Goal: Task Accomplishment & Management: Use online tool/utility

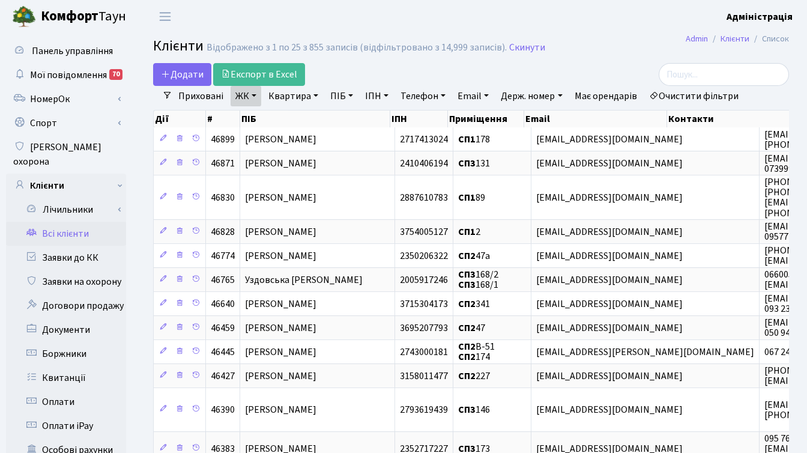
select select "25"
click at [700, 89] on link "Очистити фільтри" at bounding box center [693, 96] width 99 height 20
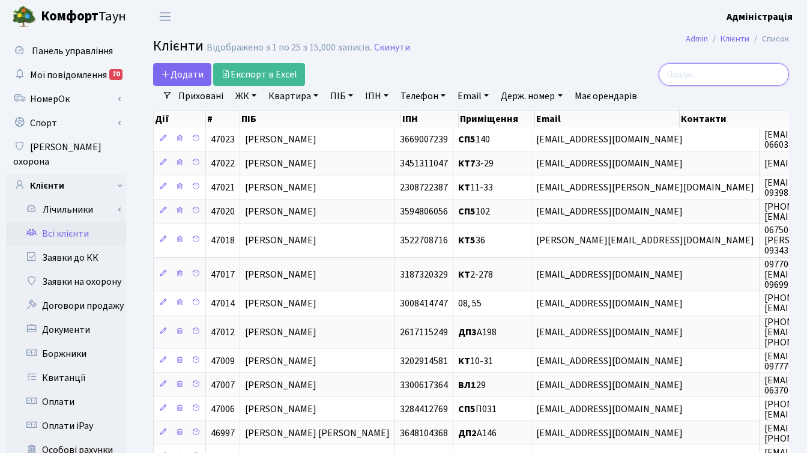
click at [730, 78] on input "search" at bounding box center [724, 74] width 130 height 23
paste input "[EMAIL_ADDRESS][DOMAIN_NAME]"
type input "[EMAIL_ADDRESS][DOMAIN_NAME]"
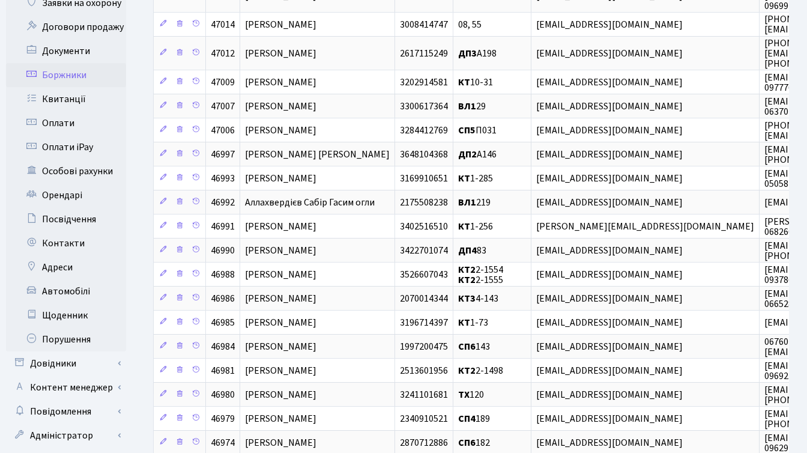
scroll to position [319, 0]
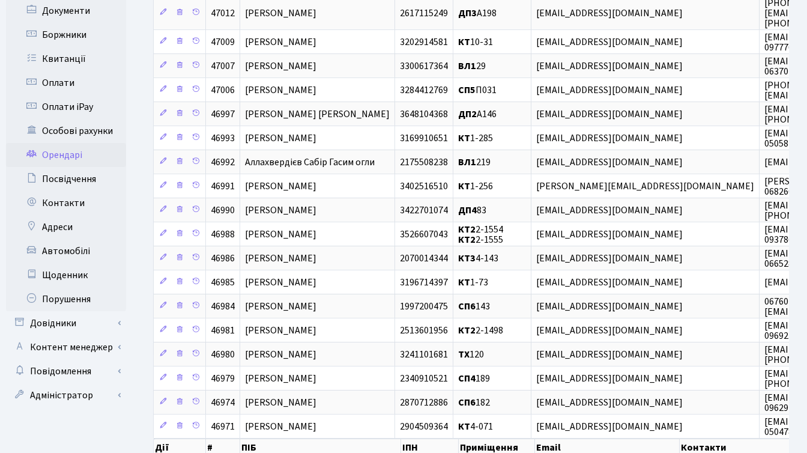
click at [73, 144] on link "Орендарі" at bounding box center [66, 155] width 120 height 24
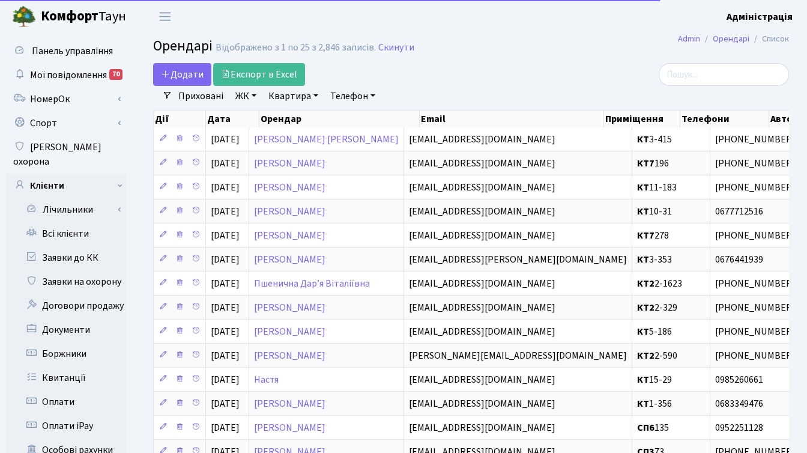
select select "25"
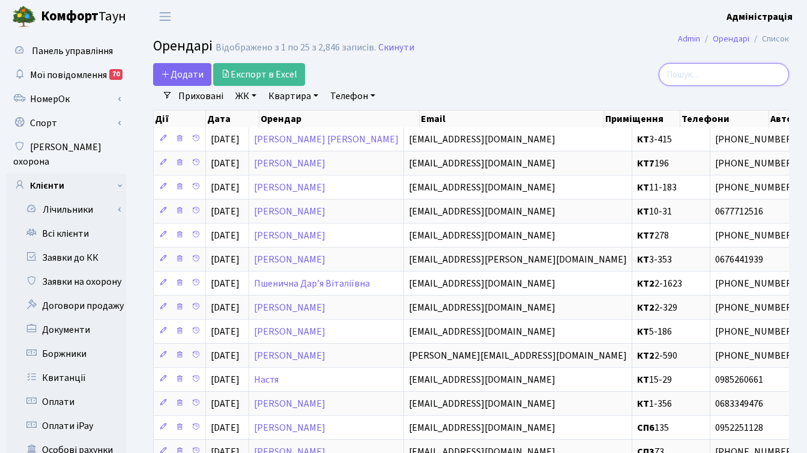
click at [724, 72] on input "search" at bounding box center [724, 74] width 130 height 23
paste input "[EMAIL_ADDRESS][DOMAIN_NAME]"
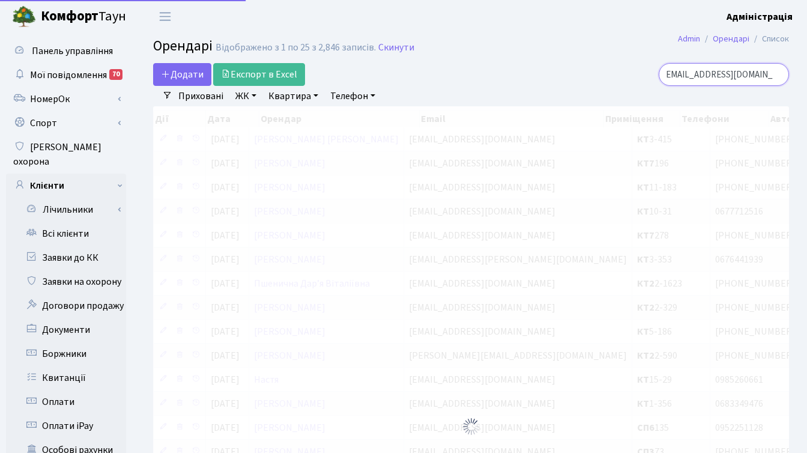
type input "[EMAIL_ADDRESS][DOMAIN_NAME]"
click at [636, 64] on div "[EMAIL_ADDRESS][DOMAIN_NAME]" at bounding box center [689, 74] width 200 height 23
click at [379, 50] on link "Скинути" at bounding box center [396, 47] width 36 height 11
click at [397, 47] on link "Скинути" at bounding box center [396, 47] width 36 height 11
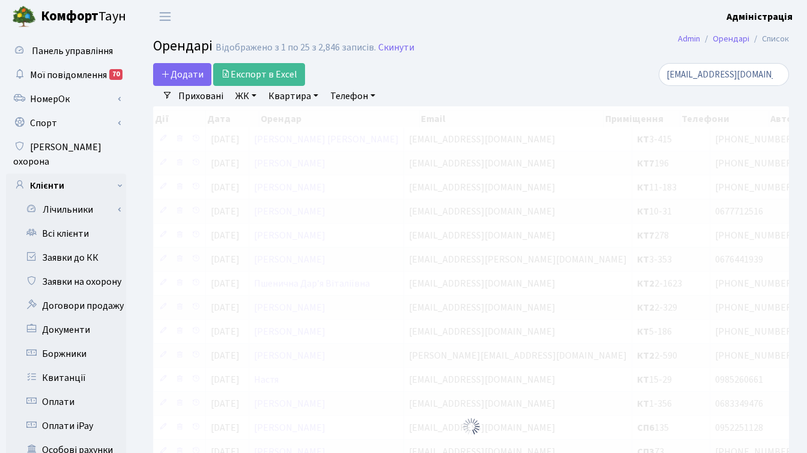
click at [497, 68] on div "Додати Експорт в Excel" at bounding box center [362, 74] width 418 height 23
click at [777, 75] on input "danakagh@gmail.com" at bounding box center [724, 74] width 130 height 23
click at [604, 76] on div at bounding box center [689, 74] width 200 height 23
click at [712, 74] on input "search" at bounding box center [724, 74] width 130 height 23
paste input "danakagh@gmail.com"
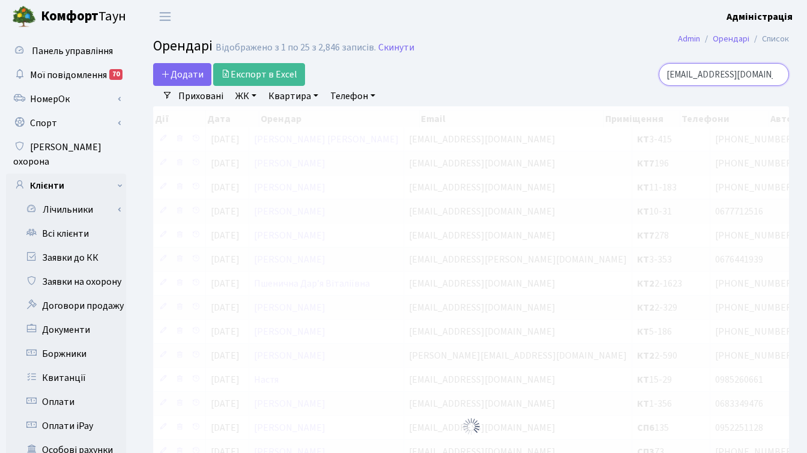
scroll to position [0, 4]
type input "danakagh@gmail.com"
click at [604, 82] on div "danakagh@gmail.com" at bounding box center [689, 74] width 200 height 23
click at [718, 79] on input "danakagh@gmail.com" at bounding box center [724, 74] width 130 height 23
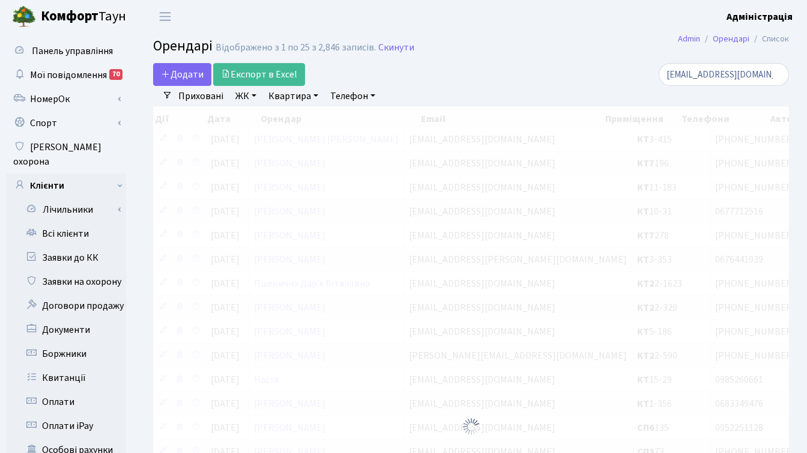
click at [586, 66] on div "danakagh@gmail.com" at bounding box center [689, 74] width 218 height 23
click at [551, 86] on div "Приховані ЖК - ТХ, вул. Ділова, 1/2 КТ, вул. Регенераторна, 4 КТ2, просп. Собор…" at bounding box center [475, 96] width 607 height 20
click at [559, 83] on div "Додати Експорт в Excel" at bounding box center [362, 74] width 418 height 23
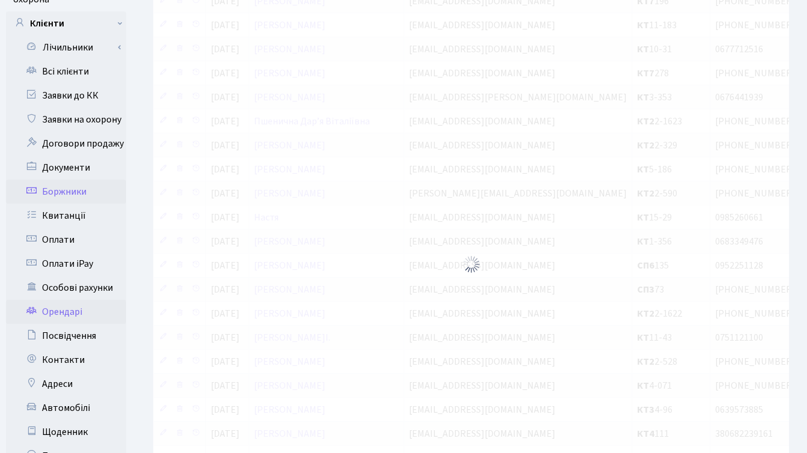
scroll to position [180, 0]
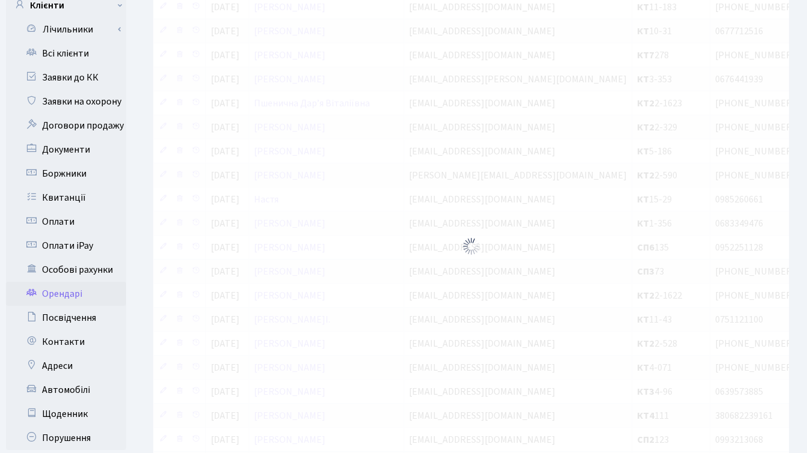
click at [71, 282] on link "Орендарі" at bounding box center [66, 294] width 120 height 24
click at [73, 282] on link "Орендарі" at bounding box center [66, 294] width 120 height 24
click at [73, 306] on link "Посвідчення" at bounding box center [66, 318] width 120 height 24
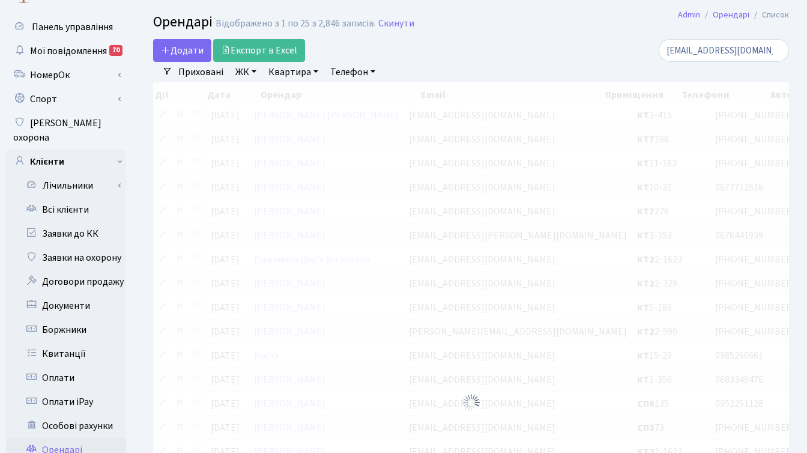
scroll to position [0, 0]
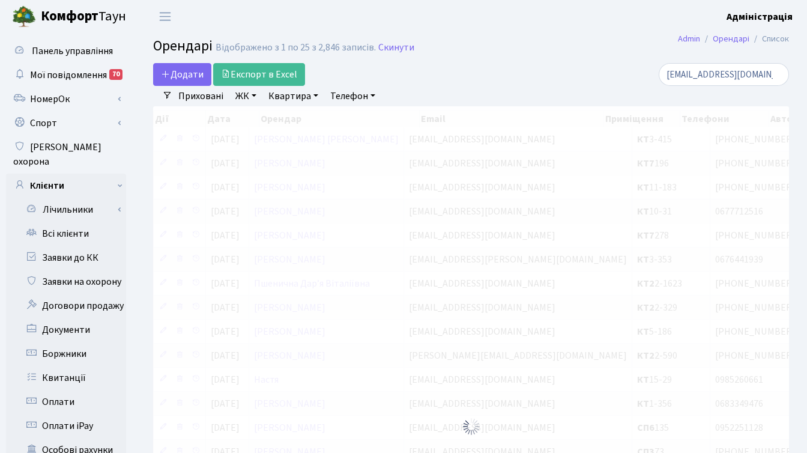
click at [572, 55] on h2 "Орендарі Відображено з 1 по 25 з 2,846 записів. Скинути" at bounding box center [471, 48] width 636 height 20
click at [776, 76] on input "danakagh@gmail.com" at bounding box center [724, 74] width 130 height 23
click at [496, 73] on div "Додати Експорт в Excel" at bounding box center [362, 74] width 418 height 23
click at [504, 85] on div "Додати Експорт в Excel" at bounding box center [362, 74] width 418 height 23
click at [392, 46] on link "Скинути" at bounding box center [396, 47] width 36 height 11
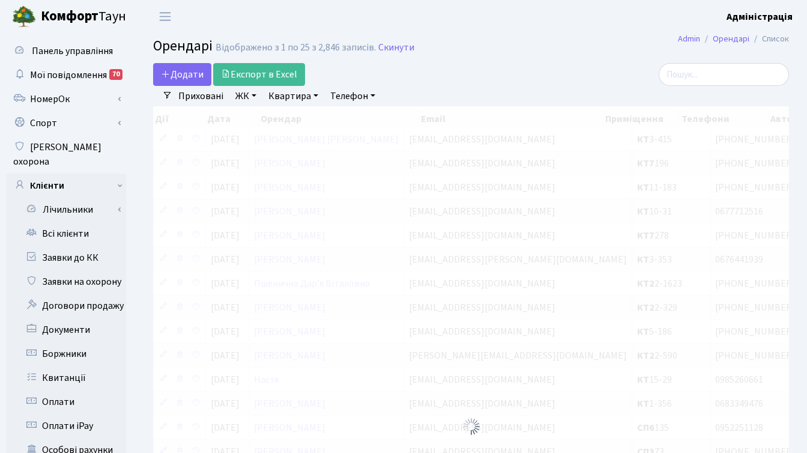
click at [572, 58] on h2 "Орендарі Відображено з 1 по 25 з 2,846 записів. Скинути" at bounding box center [471, 48] width 636 height 20
click at [74, 246] on link "Заявки до КК" at bounding box center [66, 258] width 120 height 24
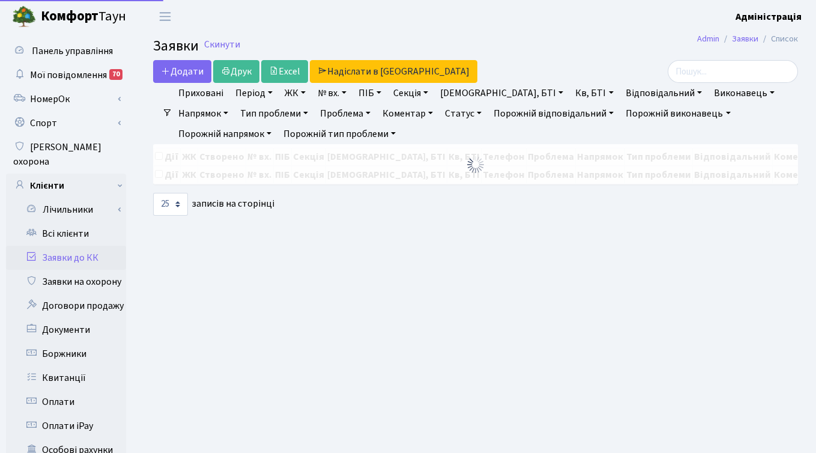
select select "25"
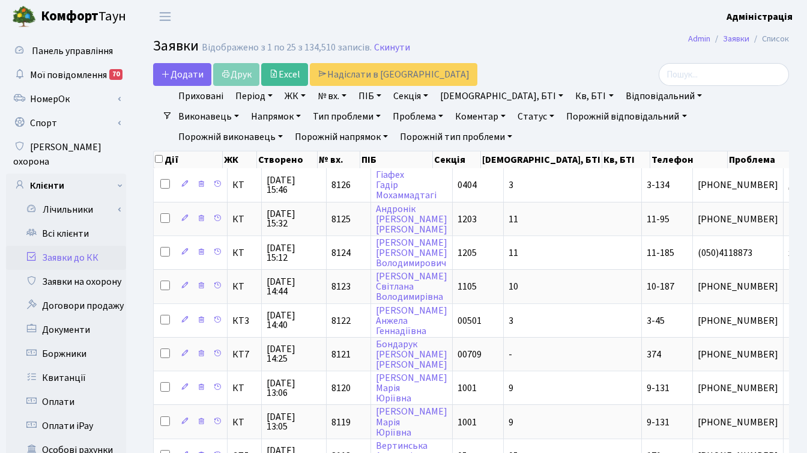
click at [241, 95] on link "Період" at bounding box center [254, 96] width 47 height 20
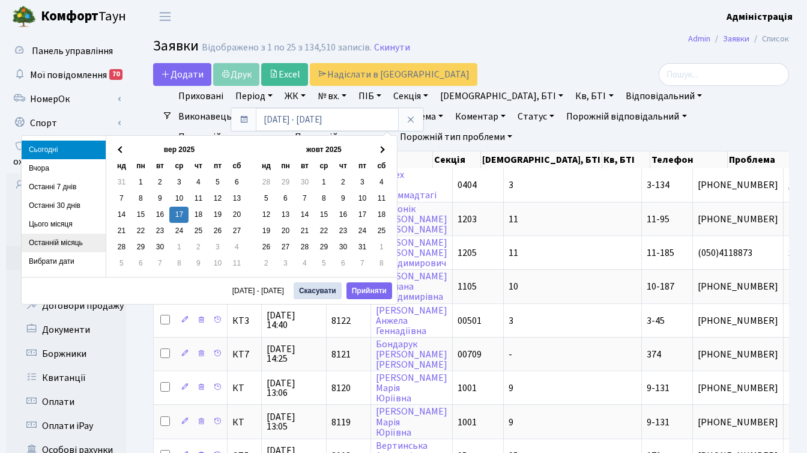
click at [68, 243] on li "Останній місяць" at bounding box center [64, 243] width 84 height 19
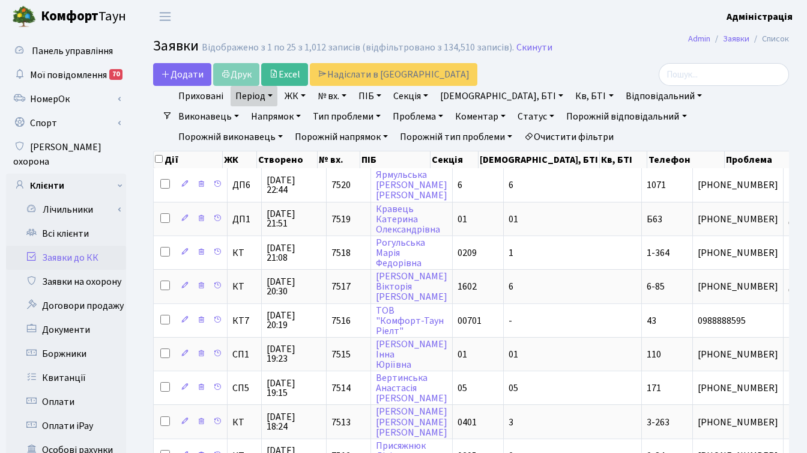
click at [513, 112] on link "Статус" at bounding box center [536, 116] width 46 height 20
click at [513, 187] on link "Не виконано" at bounding box center [560, 189] width 95 height 19
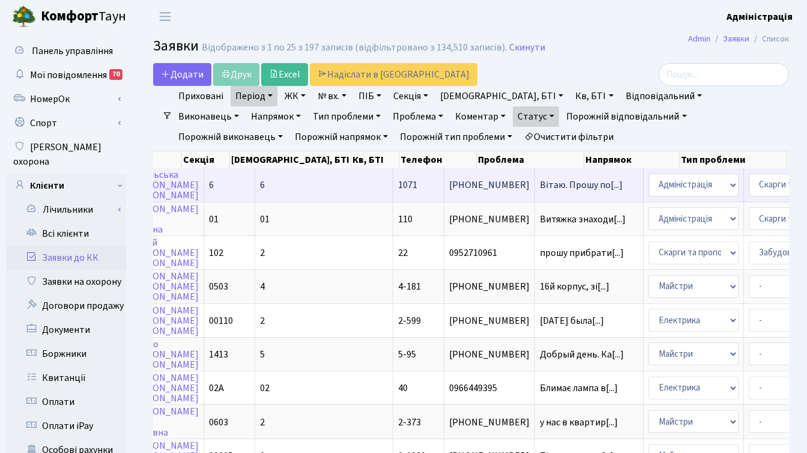
scroll to position [0, 285]
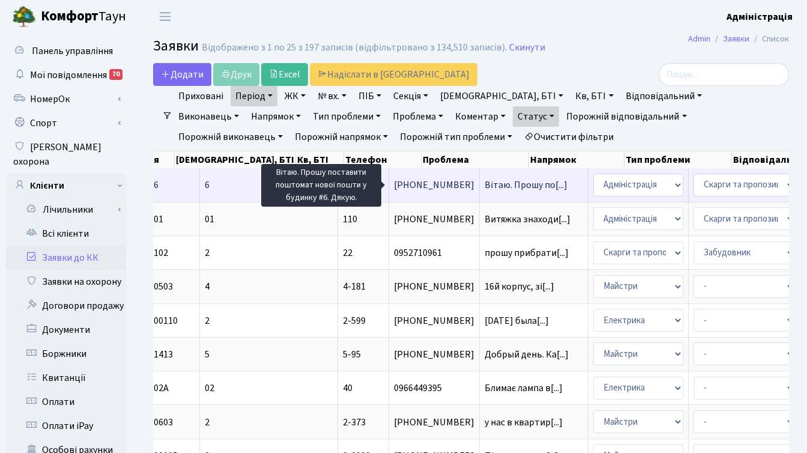
click at [485, 183] on span "Вітаю. Прошу по[...]" at bounding box center [526, 184] width 83 height 13
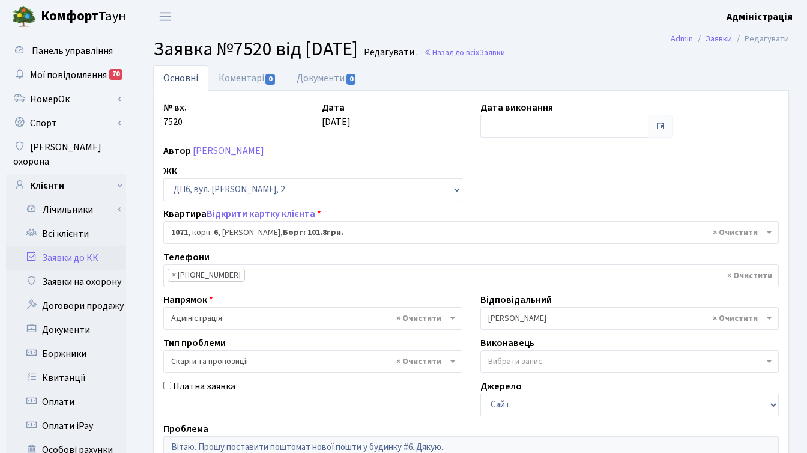
select select "46943"
select select "55"
click at [238, 77] on link "Коментарі 0" at bounding box center [247, 77] width 78 height 25
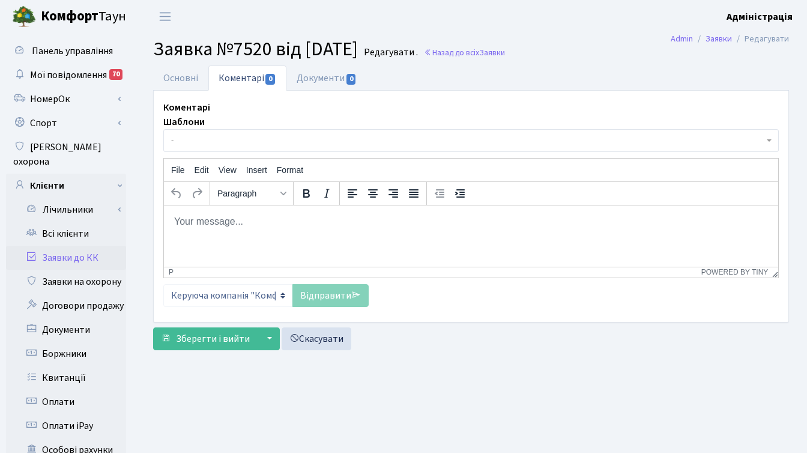
click at [431, 219] on p "Rich Text Area. Press ALT-0 for help." at bounding box center [471, 220] width 595 height 13
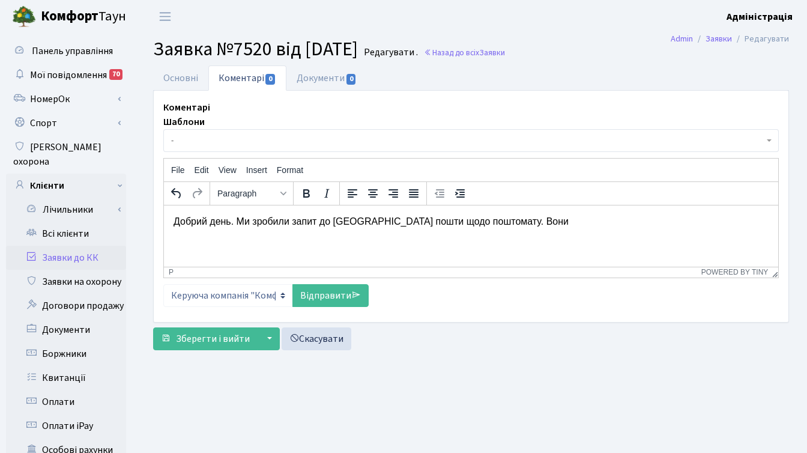
click at [259, 217] on p "Добрий день. Ми зробили запит до Нової пошти щодо поштомату. Вони" at bounding box center [471, 220] width 595 height 13
click at [533, 219] on p "Добрий день. Ми робили запит до Нової пошти щодо поштомату. Вони" at bounding box center [471, 220] width 595 height 13
drag, startPoint x: 602, startPoint y: 222, endPoint x: 653, endPoint y: 222, distance: 50.4
click at [653, 222] on p "Добрий день. Ми робили запит до Нової пошти щодо поштомату. Вони планують встан…" at bounding box center [471, 220] width 595 height 13
click at [698, 222] on p "Добрий день. Ми робили запит до Нової пошти щодо поштомату. Вони планують встан…" at bounding box center [471, 220] width 595 height 13
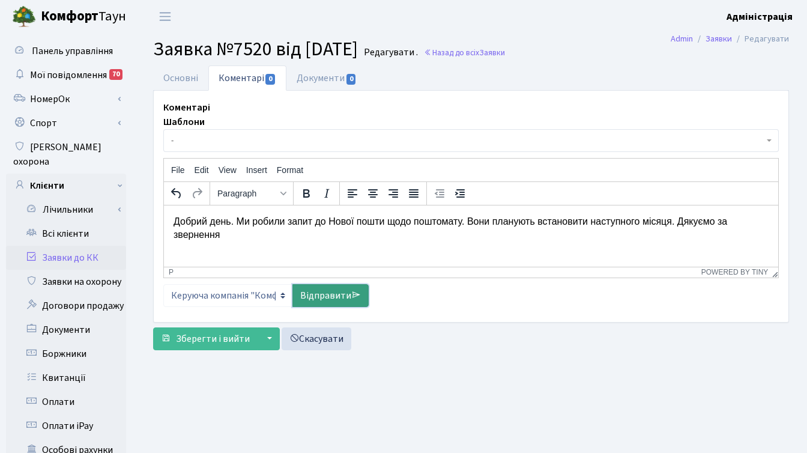
click at [318, 294] on link "Відправити" at bounding box center [330, 295] width 76 height 23
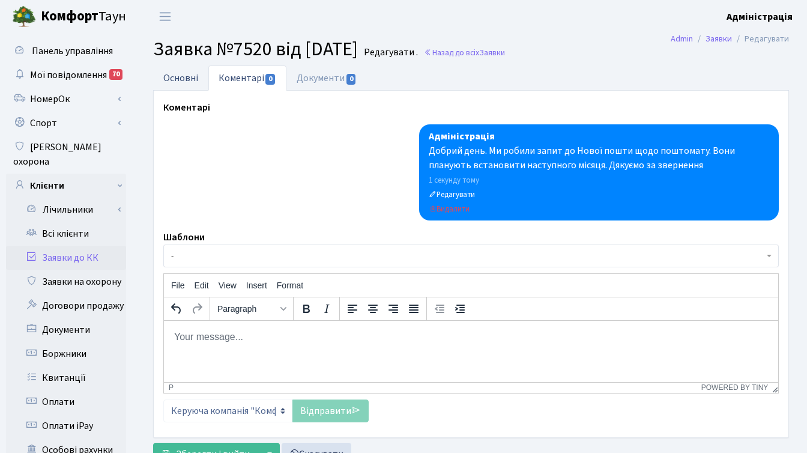
click at [174, 80] on link "Основні" at bounding box center [180, 77] width 55 height 25
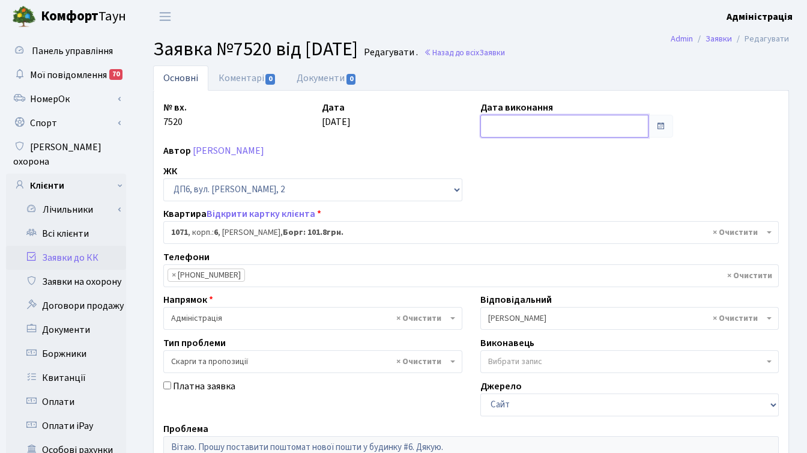
click at [533, 124] on input "text" at bounding box center [564, 126] width 169 height 23
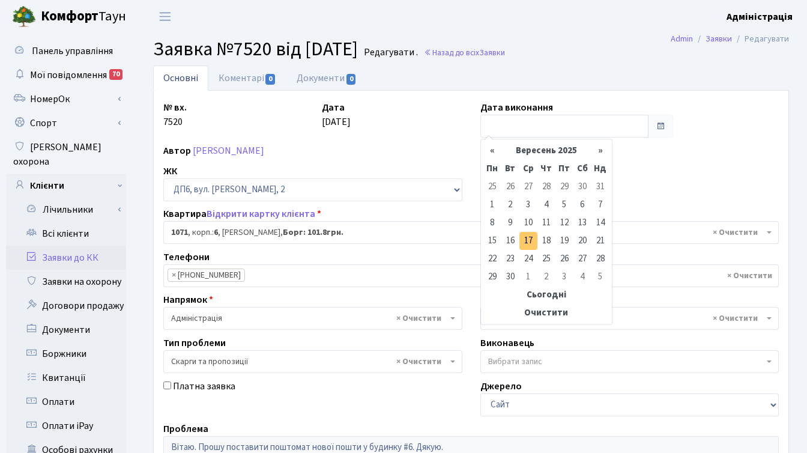
click at [530, 238] on td "17" at bounding box center [528, 241] width 18 height 18
type input "17.09.2025"
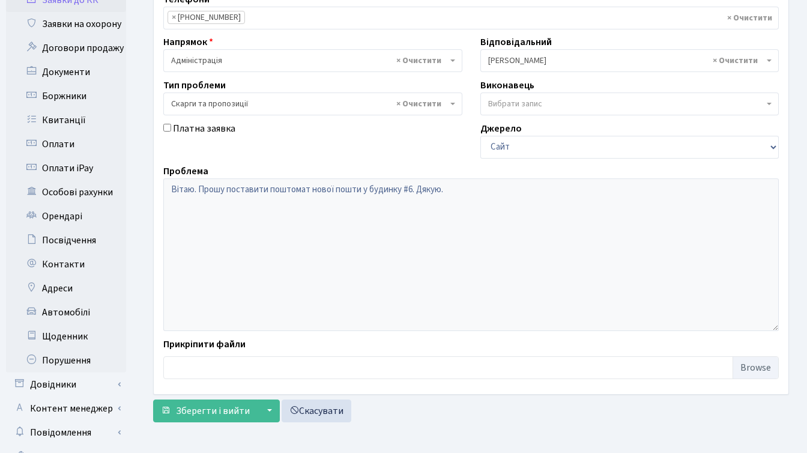
scroll to position [295, 0]
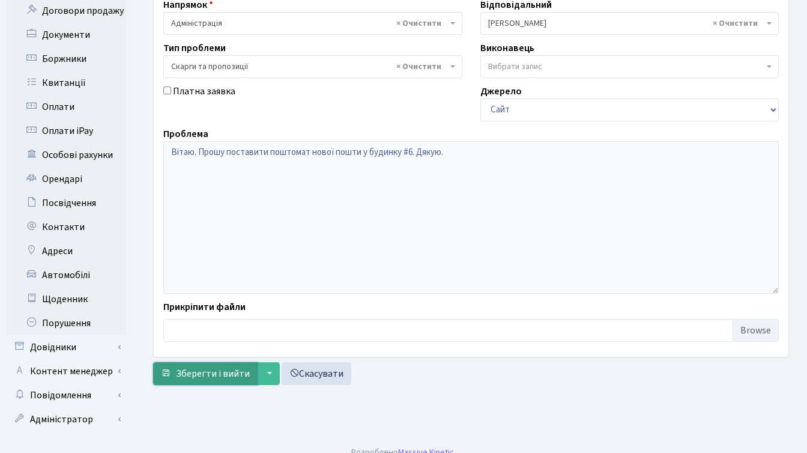
click at [192, 374] on span "Зберегти і вийти" at bounding box center [213, 373] width 74 height 13
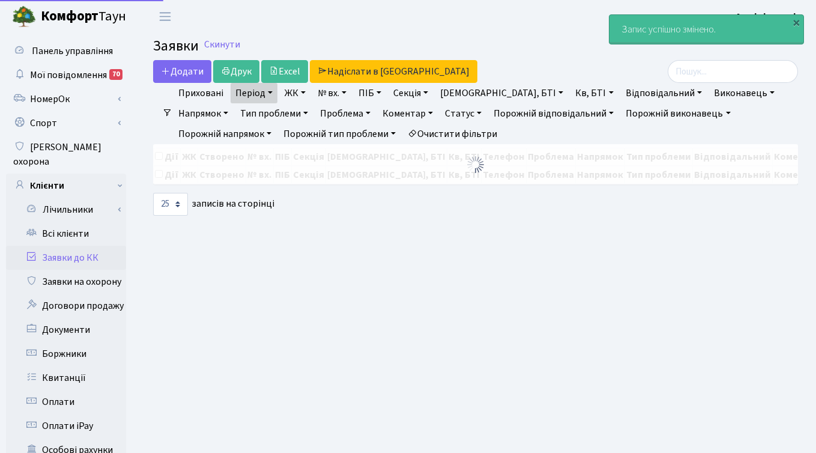
select select "25"
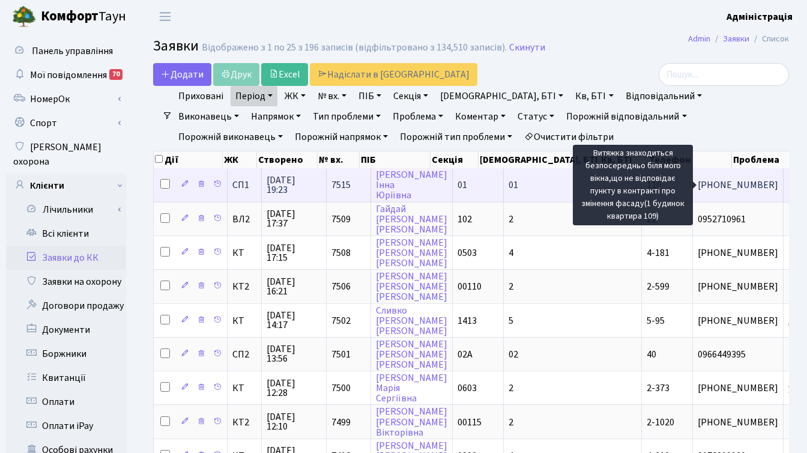
scroll to position [0, 5]
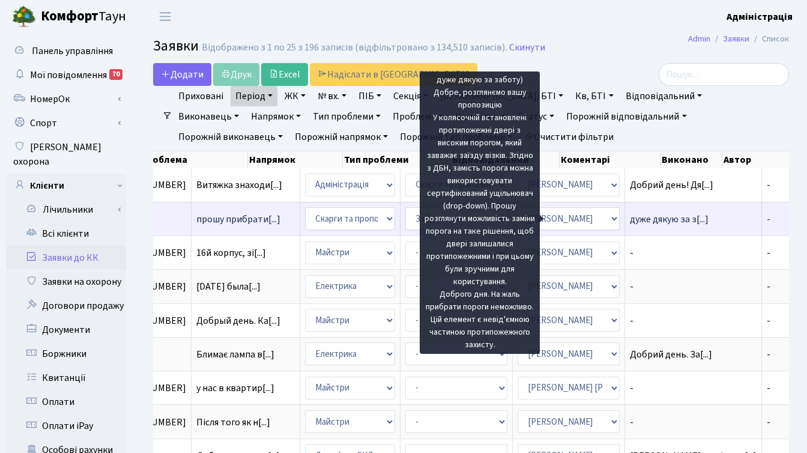
click at [630, 217] on span "дуже дякую за з[...]" at bounding box center [669, 219] width 79 height 13
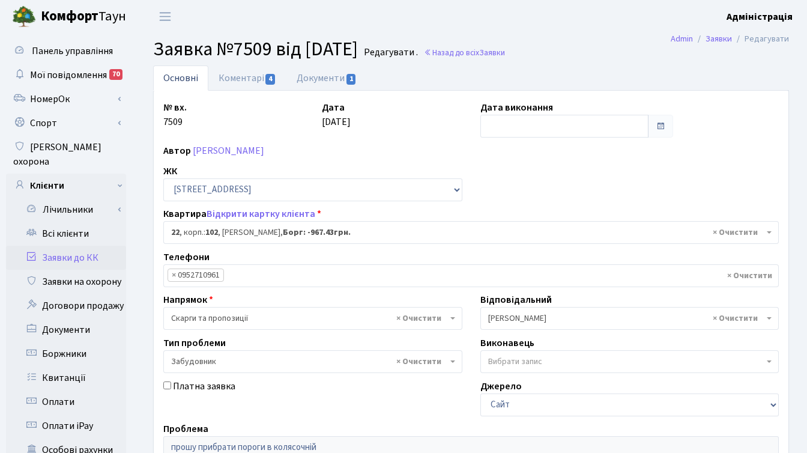
select select "38005"
select select "64"
click at [246, 70] on link "Коментарі 4" at bounding box center [247, 77] width 78 height 25
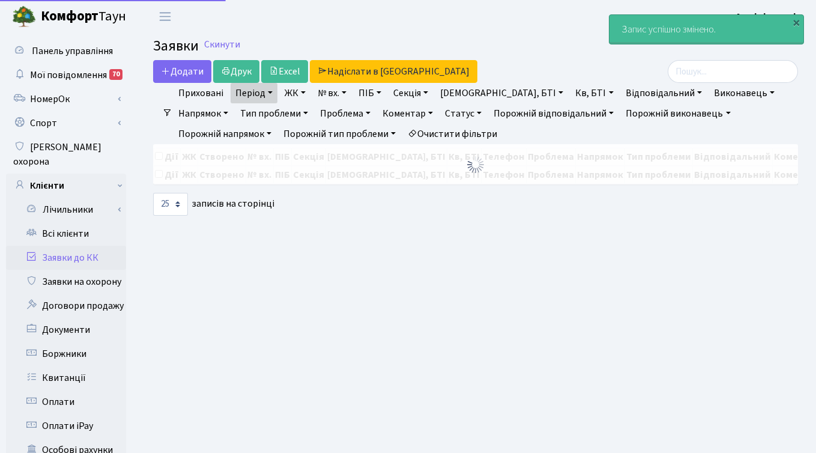
select select "25"
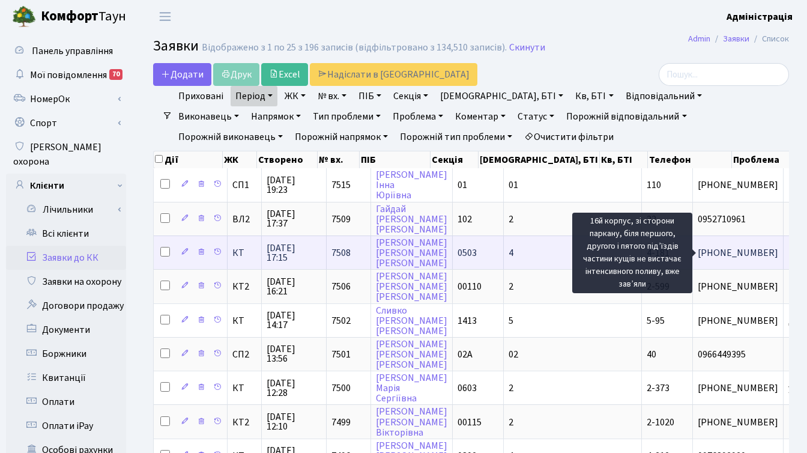
click at [789, 252] on span "16й корпус, зі[...]" at bounding box center [824, 252] width 70 height 13
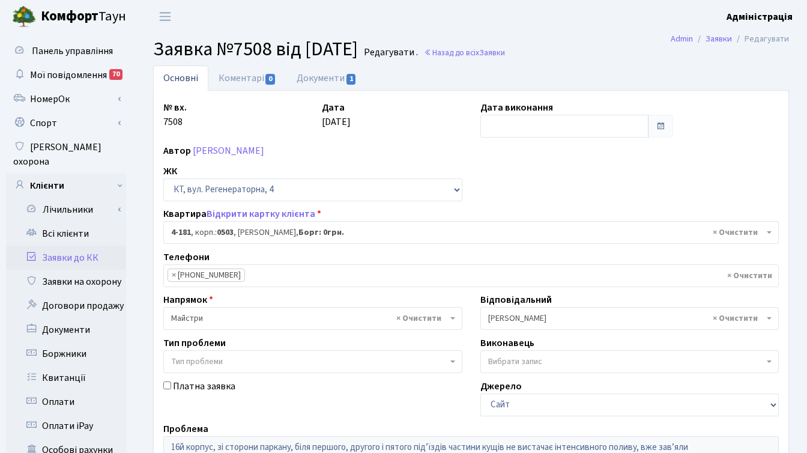
select select "1107"
click at [316, 72] on link "Документи 1" at bounding box center [326, 77] width 80 height 25
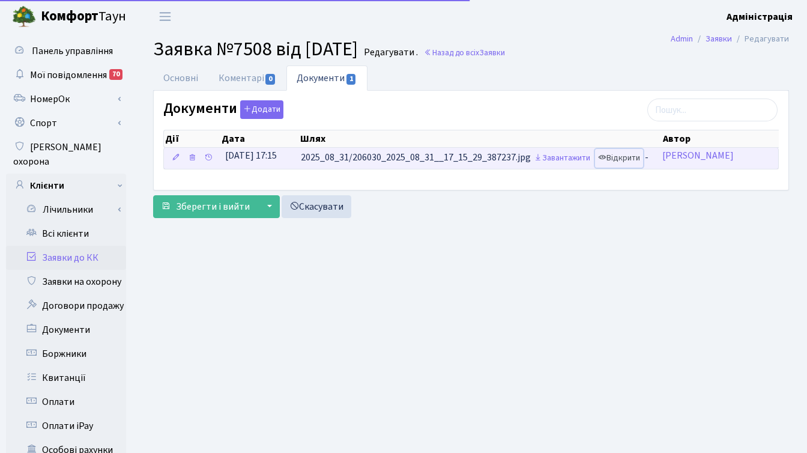
click at [618, 157] on link "Відкрити" at bounding box center [619, 158] width 48 height 19
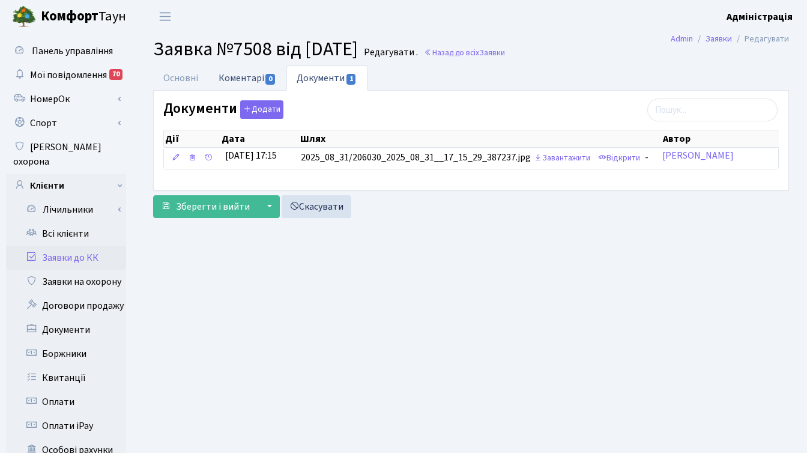
click at [234, 77] on link "Коментарі 0" at bounding box center [247, 77] width 78 height 25
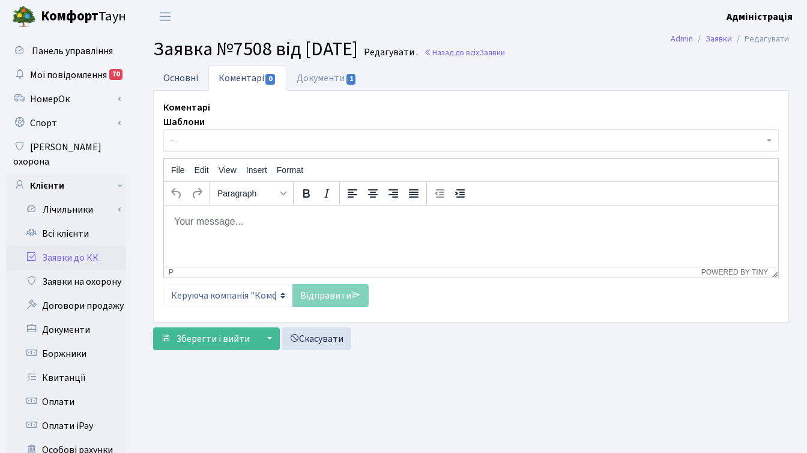
click at [178, 74] on link "Основні" at bounding box center [180, 77] width 55 height 25
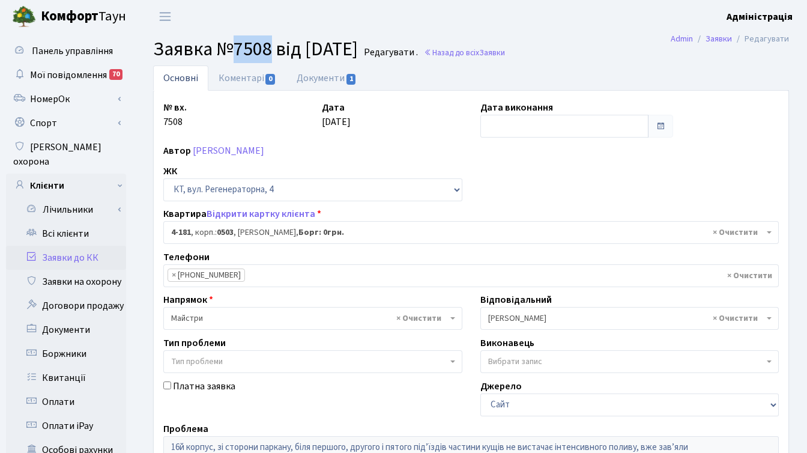
drag, startPoint x: 236, startPoint y: 50, endPoint x: 271, endPoint y: 50, distance: 34.8
click at [271, 50] on span "Заявка №7508 від 31.08.2025" at bounding box center [255, 49] width 205 height 28
click at [503, 52] on link "Назад до всіх Заявки" at bounding box center [464, 52] width 81 height 11
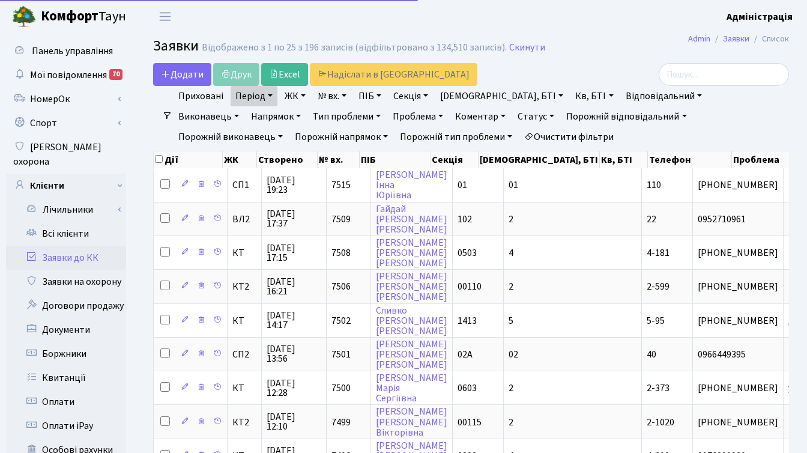
select select "25"
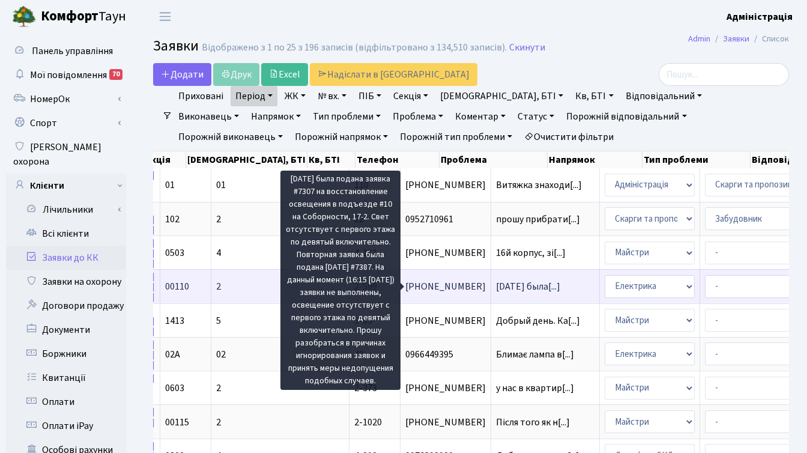
click at [496, 286] on span "[DATE] была[...]" at bounding box center [528, 286] width 64 height 13
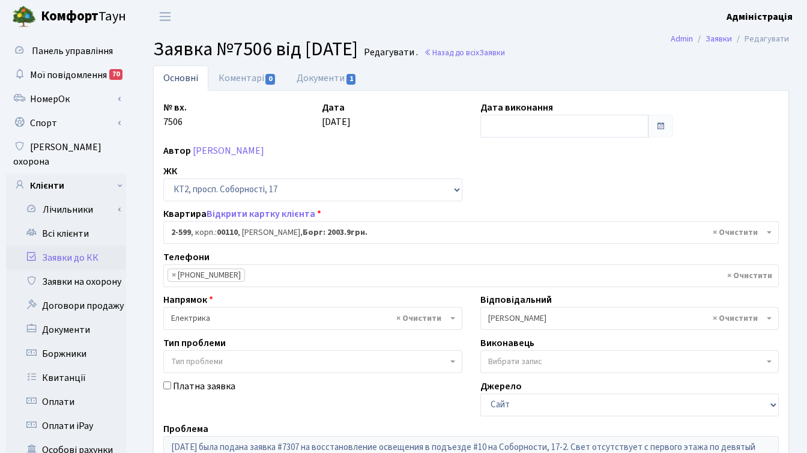
select select "15654"
click at [264, 147] on link "[PERSON_NAME]" at bounding box center [228, 150] width 71 height 13
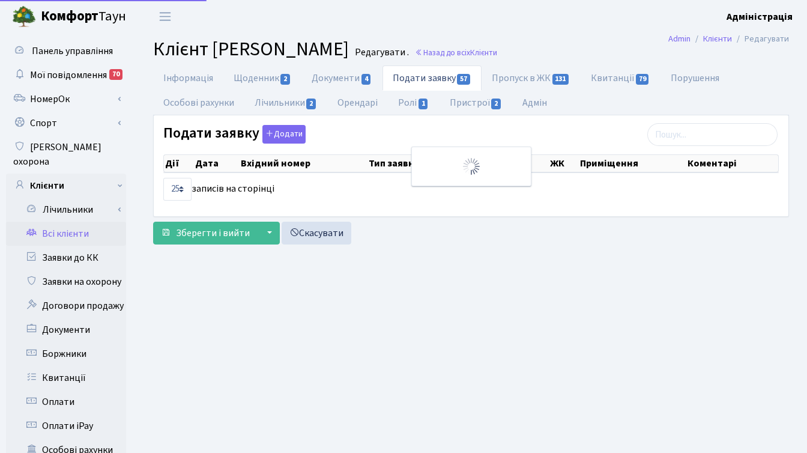
select select "25"
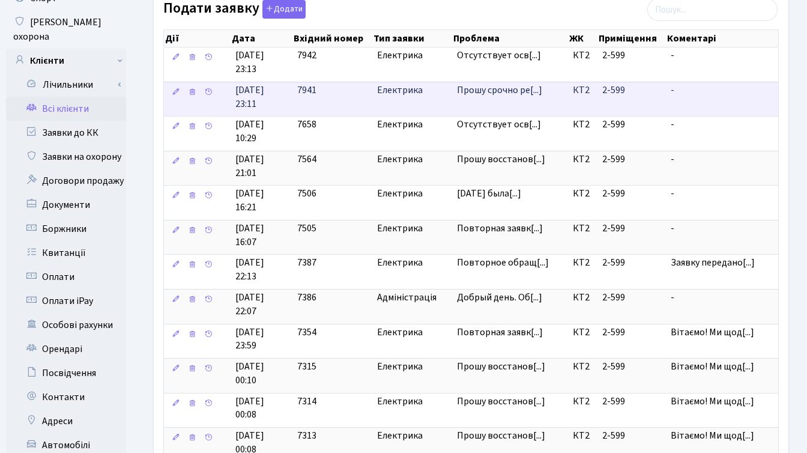
scroll to position [124, 0]
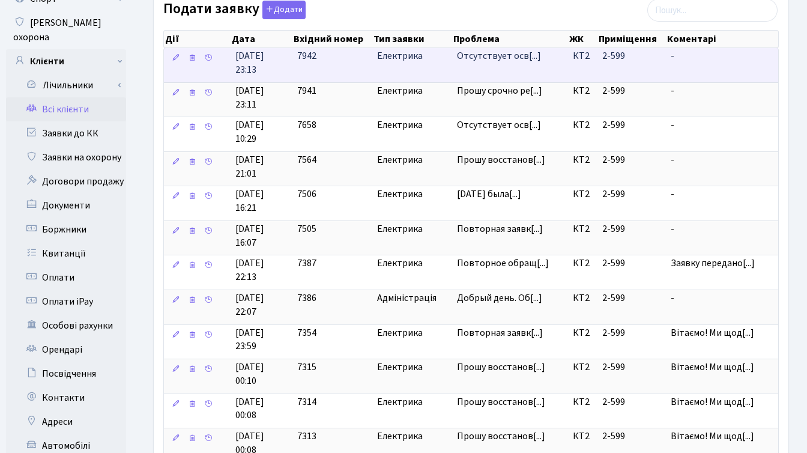
click at [476, 66] on td "Отсутствует осв[...]" at bounding box center [510, 65] width 116 height 34
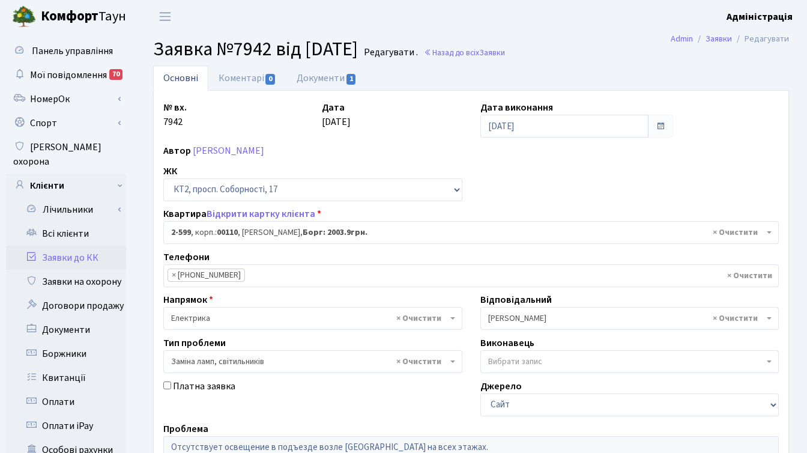
select select "15654"
select select "40"
click at [339, 85] on link "Документи 1" at bounding box center [326, 77] width 80 height 25
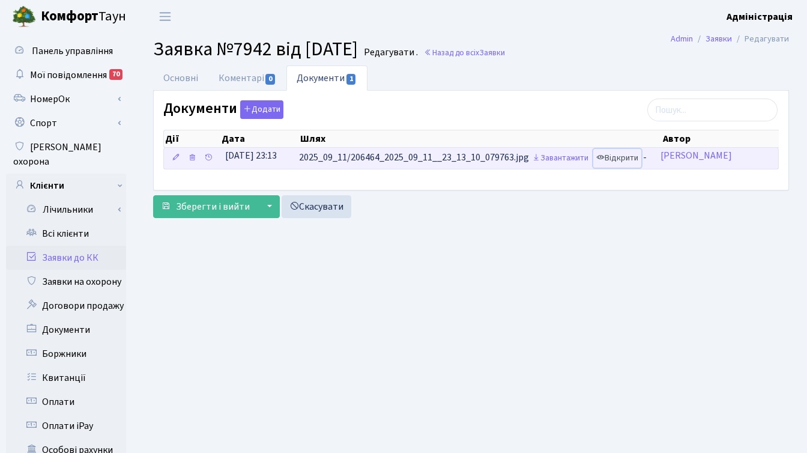
click at [631, 160] on link "Відкрити" at bounding box center [617, 158] width 48 height 19
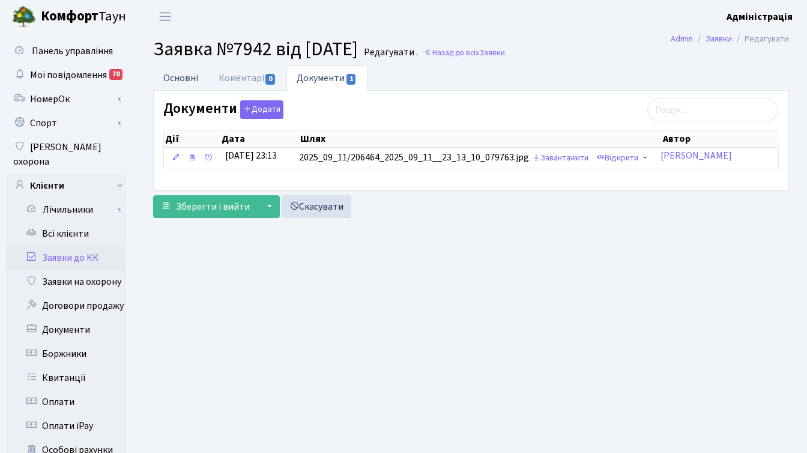
click at [174, 76] on link "Основні" at bounding box center [180, 77] width 55 height 25
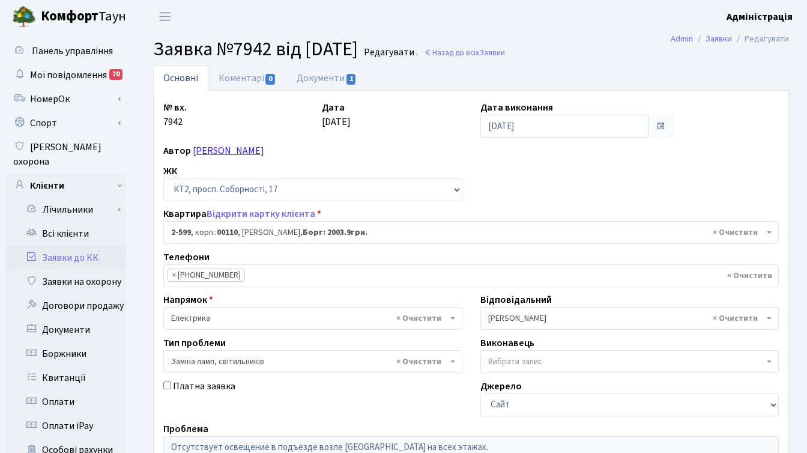
click at [264, 144] on link "[PERSON_NAME]" at bounding box center [228, 150] width 71 height 13
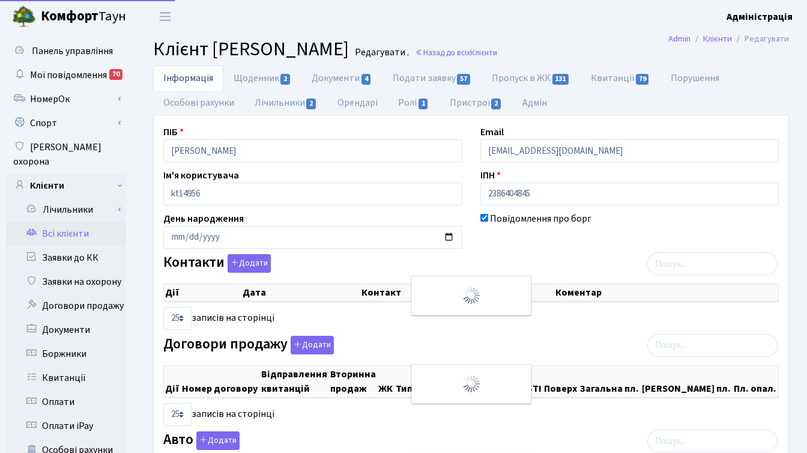
select select "25"
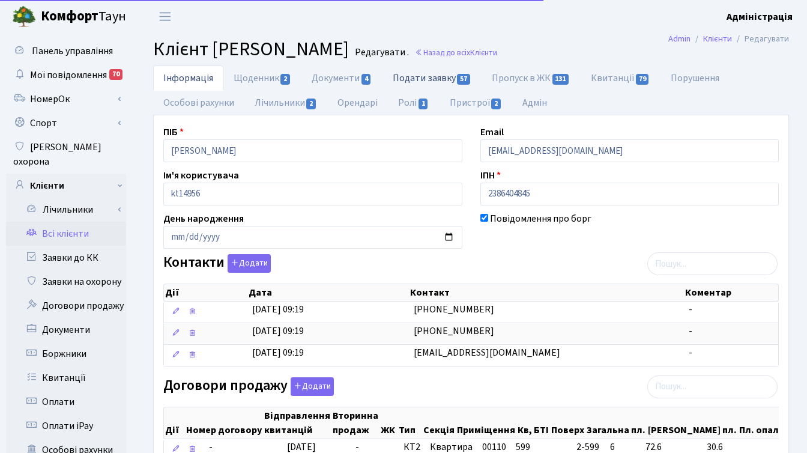
click at [415, 79] on link "Подати заявку 57" at bounding box center [432, 77] width 99 height 25
select select "25"
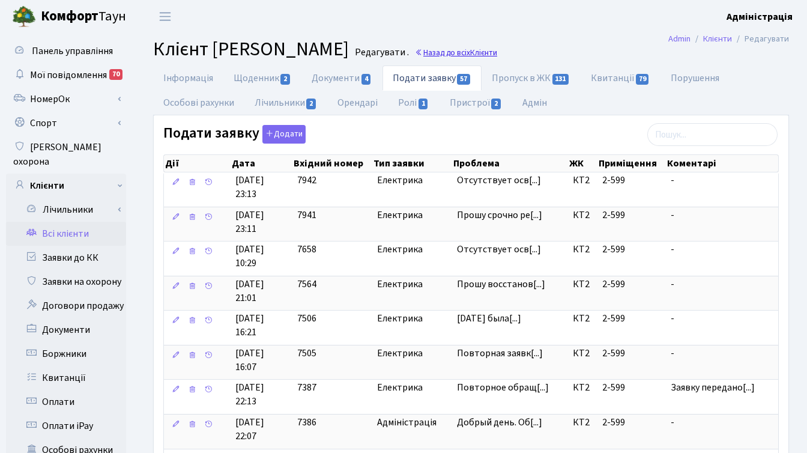
click at [497, 53] on link "Назад до всіх Клієнти" at bounding box center [456, 52] width 82 height 11
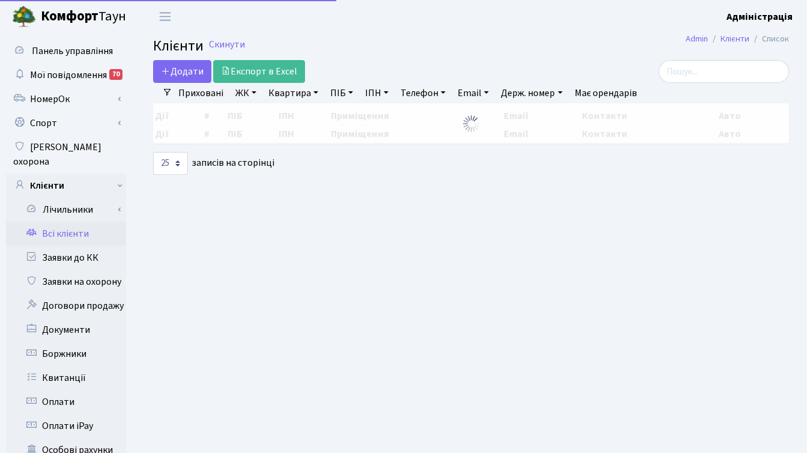
select select "25"
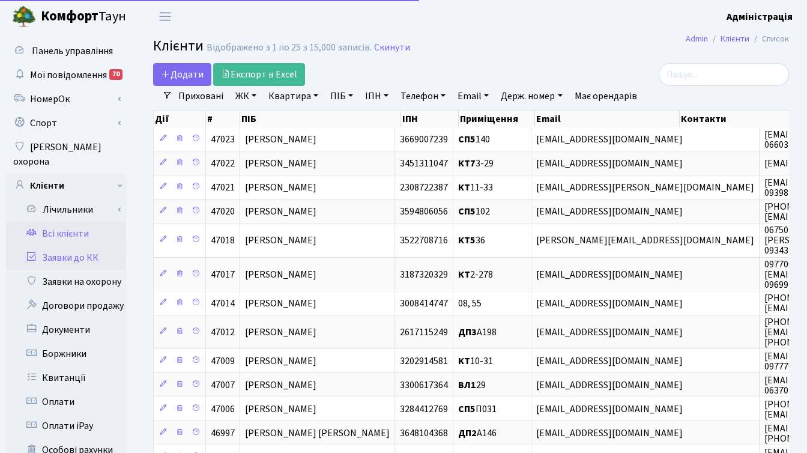
click at [71, 246] on link "Заявки до КК" at bounding box center [66, 258] width 120 height 24
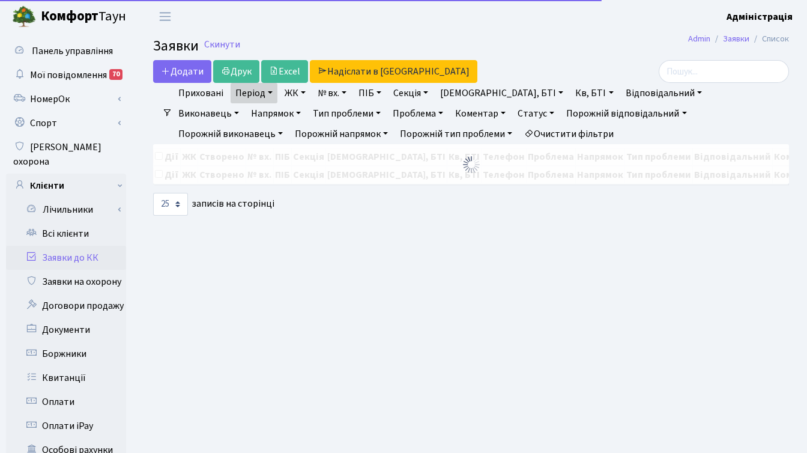
select select
select select "25"
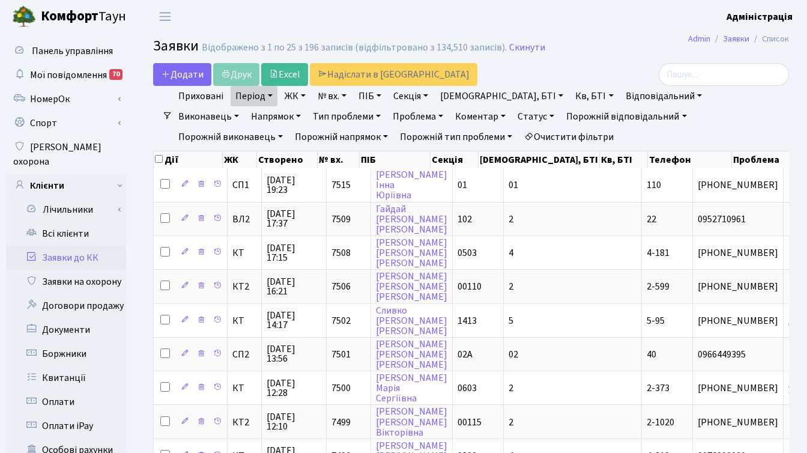
click at [294, 94] on link "ЖК" at bounding box center [295, 96] width 31 height 20
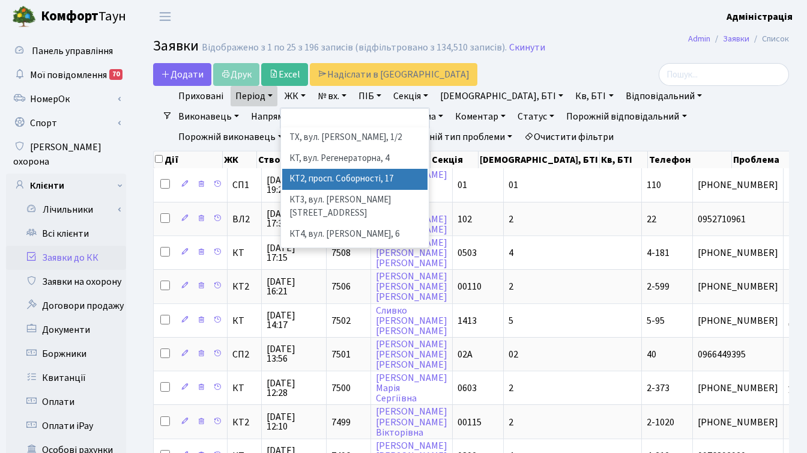
click at [319, 177] on li "КТ2, просп. Соборності, 17" at bounding box center [354, 179] width 145 height 21
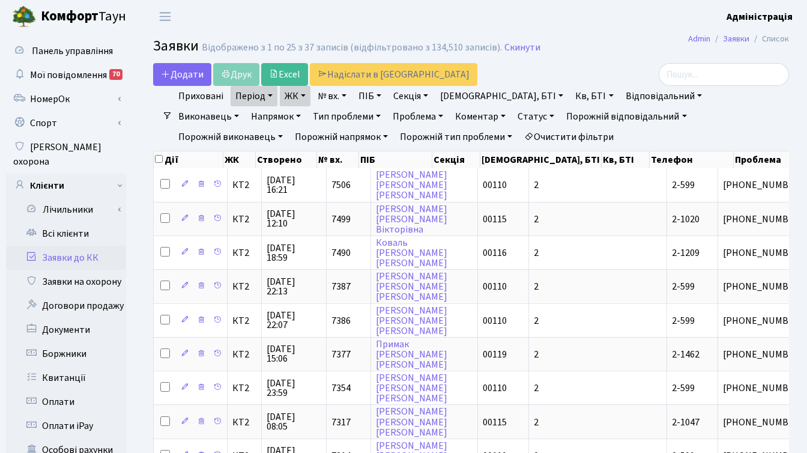
click at [571, 95] on link "Кв, БТІ" at bounding box center [594, 96] width 47 height 20
type input "2-599"
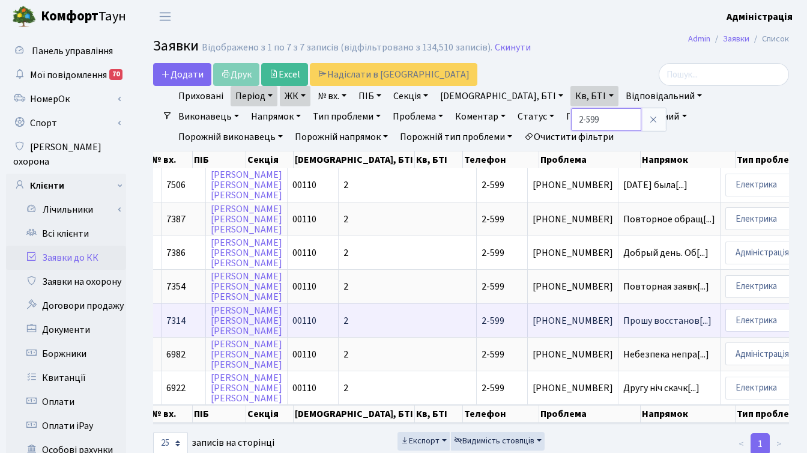
scroll to position [0, 168]
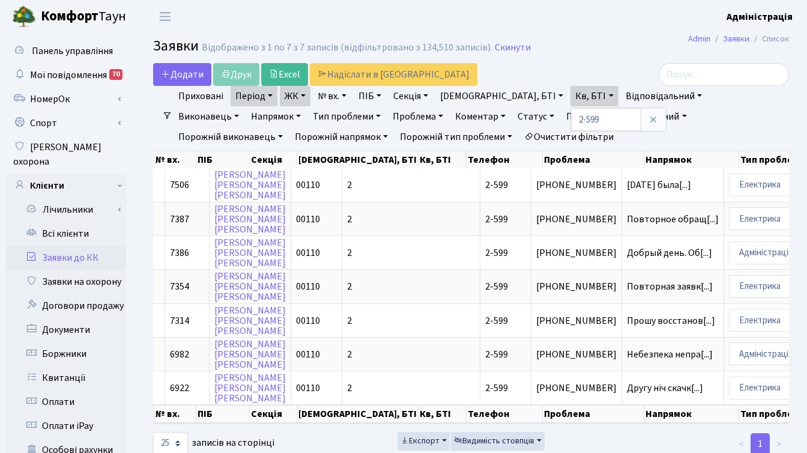
click at [513, 117] on link "Статус" at bounding box center [536, 116] width 46 height 20
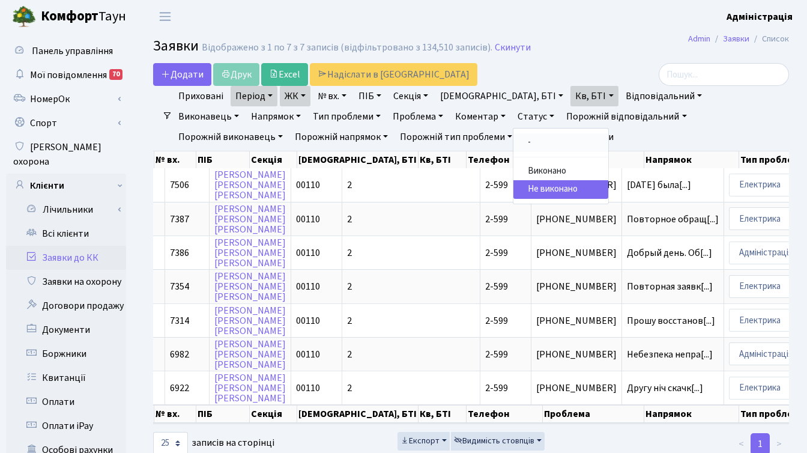
click at [513, 139] on link "-" at bounding box center [560, 142] width 95 height 19
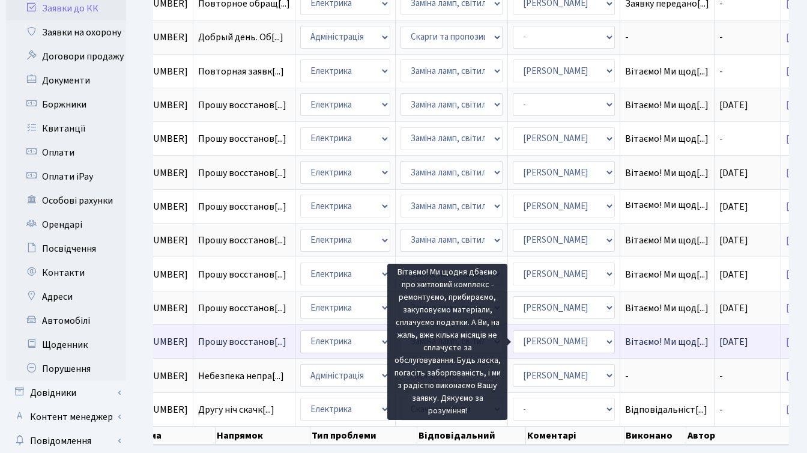
click at [625, 339] on span "Вітаємо! Ми щод[...]" at bounding box center [666, 341] width 83 height 13
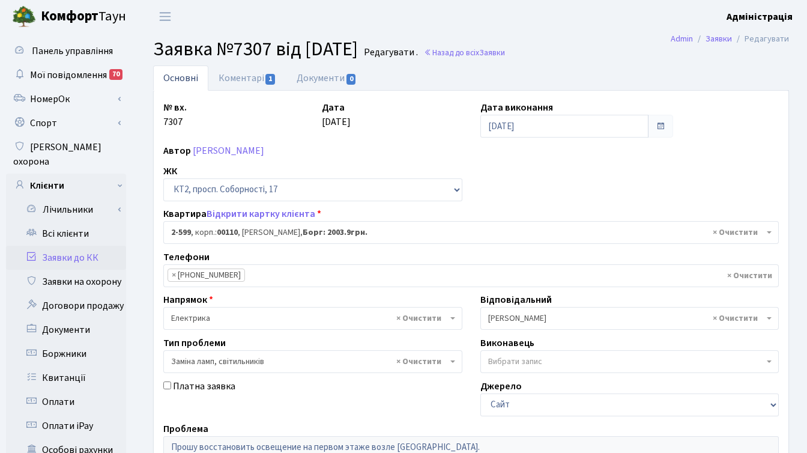
select select "15654"
select select "40"
click at [241, 79] on link "Коментарі 1" at bounding box center [247, 77] width 78 height 25
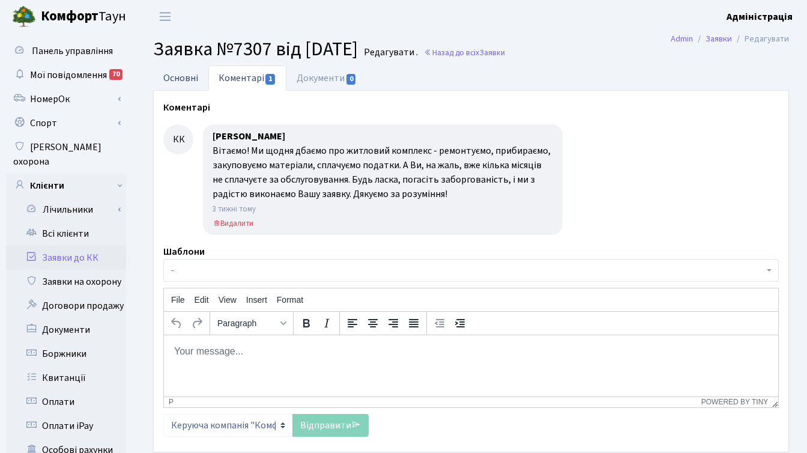
click at [186, 73] on link "Основні" at bounding box center [180, 77] width 55 height 25
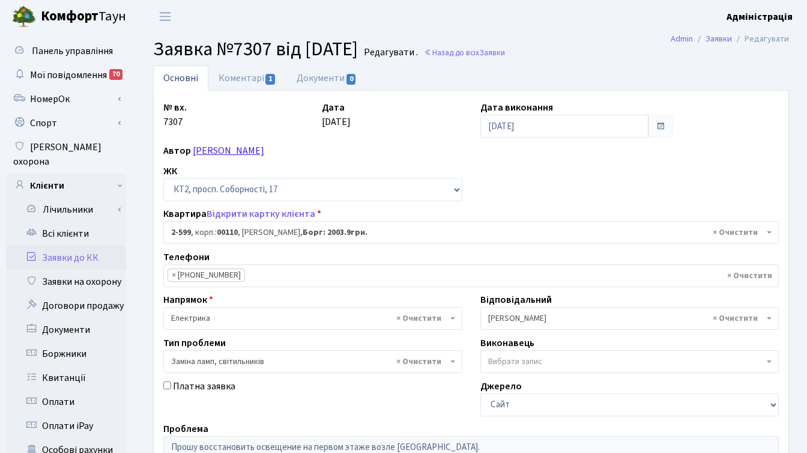
click at [249, 153] on link "Агафонова Лариса Степанівна" at bounding box center [228, 150] width 71 height 13
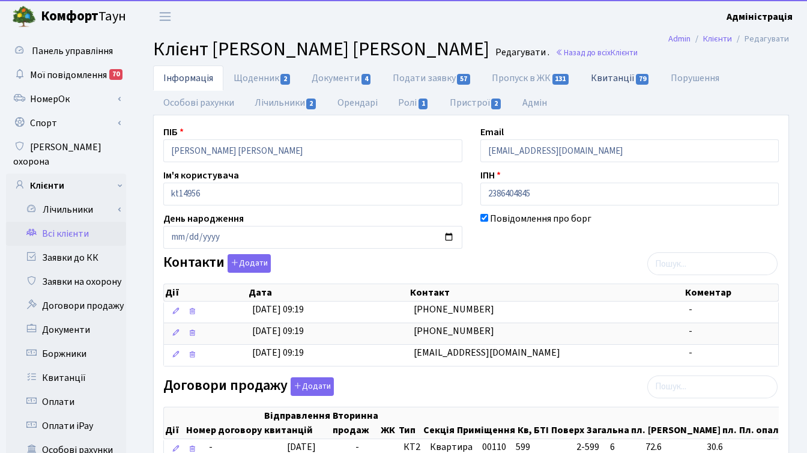
click at [617, 73] on link "Квитанції 79" at bounding box center [621, 77] width 80 height 25
select select "25"
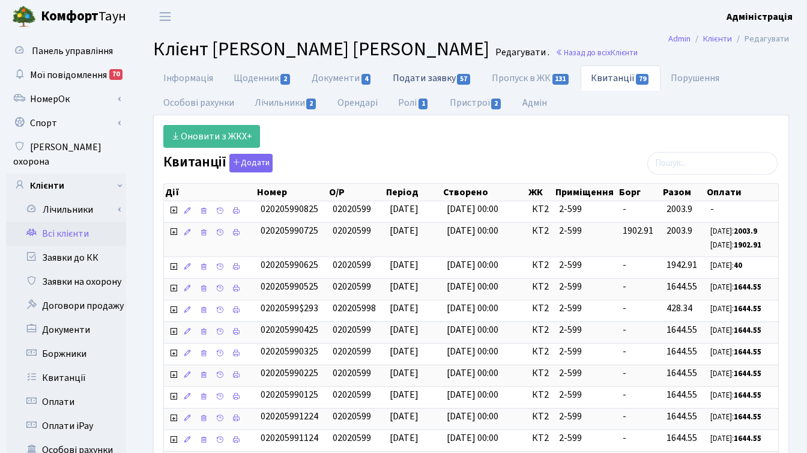
click at [409, 78] on link "Подати заявку 57" at bounding box center [432, 77] width 99 height 25
select select "25"
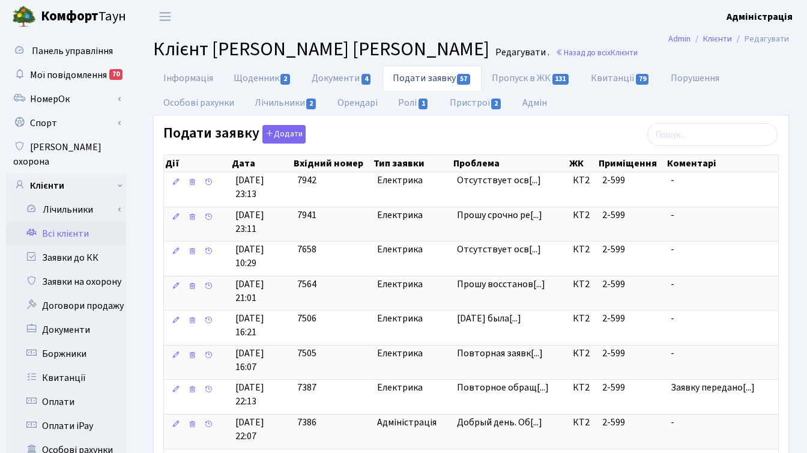
click at [88, 222] on link "Всі клієнти" at bounding box center [66, 234] width 120 height 24
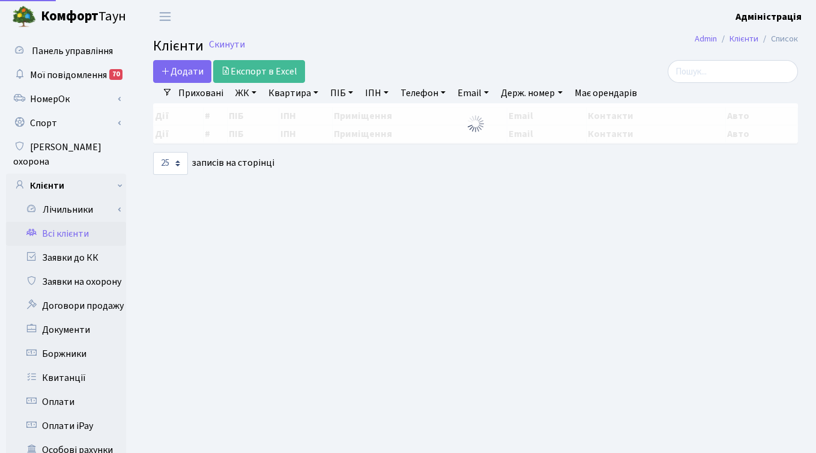
select select "25"
click at [89, 246] on link "Заявки до КК" at bounding box center [66, 258] width 120 height 24
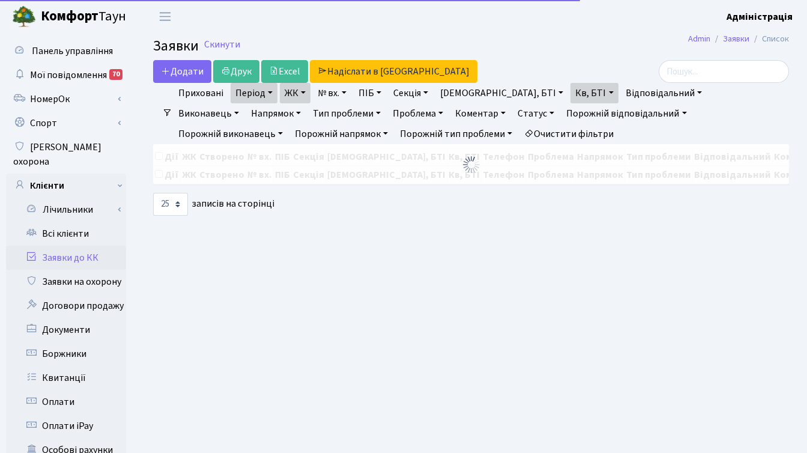
select select "25"
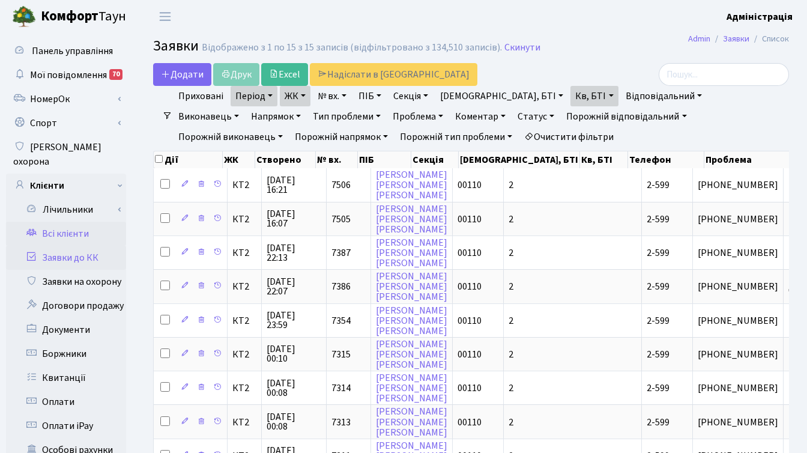
click at [61, 222] on link "Всі клієнти" at bounding box center [66, 234] width 120 height 24
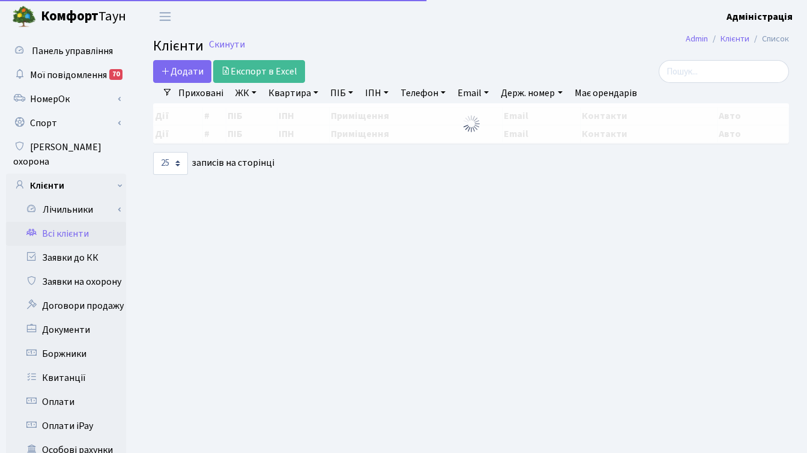
select select "25"
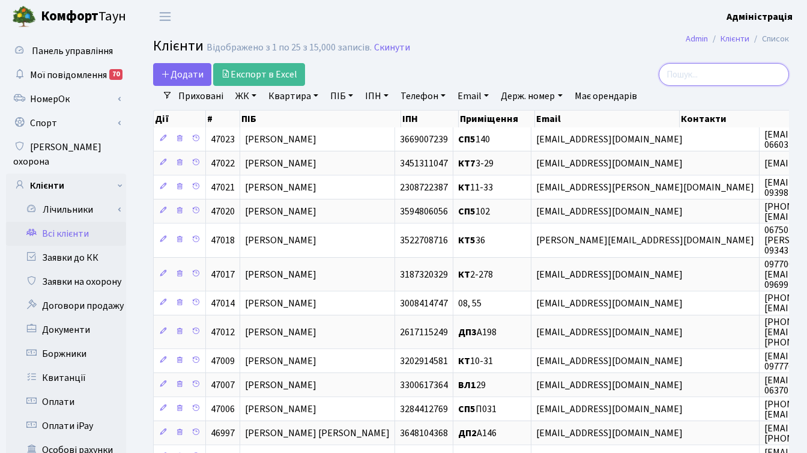
click at [733, 65] on input "search" at bounding box center [724, 74] width 130 height 23
paste input "[EMAIL_ADDRESS][DOMAIN_NAME]"
type input "[EMAIL_ADDRESS][DOMAIN_NAME]"
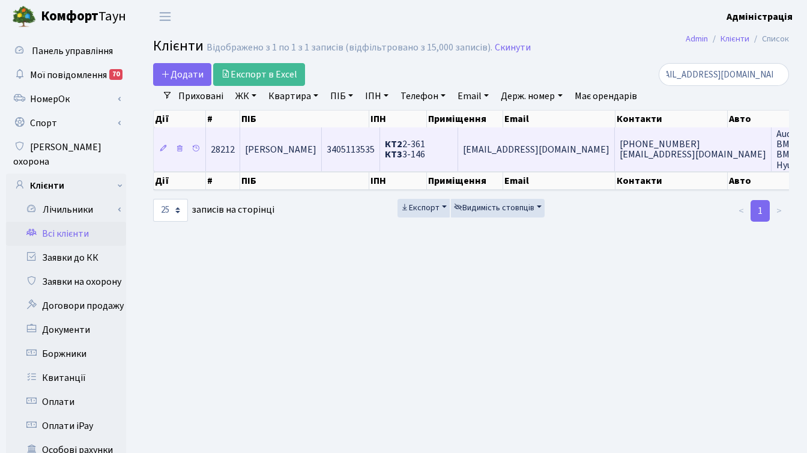
scroll to position [0, 0]
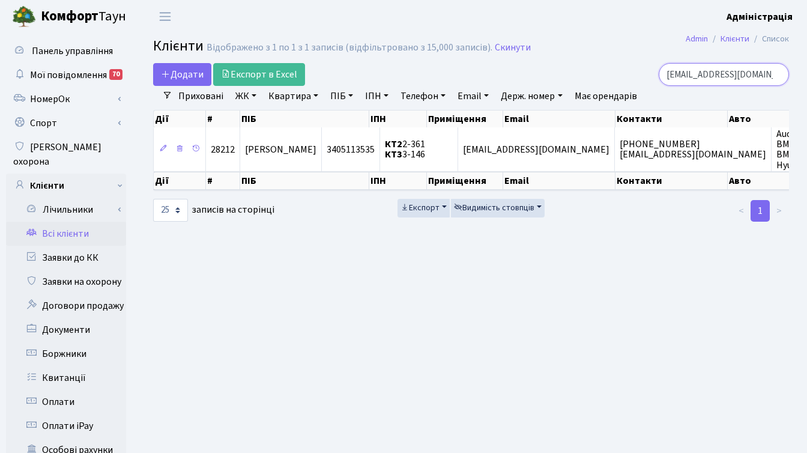
click at [778, 75] on input "[EMAIL_ADDRESS][DOMAIN_NAME]" at bounding box center [724, 74] width 130 height 23
click at [726, 74] on input "search" at bounding box center [724, 74] width 130 height 23
paste input "[EMAIL_ADDRESS][DOMAIN_NAME]"
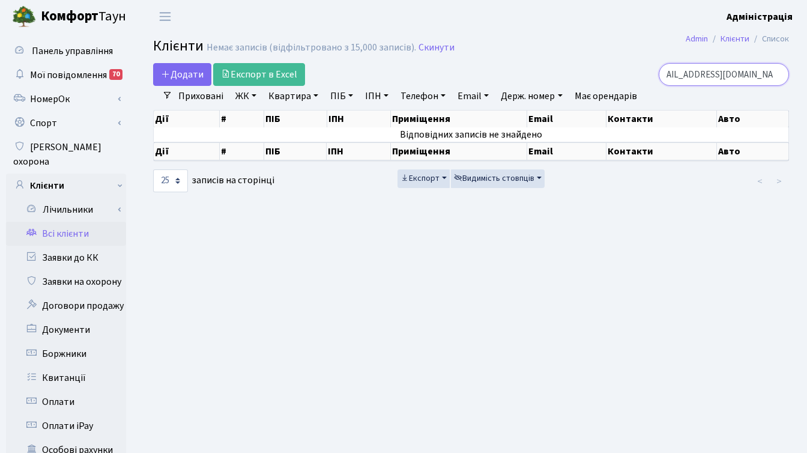
paste input "search"
type input "[EMAIL_ADDRESS][DOMAIN_NAME]"
click at [777, 74] on input "[EMAIL_ADDRESS][DOMAIN_NAME]" at bounding box center [724, 74] width 130 height 23
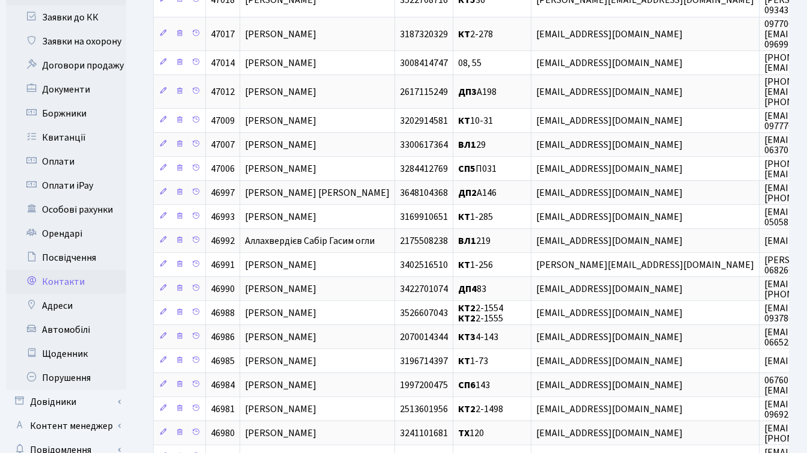
scroll to position [256, 0]
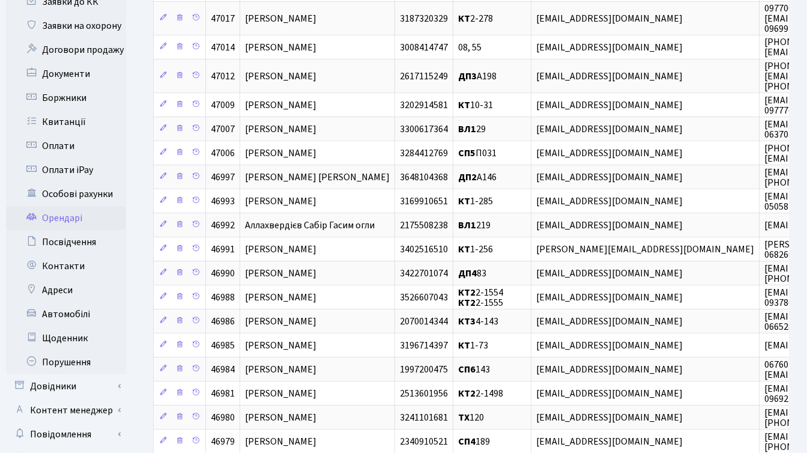
click at [79, 206] on link "Орендарі" at bounding box center [66, 218] width 120 height 24
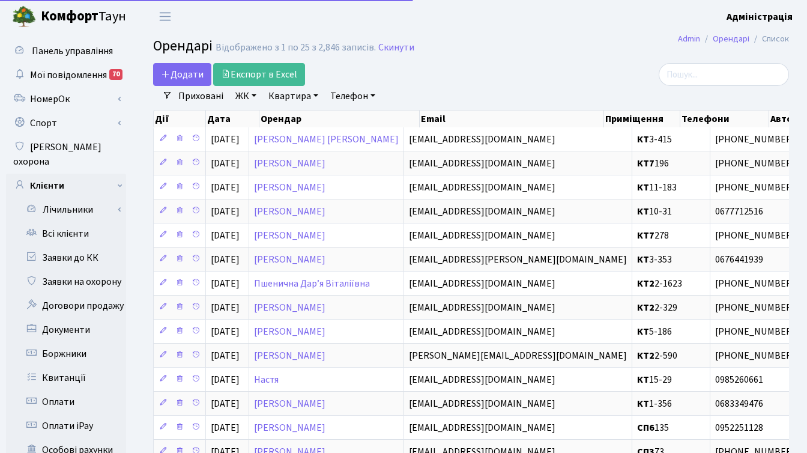
select select "25"
click at [725, 74] on input "search" at bounding box center [724, 74] width 130 height 23
paste input "Work.wldmr@gmail.com"
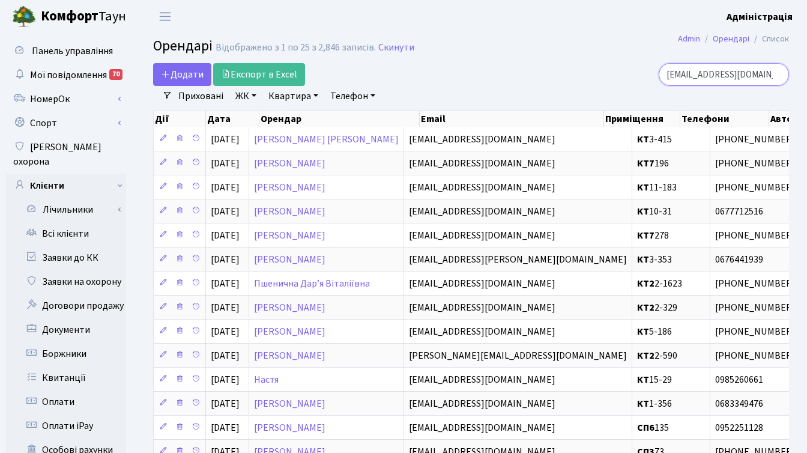
scroll to position [0, 14]
type input "Work.wldmr@gmail.com"
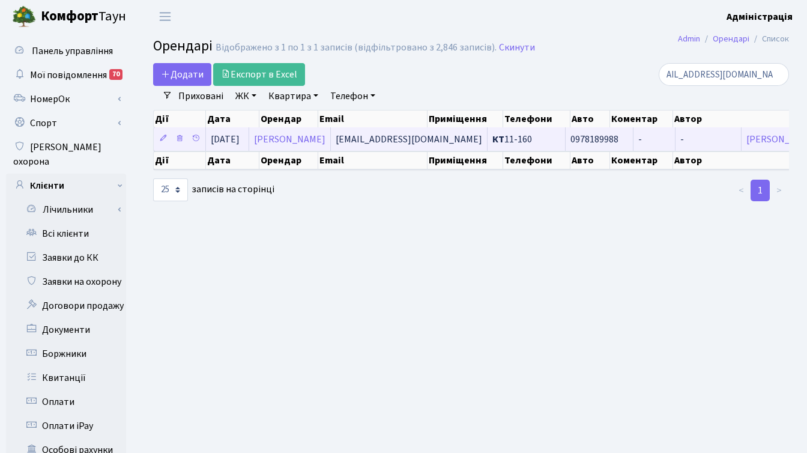
scroll to position [0, 0]
click at [571, 139] on span "0978189988" at bounding box center [600, 140] width 58 height 10
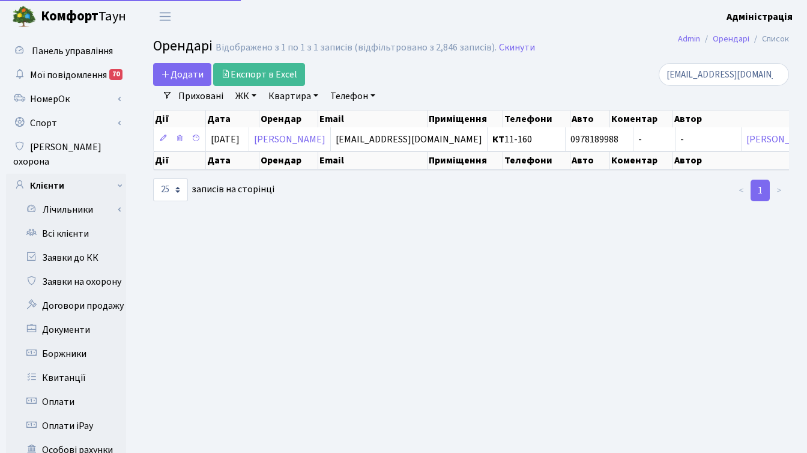
select select "25"
click at [71, 225] on link "Всі клієнти" at bounding box center [66, 234] width 120 height 24
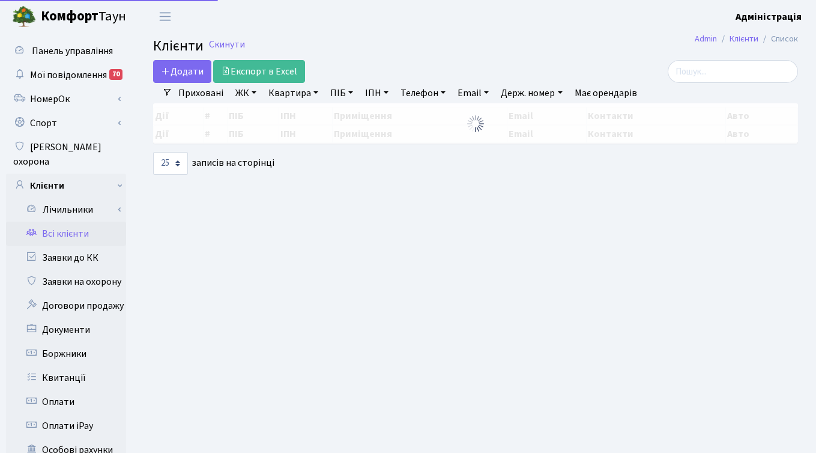
select select "25"
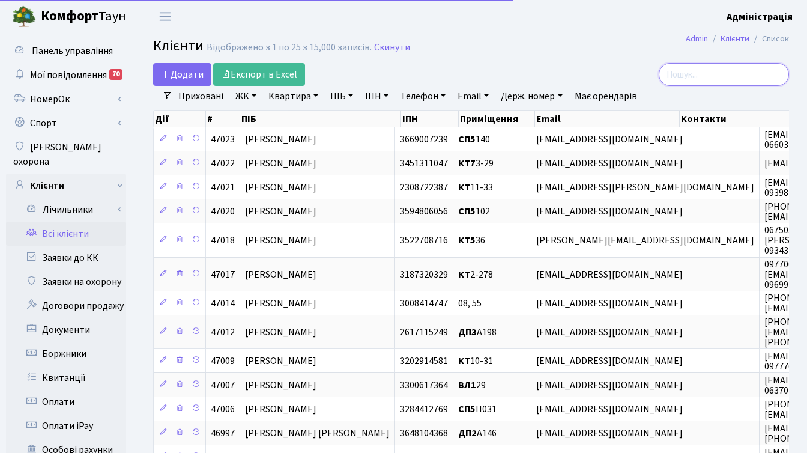
click at [712, 70] on input "search" at bounding box center [724, 74] width 130 height 23
paste input "[EMAIL_ADDRESS][DOMAIN_NAME]"
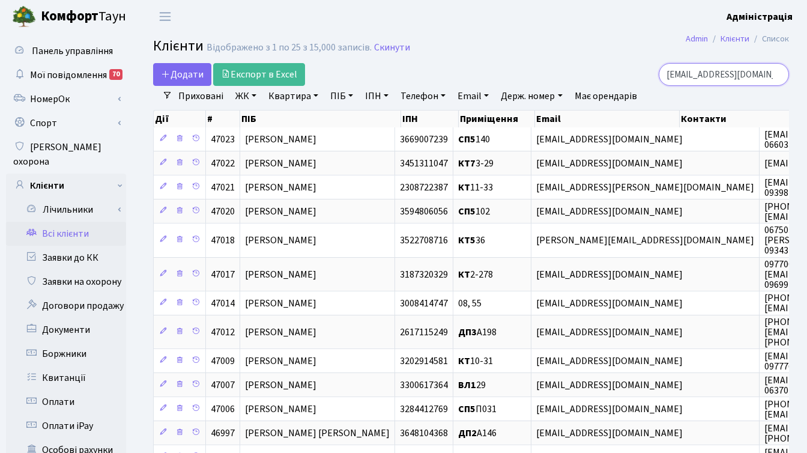
scroll to position [0, 16]
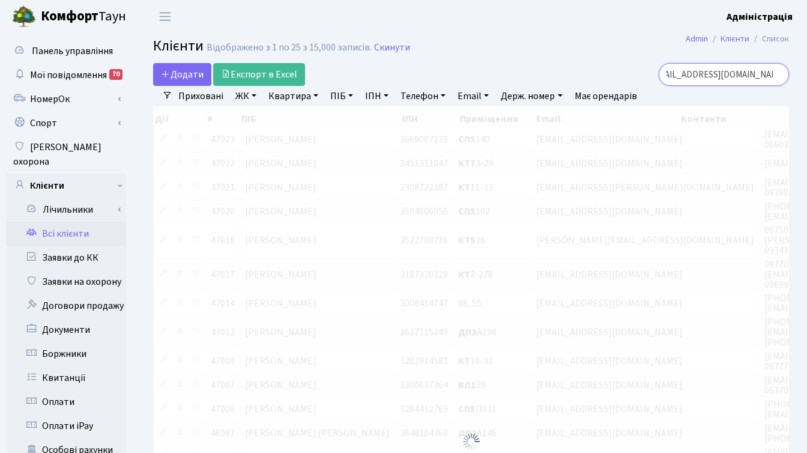
type input "[EMAIL_ADDRESS][DOMAIN_NAME]"
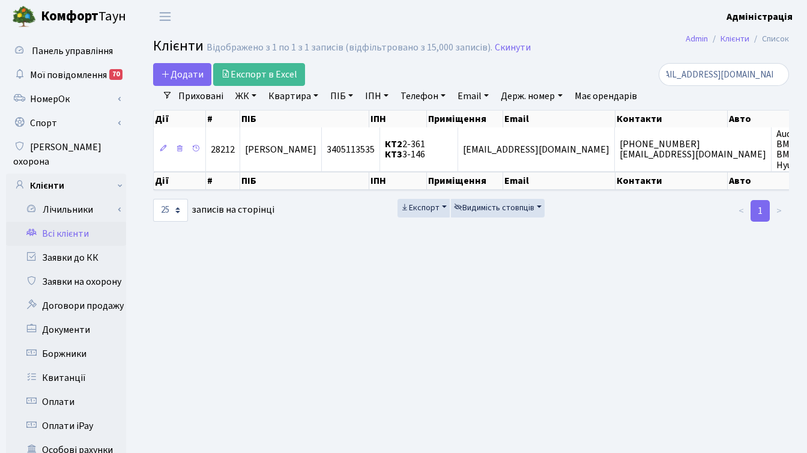
scroll to position [0, 0]
click at [466, 338] on main "Admin Клієнти Список Клієнти Відображено з 1 по 1 з 1 записів (відфільтровано з…" at bounding box center [471, 382] width 672 height 699
click at [777, 75] on input "[EMAIL_ADDRESS][DOMAIN_NAME]" at bounding box center [724, 74] width 130 height 23
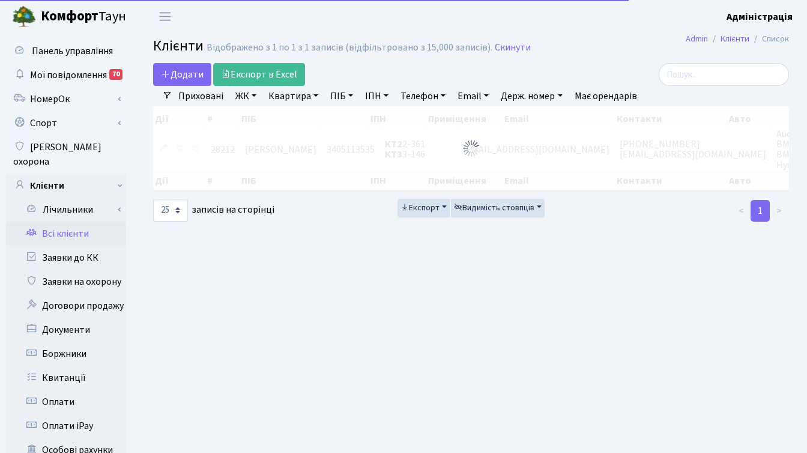
click at [619, 274] on main "Admin Клієнти Список Клієнти Відображено з 1 по 1 з 1 записів (відфільтровано з…" at bounding box center [471, 382] width 672 height 699
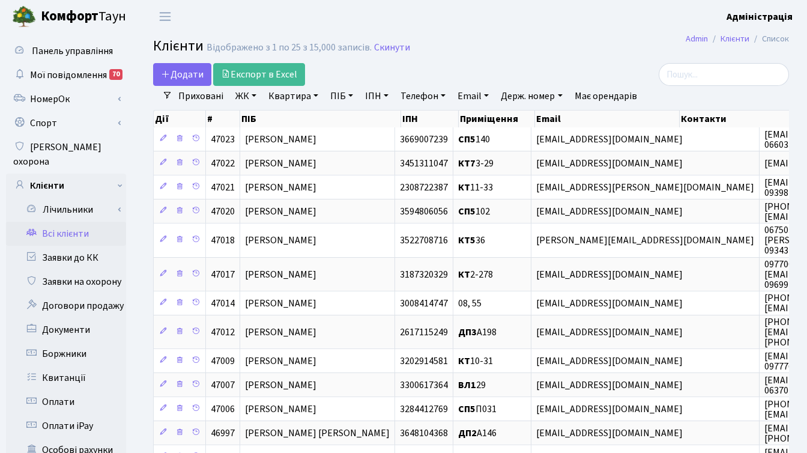
click at [646, 50] on h2 "Клієнти Відображено з 1 по 25 з 15,000 записів. Скинути" at bounding box center [471, 48] width 636 height 20
click at [519, 8] on header "[PERSON_NAME] Адміністрація Мій обліковий запис Вийти" at bounding box center [403, 16] width 807 height 33
click at [74, 246] on link "Заявки до КК" at bounding box center [66, 258] width 120 height 24
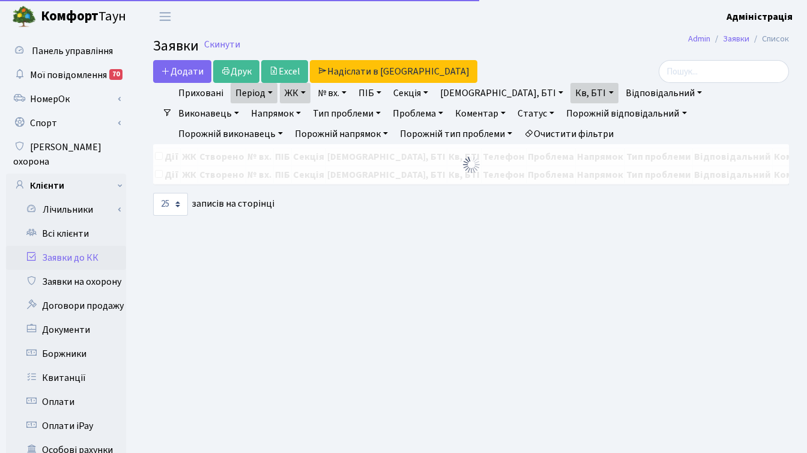
select select "25"
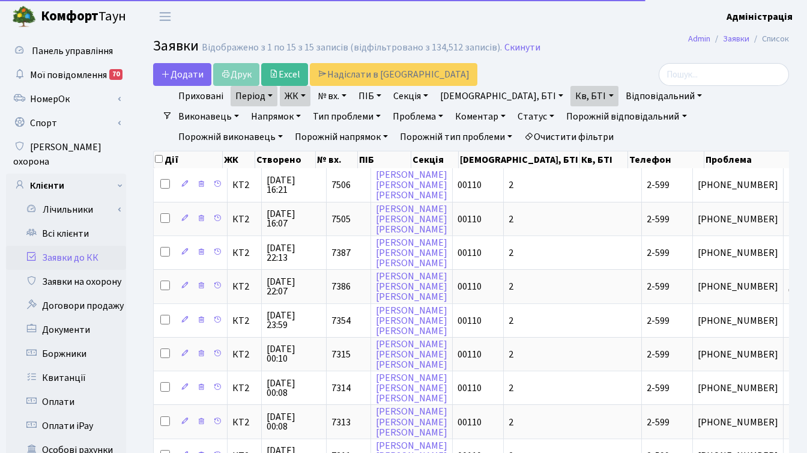
click at [519, 134] on link "Очистити фільтри" at bounding box center [568, 137] width 99 height 20
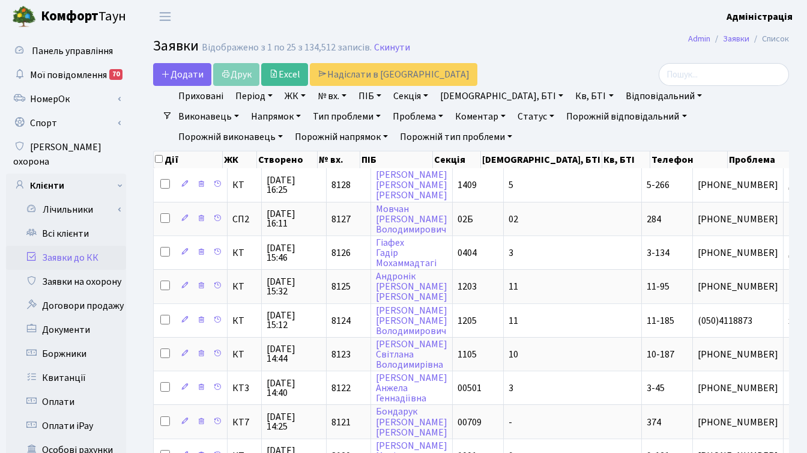
click at [343, 94] on link "№ вх." at bounding box center [332, 96] width 38 height 20
type input "7610"
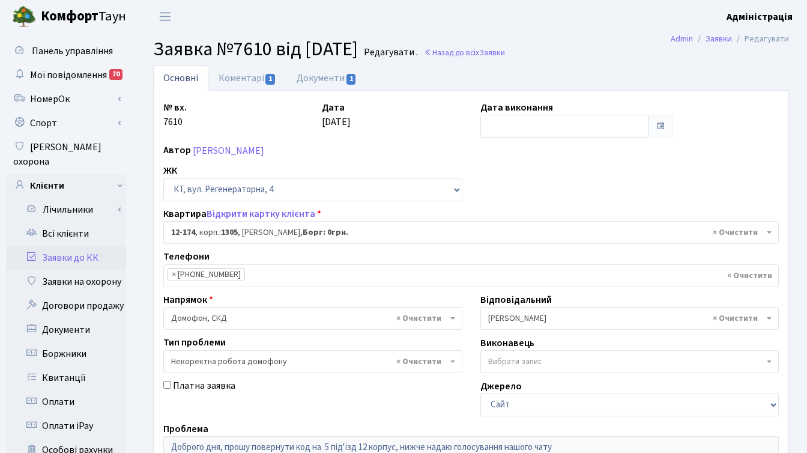
select select "7281"
select select "38"
click at [249, 75] on link "Коментарі 1" at bounding box center [247, 77] width 78 height 25
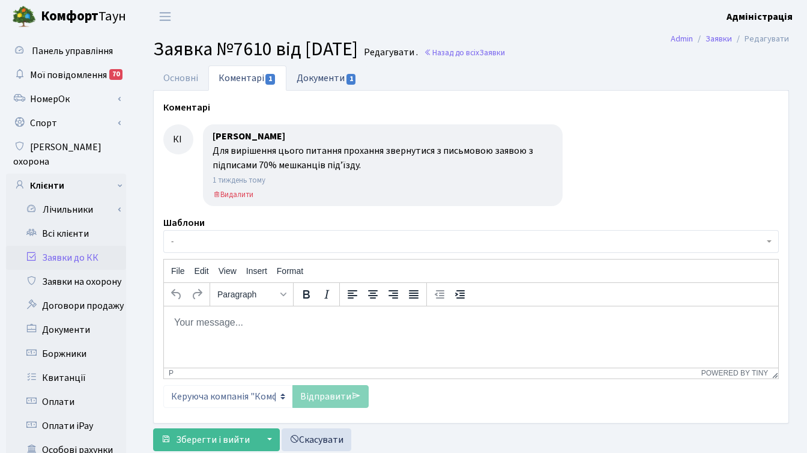
click at [313, 80] on link "Документи 1" at bounding box center [326, 77] width 80 height 25
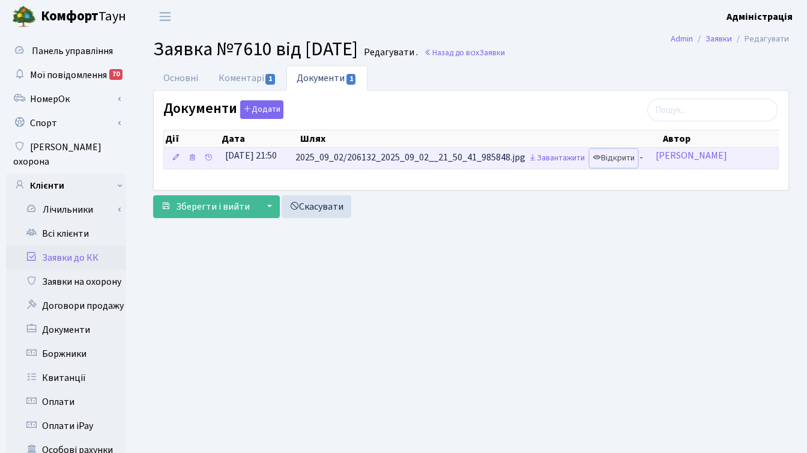
click at [623, 156] on link "Відкрити" at bounding box center [614, 158] width 48 height 19
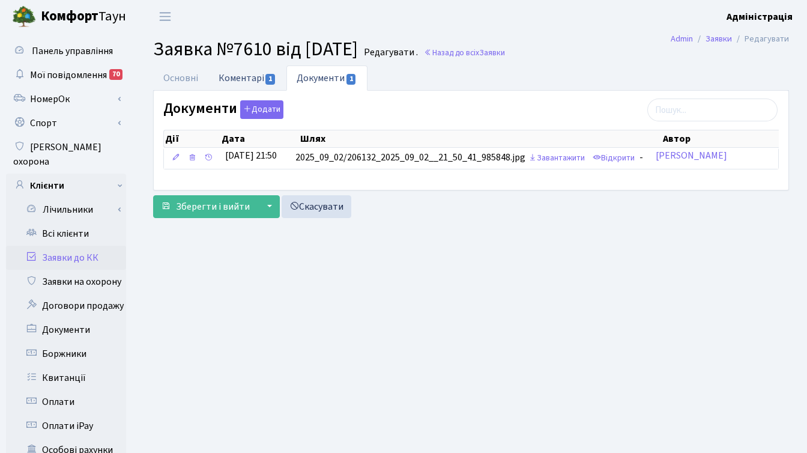
click at [244, 79] on link "Коментарі 1" at bounding box center [247, 77] width 78 height 25
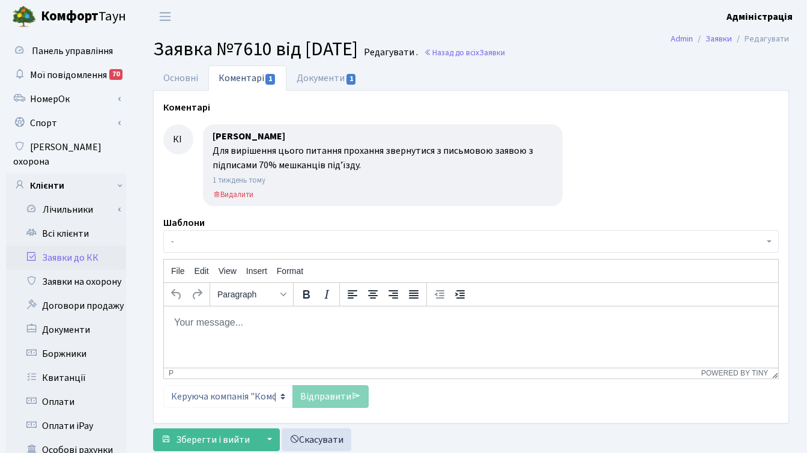
drag, startPoint x: 214, startPoint y: 135, endPoint x: 295, endPoint y: 133, distance: 81.1
click at [295, 133] on div "Корчун Ірина С." at bounding box center [383, 136] width 341 height 14
click at [308, 161] on div "Для вирішення цього питання прохання звернутися з письмовою заявою з підписами …" at bounding box center [383, 158] width 341 height 29
click at [173, 76] on link "Основні" at bounding box center [180, 77] width 55 height 25
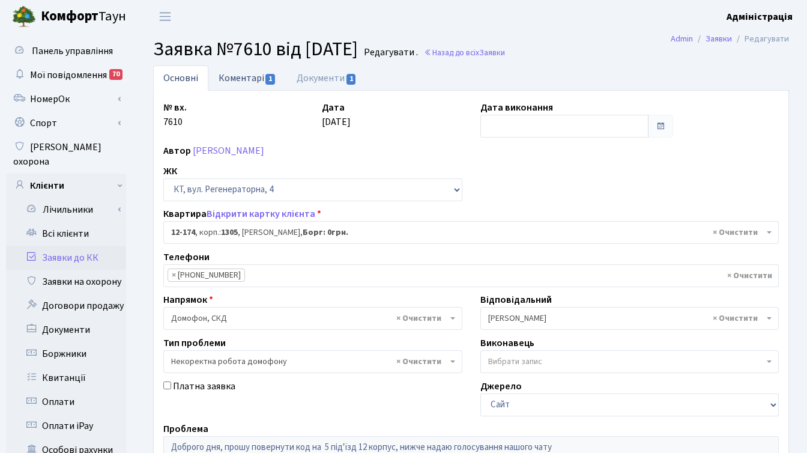
click at [236, 79] on link "Коментарі 1" at bounding box center [247, 77] width 78 height 25
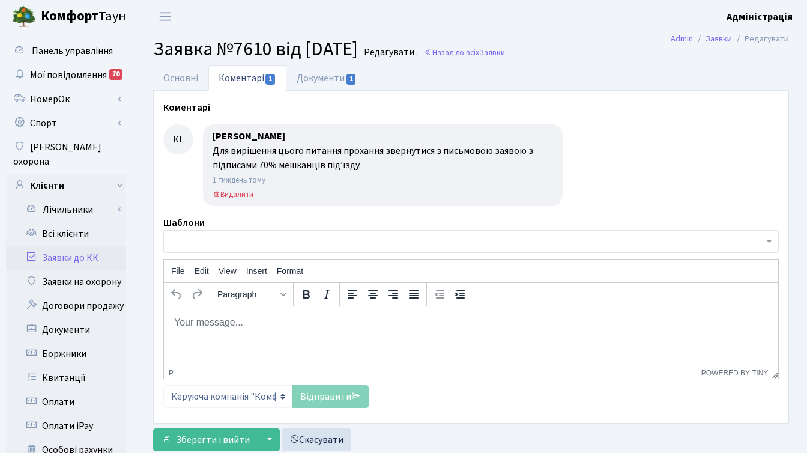
click at [67, 246] on link "Заявки до КК" at bounding box center [66, 258] width 120 height 24
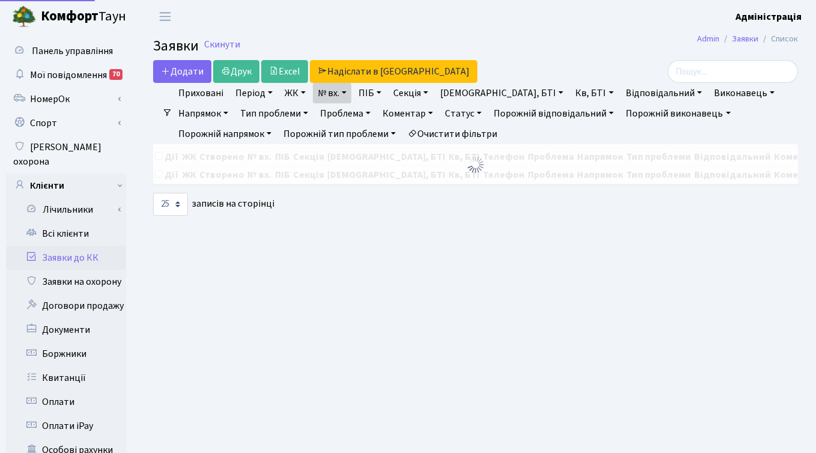
select select "25"
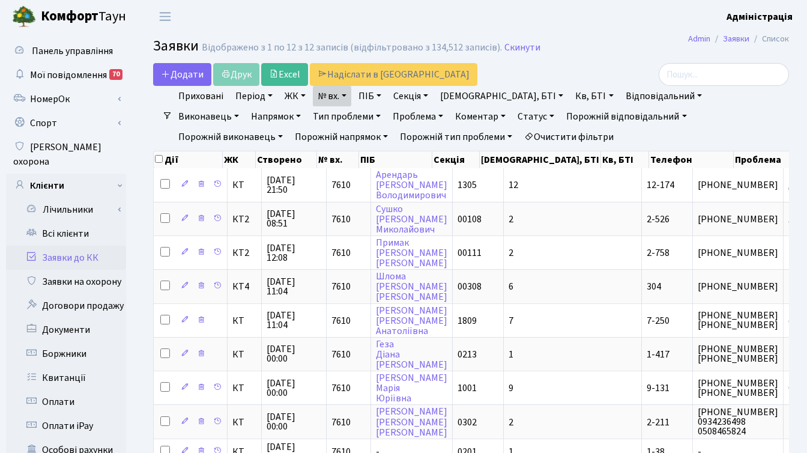
click at [640, 61] on main "Admin Заявки Список Заявки Відображено з 1 по 12 з 12 записів (відфільтровано з…" at bounding box center [471, 382] width 672 height 699
click at [519, 136] on link "Очистити фільтри" at bounding box center [568, 137] width 99 height 20
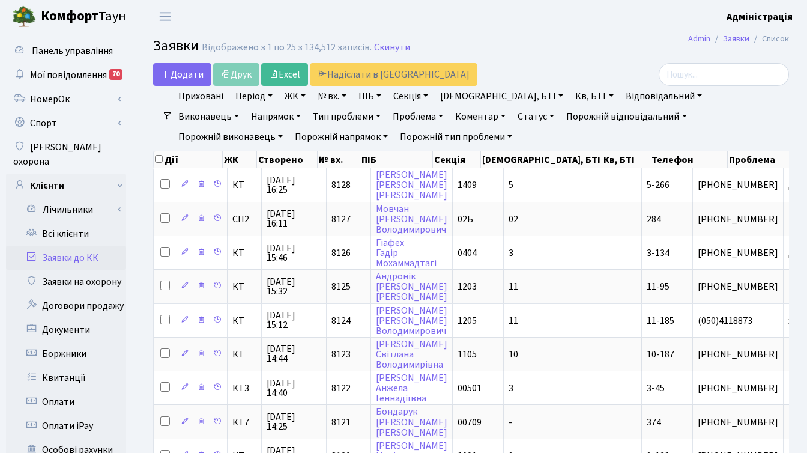
click at [603, 58] on h2 "Заявки Відображено з 1 по 25 з 134,512 записів. Скинути" at bounding box center [471, 48] width 636 height 20
click at [701, 135] on ul "Приховані Період 17.09.2025 - 17.09.2025 ЖК ТХ, вул. Ділова, 1/2 КТ, вул. Реген…" at bounding box center [475, 116] width 607 height 61
click at [706, 139] on ul "Приховані Період 17.09.2025 - 17.09.2025 ЖК ТХ, вул. Ділова, 1/2 КТ, вул. Реген…" at bounding box center [475, 116] width 607 height 61
click at [529, 41] on h2 "Заявки Відображено з 1 по 25 з 134,512 записів. Скинути" at bounding box center [471, 48] width 636 height 20
click at [246, 95] on link "Період" at bounding box center [254, 96] width 47 height 20
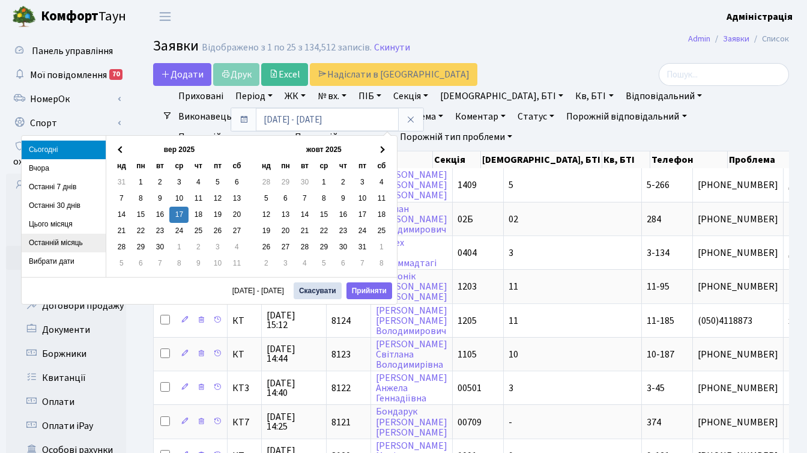
click at [64, 243] on li "Останній місяць" at bounding box center [64, 243] width 84 height 19
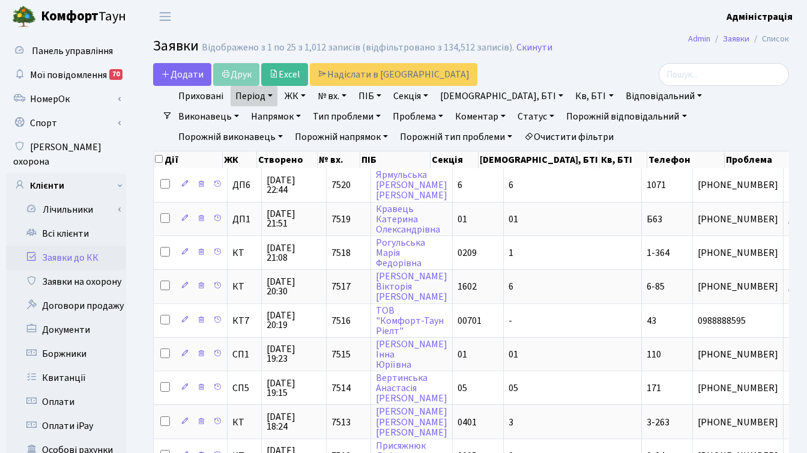
click at [513, 115] on link "Статус" at bounding box center [536, 116] width 46 height 20
click at [513, 192] on link "Не виконано" at bounding box center [560, 189] width 95 height 19
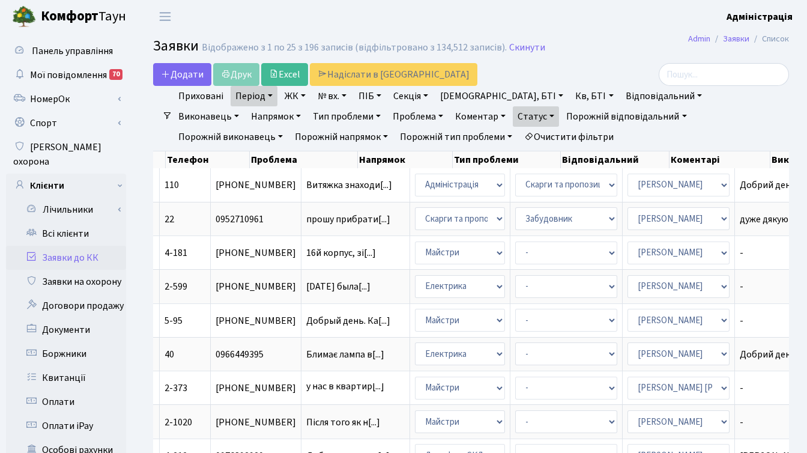
click at [513, 116] on link "Статус" at bounding box center [536, 116] width 46 height 20
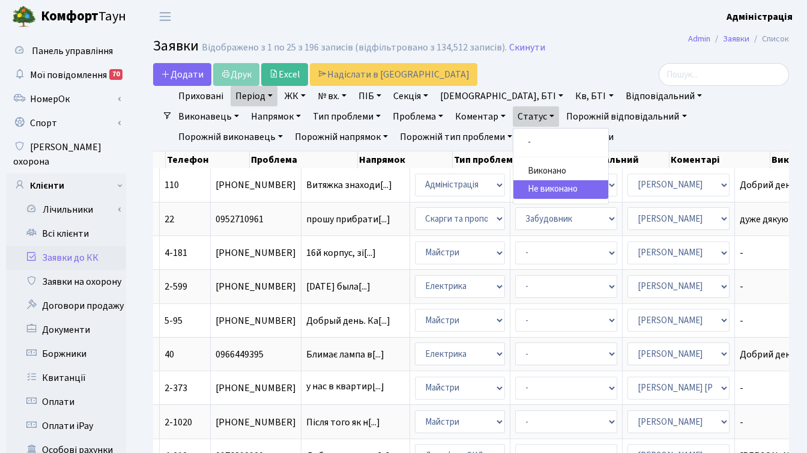
click at [513, 116] on link "Статус" at bounding box center [536, 116] width 46 height 20
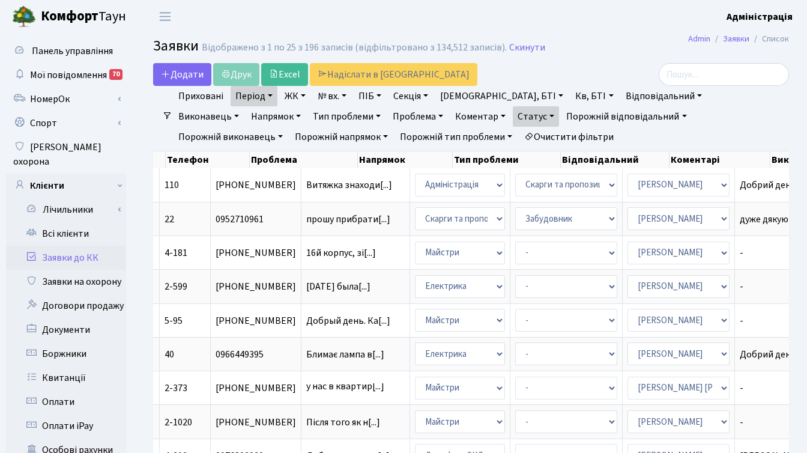
click at [637, 142] on ul "Приховані Період 01.08.2025 - 31.08.2025 ЖК ТХ, вул. Ділова, 1/2 КТ, вул. Реген…" at bounding box center [475, 116] width 607 height 61
click at [294, 92] on link "ЖК" at bounding box center [295, 96] width 31 height 20
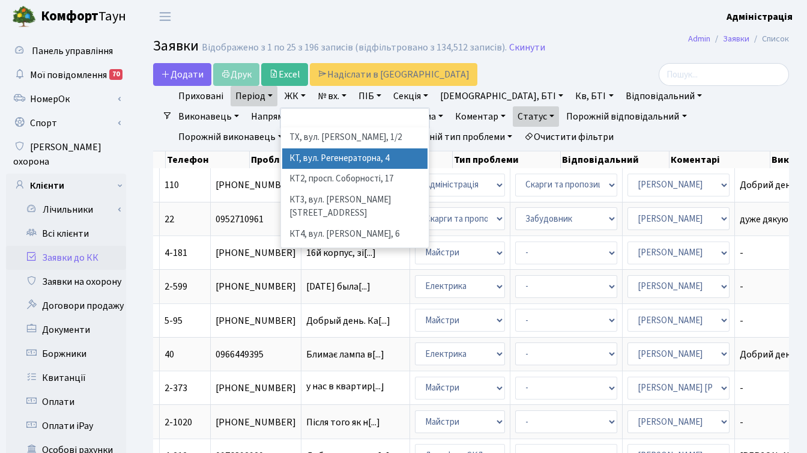
click at [347, 156] on li "КТ, вул. Регенераторна, 4" at bounding box center [354, 158] width 145 height 21
select select "271"
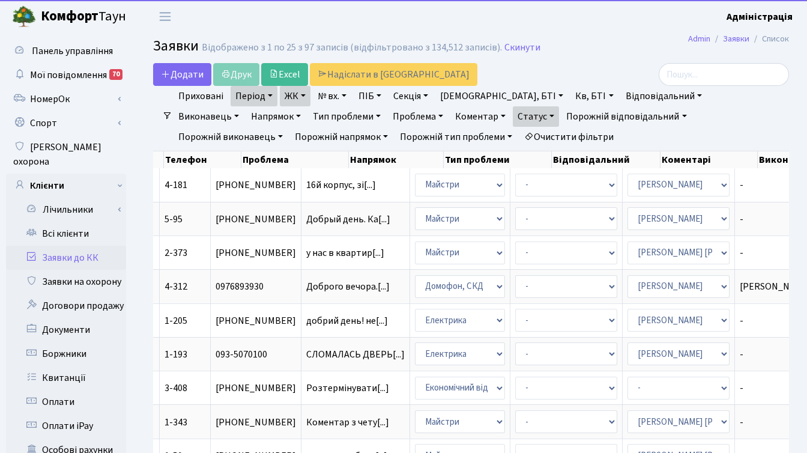
click at [291, 94] on link "ЖК" at bounding box center [295, 96] width 31 height 20
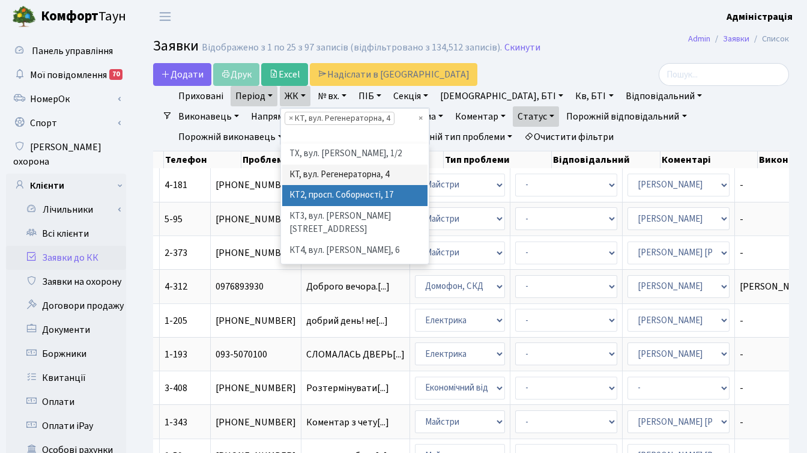
click at [318, 198] on li "КТ2, просп. Соборності, 17" at bounding box center [354, 195] width 145 height 21
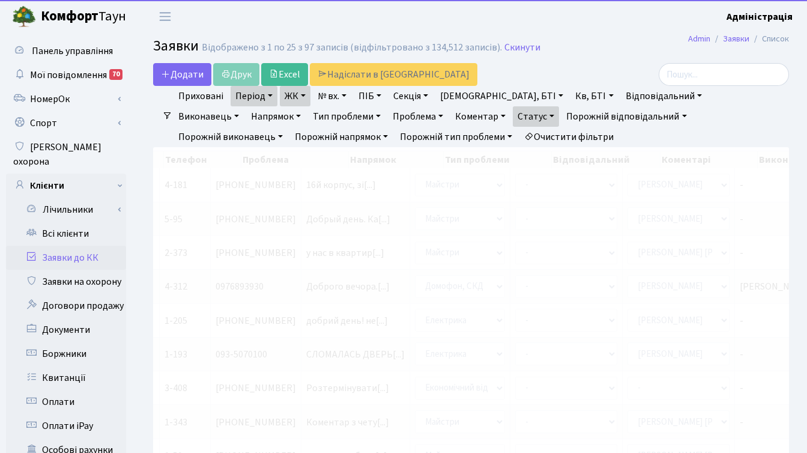
click at [300, 98] on link "ЖК" at bounding box center [295, 96] width 31 height 20
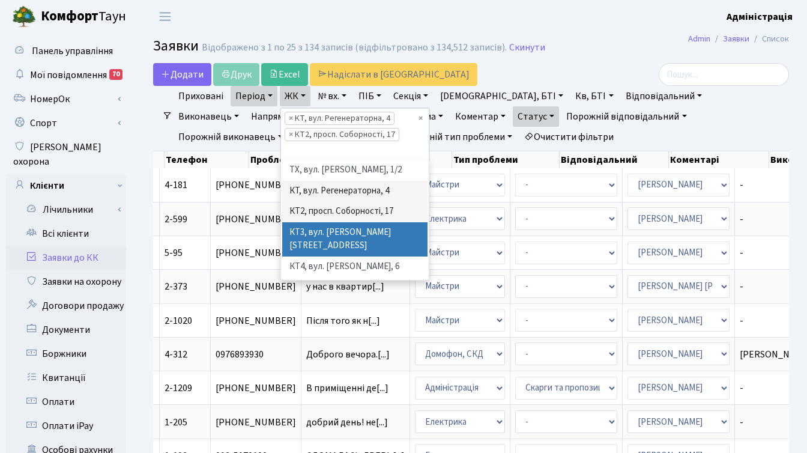
click at [325, 226] on li "КТ3, вул. Березнева, 16" at bounding box center [354, 239] width 145 height 34
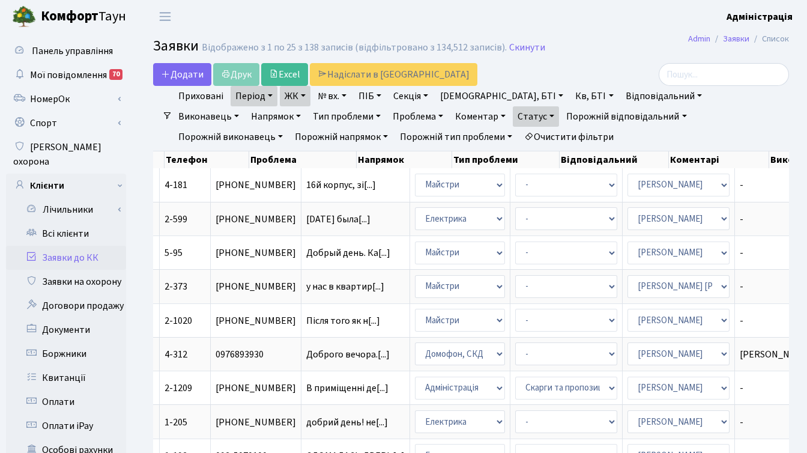
click at [298, 95] on link "ЖК" at bounding box center [295, 96] width 31 height 20
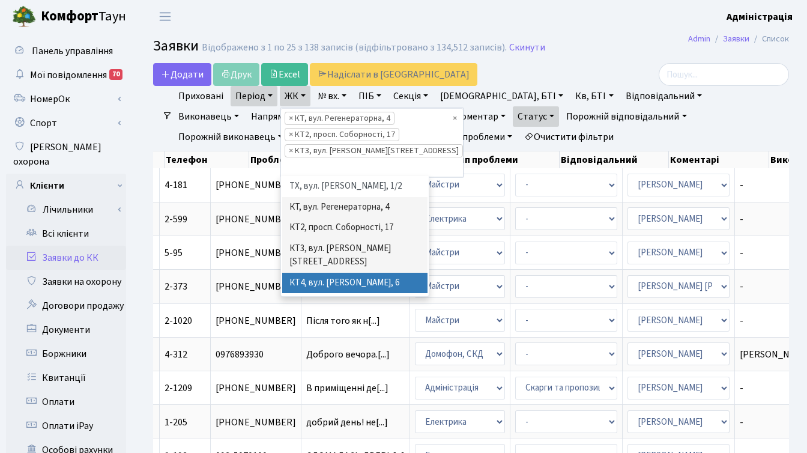
click at [332, 273] on li "КТ4, вул. Юрія Липи, 6" at bounding box center [354, 283] width 145 height 21
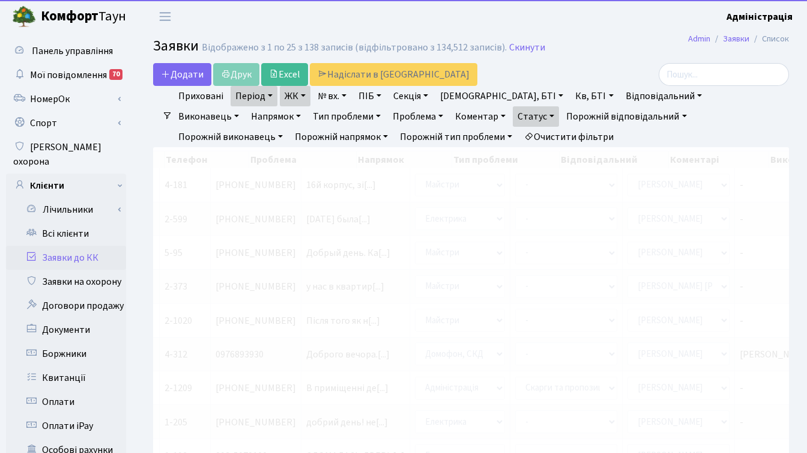
click at [295, 92] on link "ЖК" at bounding box center [295, 96] width 31 height 20
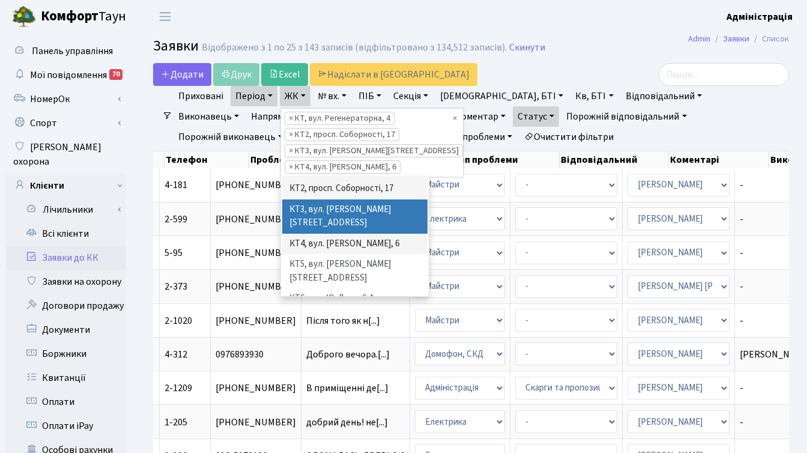
scroll to position [49, 0]
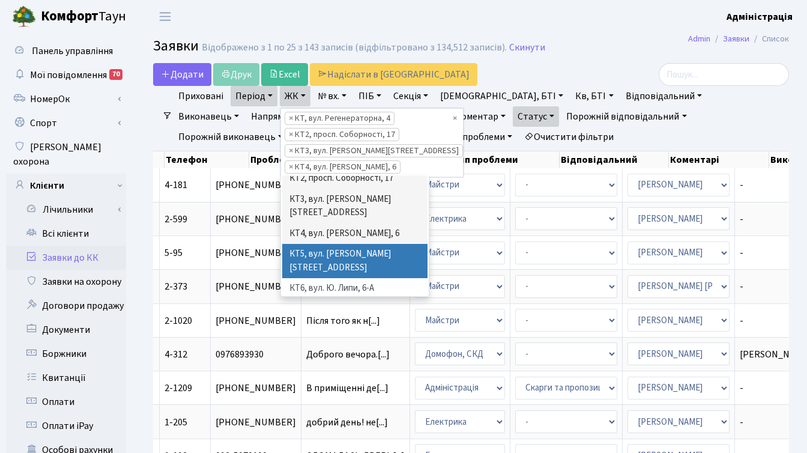
click at [330, 244] on li "КТ5, вул. Березнева, 14Б" at bounding box center [354, 261] width 145 height 34
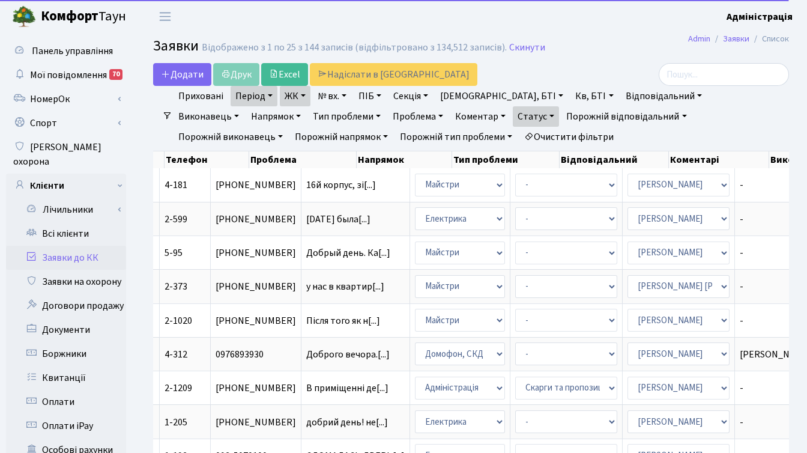
click at [294, 94] on link "ЖК" at bounding box center [295, 96] width 31 height 20
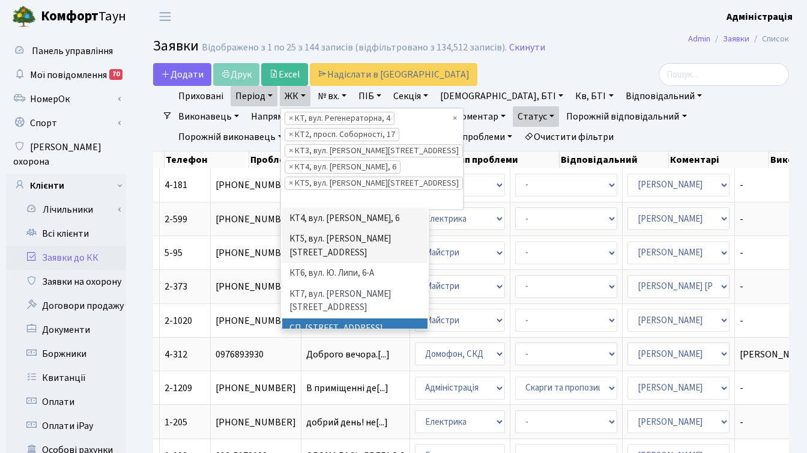
scroll to position [88, 0]
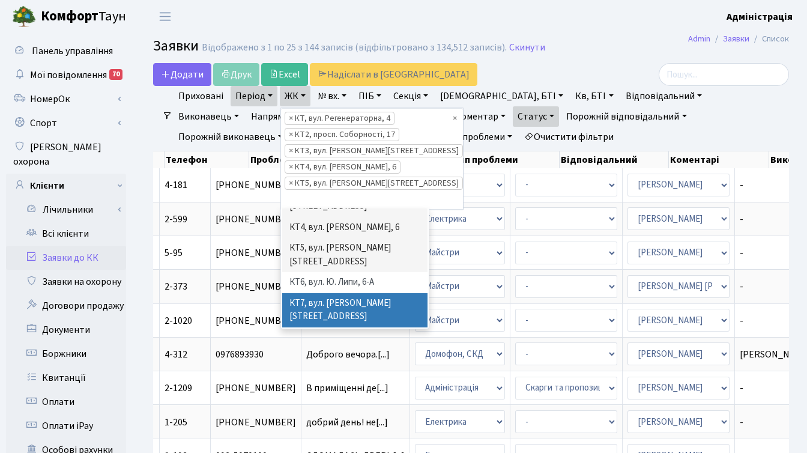
click at [330, 293] on li "КТ7, вул. Березнева, 12" at bounding box center [354, 310] width 145 height 34
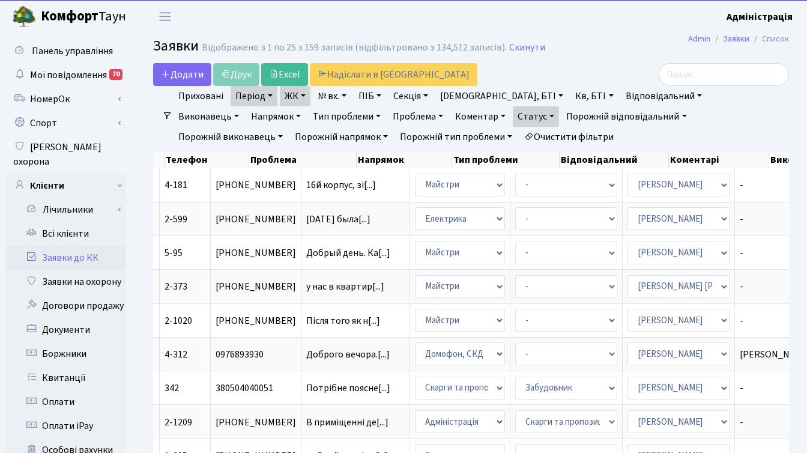
click at [295, 92] on link "ЖК" at bounding box center [295, 96] width 31 height 20
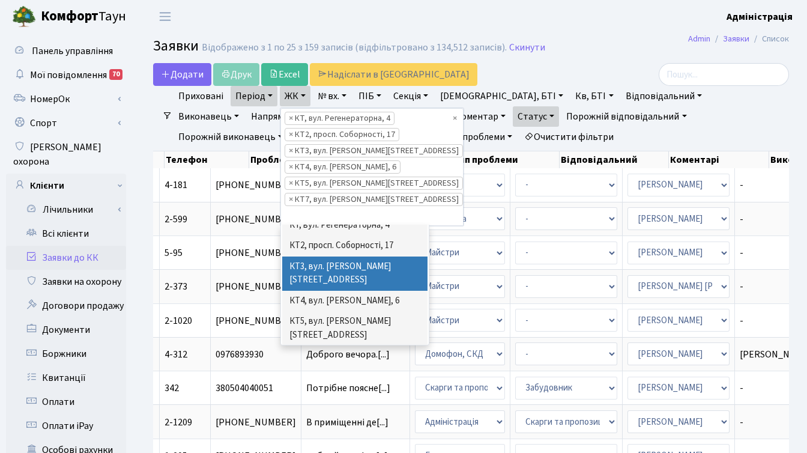
scroll to position [62, 0]
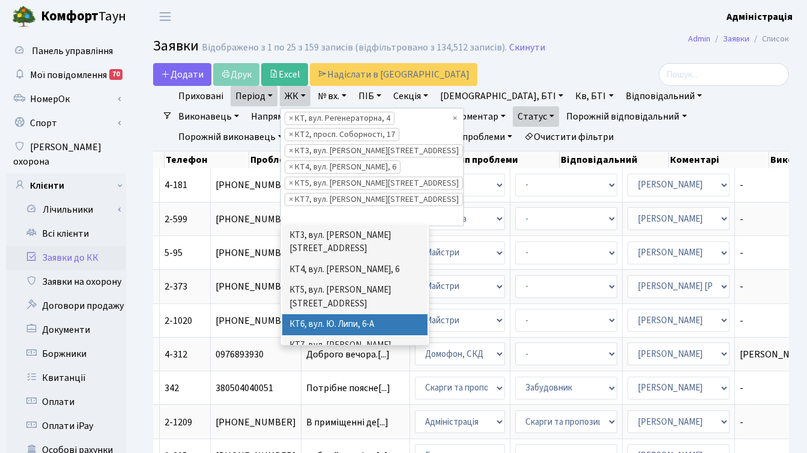
click at [338, 314] on li "КТ6, вул. Ю. Липи, 6-А" at bounding box center [354, 324] width 145 height 21
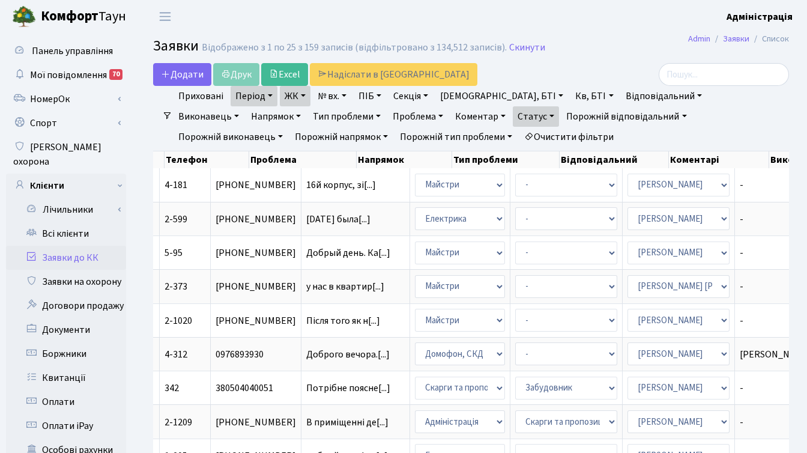
click at [306, 106] on link "Напрямок" at bounding box center [275, 116] width 59 height 20
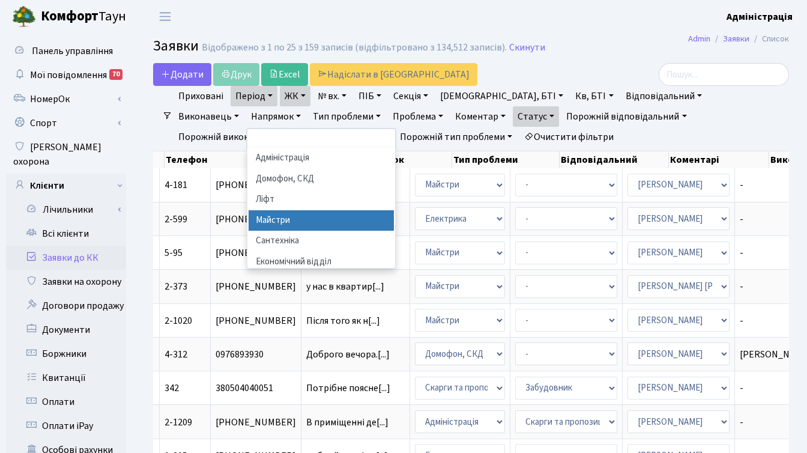
click at [394, 210] on li "Майстри" at bounding box center [321, 220] width 145 height 21
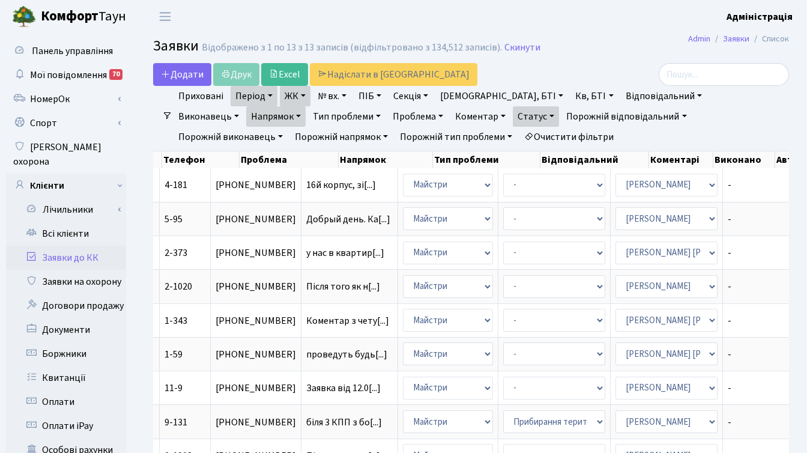
click at [306, 106] on link "Напрямок" at bounding box center [275, 116] width 59 height 20
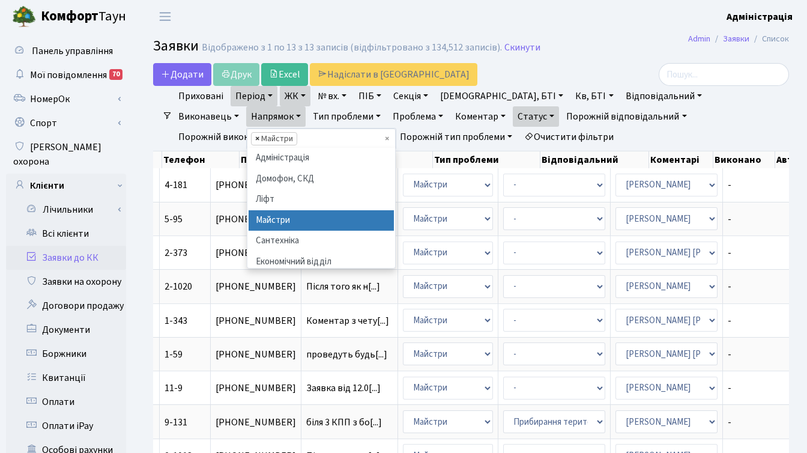
click at [259, 133] on span "×" at bounding box center [257, 139] width 4 height 12
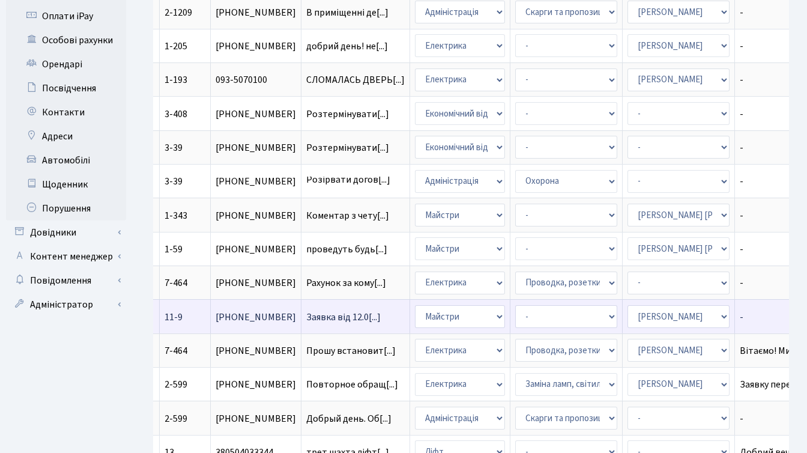
scroll to position [434, 0]
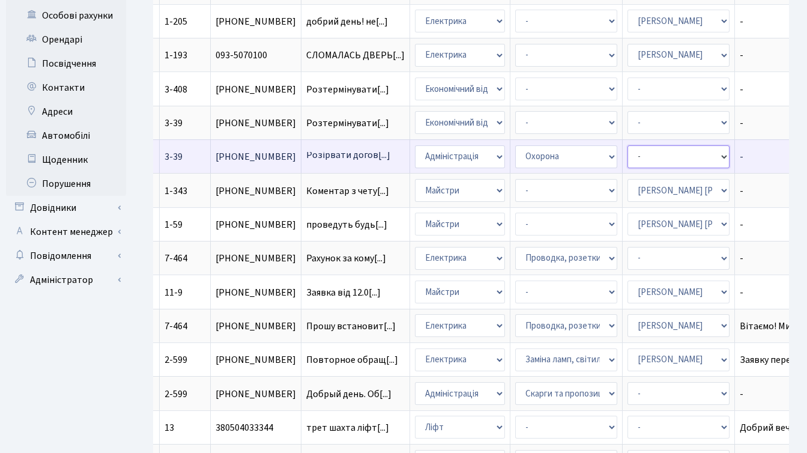
click at [634, 158] on select "- Адміністратор ЖК КТ Вижул В. В. Гордієнко Н.В. Дядюшкін Д.Ю. Кипчук Т. А. Кла…" at bounding box center [679, 156] width 102 height 23
select select "97"
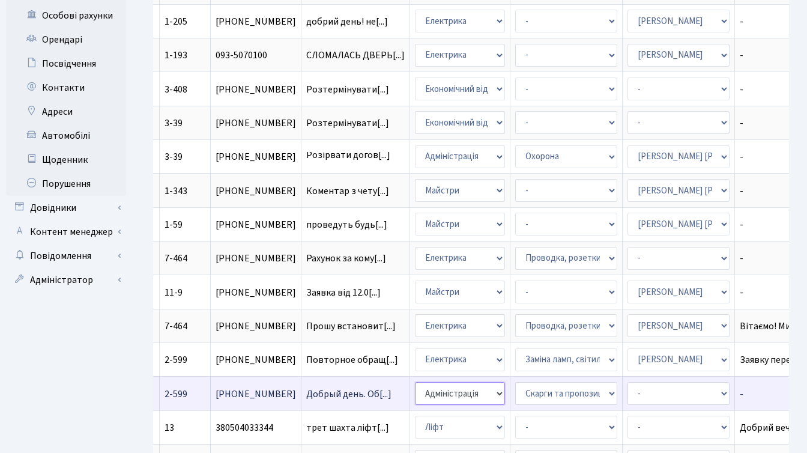
click at [415, 395] on select "- Адміністрація Домофон, СКД Ліфт Майстри Сантехніка Економічний відділ Електри…" at bounding box center [460, 393] width 90 height 23
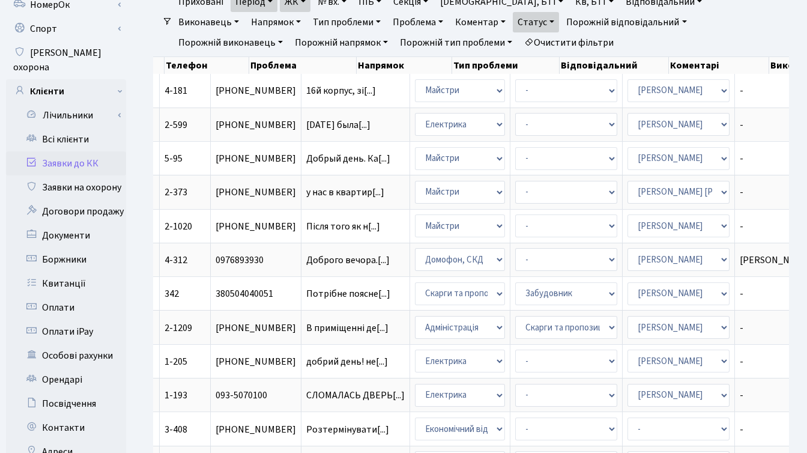
scroll to position [0, 0]
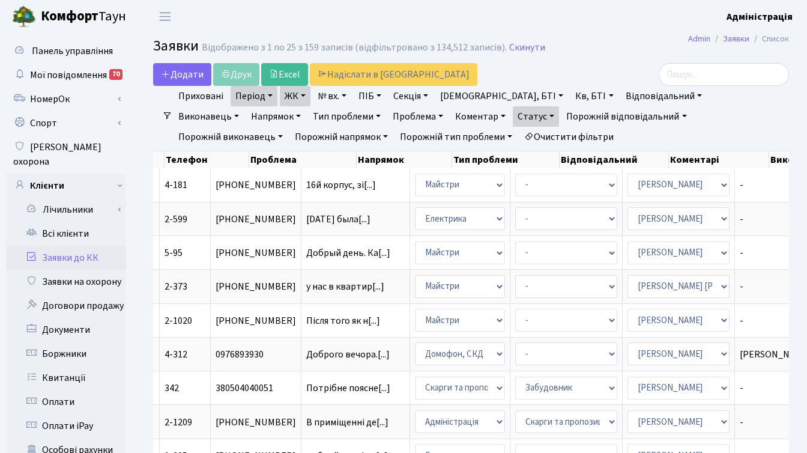
click at [632, 66] on div at bounding box center [689, 74] width 200 height 23
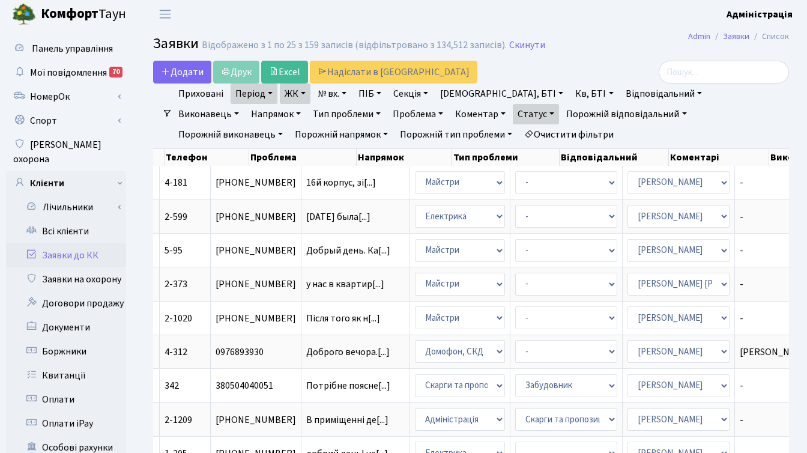
click at [513, 114] on link "Статус" at bounding box center [536, 114] width 46 height 20
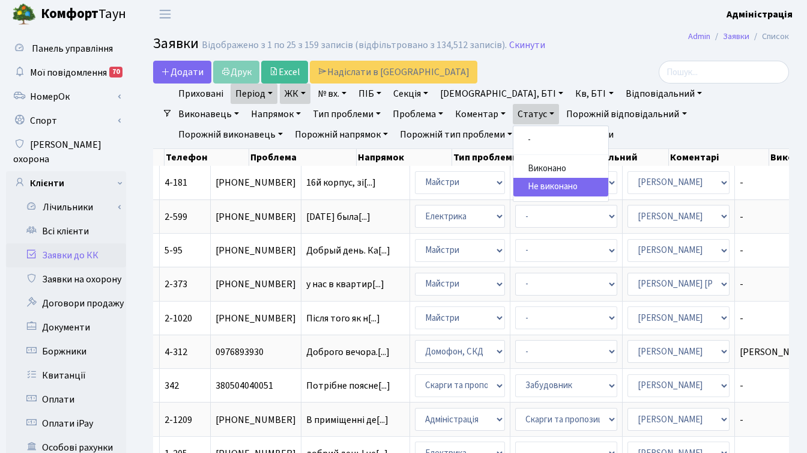
click at [513, 186] on link "Не виконано" at bounding box center [560, 187] width 95 height 19
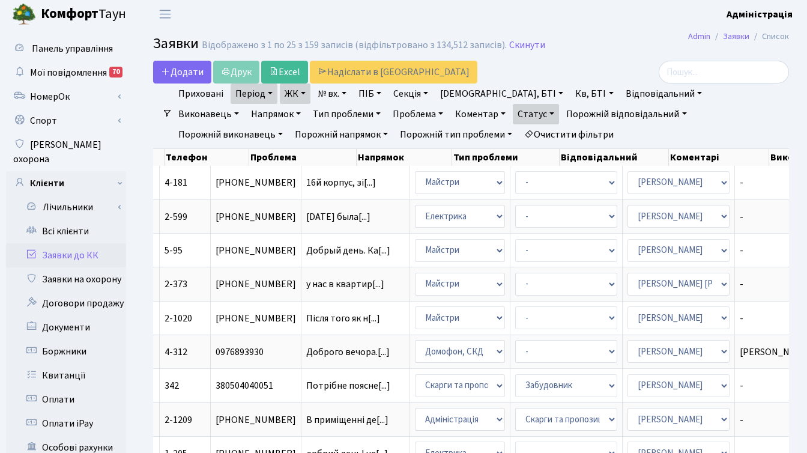
click at [642, 63] on div at bounding box center [689, 72] width 200 height 23
click at [628, 29] on header "Комфорт Таун Адміністрація Мій обліковий запис Вийти" at bounding box center [403, 14] width 807 height 33
click at [637, 38] on h2 "Заявки Відображено з 1 по 25 з 159 записів (відфільтровано з 134,512 записів). …" at bounding box center [471, 45] width 636 height 20
click at [306, 104] on link "Напрямок" at bounding box center [275, 114] width 59 height 20
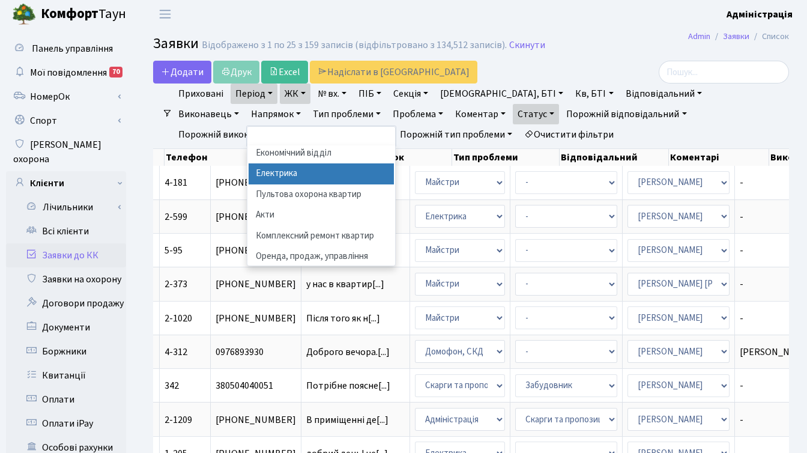
scroll to position [91, 0]
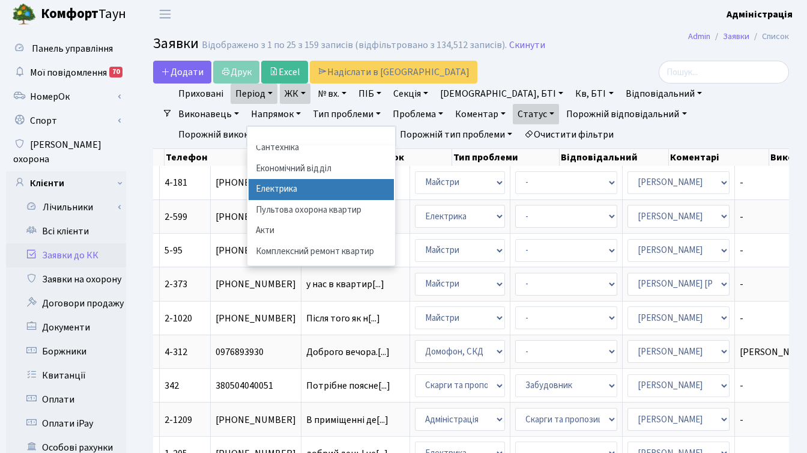
click at [394, 179] on li "Електрика" at bounding box center [321, 189] width 145 height 21
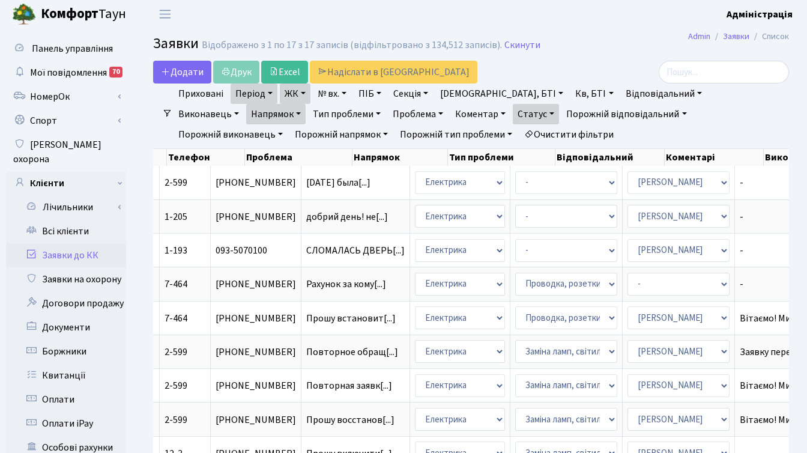
click at [306, 104] on link "Напрямок" at bounding box center [275, 114] width 59 height 20
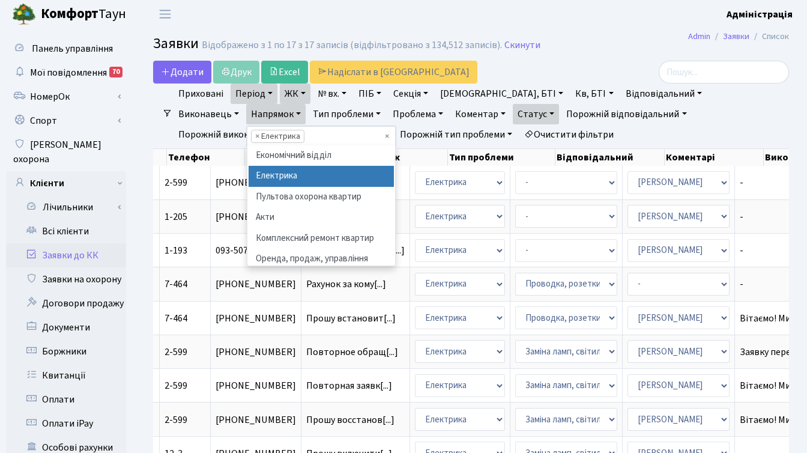
scroll to position [0, 3]
click at [304, 130] on li "× Електрика" at bounding box center [277, 136] width 53 height 13
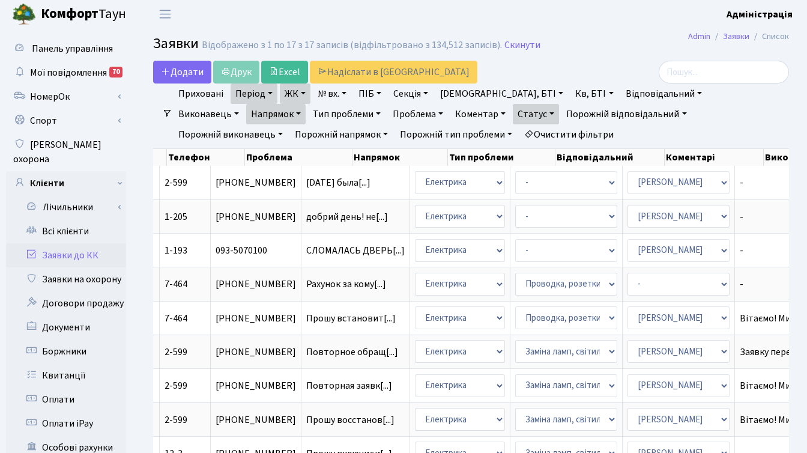
scroll to position [0, 0]
click at [306, 104] on link "Напрямок" at bounding box center [275, 114] width 59 height 20
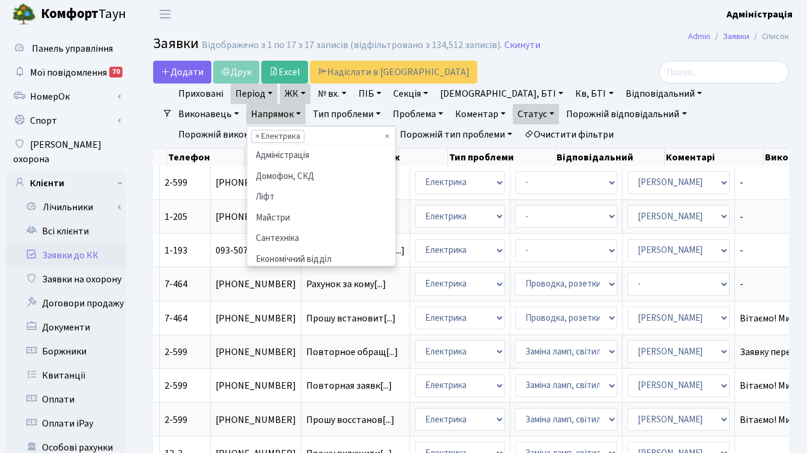
scroll to position [104, 0]
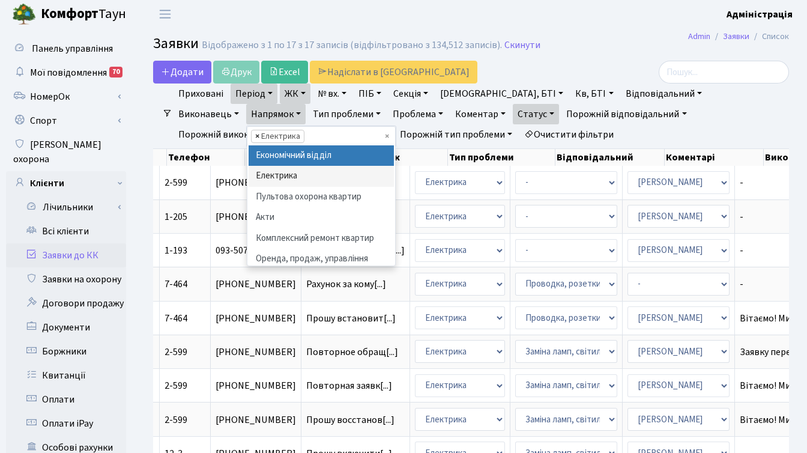
click at [259, 130] on span "×" at bounding box center [257, 136] width 4 height 12
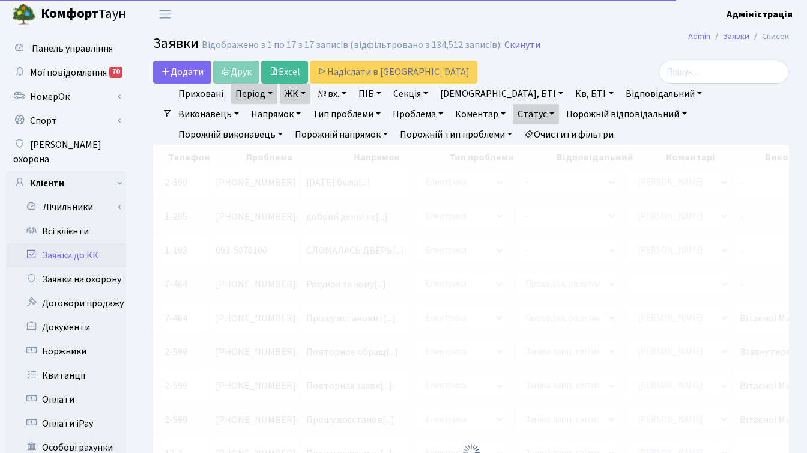
click at [306, 104] on link "Напрямок" at bounding box center [275, 114] width 59 height 20
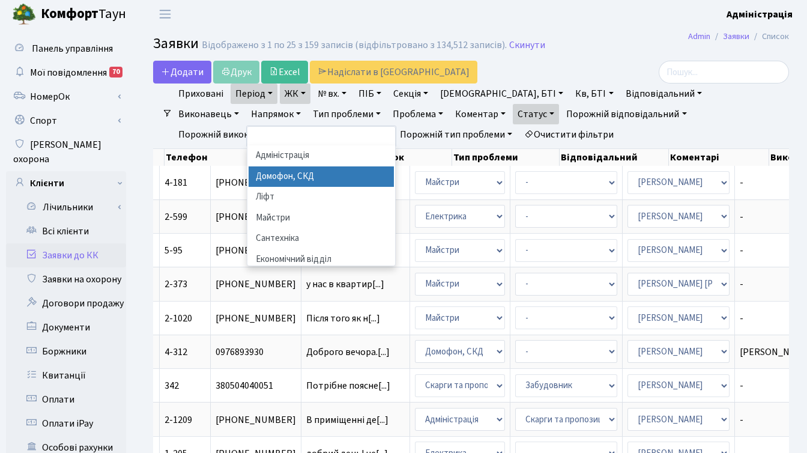
click at [394, 166] on li "Домофон, СКД" at bounding box center [321, 176] width 145 height 21
select select "4"
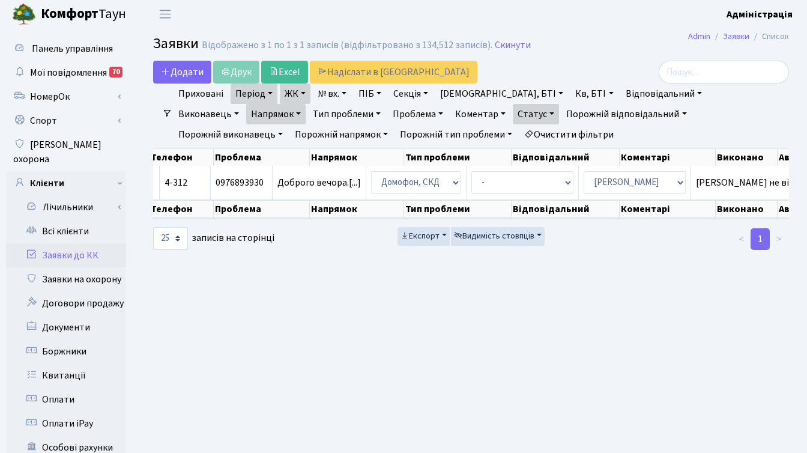
click at [306, 104] on link "Напрямок" at bounding box center [275, 114] width 59 height 20
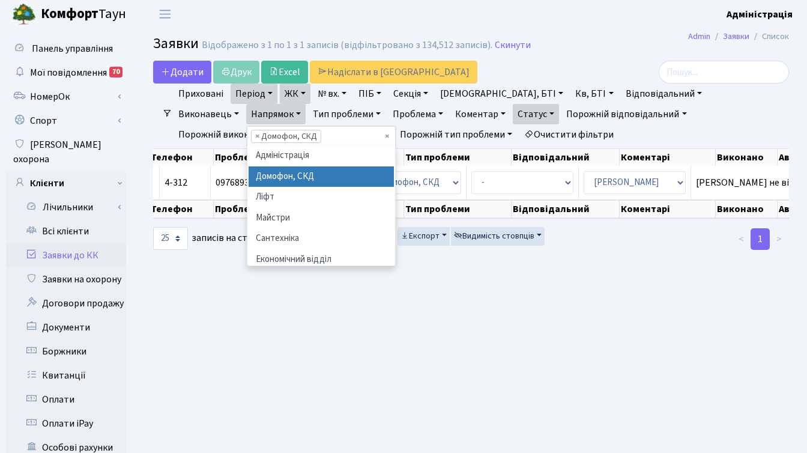
scroll to position [0, 19]
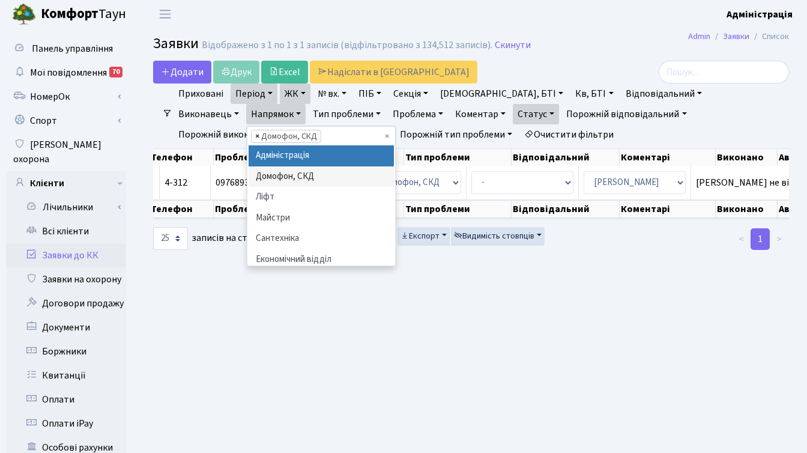
click at [259, 130] on span "×" at bounding box center [257, 136] width 4 height 12
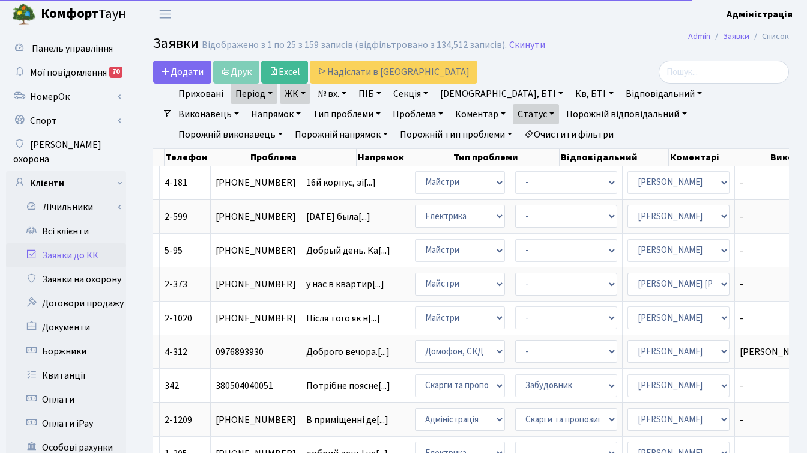
click at [306, 104] on link "Напрямок" at bounding box center [275, 114] width 59 height 20
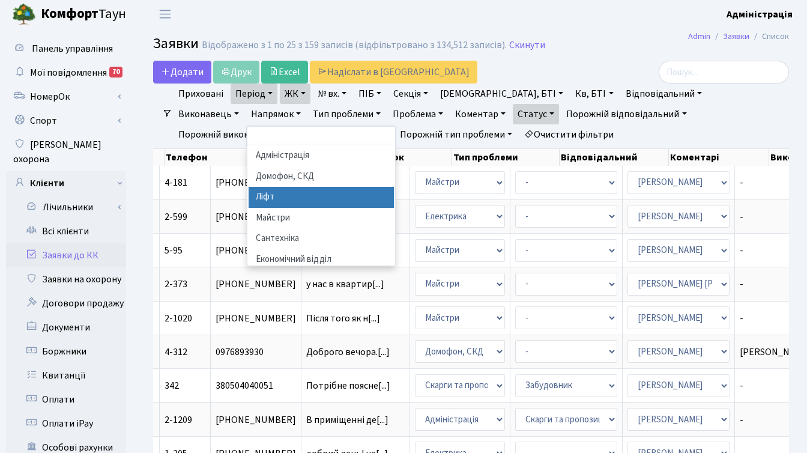
click at [394, 187] on li "Ліфт" at bounding box center [321, 197] width 145 height 21
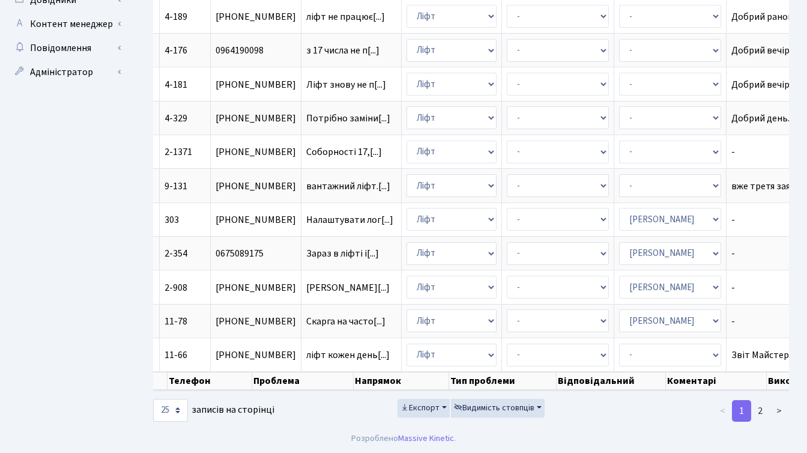
scroll to position [651, 0]
click at [762, 412] on link "2" at bounding box center [760, 411] width 19 height 22
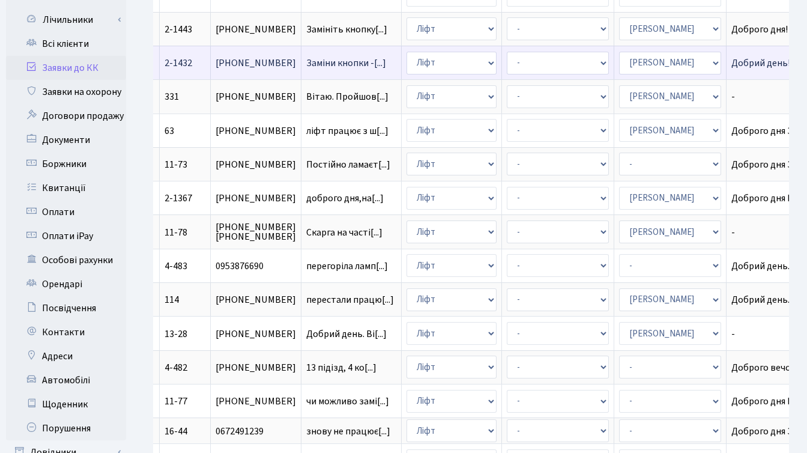
scroll to position [0, 0]
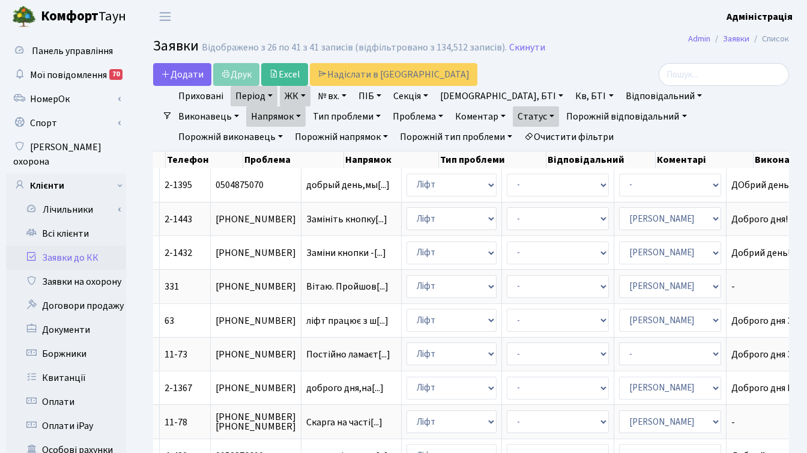
click at [306, 106] on link "Напрямок" at bounding box center [275, 116] width 59 height 20
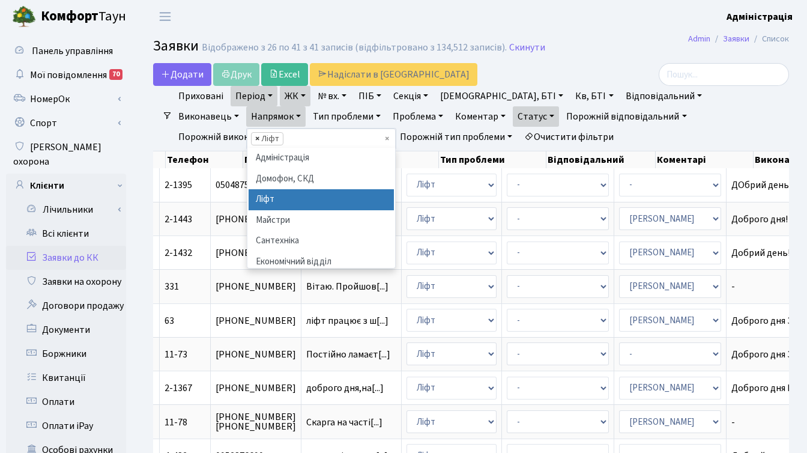
click at [259, 133] on span "×" at bounding box center [257, 139] width 4 height 12
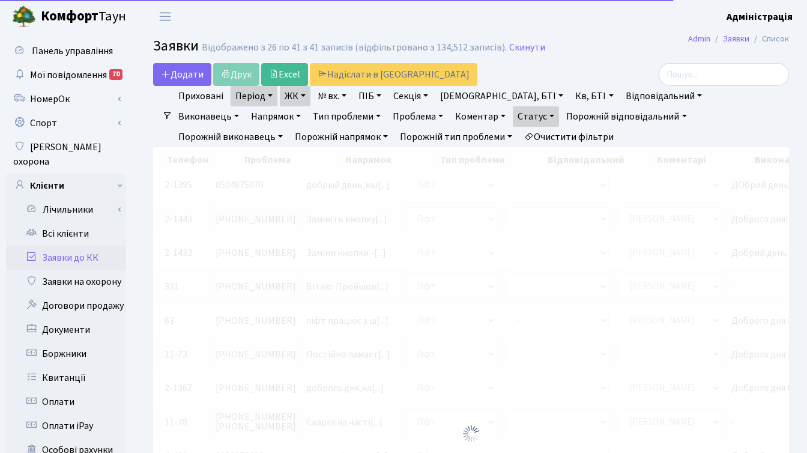
click at [306, 106] on link "Напрямок" at bounding box center [275, 116] width 59 height 20
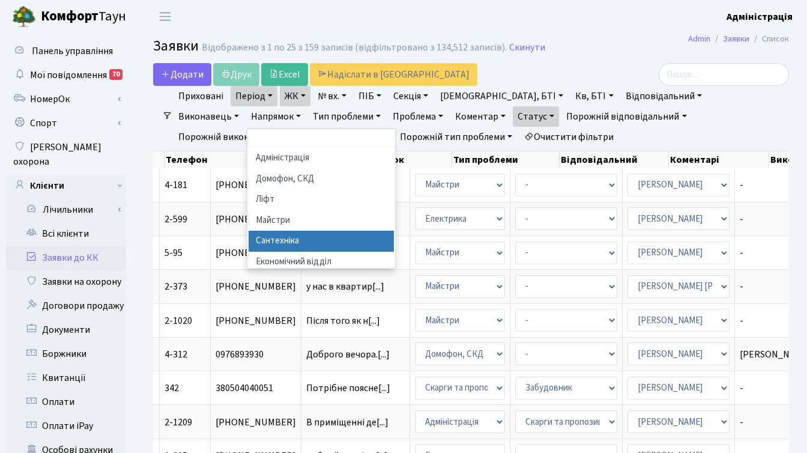
click at [394, 231] on li "Сантехніка" at bounding box center [321, 241] width 145 height 21
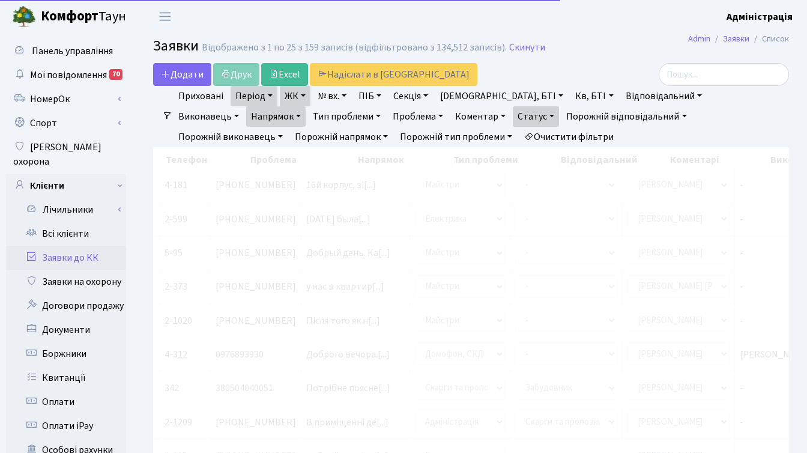
checkbox input "true"
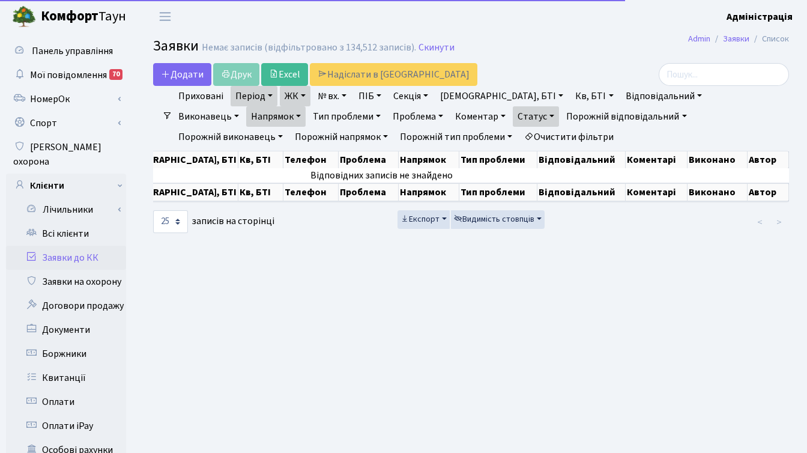
scroll to position [0, 288]
click at [306, 106] on link "Напрямок" at bounding box center [275, 116] width 59 height 20
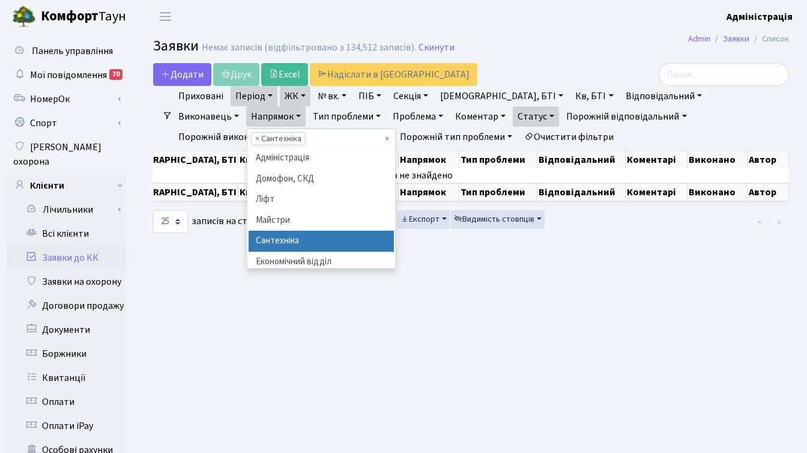
scroll to position [0, 5]
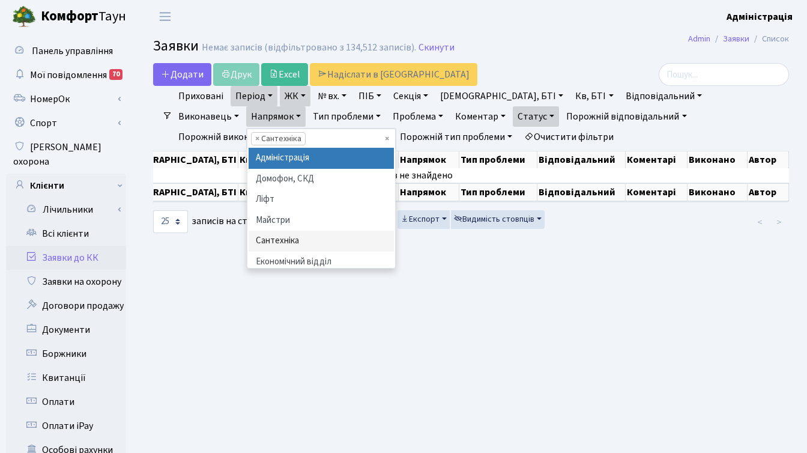
click at [306, 132] on li "× Сантехніка" at bounding box center [278, 138] width 55 height 13
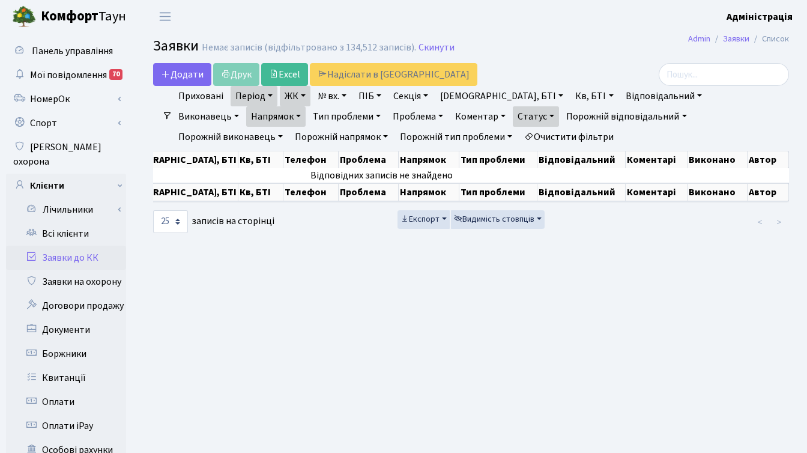
click at [306, 106] on link "Напрямок" at bounding box center [275, 116] width 59 height 20
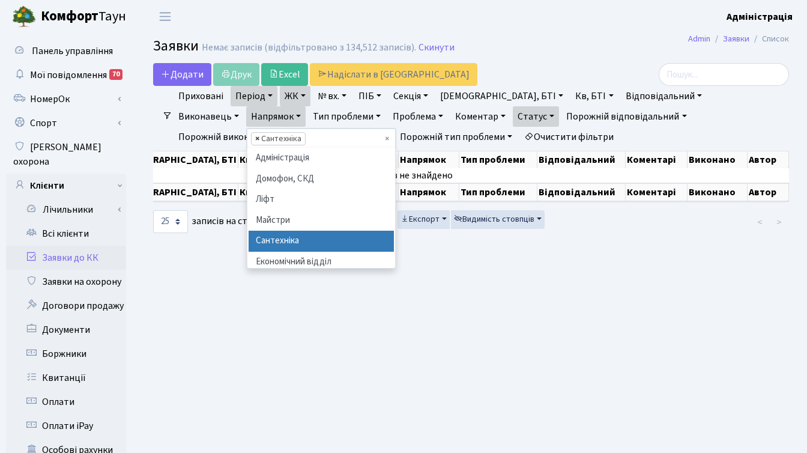
click at [259, 133] on span "×" at bounding box center [257, 139] width 4 height 12
select select
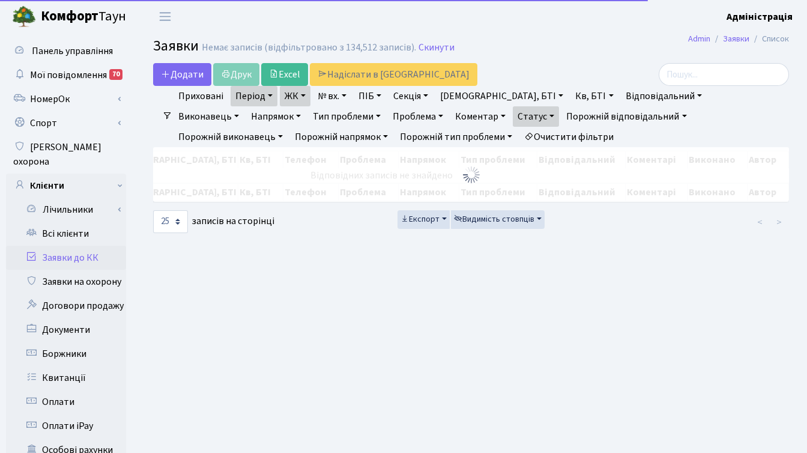
click at [306, 106] on link "Напрямок" at bounding box center [275, 116] width 59 height 20
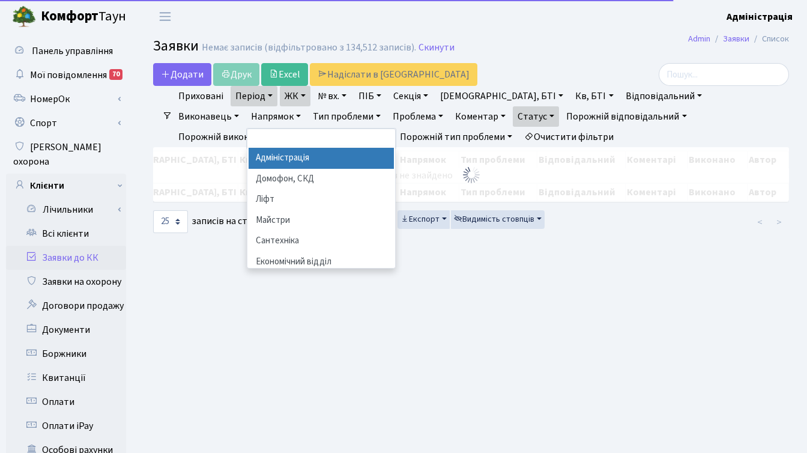
checkbox input "false"
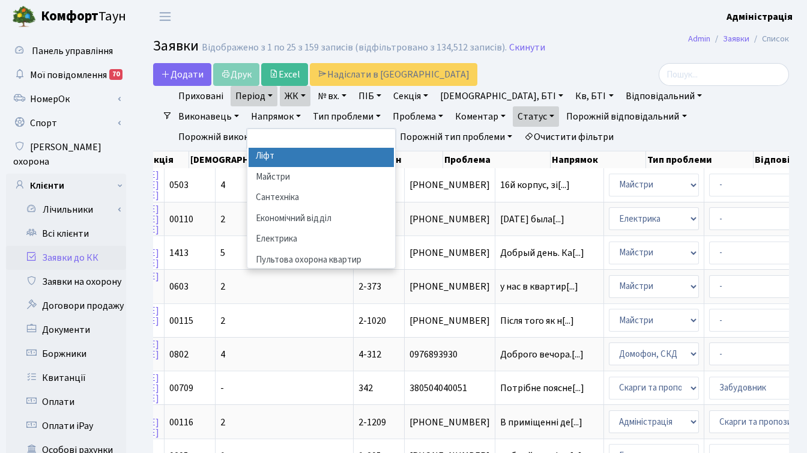
scroll to position [70, 0]
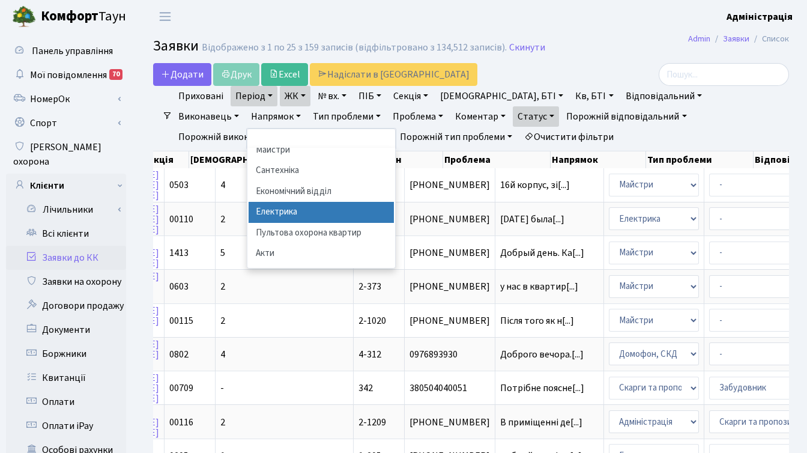
click at [394, 202] on li "Електрика" at bounding box center [321, 212] width 145 height 21
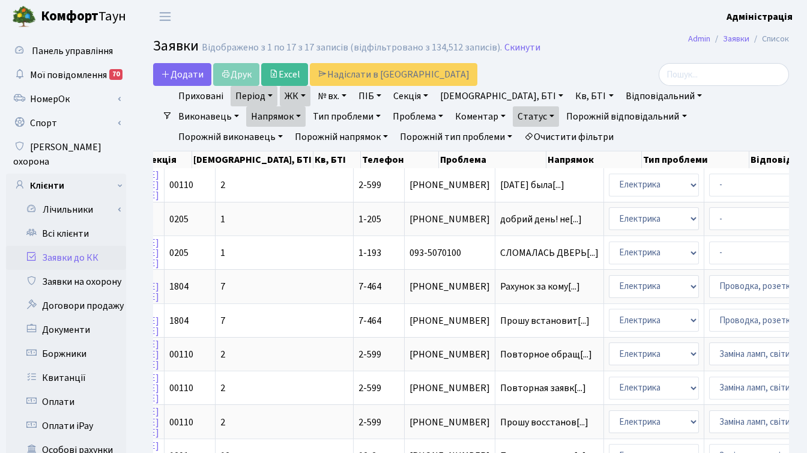
click at [738, 133] on ul "Приховані Період 01.08.2025 - 31.08.2025 ЖК ТХ, вул. Ділова, 1/2 КТ, вул. Реген…" at bounding box center [475, 116] width 607 height 61
click at [679, 136] on ul "Приховані Період 01.08.2025 - 31.08.2025 ЖК ТХ, вул. Ділова, 1/2 КТ, вул. Реген…" at bounding box center [475, 116] width 607 height 61
click at [703, 135] on ul "Приховані Період 01.08.2025 - 31.08.2025 ЖК ТХ, вул. Ділова, 1/2 КТ, вул. Реген…" at bounding box center [475, 116] width 607 height 61
click at [632, 63] on div at bounding box center [689, 74] width 200 height 23
click at [631, 55] on h2 "Заявки Відображено з 1 по 17 з 17 записів (відфільтровано з 134,512 записів). С…" at bounding box center [471, 48] width 636 height 20
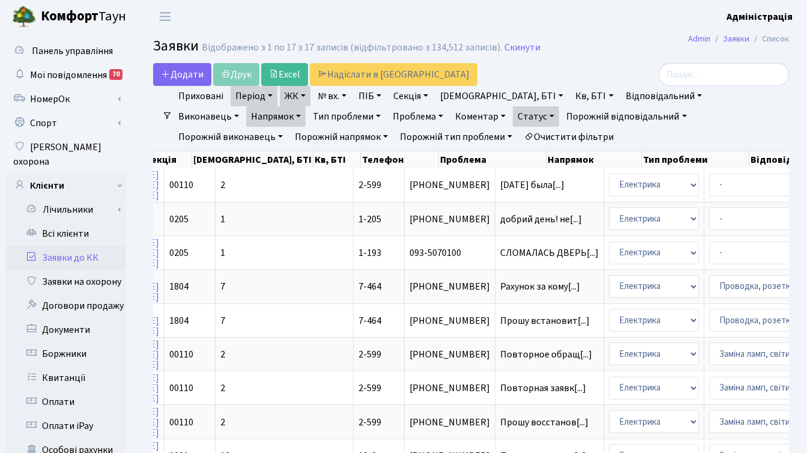
click at [640, 38] on h2 "Заявки Відображено з 1 по 17 з 17 записів (відфільтровано з 134,512 записів). С…" at bounding box center [471, 48] width 636 height 20
click at [637, 55] on h2 "Заявки Відображено з 1 по 17 з 17 записів (відфільтровано з 134,512 записів). С…" at bounding box center [471, 48] width 636 height 20
click at [603, 72] on div at bounding box center [689, 74] width 200 height 23
click at [83, 246] on link "Заявки до КК" at bounding box center [66, 258] width 120 height 24
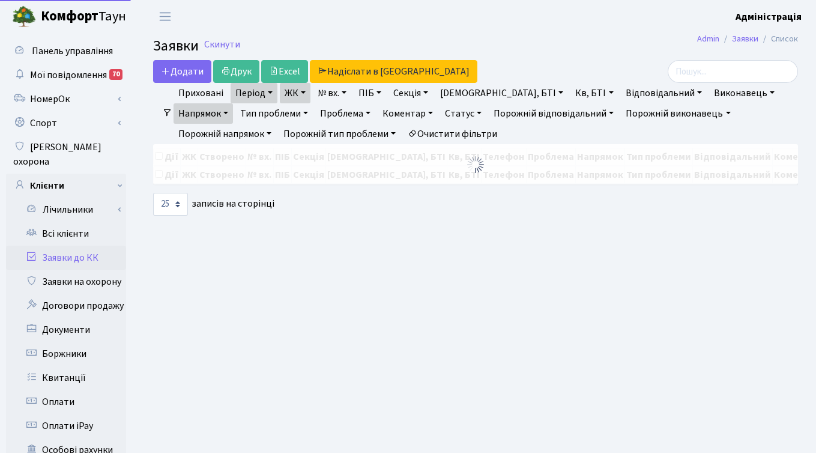
select select "25"
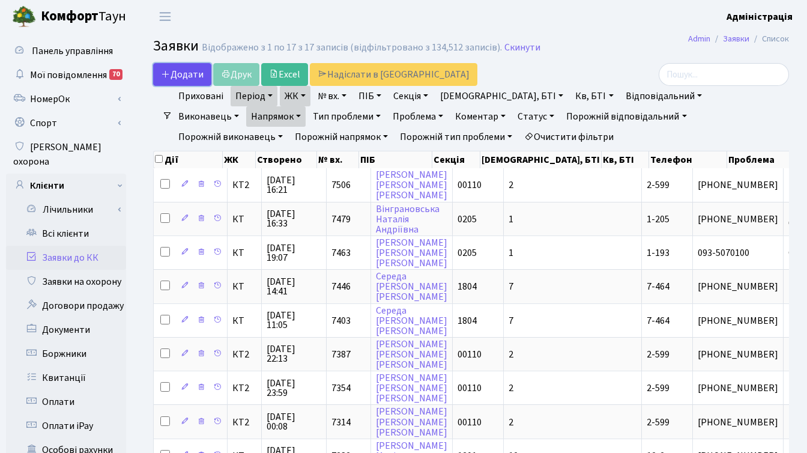
click at [184, 74] on span "Додати" at bounding box center [182, 74] width 43 height 13
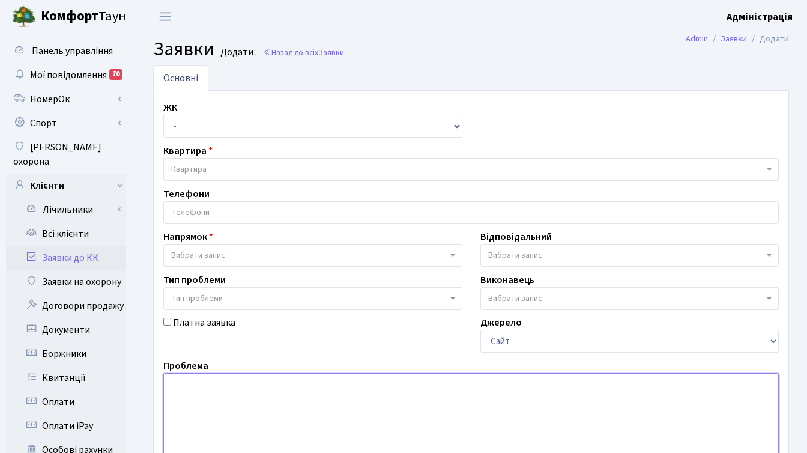
click at [221, 386] on textarea at bounding box center [471, 449] width 616 height 153
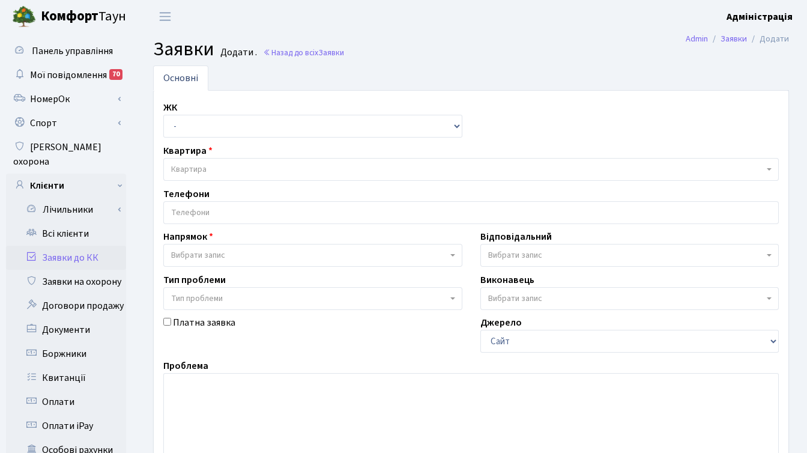
click at [542, 68] on ul "Основні" at bounding box center [471, 77] width 636 height 25
click at [65, 247] on link "Заявки до КК" at bounding box center [66, 258] width 120 height 24
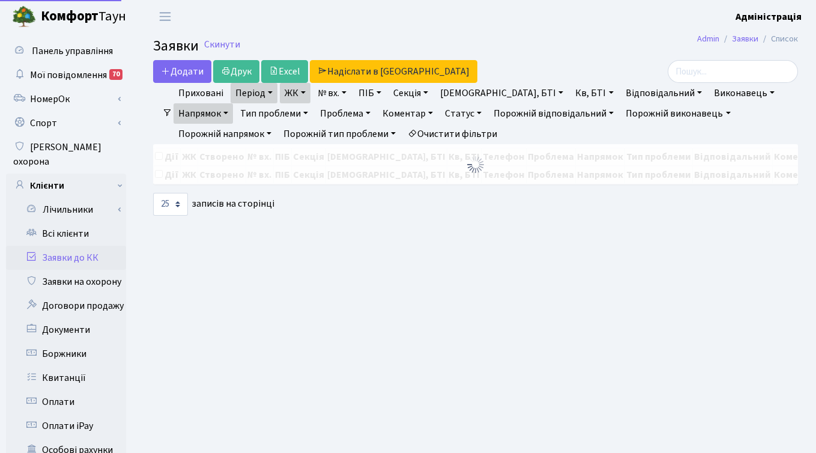
select select "25"
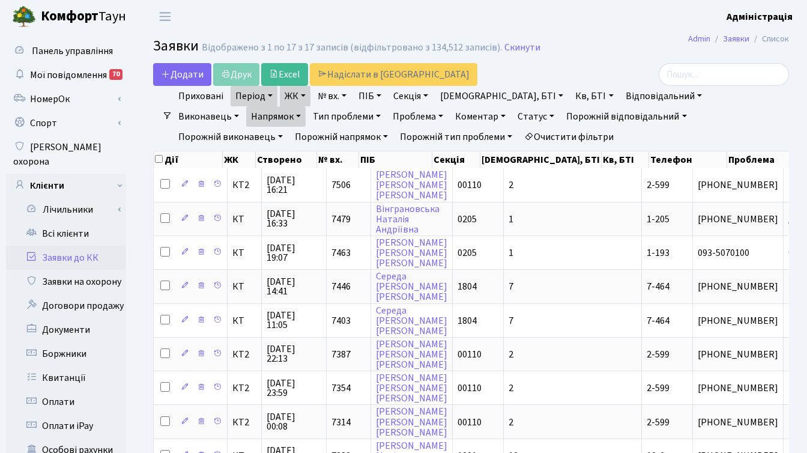
click at [519, 136] on link "Очистити фільтри" at bounding box center [568, 137] width 99 height 20
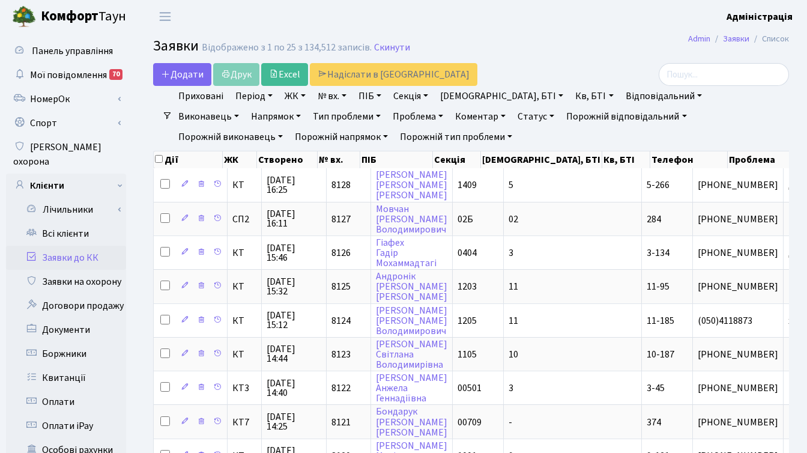
click at [547, 49] on h2 "Заявки Відображено з 1 по 25 з 134,512 записів. Скинути" at bounding box center [471, 48] width 636 height 20
click at [583, 48] on h2 "Заявки Відображено з 1 по 25 з 134,512 записів. Скинути" at bounding box center [471, 48] width 636 height 20
click at [588, 49] on h2 "Заявки Відображено з 1 по 25 з 134,512 записів. Скинути" at bounding box center [471, 48] width 636 height 20
click at [531, 52] on h2 "Заявки Відображено з 1 по 25 з 134,512 записів. Скинути" at bounding box center [471, 48] width 636 height 20
click at [571, 97] on link "Кв, БТІ" at bounding box center [594, 96] width 47 height 20
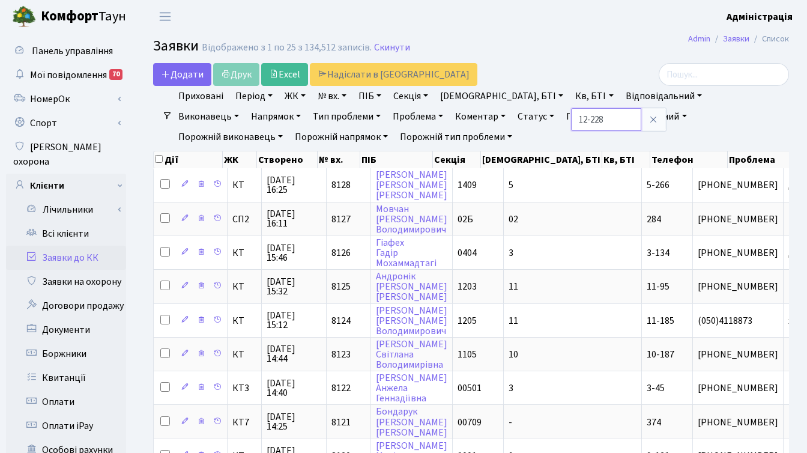
type input "12-228"
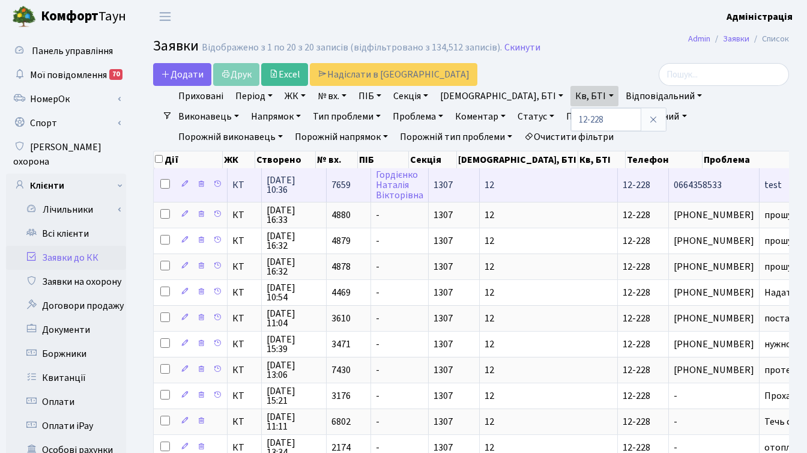
click at [764, 183] on span "test" at bounding box center [808, 185] width 89 height 10
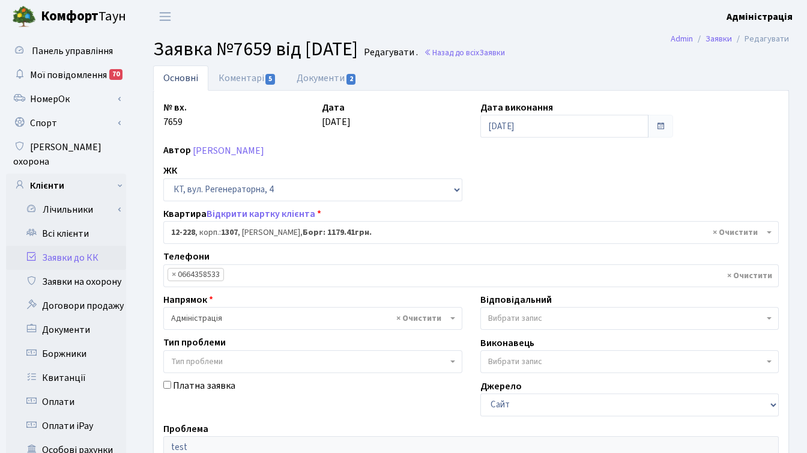
select select "7335"
click at [234, 74] on link "Коментарі 5" at bounding box center [247, 77] width 78 height 25
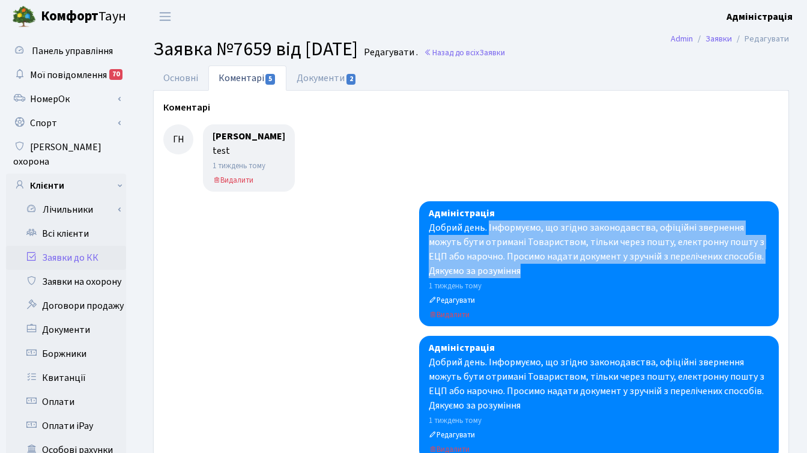
drag, startPoint x: 488, startPoint y: 229, endPoint x: 530, endPoint y: 271, distance: 59.5
click at [530, 271] on div "Добрий день. Інформуємо, що згідно законодавства, офіційні звернення можуть бут…" at bounding box center [599, 249] width 341 height 58
copy div "Інформуємо, що згідно законодавства, офіційні звернення можуть бути отримані То…"
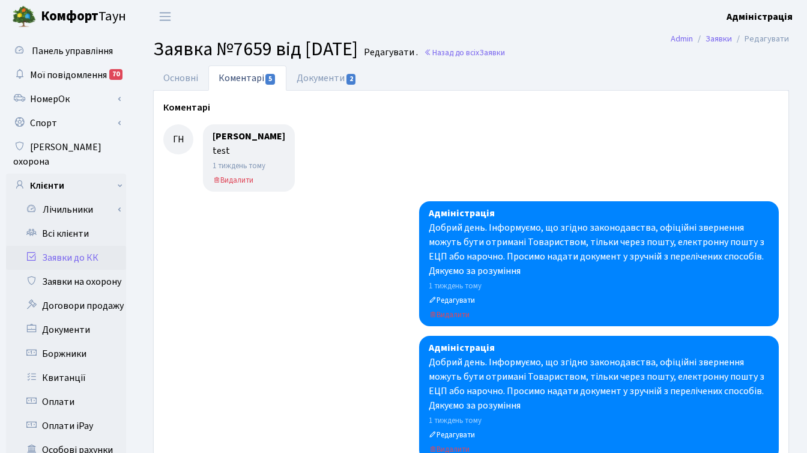
click at [607, 69] on ul "Основні Коментарі 5 Документи 2" at bounding box center [471, 77] width 636 height 25
click at [505, 54] on link "Назад до всіх Заявки" at bounding box center [464, 52] width 81 height 11
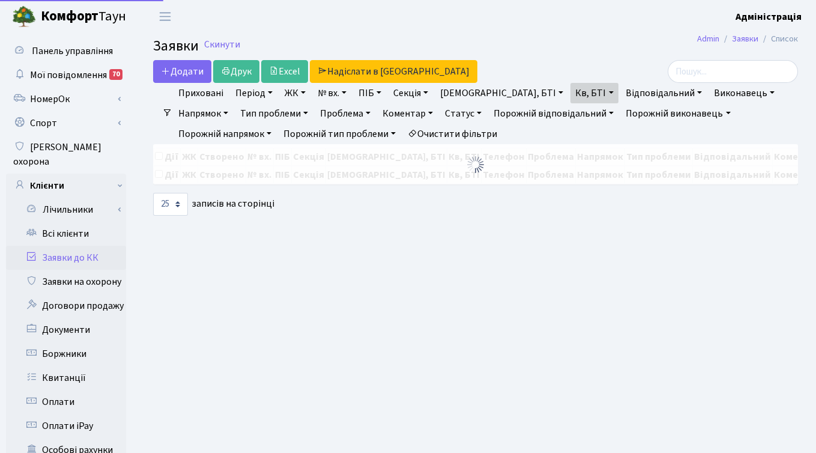
select select "25"
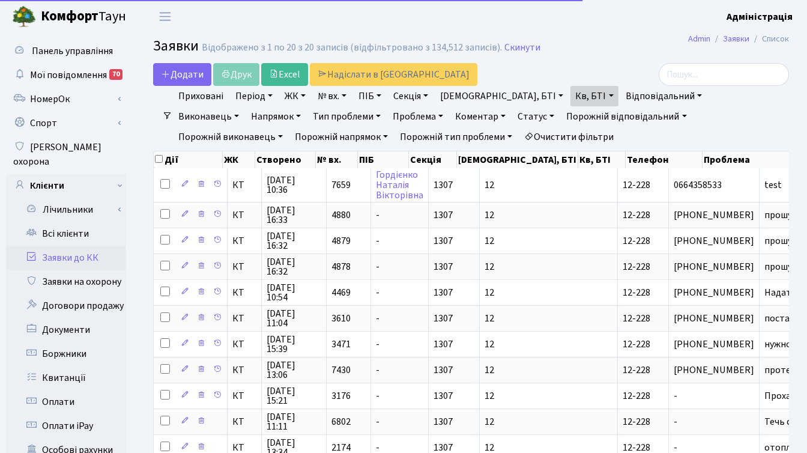
click at [519, 137] on link "Очистити фільтри" at bounding box center [568, 137] width 99 height 20
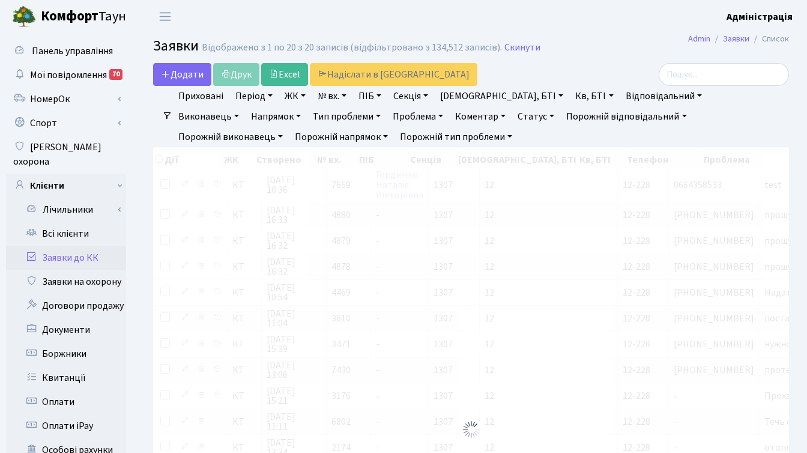
click at [619, 59] on main "Admin Заявки Список Заявки Відображено з 1 по 20 з 20 записів (відфільтровано з…" at bounding box center [471, 388] width 672 height 711
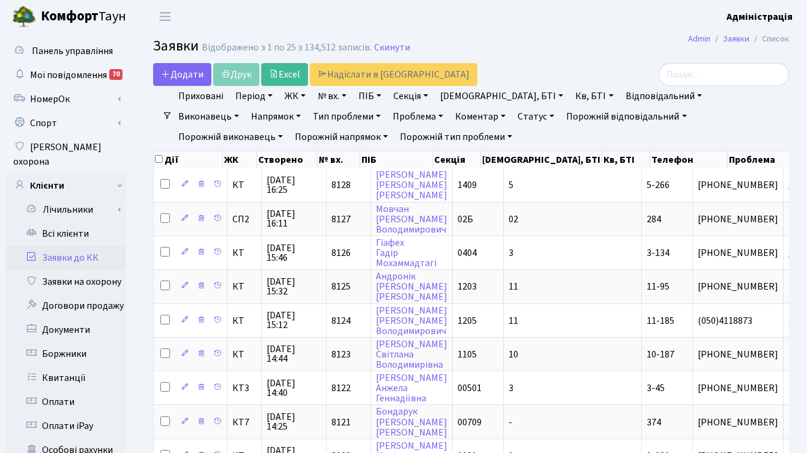
click at [250, 95] on link "Період" at bounding box center [254, 96] width 47 height 20
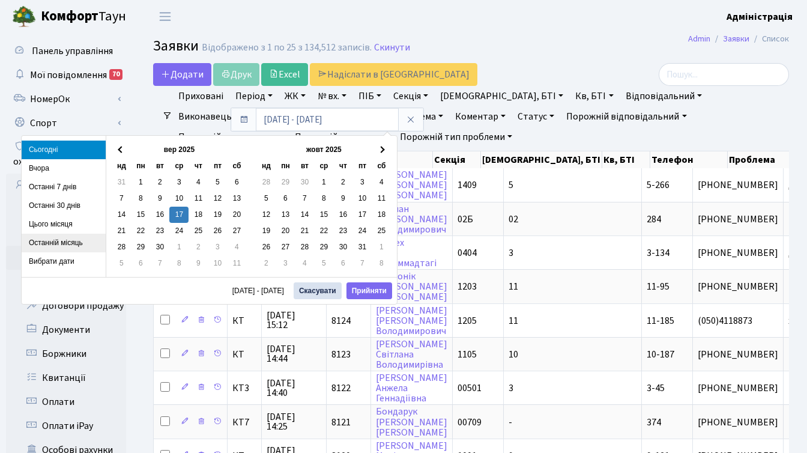
click at [56, 246] on li "Останній місяць" at bounding box center [64, 243] width 84 height 19
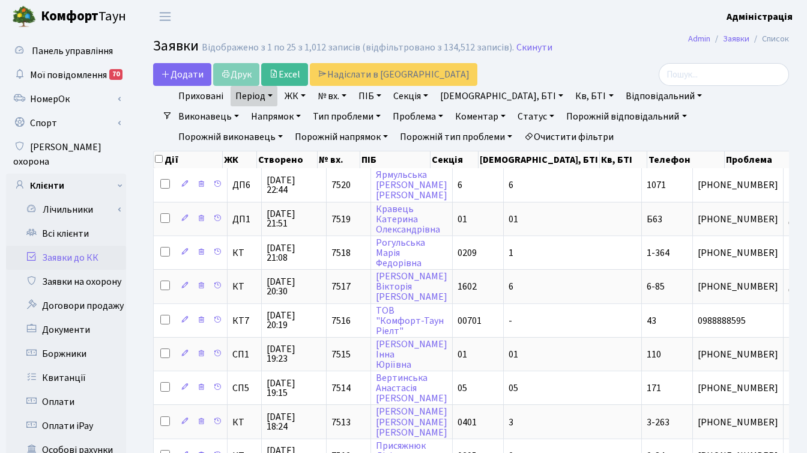
click at [618, 53] on h2 "Заявки Відображено з 1 по 25 з 1,012 записів (відфільтровано з 134,512 записів)…" at bounding box center [471, 48] width 636 height 20
click at [513, 115] on link "Статус" at bounding box center [536, 116] width 46 height 20
click at [513, 188] on link "Не виконано" at bounding box center [560, 189] width 95 height 19
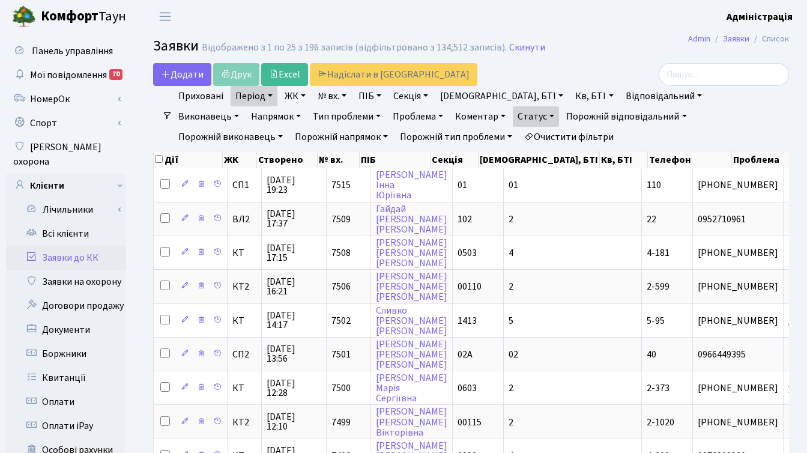
click at [612, 45] on h2 "Заявки Відображено з 1 по 25 з 196 записів (відфільтровано з 134,512 записів). …" at bounding box center [471, 48] width 636 height 20
click at [614, 38] on h2 "Заявки Відображено з 1 по 25 з 196 записів (відфільтровано з 134,512 записів). …" at bounding box center [471, 48] width 636 height 20
click at [619, 63] on div at bounding box center [689, 74] width 200 height 23
click at [306, 106] on link "Напрямок" at bounding box center [275, 116] width 59 height 20
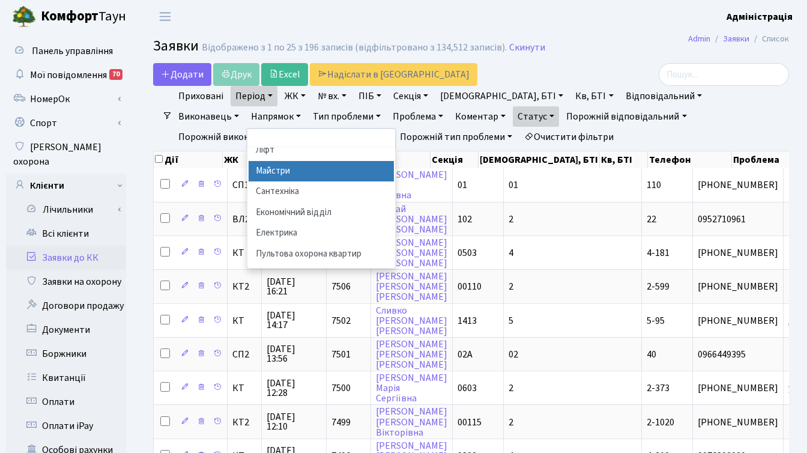
scroll to position [53, 0]
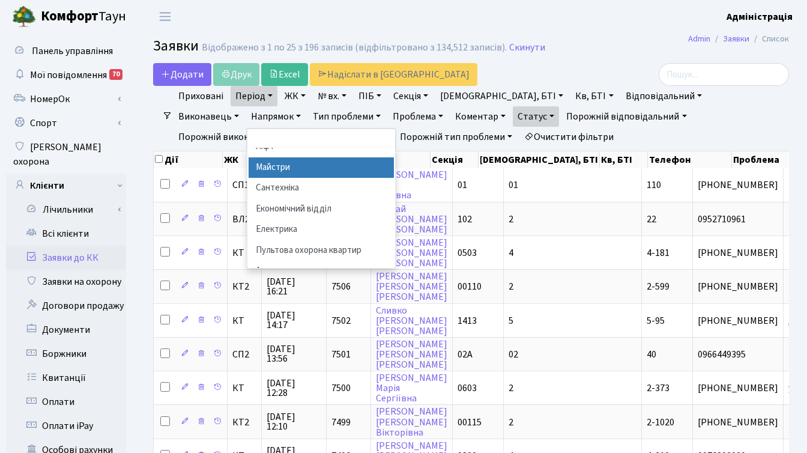
click at [394, 219] on li "Електрика" at bounding box center [321, 229] width 145 height 21
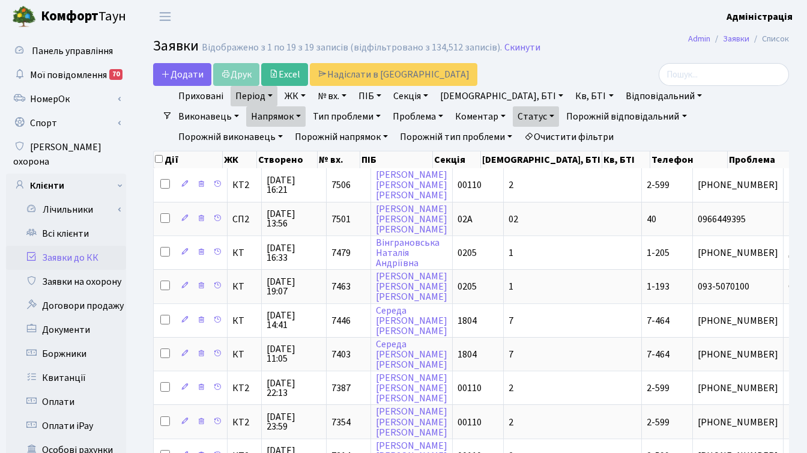
click at [297, 92] on link "ЖК" at bounding box center [295, 96] width 31 height 20
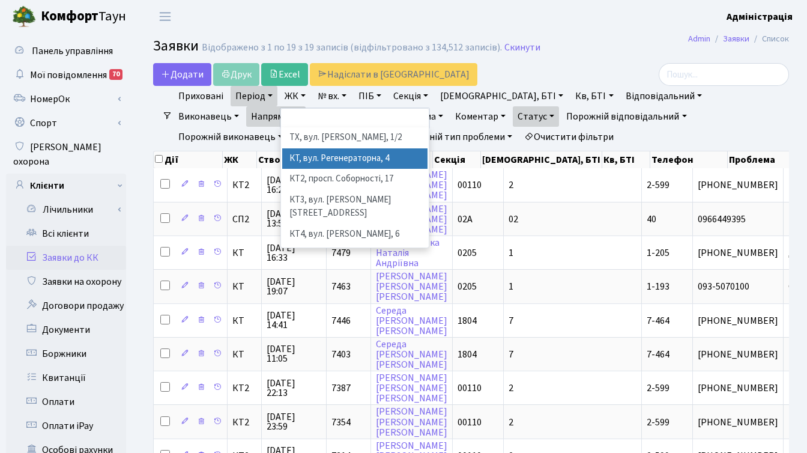
click at [313, 156] on li "КТ, вул. Регенераторна, 4" at bounding box center [354, 158] width 145 height 21
select select "271"
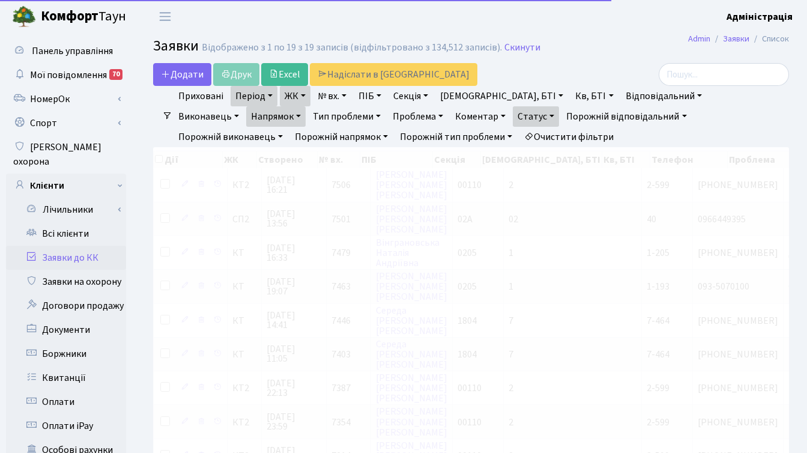
click at [296, 96] on link "ЖК" at bounding box center [295, 96] width 31 height 20
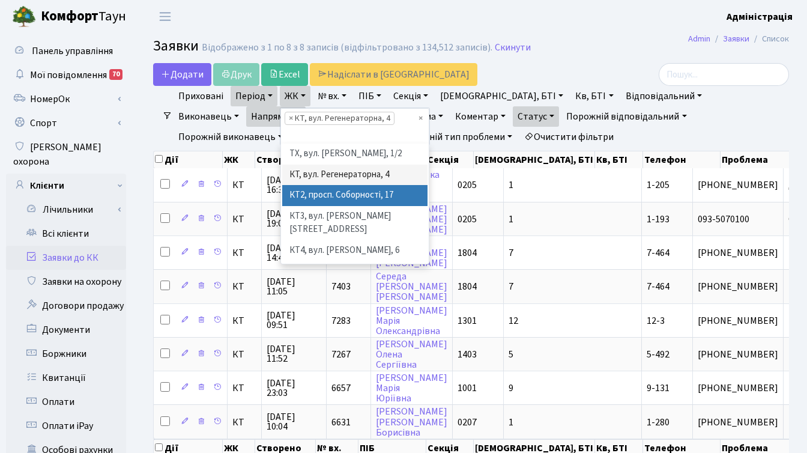
click at [317, 192] on li "КТ2, просп. Соборності, 17" at bounding box center [354, 195] width 145 height 21
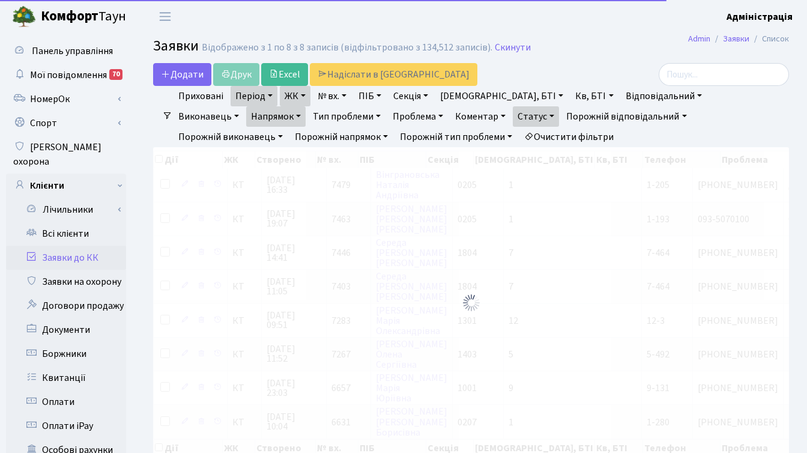
click at [296, 90] on link "ЖК" at bounding box center [295, 96] width 31 height 20
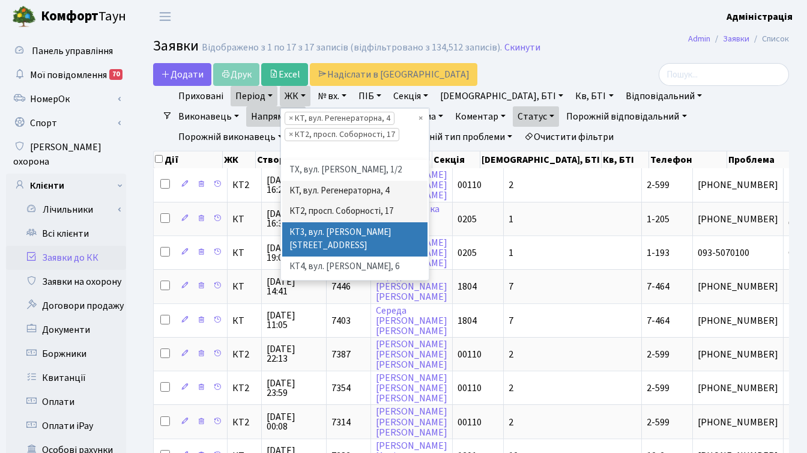
click at [333, 232] on li "КТ3, вул. [PERSON_NAME][STREET_ADDRESS]" at bounding box center [354, 239] width 145 height 34
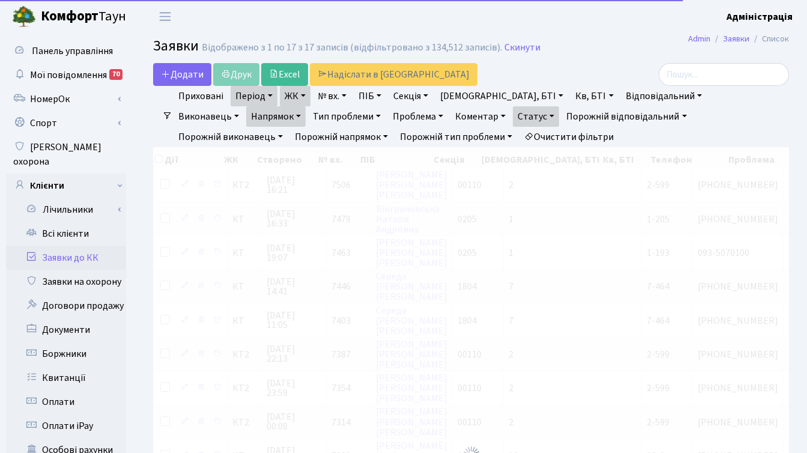
click at [289, 88] on link "ЖК" at bounding box center [295, 96] width 31 height 20
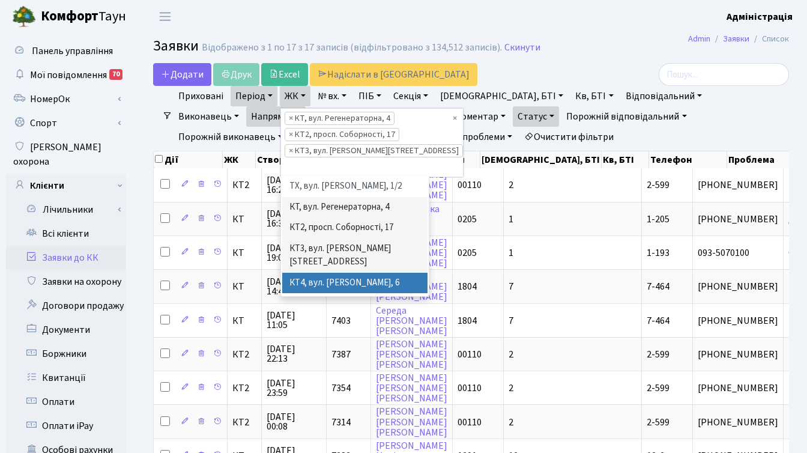
click at [315, 273] on li "КТ4, вул. [PERSON_NAME], 6" at bounding box center [354, 283] width 145 height 21
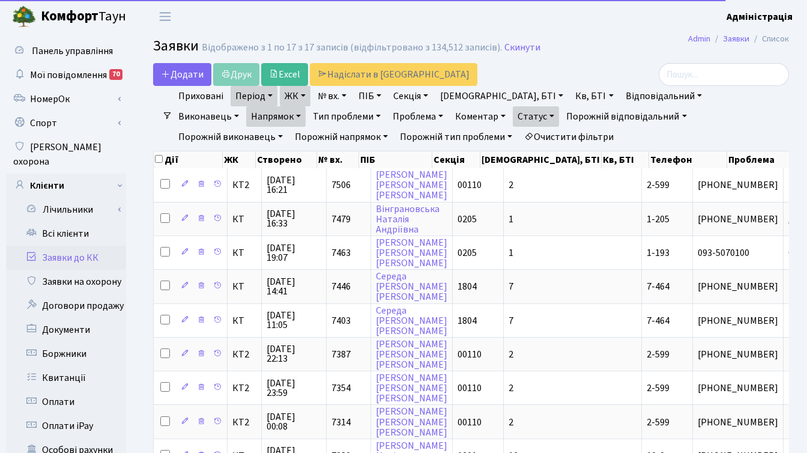
click at [296, 94] on link "ЖК" at bounding box center [295, 96] width 31 height 20
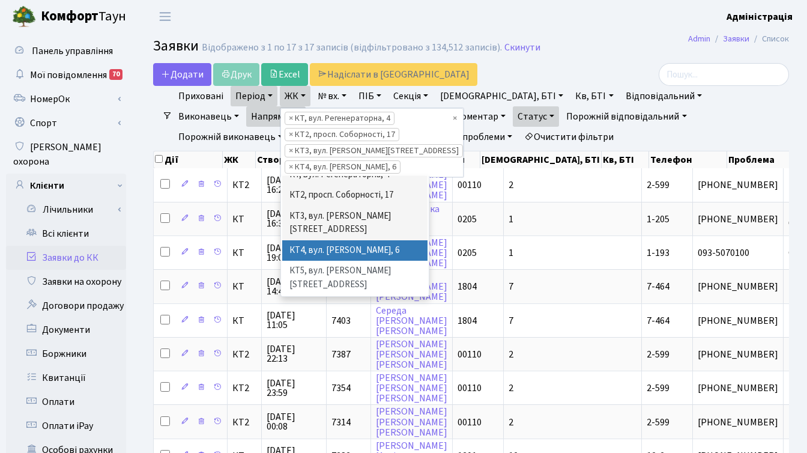
scroll to position [34, 0]
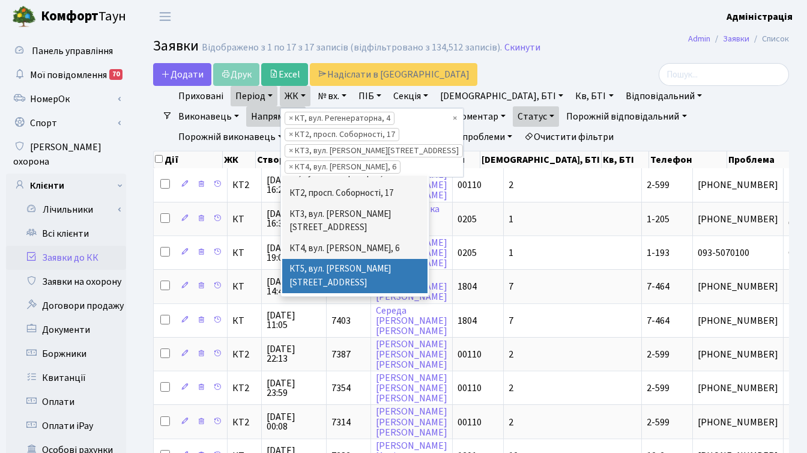
click at [329, 259] on li "КТ5, вул. [PERSON_NAME][STREET_ADDRESS]" at bounding box center [354, 276] width 145 height 34
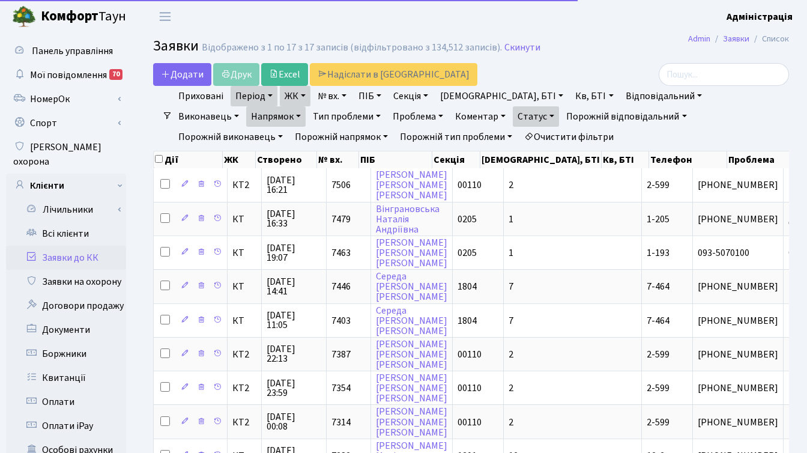
click at [298, 94] on link "ЖК" at bounding box center [295, 96] width 31 height 20
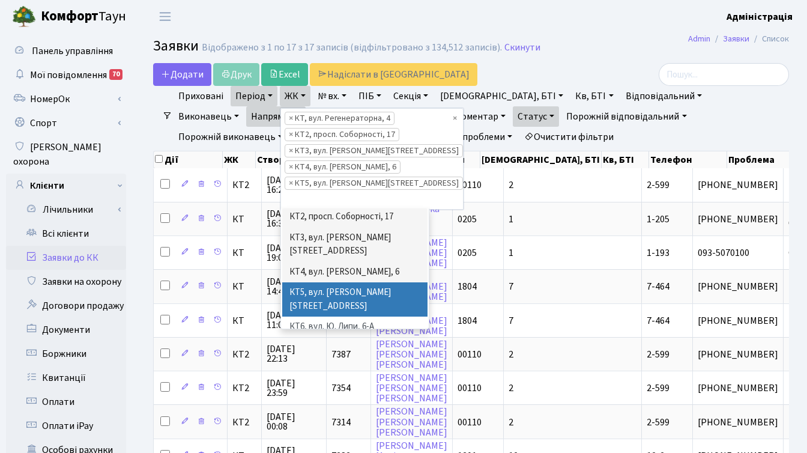
scroll to position [46, 0]
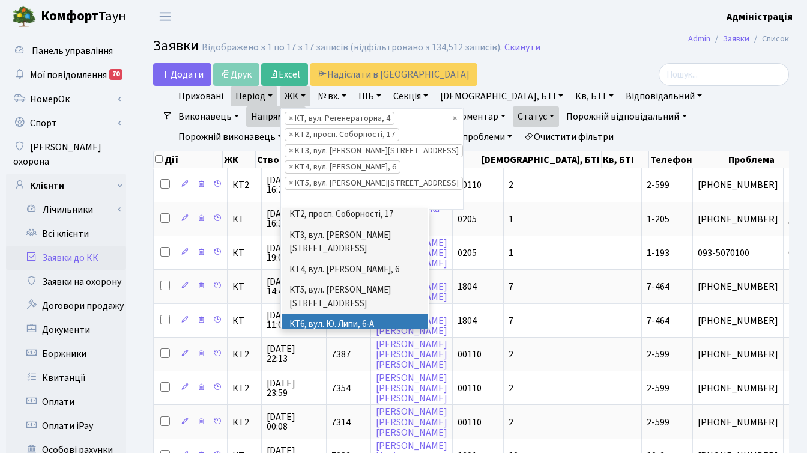
click at [350, 314] on li "КТ6, вул. Ю. Липи, 6-А" at bounding box center [354, 324] width 145 height 21
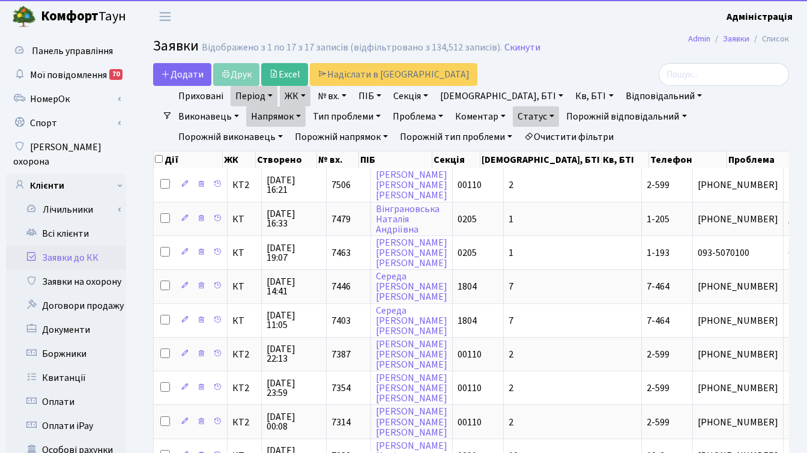
click at [298, 95] on link "ЖК" at bounding box center [295, 96] width 31 height 20
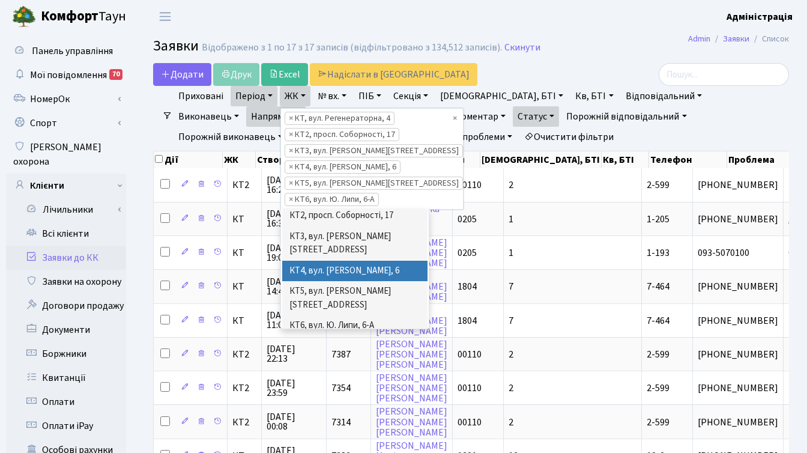
scroll to position [89, 0]
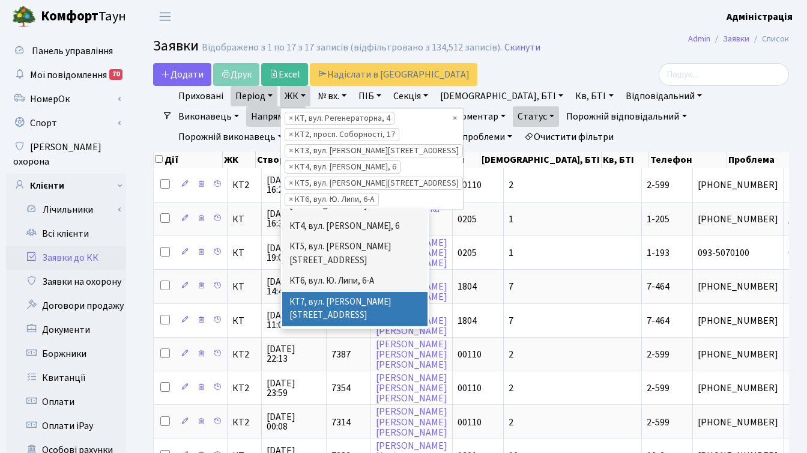
click at [340, 292] on li "КТ7, вул. [PERSON_NAME][STREET_ADDRESS]" at bounding box center [354, 309] width 145 height 34
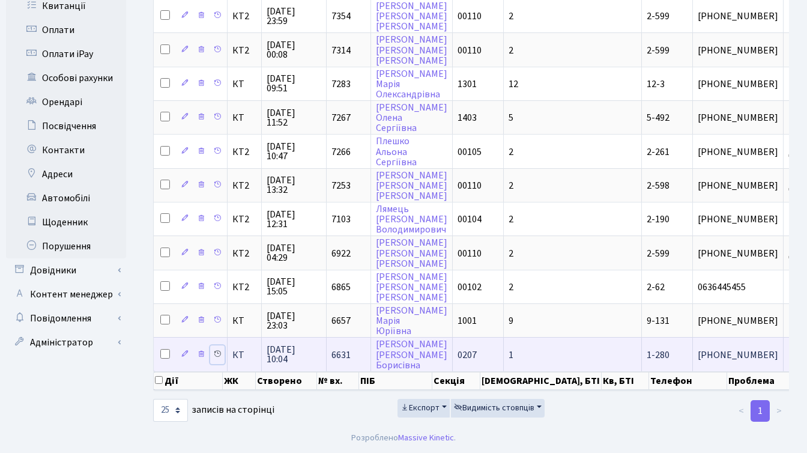
click at [216, 350] on icon at bounding box center [217, 354] width 8 height 8
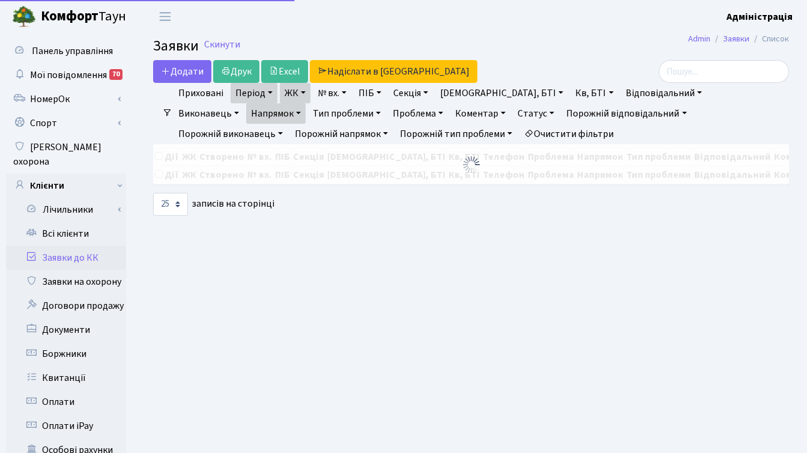
select select "25"
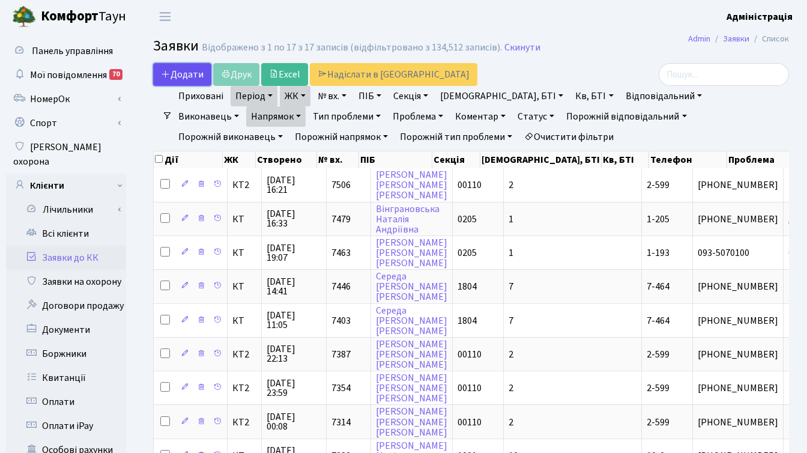
click at [186, 74] on span "Додати" at bounding box center [182, 74] width 43 height 13
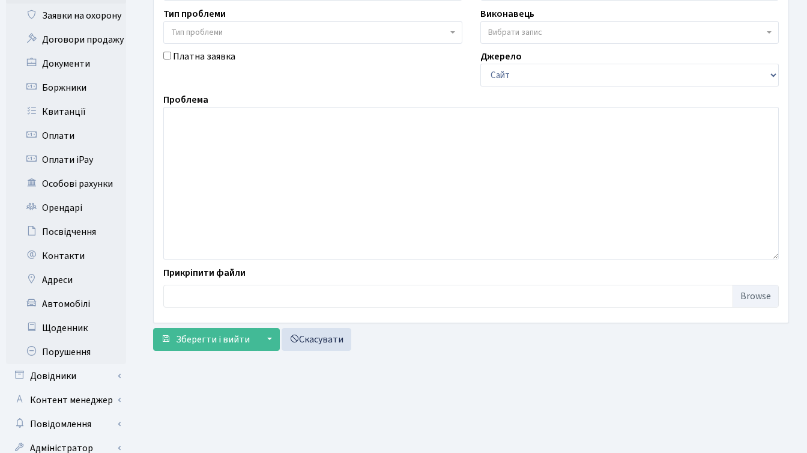
scroll to position [295, 0]
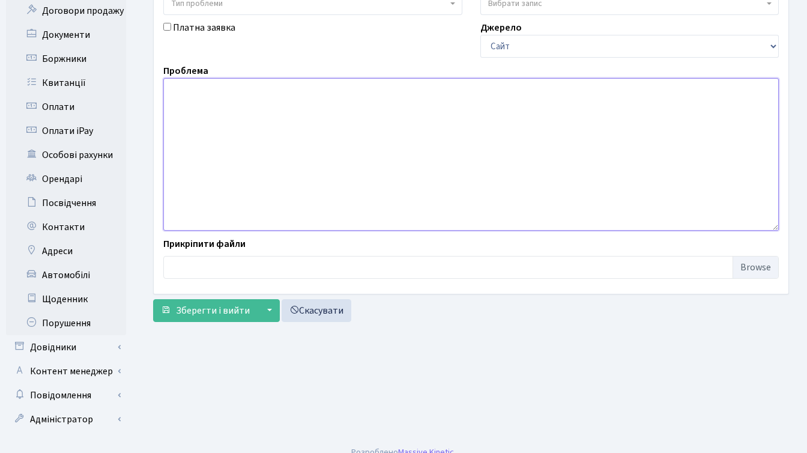
click at [211, 94] on textarea at bounding box center [471, 154] width 616 height 153
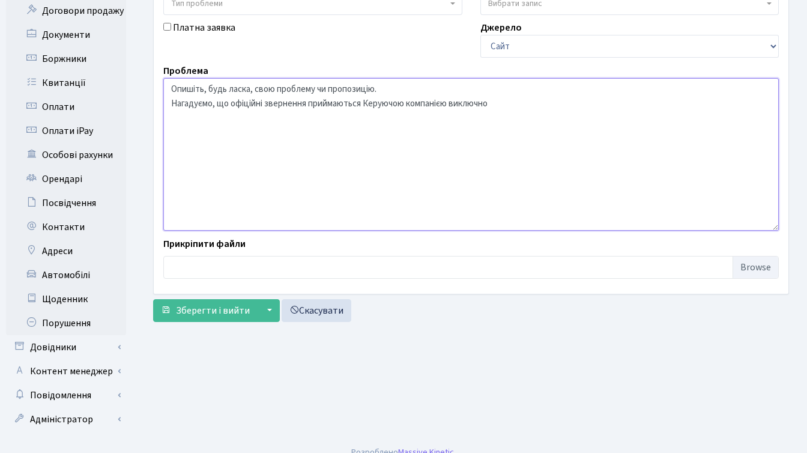
type textarea "Опишіть, будь ласка, свою проблему чи пропозицію. Нагадуємо, що офіційні зверне…"
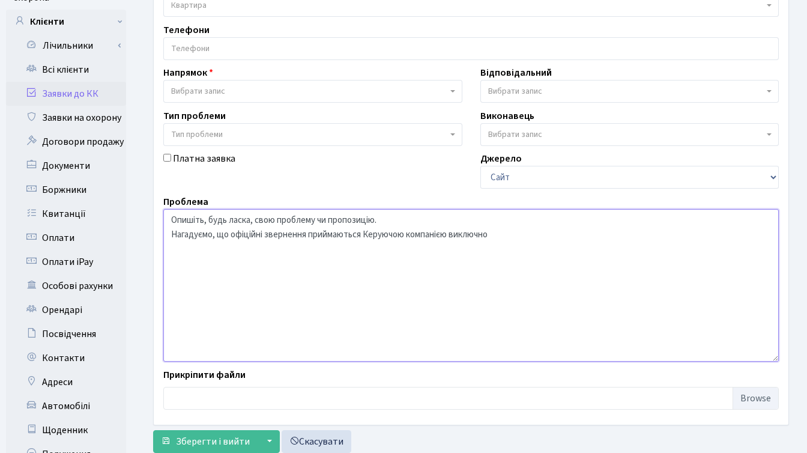
scroll to position [213, 0]
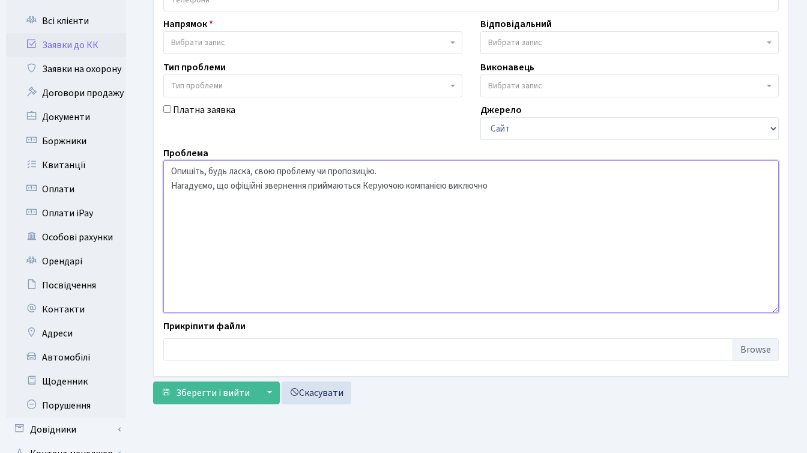
drag, startPoint x: 513, startPoint y: 185, endPoint x: 144, endPoint y: 166, distance: 370.4
click at [144, 166] on div "Основні ЖК - ТХ, вул. Ділова, 1/2 КТ, вул. Регенераторна, 4 КТ2, просп. Соборно…" at bounding box center [471, 131] width 654 height 557
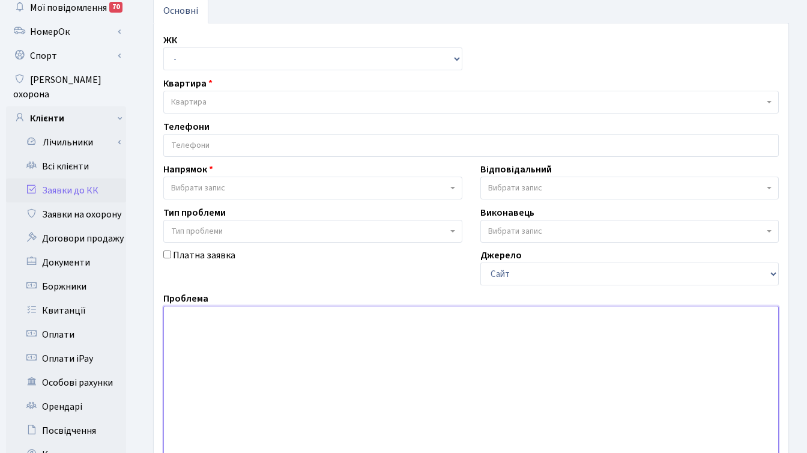
scroll to position [0, 0]
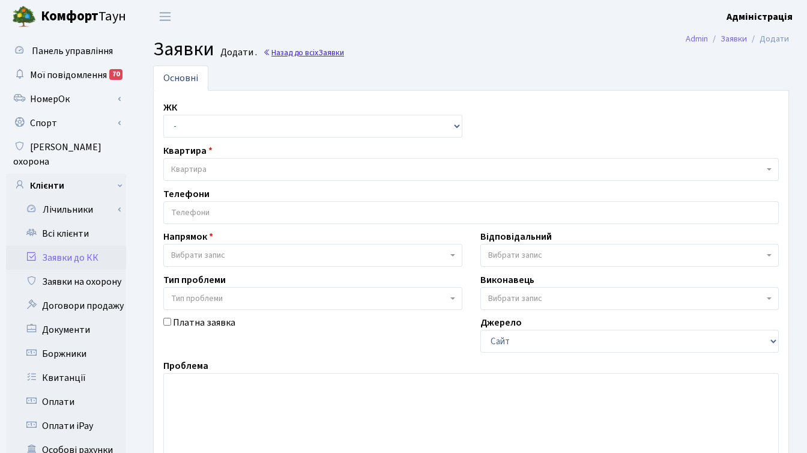
click at [293, 53] on link "Назад до всіх Заявки" at bounding box center [303, 52] width 81 height 11
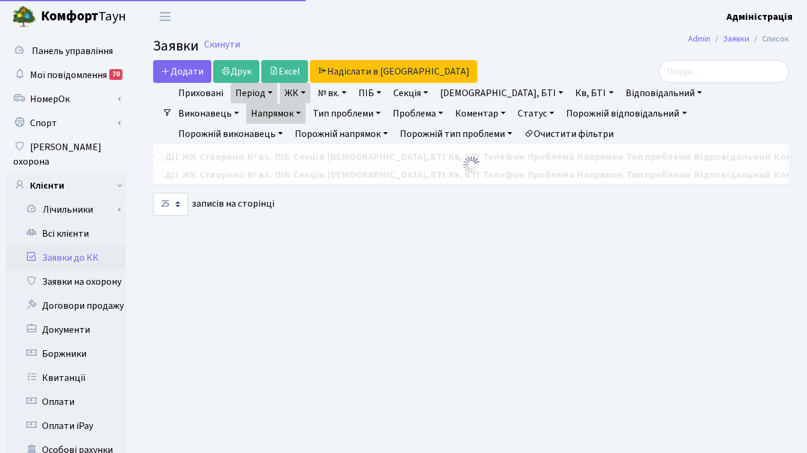
select select "25"
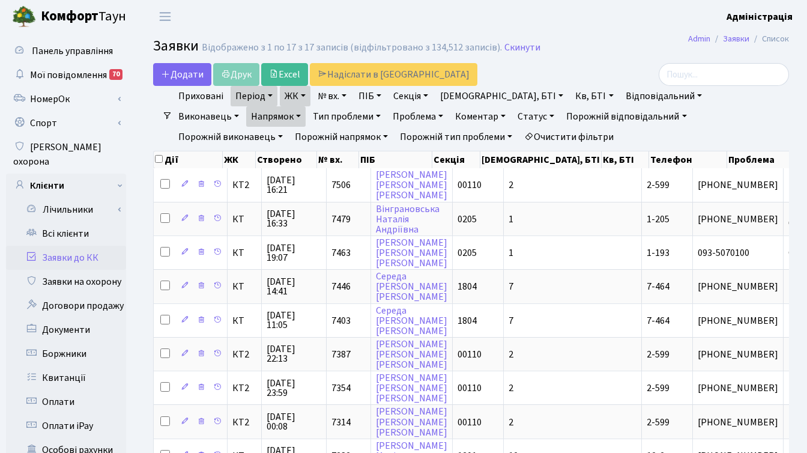
click at [519, 135] on link "Очистити фільтри" at bounding box center [568, 137] width 99 height 20
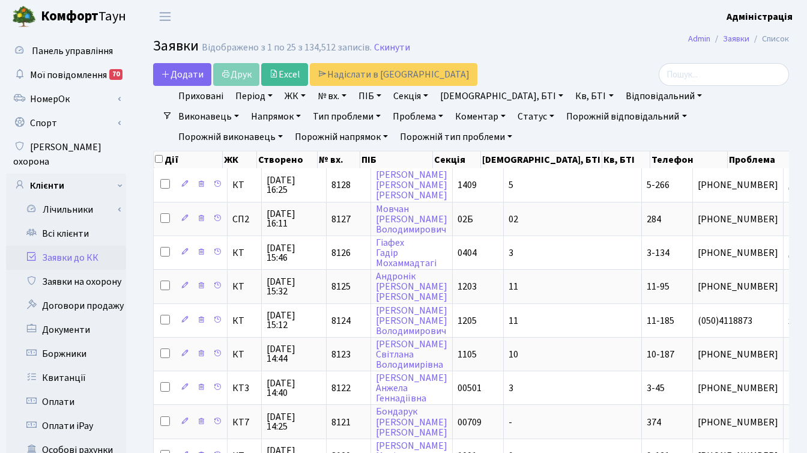
click at [571, 94] on link "Кв, БТІ" at bounding box center [594, 96] width 47 height 20
type input "12-228"
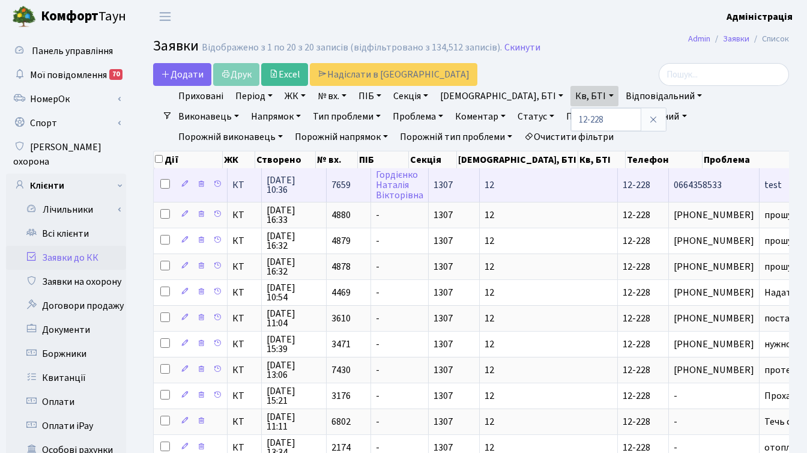
click at [674, 185] on span "0664358533" at bounding box center [714, 185] width 80 height 10
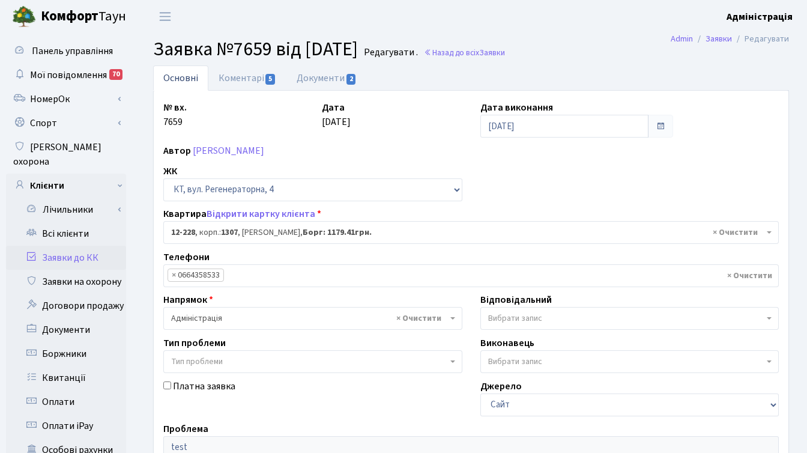
select select "7335"
click at [265, 81] on span "5" at bounding box center [270, 79] width 10 height 11
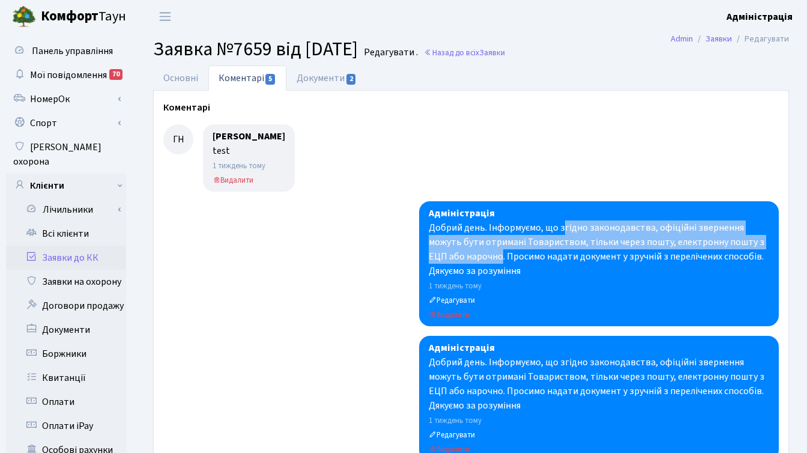
drag, startPoint x: 561, startPoint y: 229, endPoint x: 501, endPoint y: 259, distance: 66.3
click at [501, 259] on div "Добрий день. Інформуємо, що згідно законодавства, офіційні звернення можуть бут…" at bounding box center [599, 249] width 341 height 58
copy div "гідно законодавства, офіційні звернення можуть бути отримані Товариством, тільк…"
click at [177, 76] on link "Основні" at bounding box center [180, 77] width 55 height 25
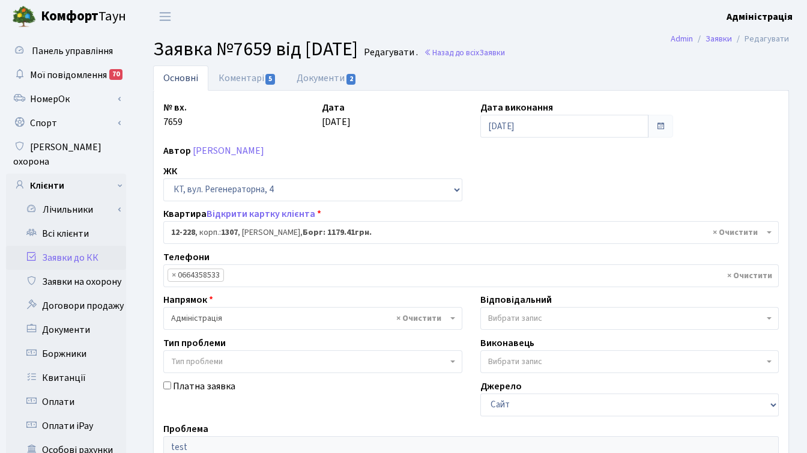
click at [75, 246] on link "Заявки до КК" at bounding box center [66, 258] width 120 height 24
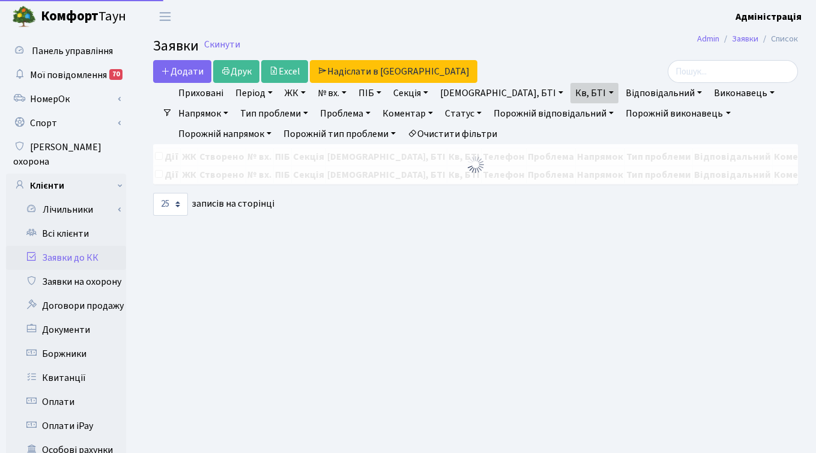
select select "25"
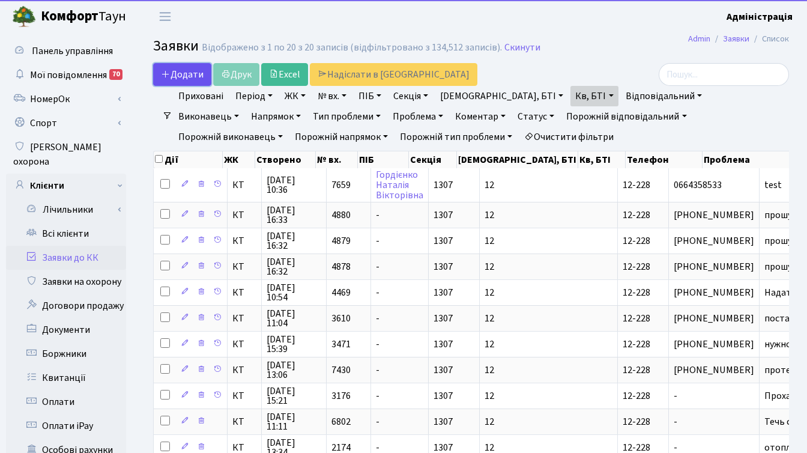
click at [187, 74] on span "Додати" at bounding box center [182, 74] width 43 height 13
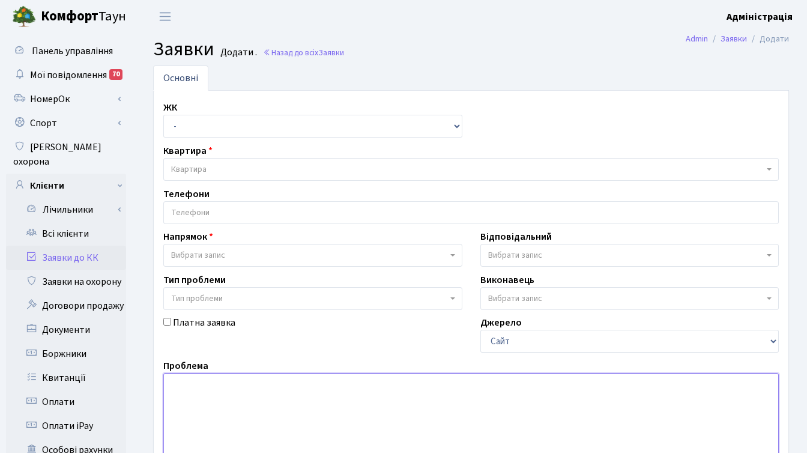
click at [191, 393] on textarea at bounding box center [471, 449] width 616 height 153
paste textarea "Опишіть, будь ласка, свою проблему чи пропозицію. Нагадуємо, що, згідно законод…"
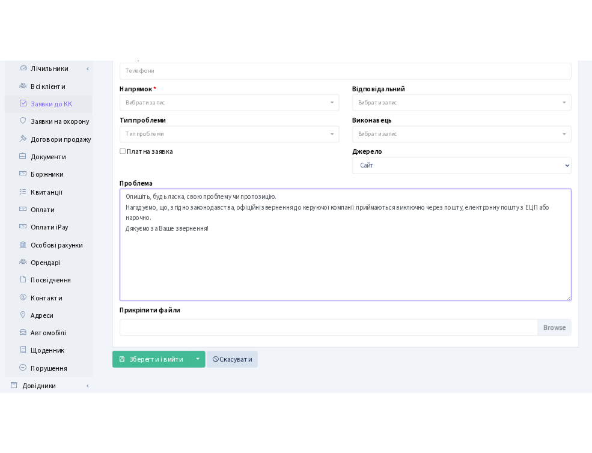
scroll to position [207, 0]
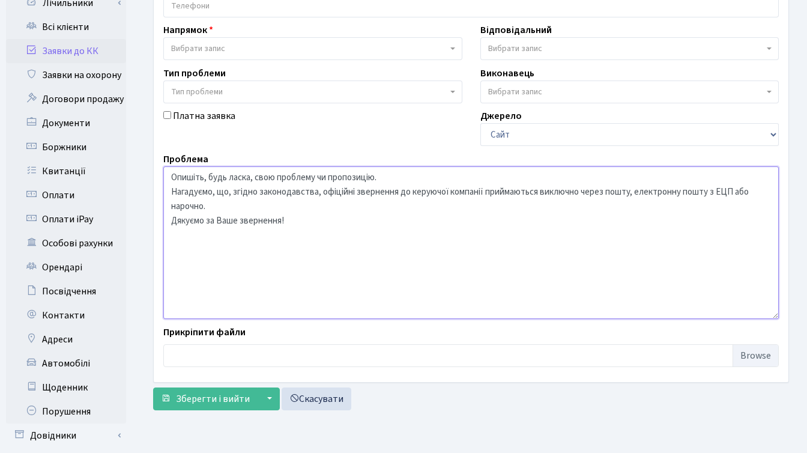
drag, startPoint x: 172, startPoint y: 191, endPoint x: 234, endPoint y: 209, distance: 64.4
click at [234, 209] on textarea "Опишіть, будь ласка, свою проблему чи пропозицію. Нагадуємо, що, згідно законод…" at bounding box center [471, 242] width 616 height 153
click at [326, 216] on textarea "Опишіть, будь ласка, свою проблему чи пропозицію. Нагадуємо, що, згідно законод…" at bounding box center [471, 242] width 616 height 153
drag, startPoint x: 217, startPoint y: 222, endPoint x: 287, endPoint y: 222, distance: 69.7
click at [287, 222] on textarea "Опишіть, будь ласка, свою проблему чи пропозицію. Нагадуємо, що, згідно законод…" at bounding box center [471, 242] width 616 height 153
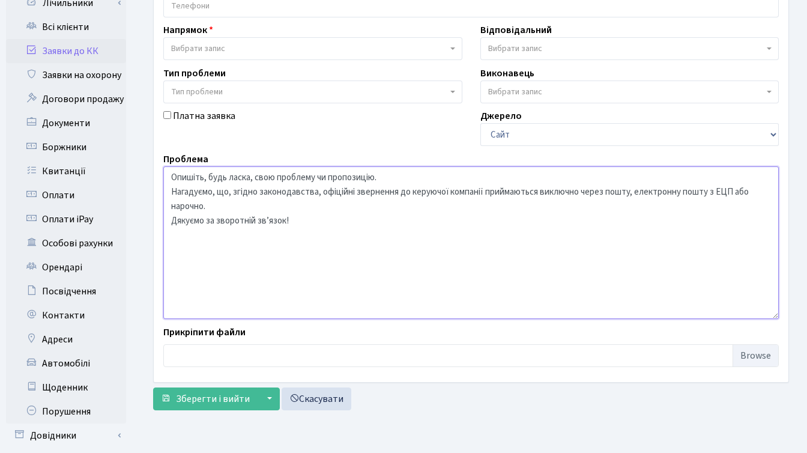
click at [331, 243] on textarea "Опишіть, будь ласка, свою проблему чи пропозицію. Нагадуємо, що, згідно законод…" at bounding box center [471, 242] width 616 height 153
click at [389, 175] on textarea "Опишіть, будь ласка, свою проблему чи пропозицію. Нагадуємо, що, згідно законод…" at bounding box center [471, 242] width 616 height 153
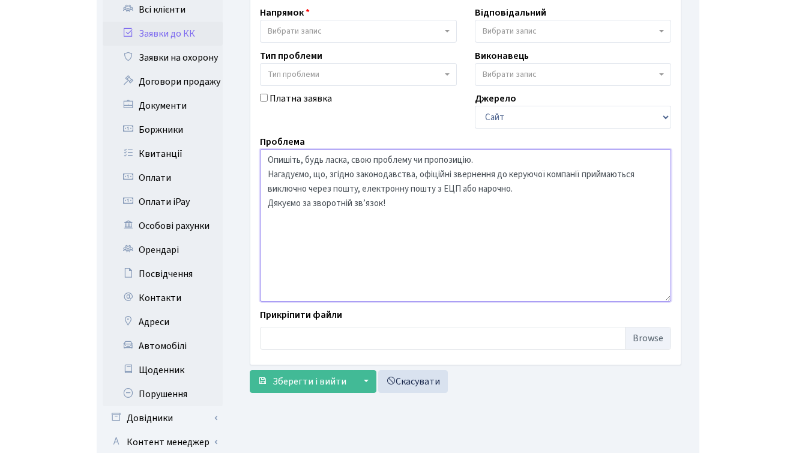
scroll to position [226, 0]
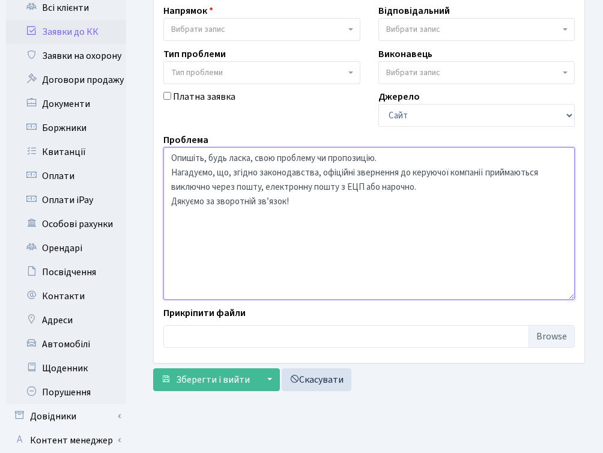
type textarea "Опишіть, будь ласка, свою проблему чи пропозицію. Нагадуємо, що, згідно законод…"
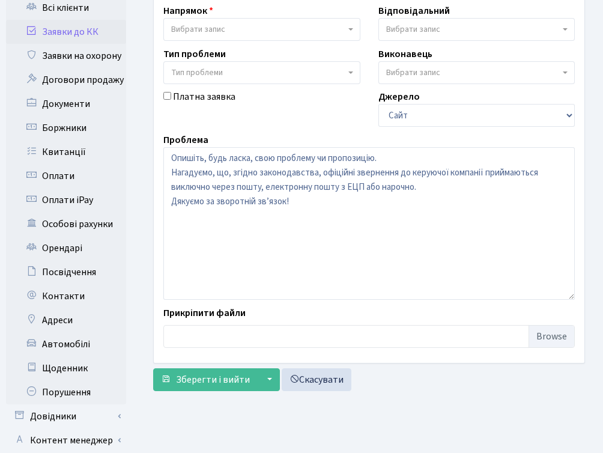
click at [416, 396] on div "Основні ЖК - ТХ, вул. [STREET_ADDRESS] Регенераторна, 4 КТ2, просп. [STREET_ADD…" at bounding box center [369, 118] width 450 height 557
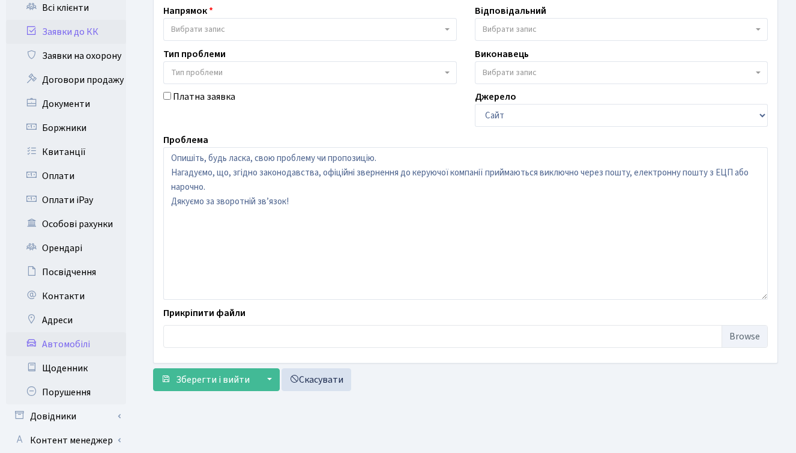
click at [67, 334] on link "Автомобілі" at bounding box center [66, 344] width 120 height 24
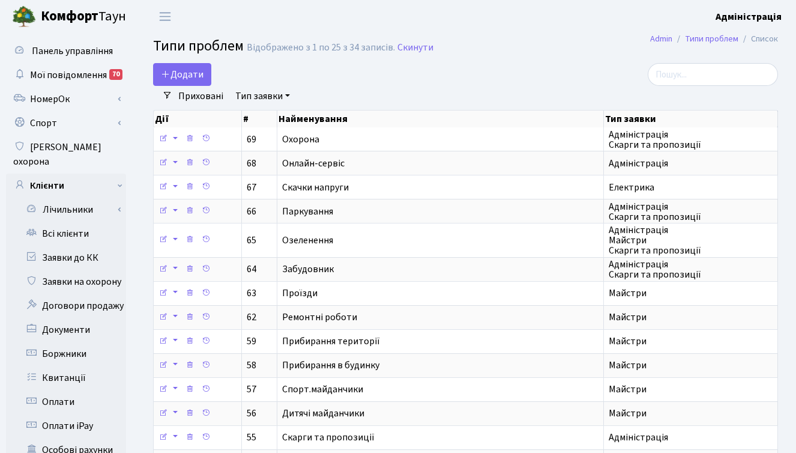
select select "25"
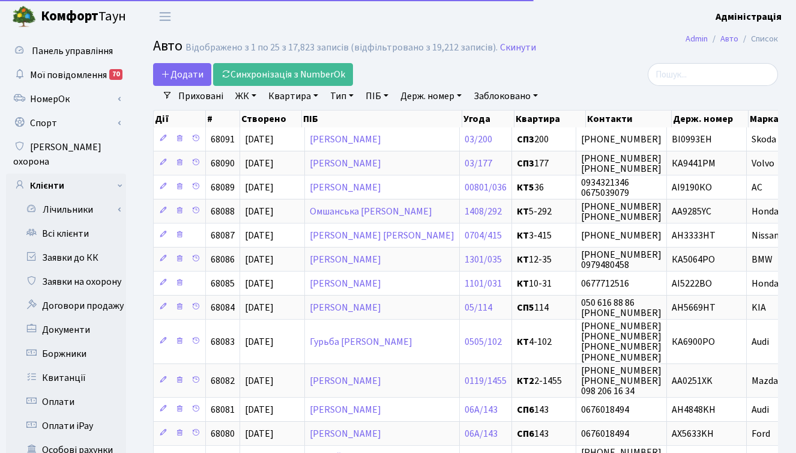
select select "25"
click at [631, 76] on div at bounding box center [680, 74] width 196 height 23
click at [582, 76] on div at bounding box center [680, 74] width 196 height 23
click at [431, 95] on link "Держ. номер" at bounding box center [431, 96] width 71 height 20
click at [431, 124] on input "text" at bounding box center [431, 119] width 70 height 23
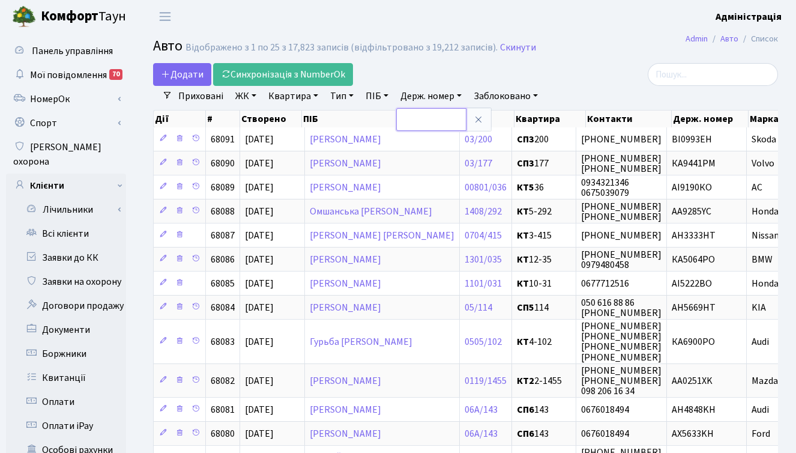
paste input "6821"
type input "6821"
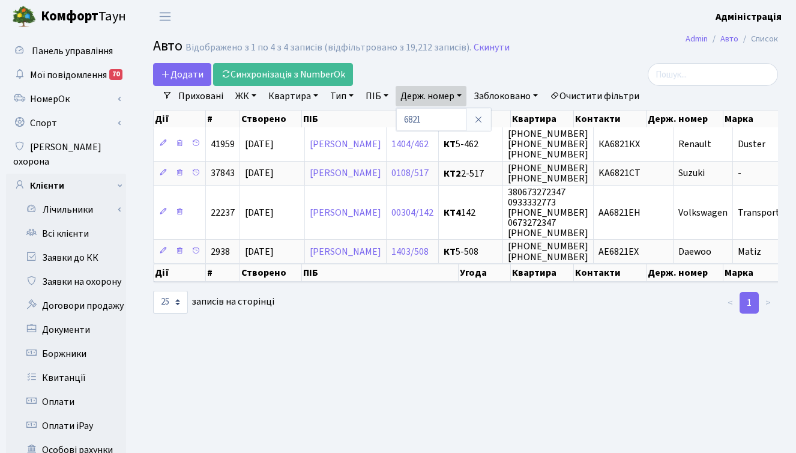
click at [607, 95] on link "Очистити фільтри" at bounding box center [594, 96] width 99 height 20
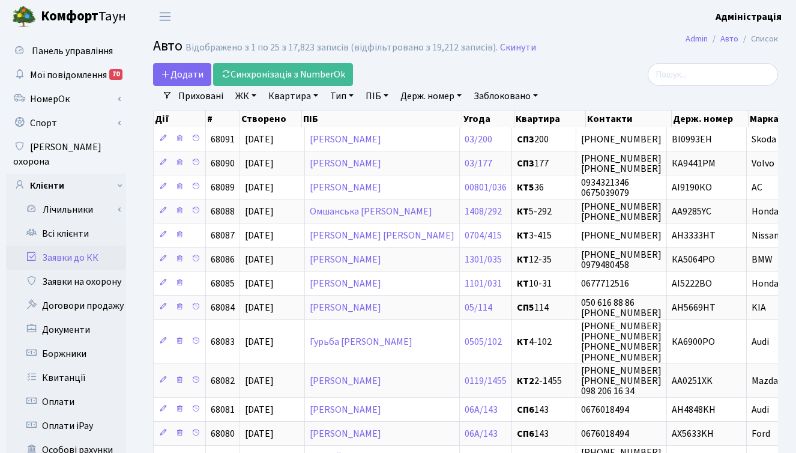
click at [79, 246] on link "Заявки до КК" at bounding box center [66, 258] width 120 height 24
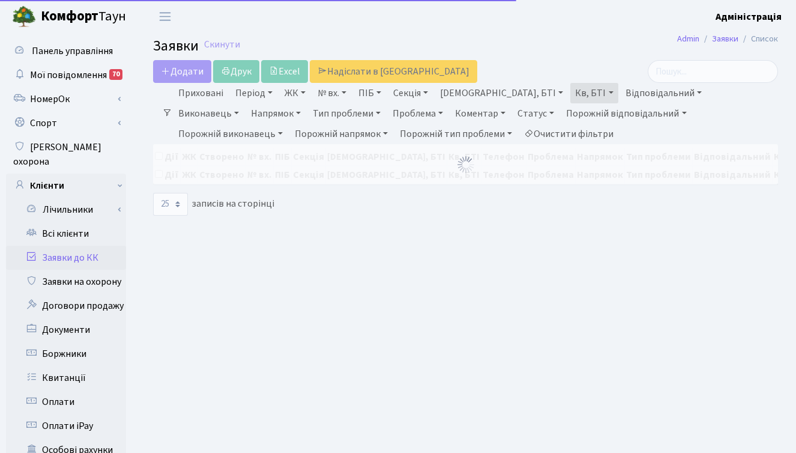
select select "25"
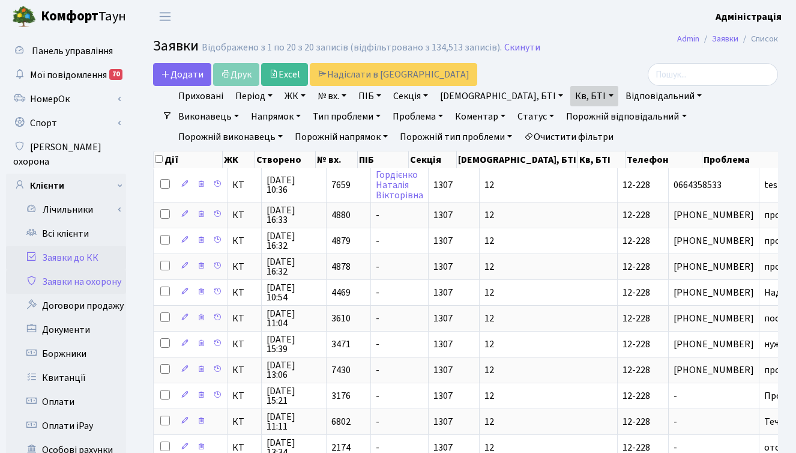
click at [86, 270] on link "Заявки на охорону" at bounding box center [66, 282] width 120 height 24
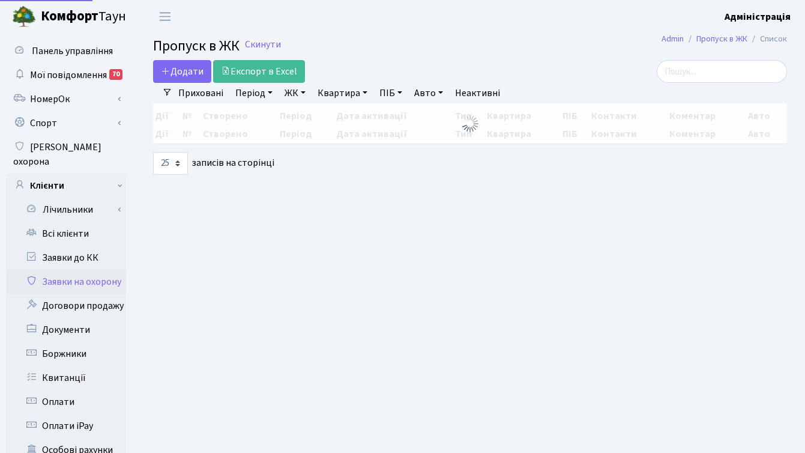
select select "25"
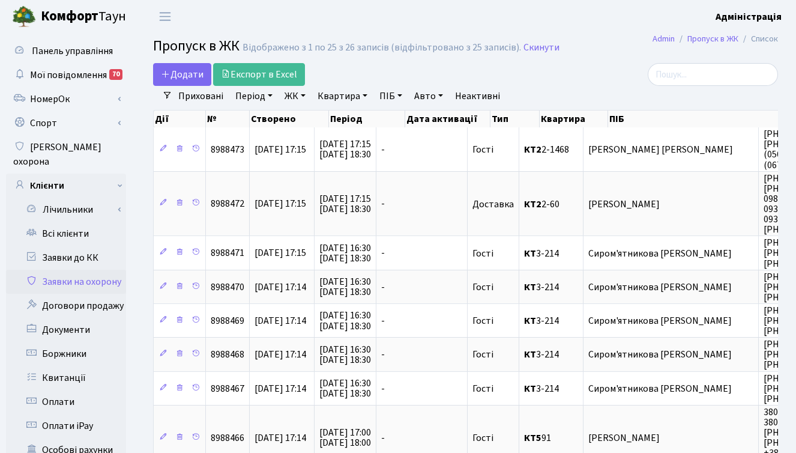
click at [420, 95] on link "Авто" at bounding box center [429, 96] width 38 height 20
paste input "6821"
type input "6821"
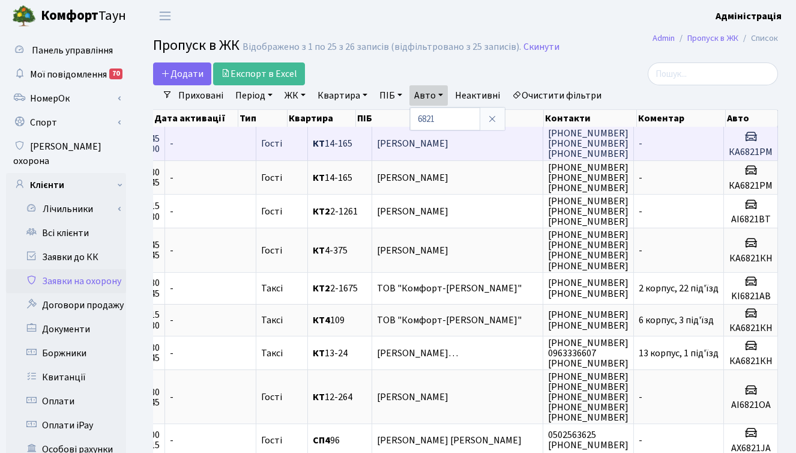
click at [317, 143] on span "КТ 14-165" at bounding box center [340, 144] width 54 height 10
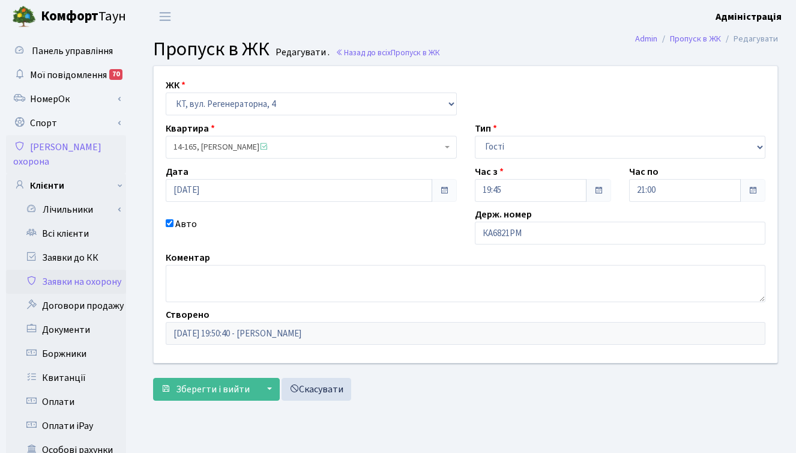
click at [261, 146] on span "14-165, [PERSON_NAME]" at bounding box center [308, 147] width 268 height 12
drag, startPoint x: 174, startPoint y: 146, endPoint x: 197, endPoint y: 147, distance: 23.4
click at [197, 147] on span "14-165, [PERSON_NAME]" at bounding box center [308, 147] width 268 height 12
click at [429, 55] on span "Пропуск в ЖК" at bounding box center [415, 52] width 49 height 11
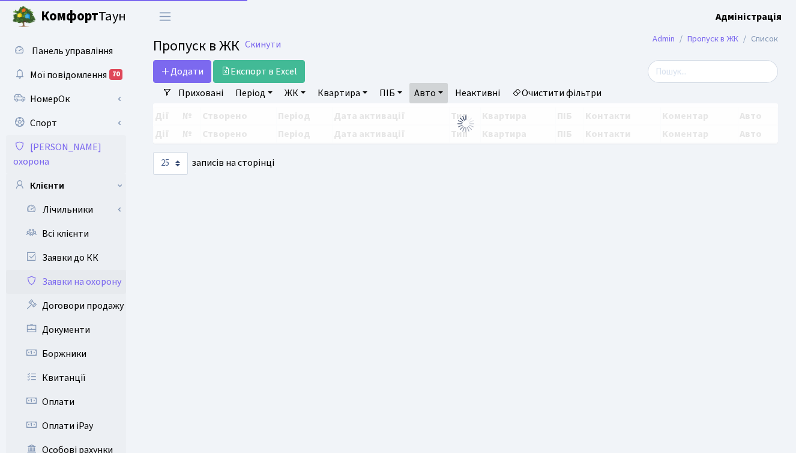
select select "25"
click at [71, 222] on link "Всі клієнти" at bounding box center [66, 234] width 120 height 24
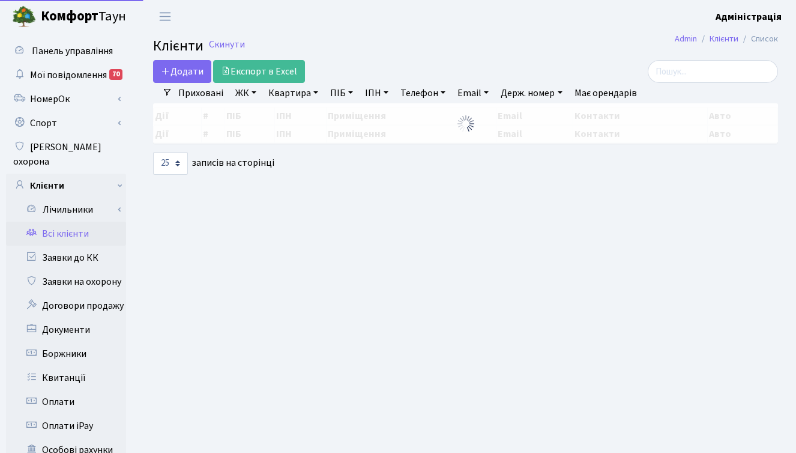
select select "25"
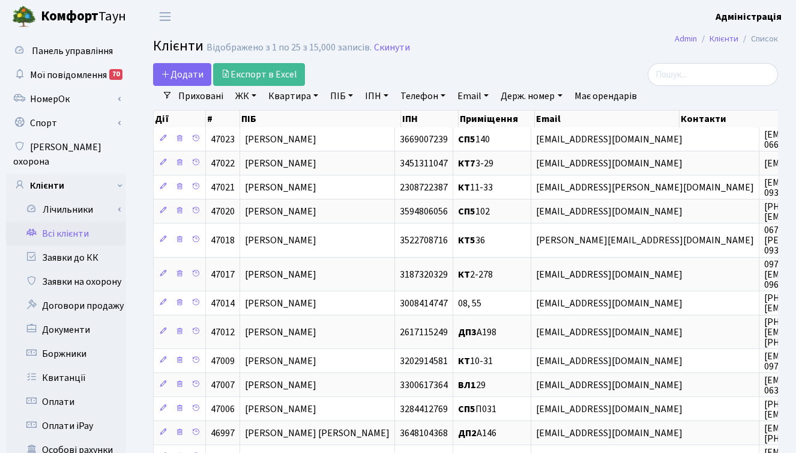
click at [301, 98] on link "Квартира" at bounding box center [293, 96] width 59 height 20
type input "14-165"
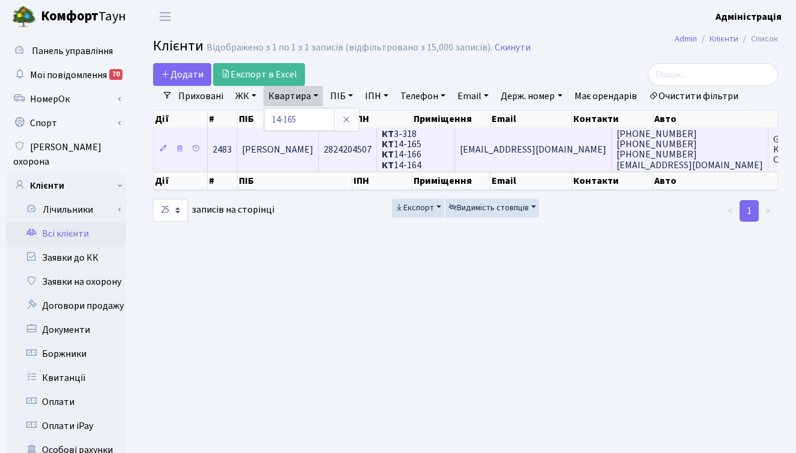
click at [313, 151] on span "[PERSON_NAME] [PERSON_NAME]" at bounding box center [277, 149] width 71 height 13
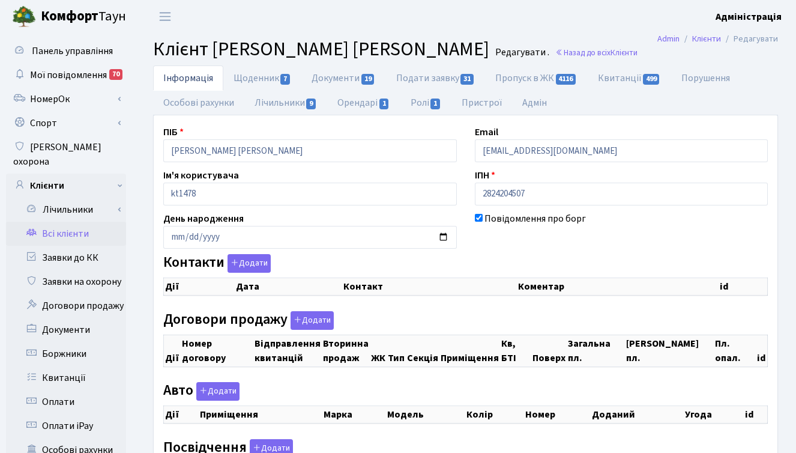
checkbox input "true"
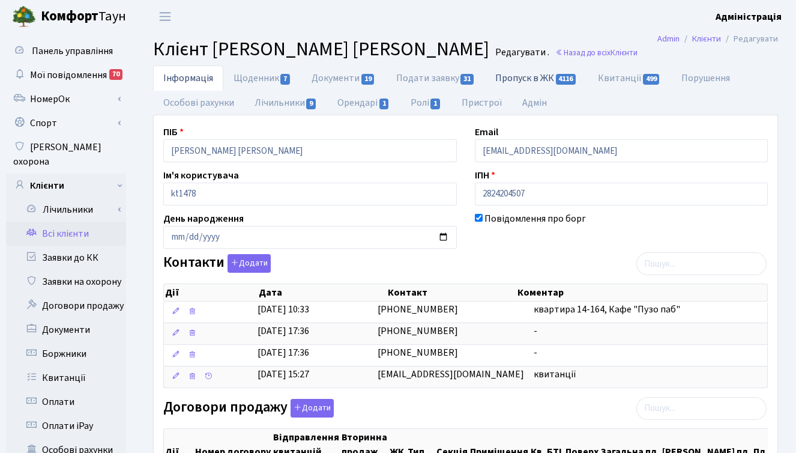
click at [528, 77] on link "Пропуск в ЖК 4116" at bounding box center [536, 77] width 102 height 25
select select "25"
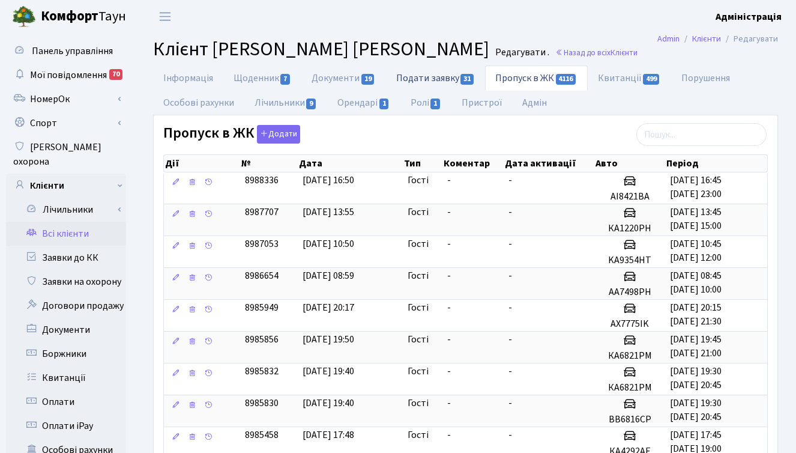
click at [424, 76] on link "Подати заявку 31" at bounding box center [435, 77] width 99 height 25
select select "25"
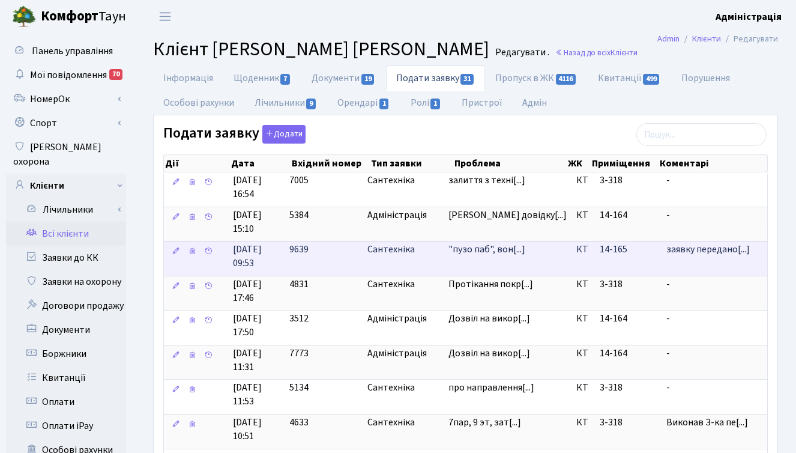
click at [491, 251] on span ""пузо паб", вон[...]" at bounding box center [487, 249] width 77 height 13
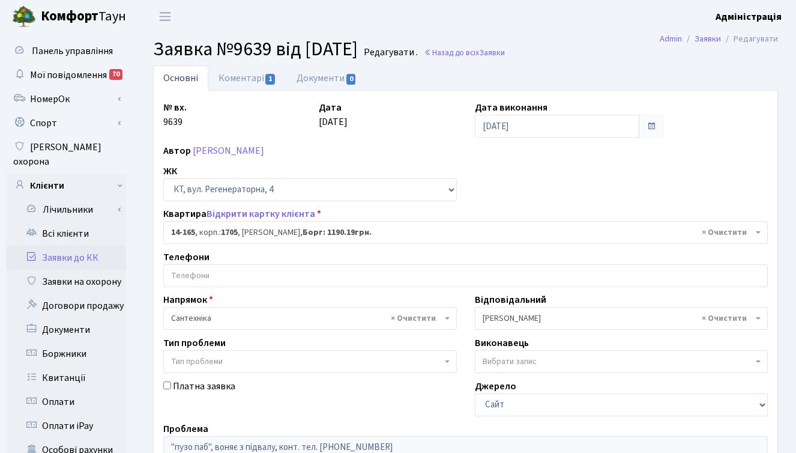
select select "7542"
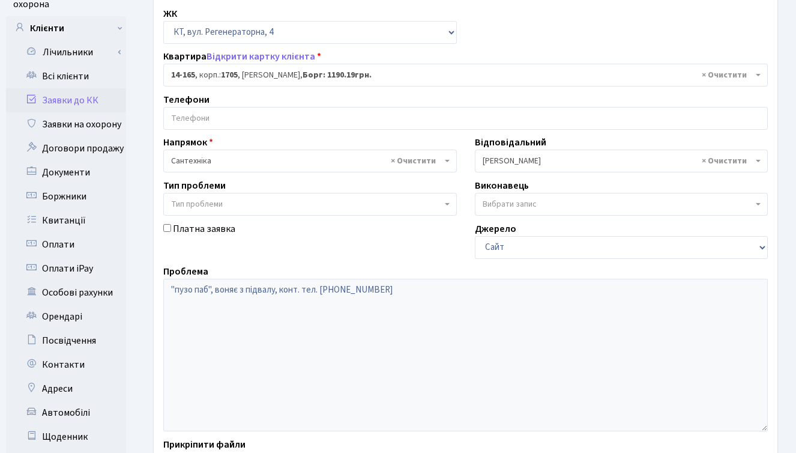
scroll to position [207, 0]
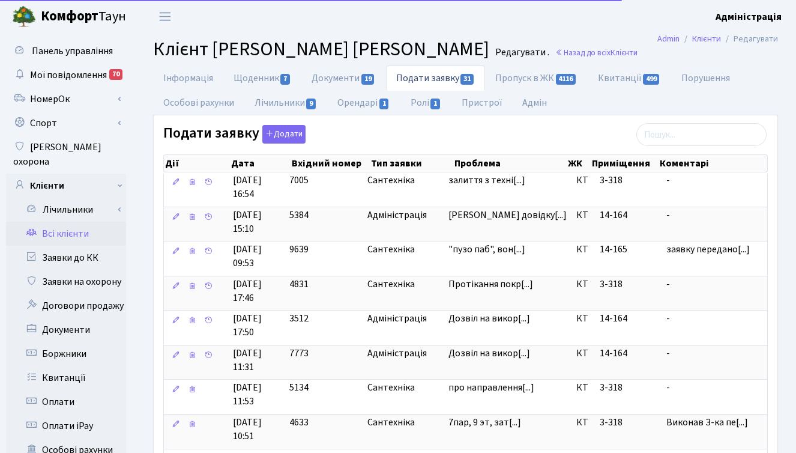
select select "25"
click at [484, 179] on div "залиття з технічного поверху, прохання перевірити" at bounding box center [495, 169] width 120 height 30
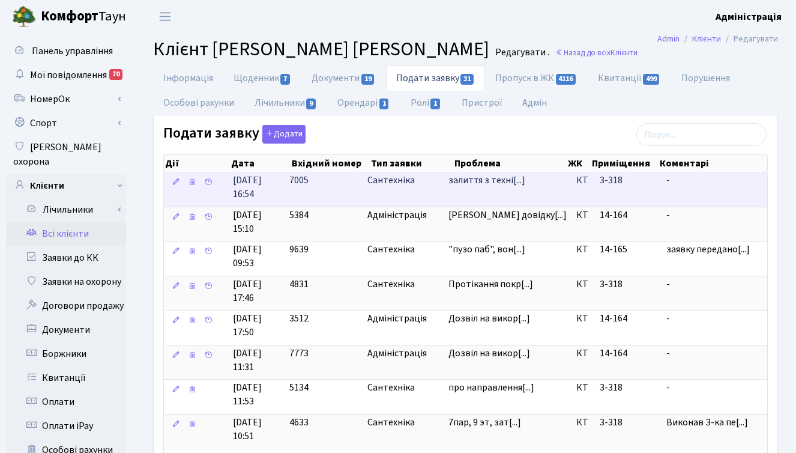
click at [483, 187] on td "залиття з техні[...]" at bounding box center [508, 189] width 128 height 34
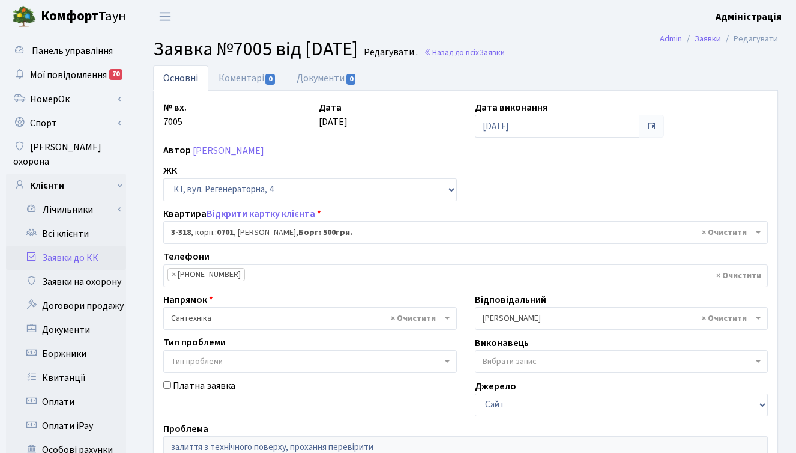
select select "1536"
click at [274, 215] on link "Відкрити картку клієнта" at bounding box center [261, 213] width 109 height 13
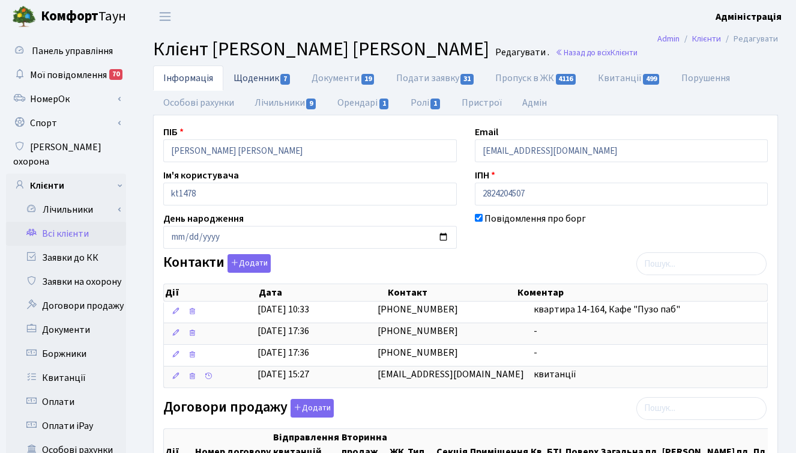
click at [263, 77] on link "Щоденник 7" at bounding box center [262, 77] width 78 height 25
select select "25"
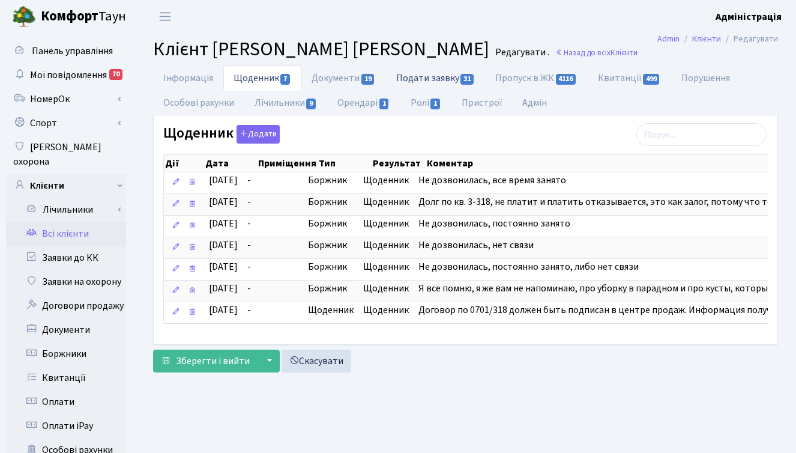
click at [446, 79] on link "Подати заявку 31" at bounding box center [435, 77] width 99 height 25
select select "25"
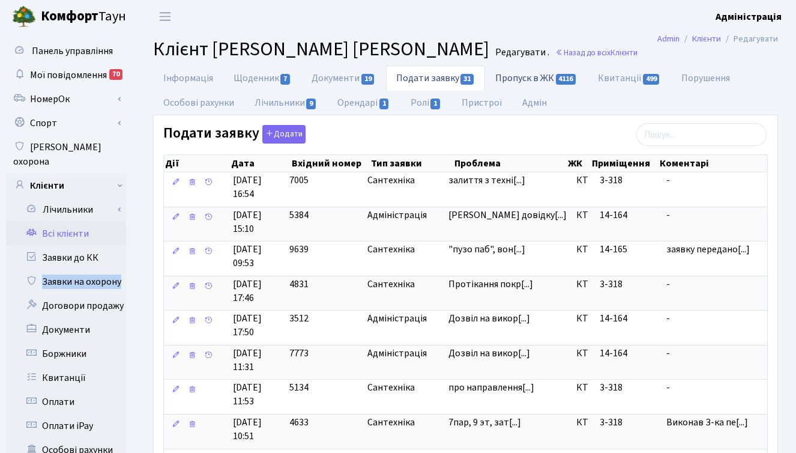
click at [552, 76] on link "Пропуск в ЖК 4116" at bounding box center [536, 77] width 102 height 25
select select "25"
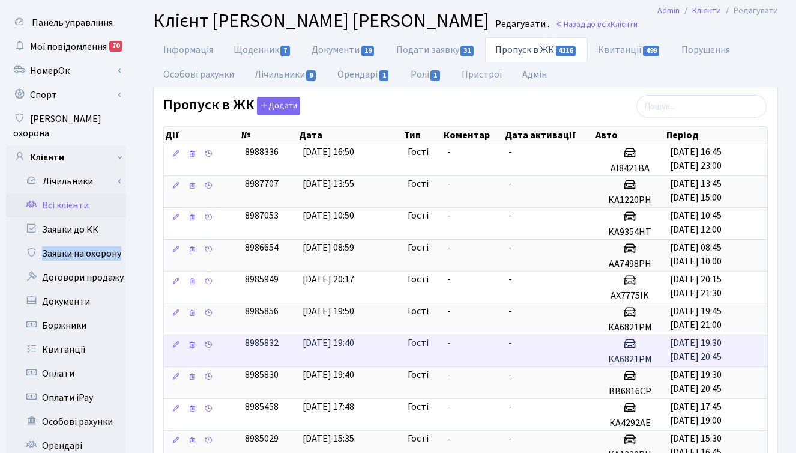
scroll to position [29, 0]
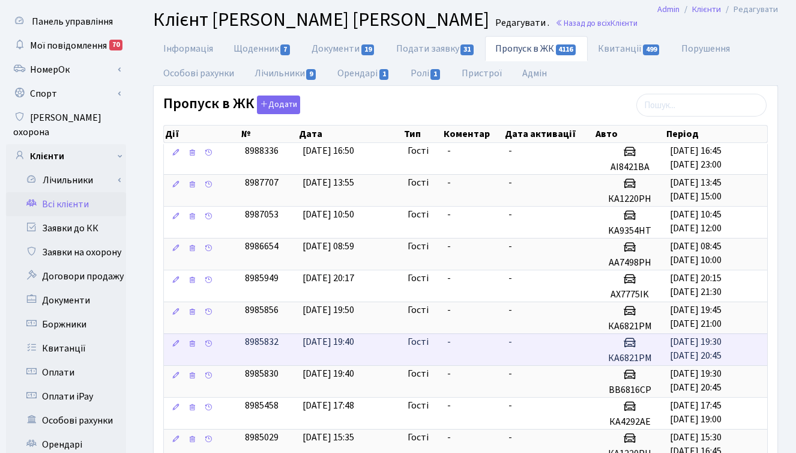
click at [419, 342] on span "Гості" at bounding box center [418, 342] width 21 height 14
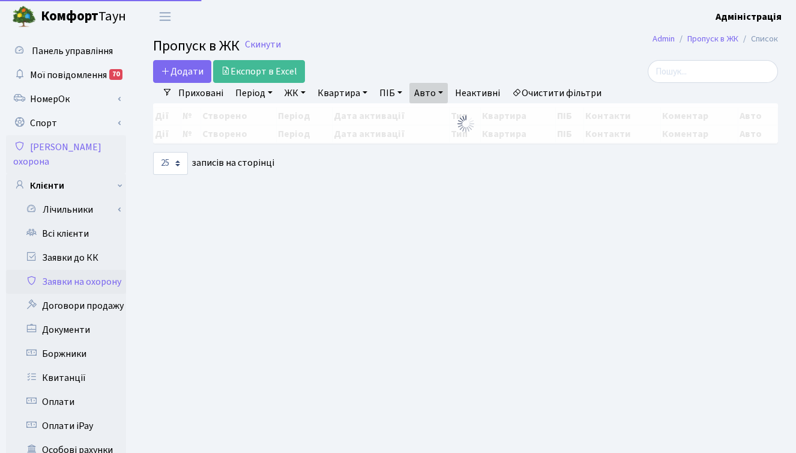
select select "25"
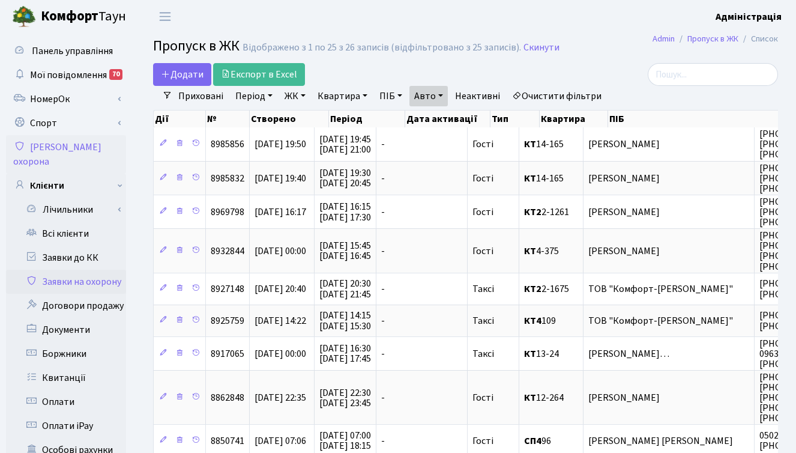
click at [434, 92] on link "Авто" at bounding box center [429, 96] width 38 height 20
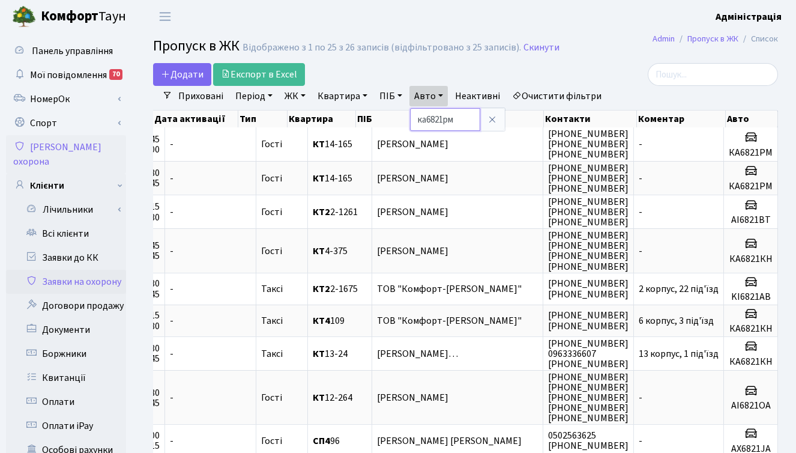
type input "ка6821рм"
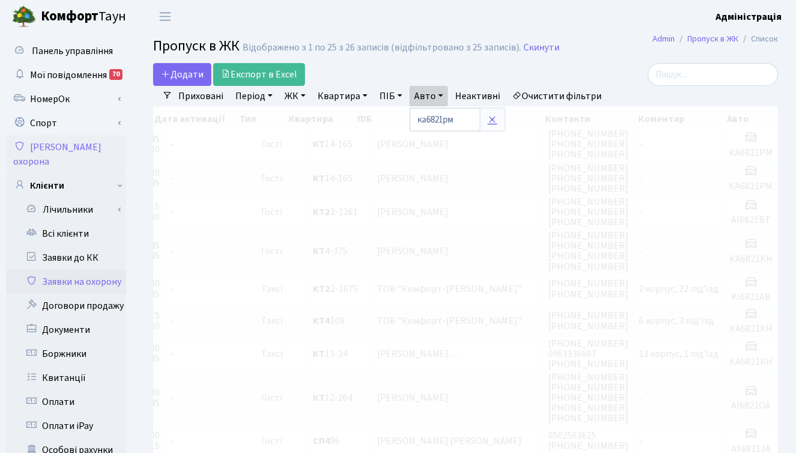
click at [494, 119] on icon at bounding box center [493, 120] width 10 height 10
click at [64, 101] on link "НомерОк" at bounding box center [66, 99] width 120 height 24
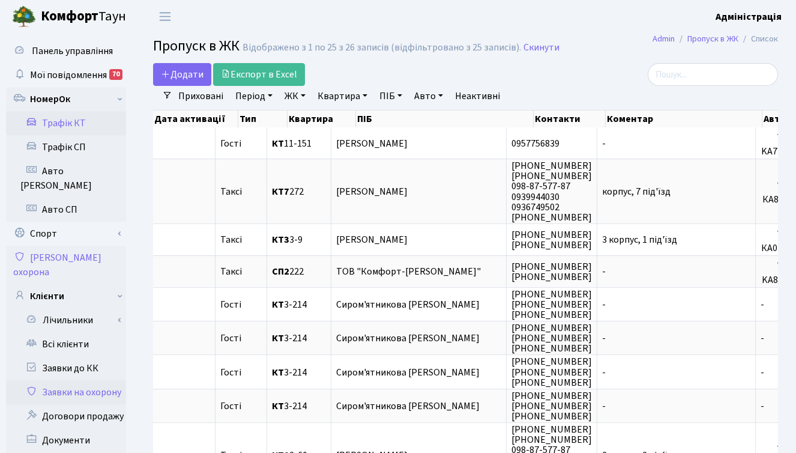
click at [75, 121] on link "Трафік КТ" at bounding box center [66, 123] width 120 height 24
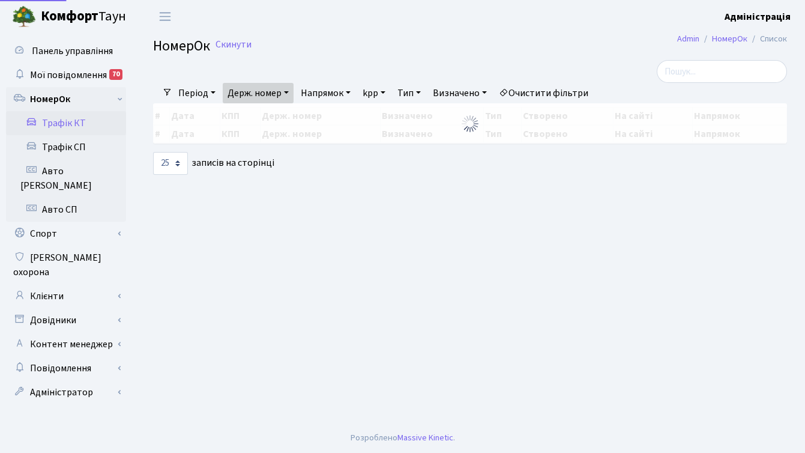
select select "25"
click at [564, 92] on link "Очистити фільтри" at bounding box center [543, 93] width 99 height 20
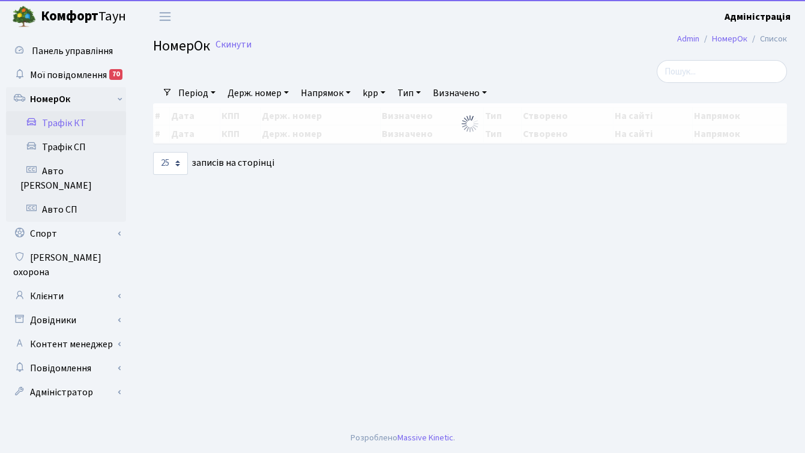
click at [269, 91] on link "Держ. номер" at bounding box center [258, 93] width 71 height 20
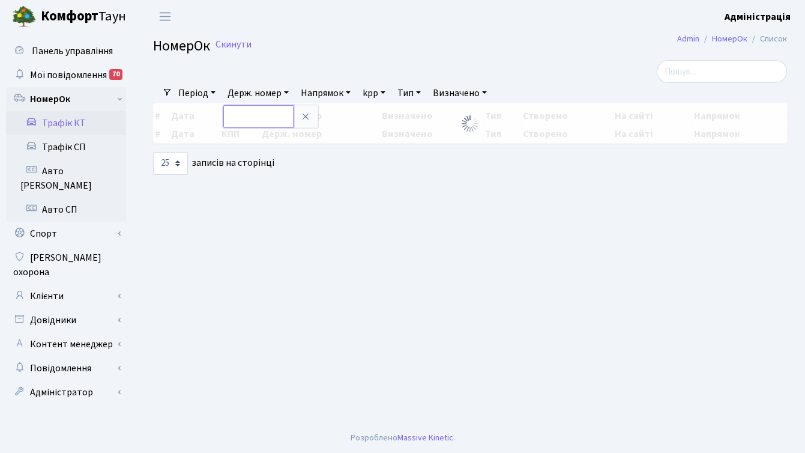
click at [262, 112] on input "text" at bounding box center [258, 116] width 70 height 23
paste input "6821"
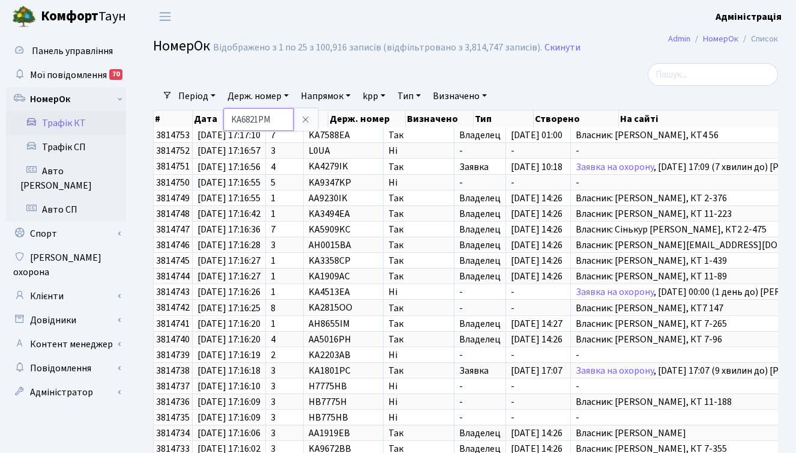
type input "KA6821PM"
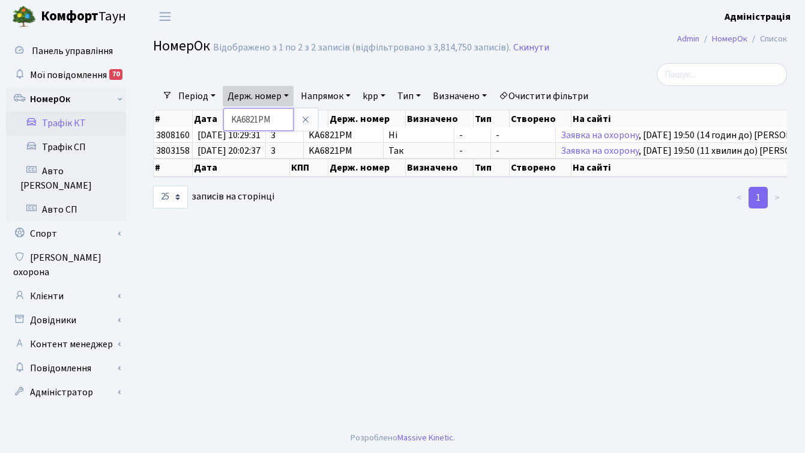
drag, startPoint x: 277, startPoint y: 120, endPoint x: 232, endPoint y: 117, distance: 45.1
click at [232, 117] on input "KA6821PM" at bounding box center [258, 119] width 70 height 23
click at [613, 75] on div at bounding box center [687, 74] width 199 height 23
click at [56, 284] on link "Клієнти" at bounding box center [66, 296] width 120 height 24
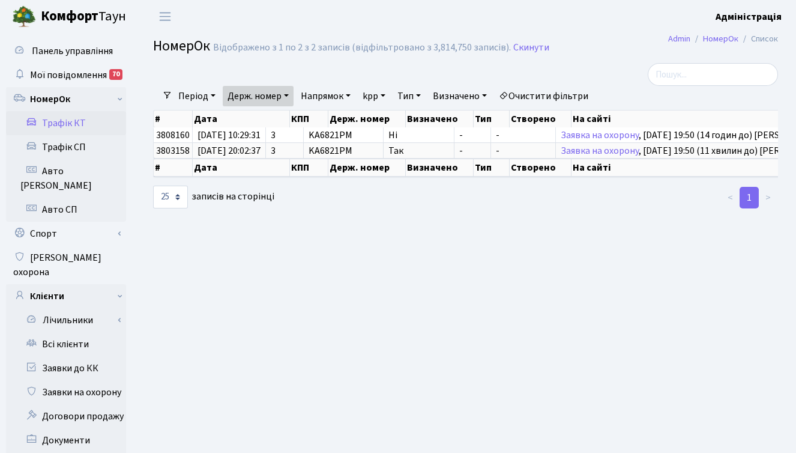
click at [265, 100] on link "Держ. номер" at bounding box center [258, 96] width 71 height 20
click at [265, 97] on link "Держ. номер" at bounding box center [258, 96] width 71 height 20
click at [73, 332] on link "Всі клієнти" at bounding box center [66, 344] width 120 height 24
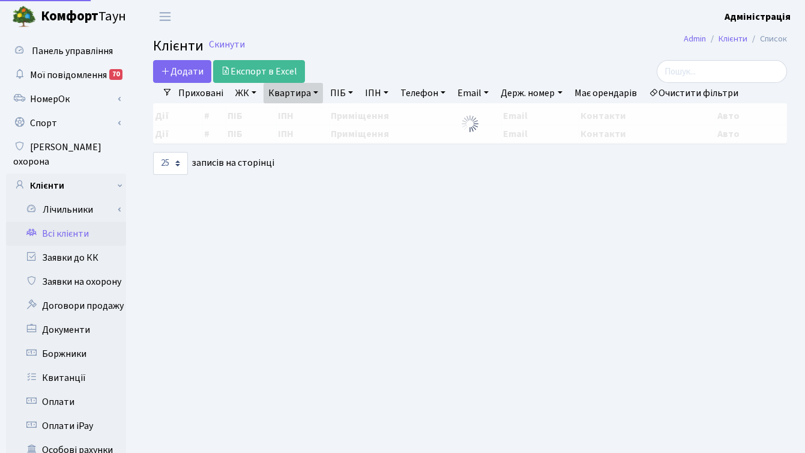
select select "25"
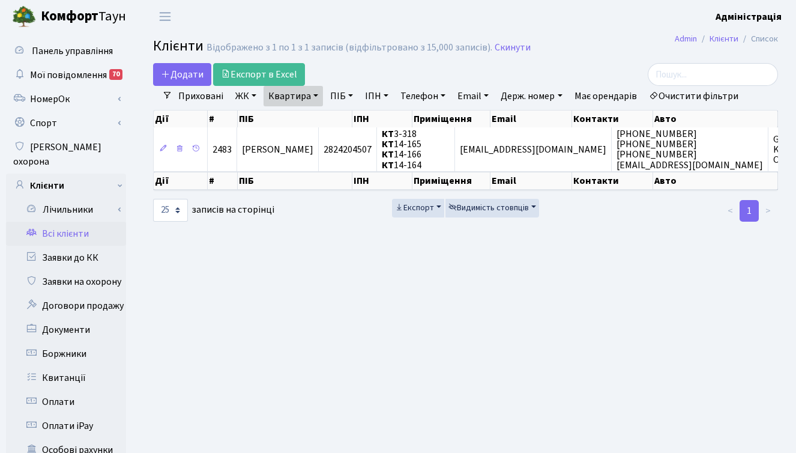
click at [677, 95] on link "Очистити фільтри" at bounding box center [693, 96] width 99 height 20
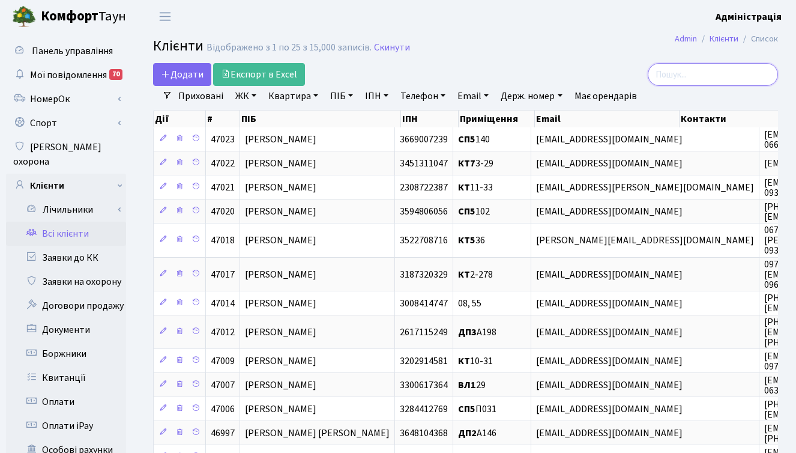
click at [718, 75] on input "search" at bounding box center [713, 74] width 130 height 23
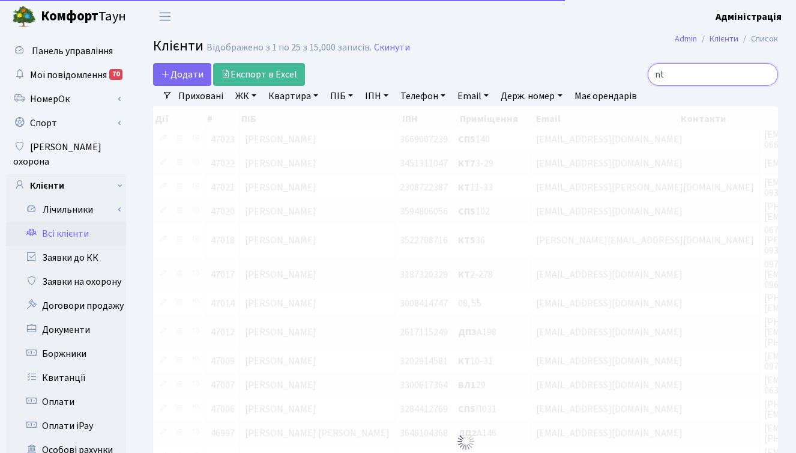
type input "n"
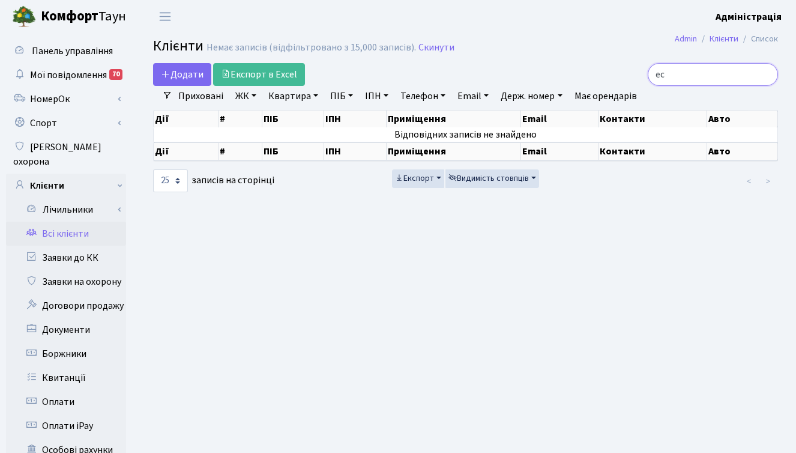
type input "е"
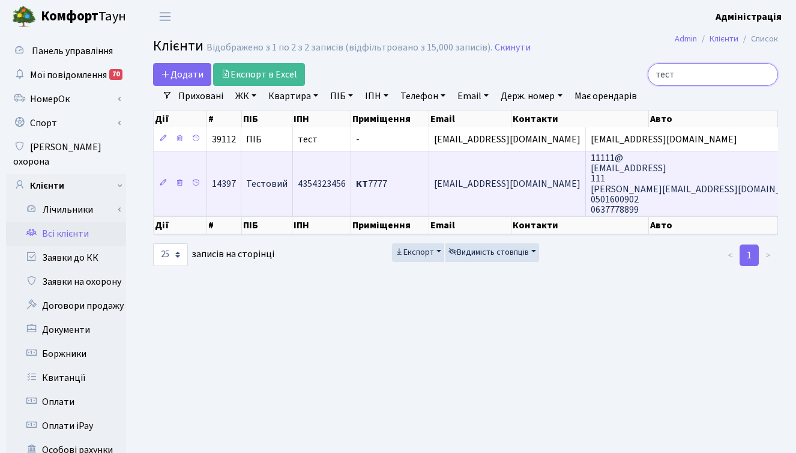
type input "тест"
click at [464, 181] on span "[EMAIL_ADDRESS][DOMAIN_NAME]" at bounding box center [507, 183] width 147 height 13
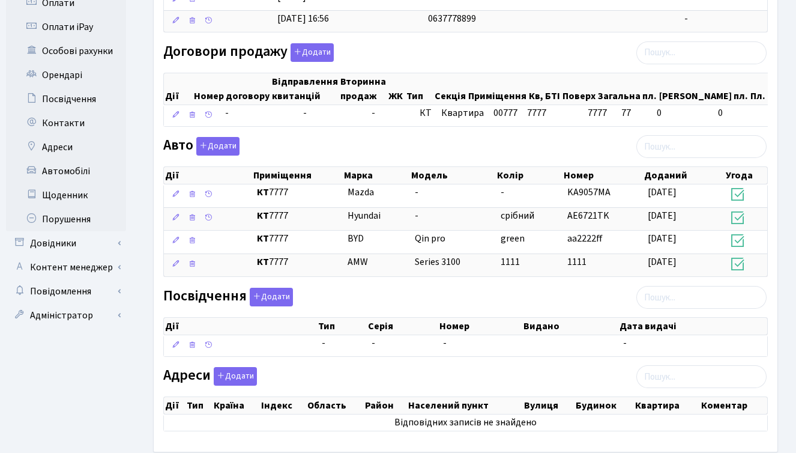
scroll to position [400, 0]
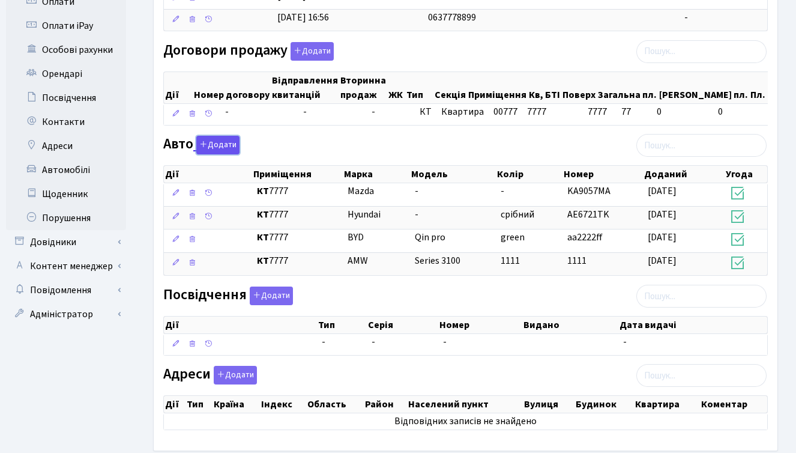
click at [228, 154] on button "Додати" at bounding box center [217, 145] width 43 height 19
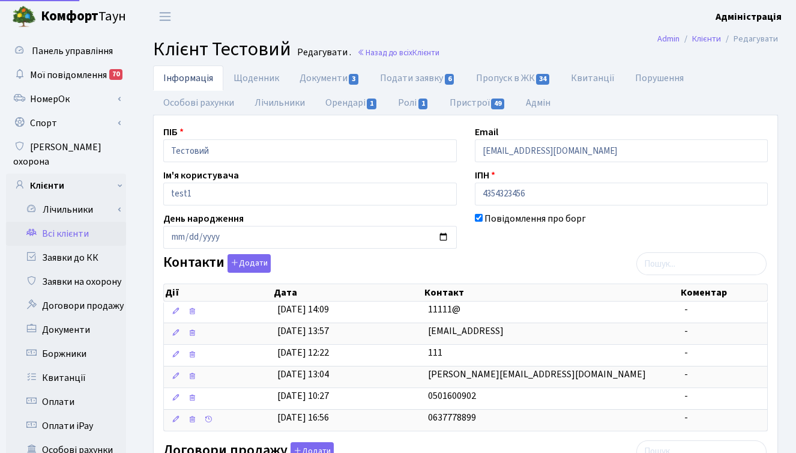
scroll to position [296, 0]
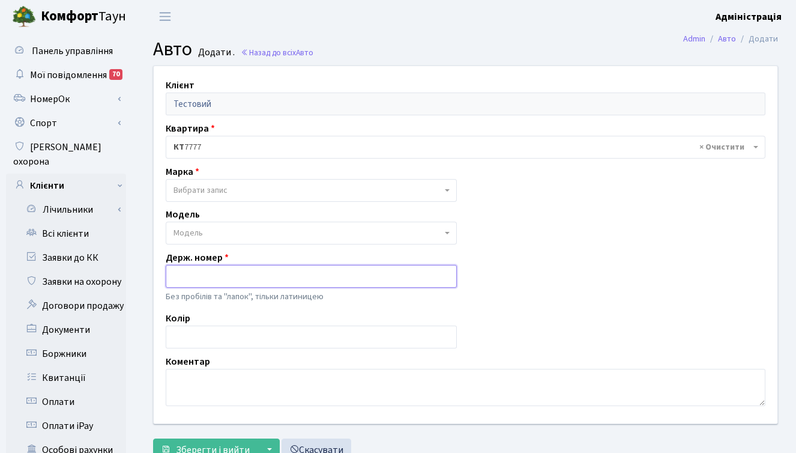
click at [214, 273] on input "text" at bounding box center [311, 276] width 291 height 23
paste input "KA6821PM"
type input "KA6821PM"
click at [216, 189] on span "Вибрати запис" at bounding box center [201, 190] width 54 height 12
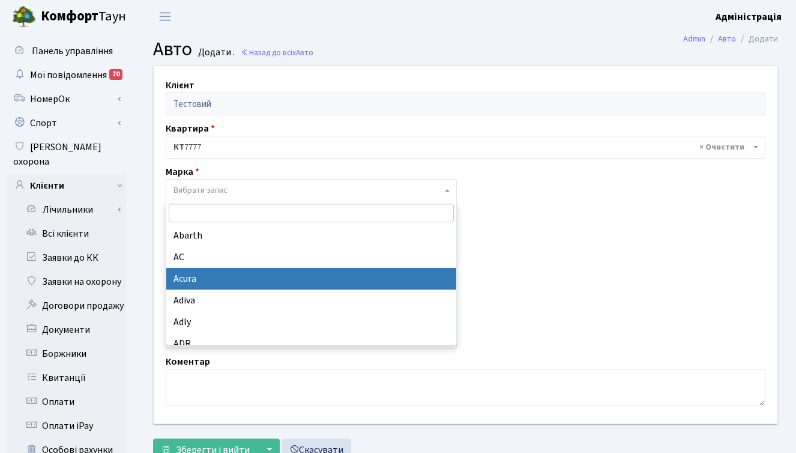
type input "а"
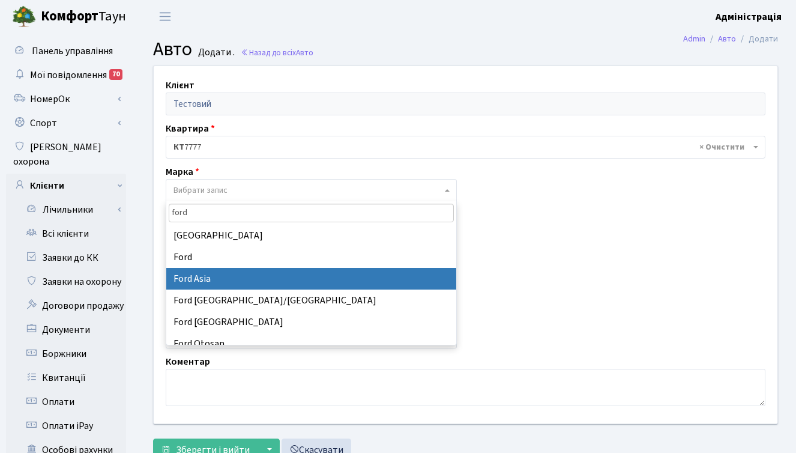
type input "ford"
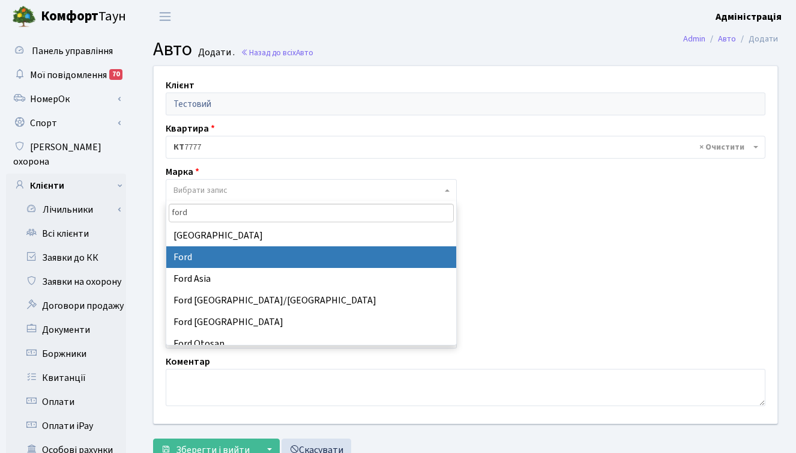
select select "48"
select select
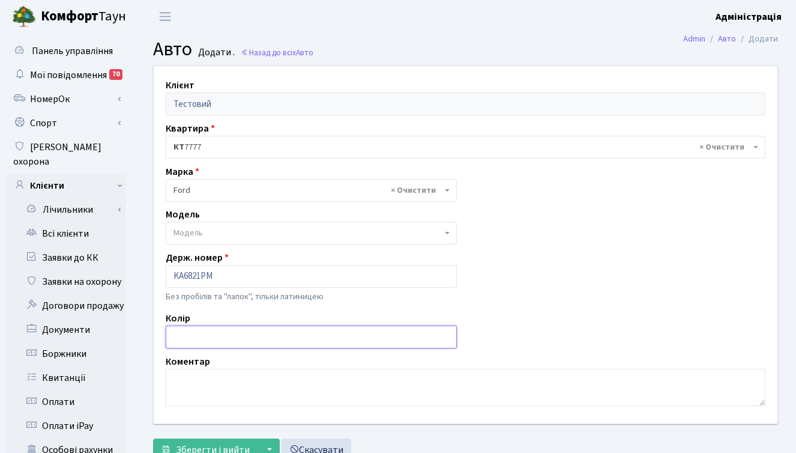
click at [198, 341] on input "text" at bounding box center [311, 336] width 291 height 23
type input "m"
type input "ь"
type input "білий"
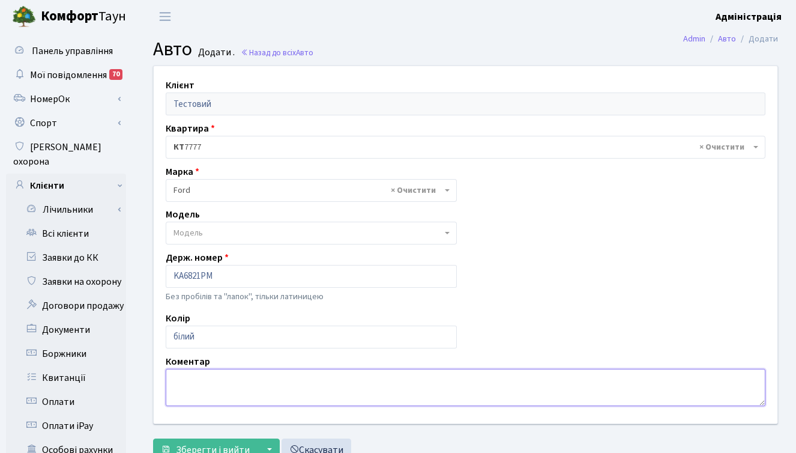
click at [229, 379] on textarea at bounding box center [466, 387] width 600 height 37
type textarea "П"
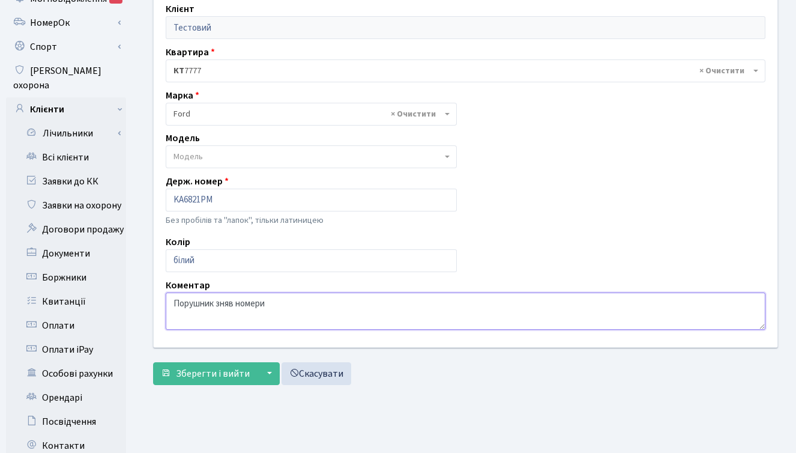
scroll to position [83, 0]
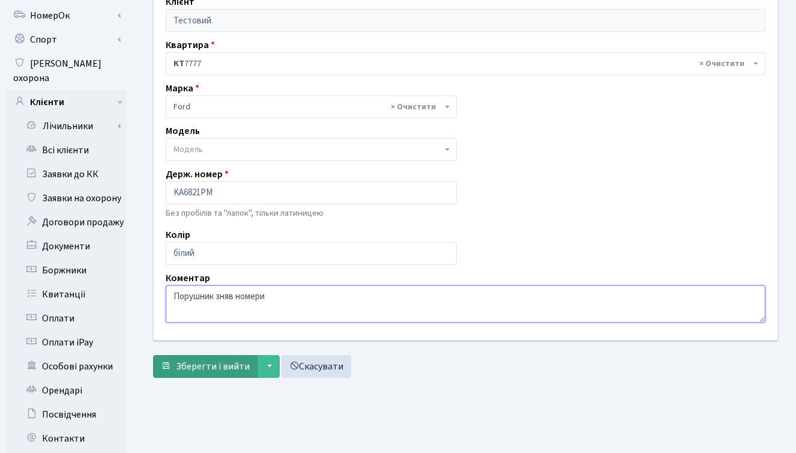
type textarea "Порушник зняв номери"
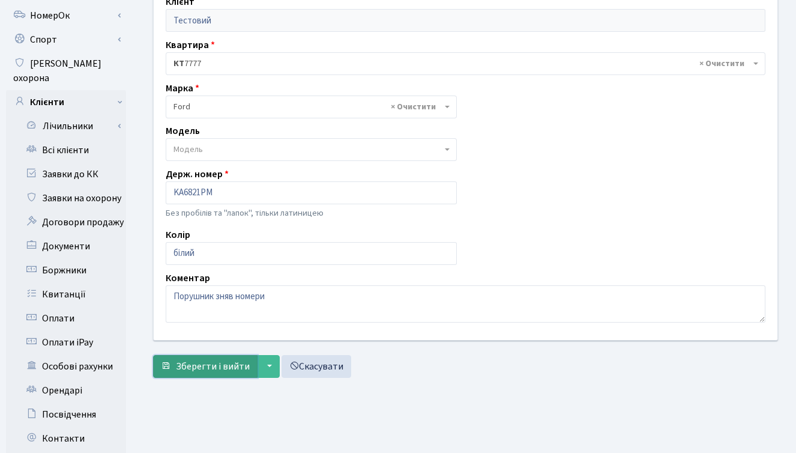
click at [196, 367] on span "Зберегти і вийти" at bounding box center [213, 366] width 74 height 13
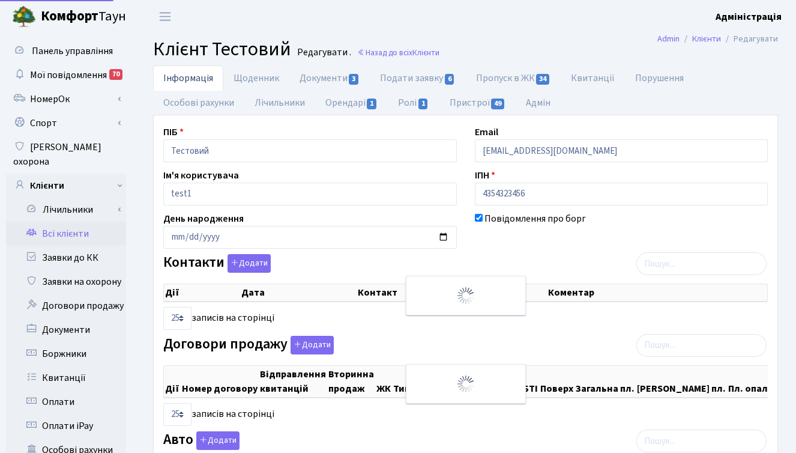
select select "25"
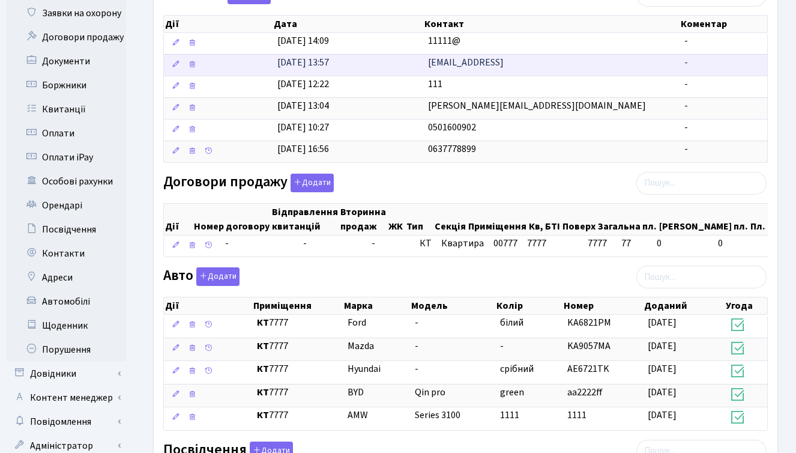
scroll to position [272, 0]
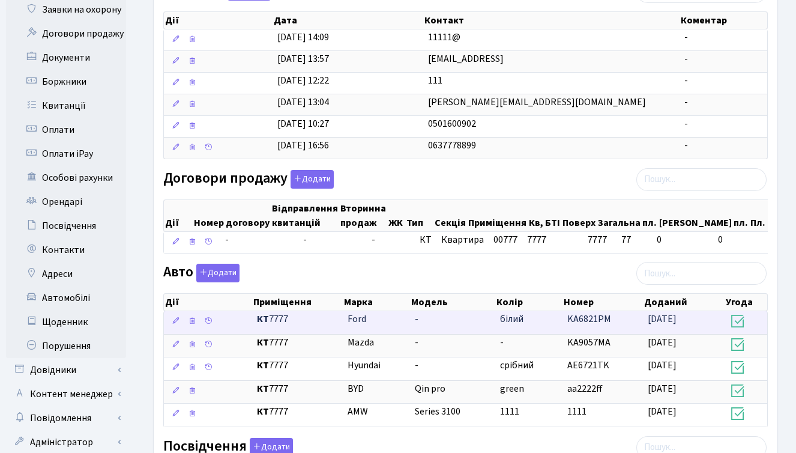
click at [518, 325] on span "білий" at bounding box center [511, 318] width 23 height 13
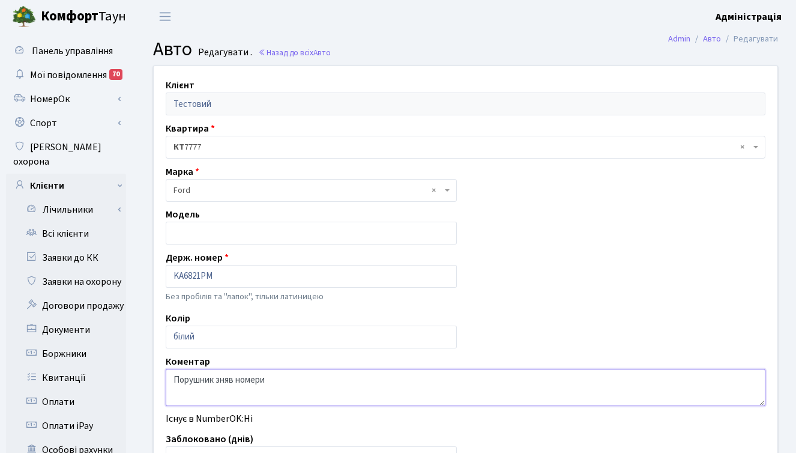
drag, startPoint x: 174, startPoint y: 381, endPoint x: 216, endPoint y: 380, distance: 42.1
click at [216, 380] on textarea "Порушник зняв номери" at bounding box center [466, 387] width 600 height 37
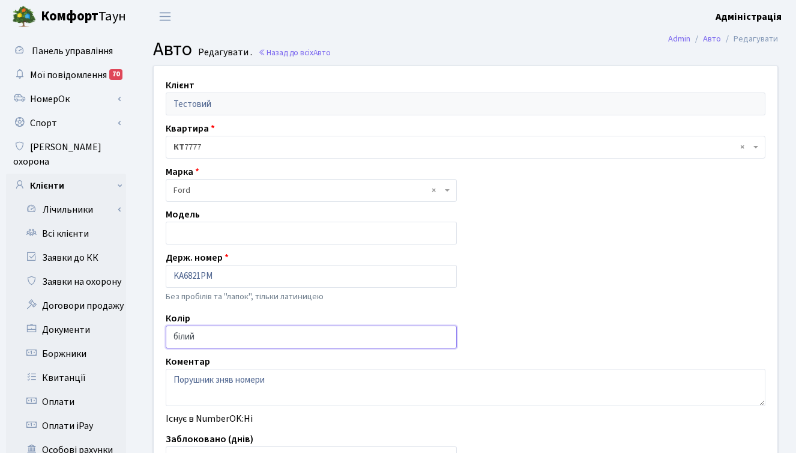
drag, startPoint x: 203, startPoint y: 336, endPoint x: 162, endPoint y: 332, distance: 41.1
click at [162, 332] on div "Колір білий" at bounding box center [311, 329] width 309 height 37
paste input "орушник"
type input "Порушник, білий"
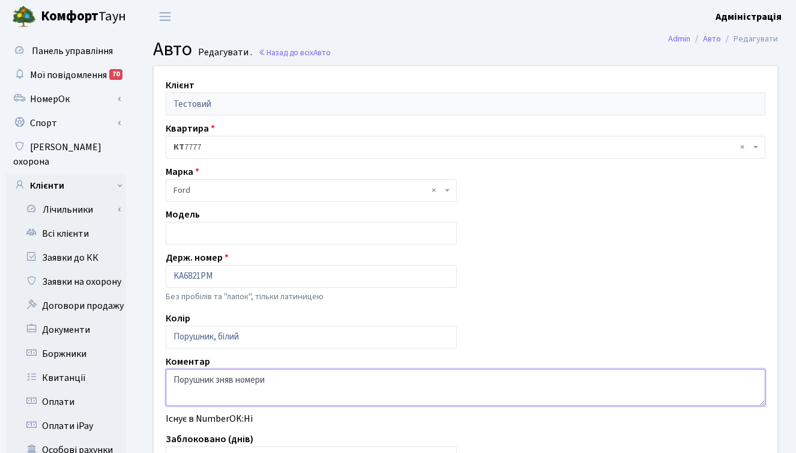
drag, startPoint x: 220, startPoint y: 382, endPoint x: 159, endPoint y: 377, distance: 62.1
click at [159, 377] on div "Коментар Порушник зняв номери" at bounding box center [466, 380] width 618 height 52
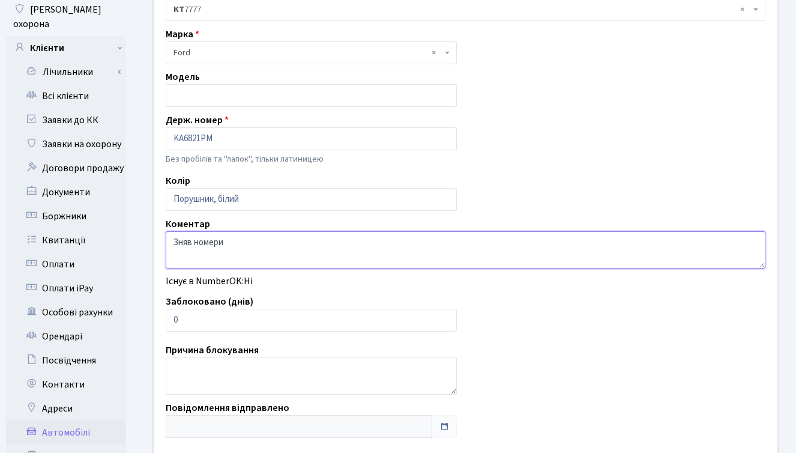
scroll to position [184, 0]
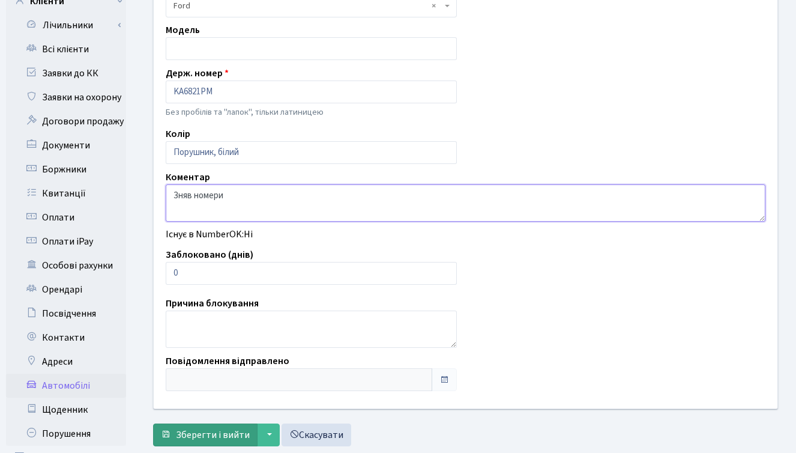
type textarea "Зняв номери"
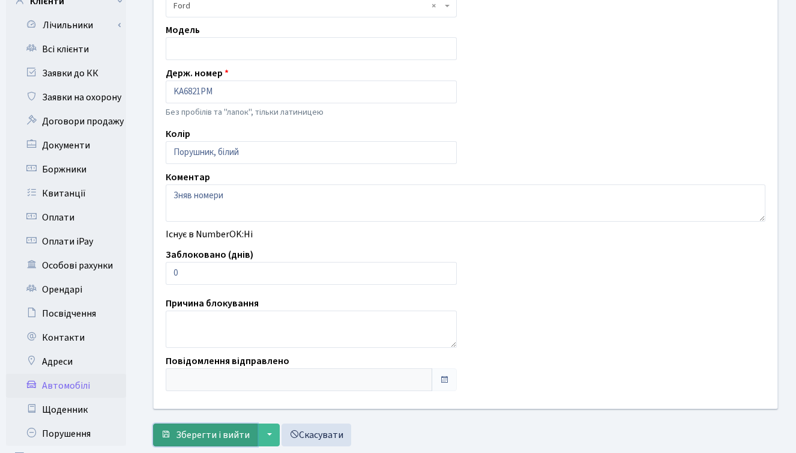
click at [208, 437] on span "Зберегти і вийти" at bounding box center [213, 434] width 74 height 13
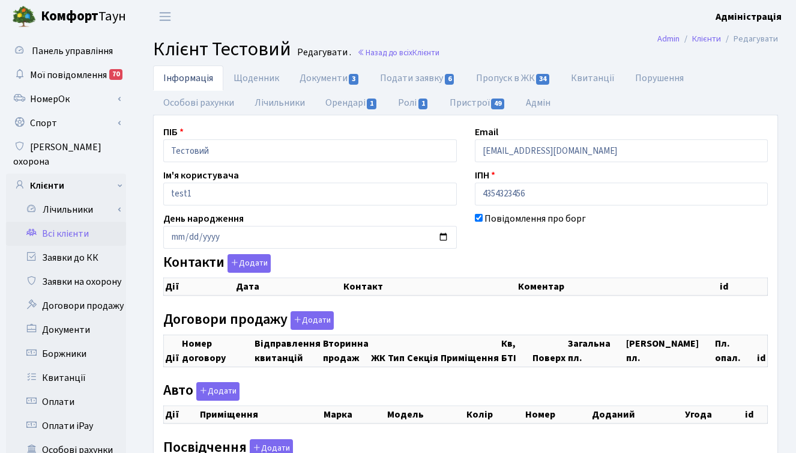
checkbox input "true"
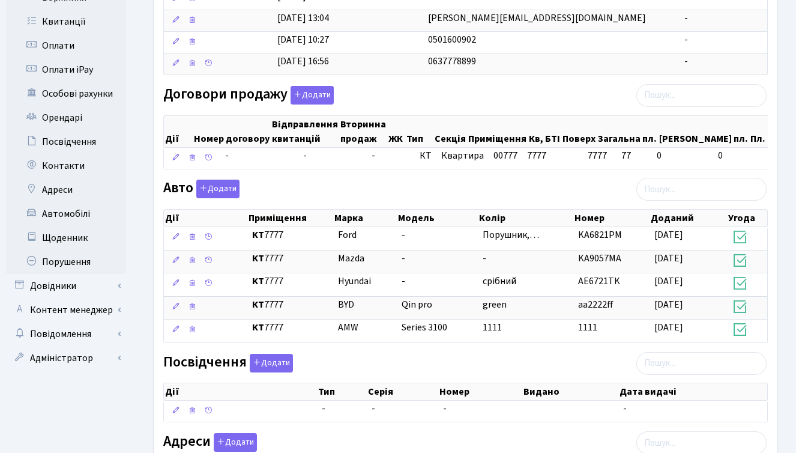
scroll to position [357, 0]
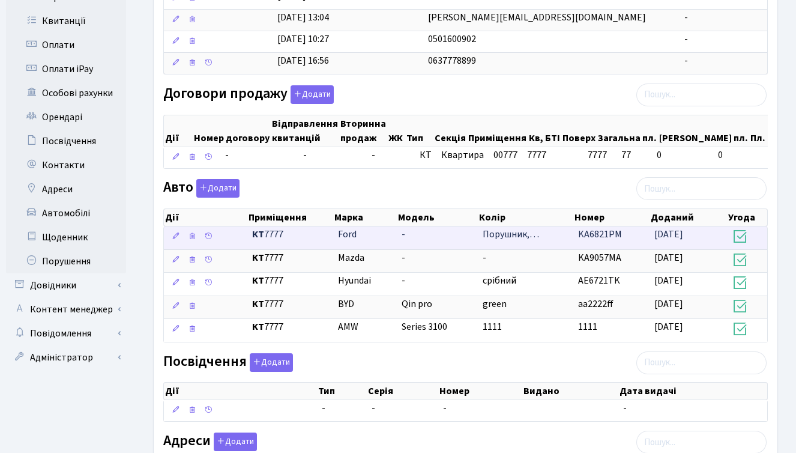
click at [614, 241] on span "KA6821PM" at bounding box center [600, 234] width 44 height 13
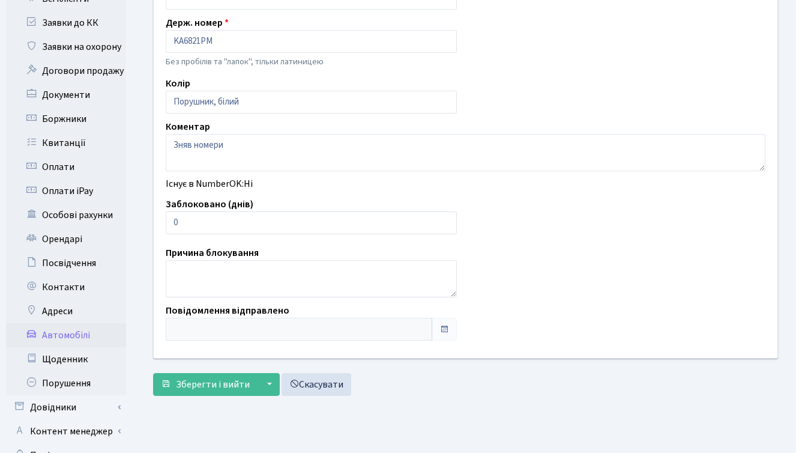
scroll to position [243, 0]
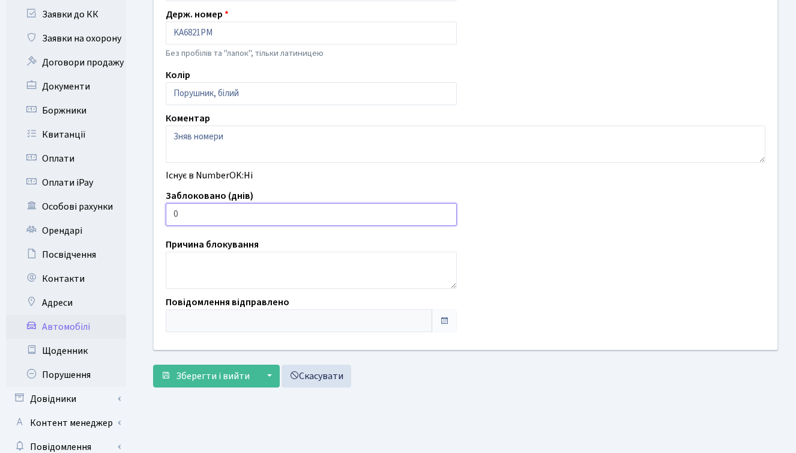
click at [334, 216] on input "0" at bounding box center [311, 214] width 291 height 23
type input "30"
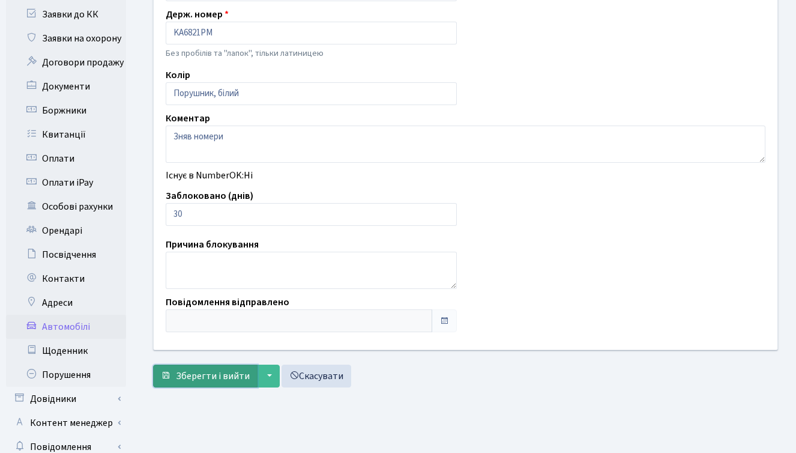
click at [195, 377] on span "Зберегти і вийти" at bounding box center [213, 375] width 74 height 13
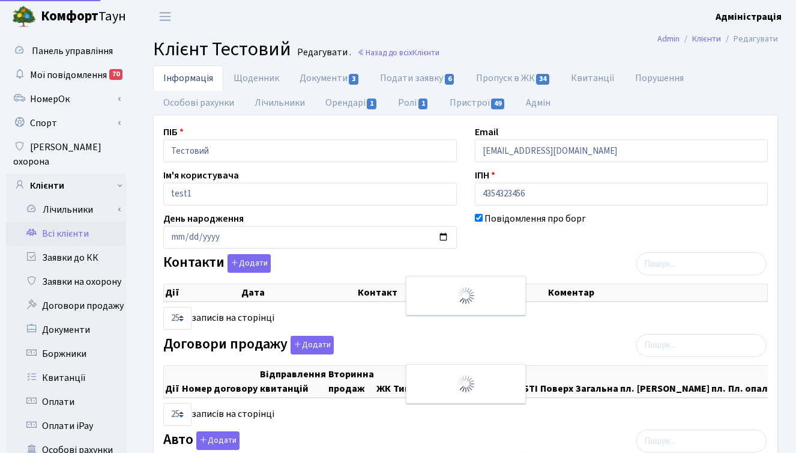
select select "25"
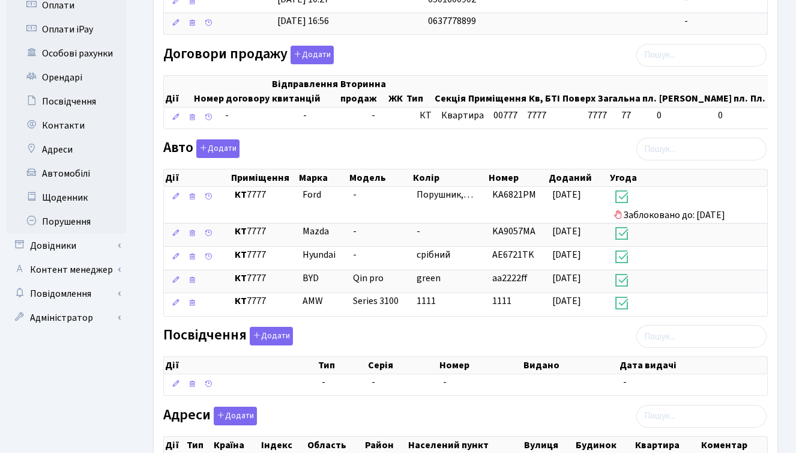
scroll to position [488, 0]
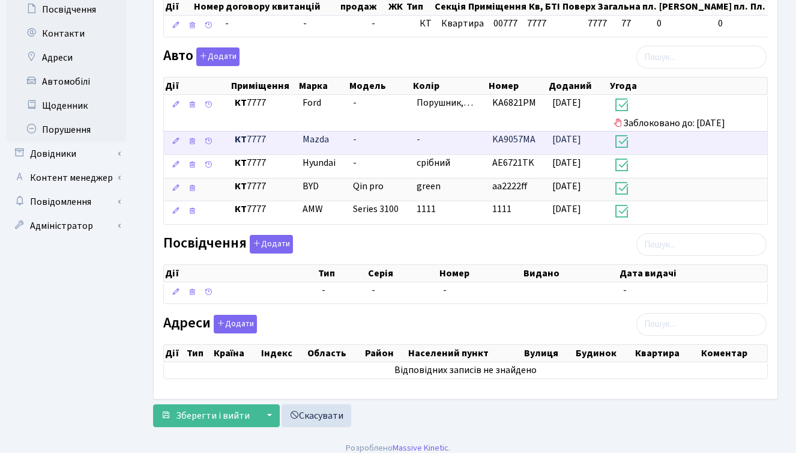
click at [559, 146] on span "[DATE]" at bounding box center [567, 139] width 29 height 13
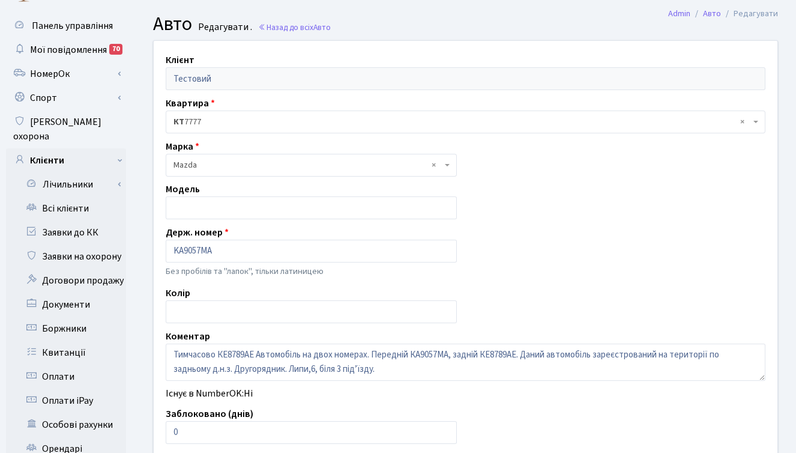
scroll to position [30, 0]
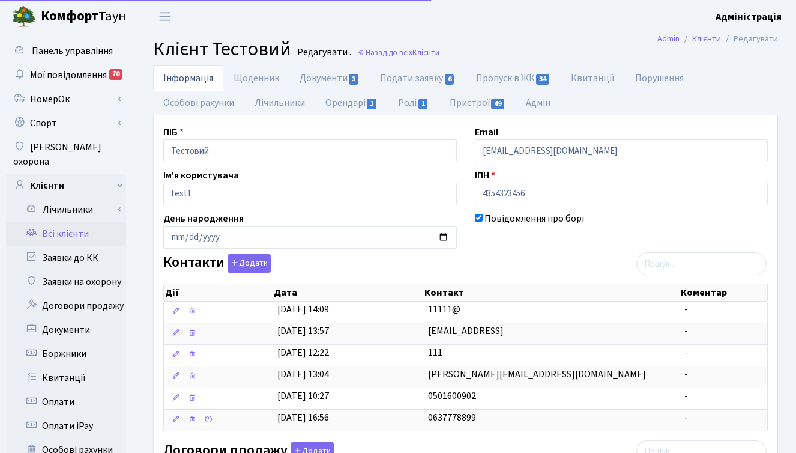
scroll to position [420, 0]
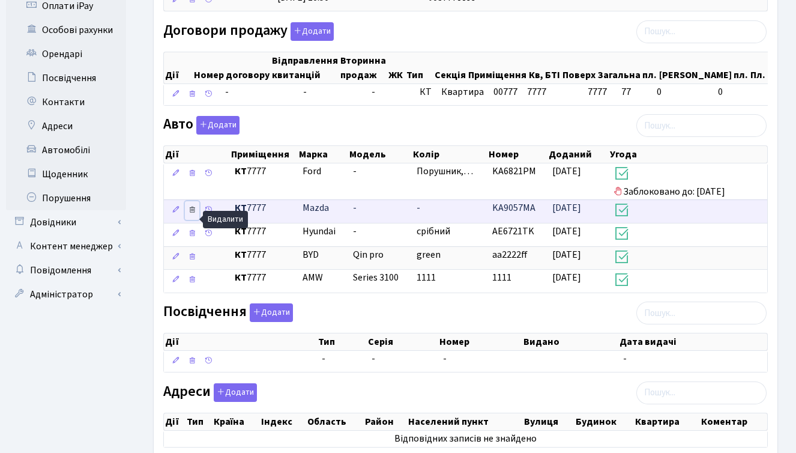
click at [192, 214] on icon at bounding box center [192, 209] width 8 height 8
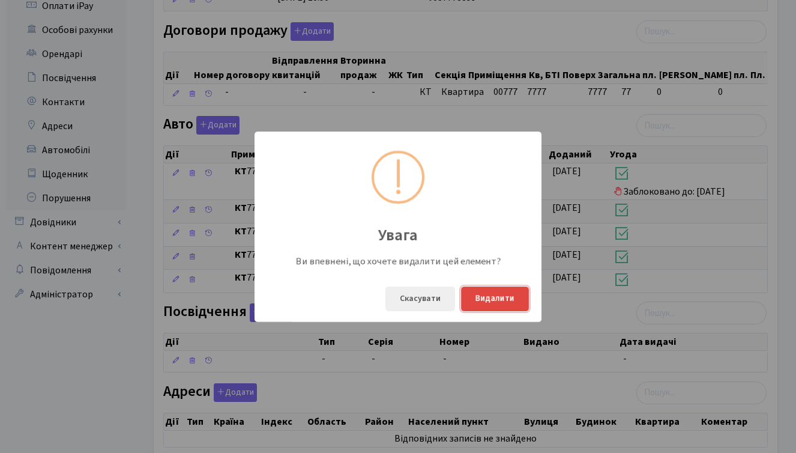
click at [497, 296] on button "Видалити" at bounding box center [495, 298] width 68 height 25
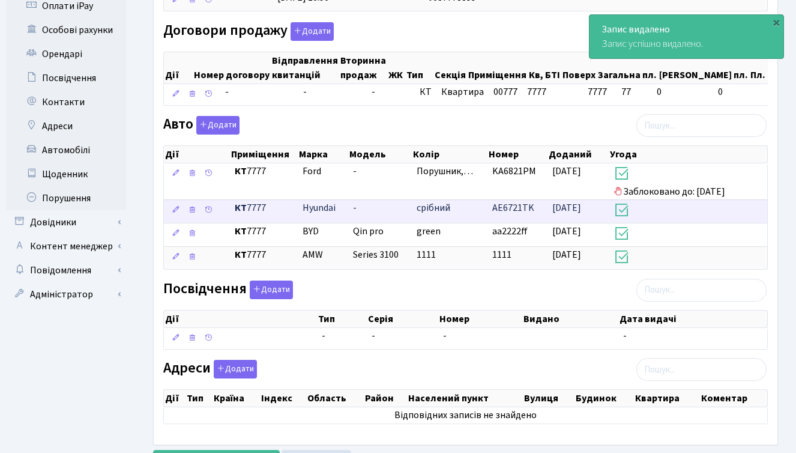
click at [572, 214] on span "28.08.2025" at bounding box center [567, 207] width 29 height 13
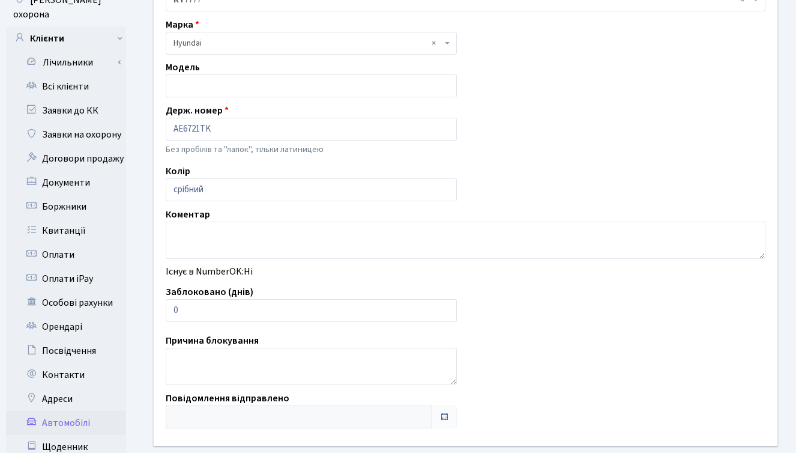
scroll to position [136, 0]
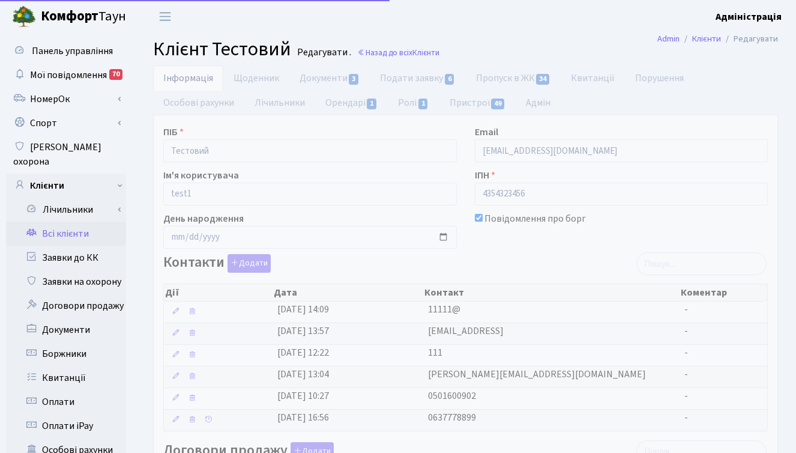
scroll to position [420, 0]
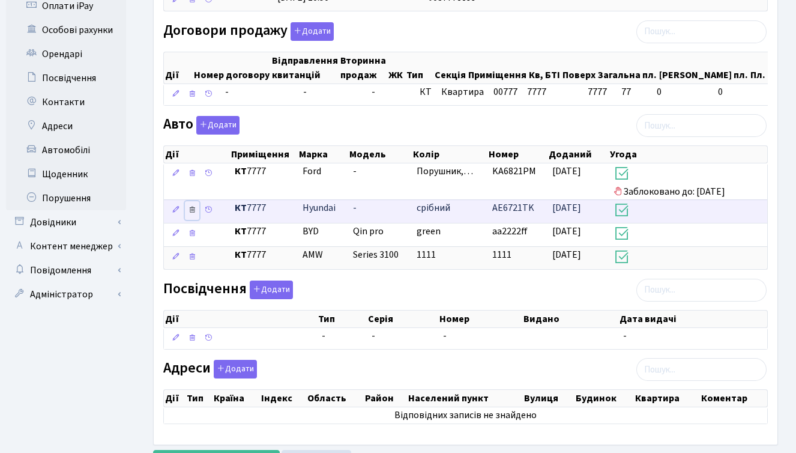
click at [190, 214] on icon at bounding box center [192, 209] width 8 height 8
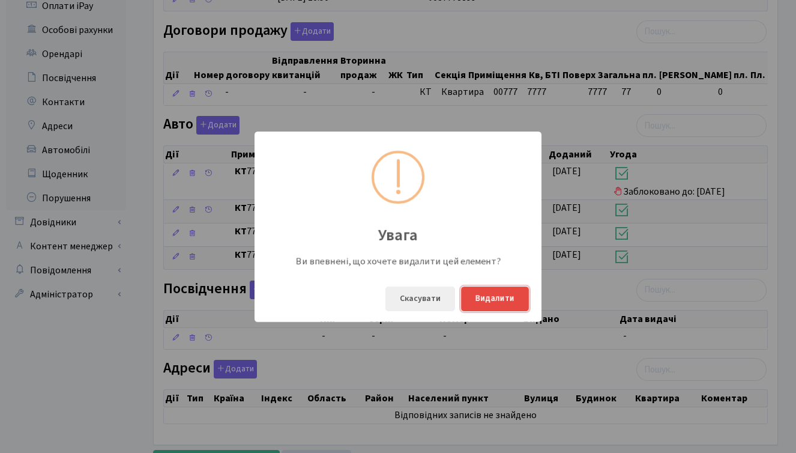
click at [504, 290] on button "Видалити" at bounding box center [495, 298] width 68 height 25
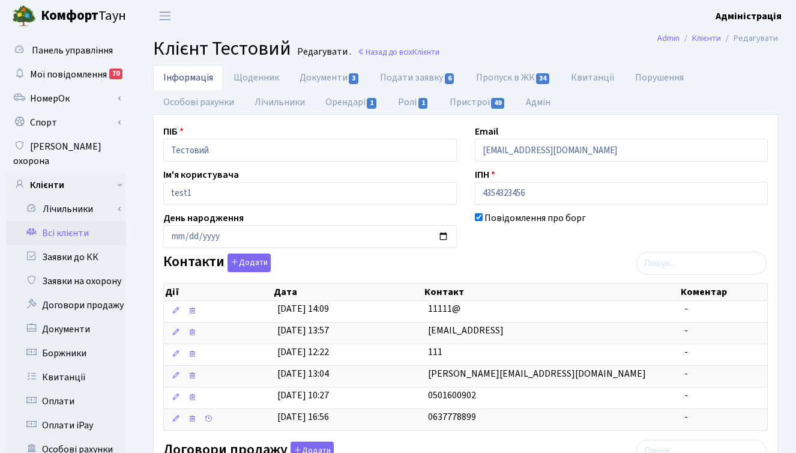
scroll to position [0, 0]
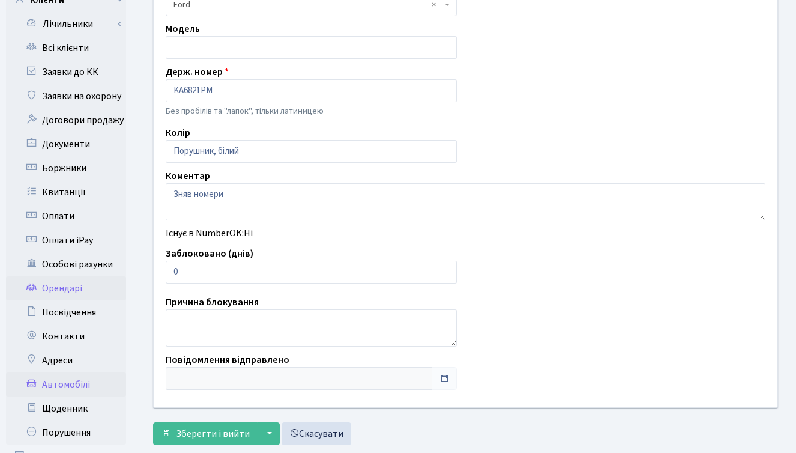
scroll to position [202, 0]
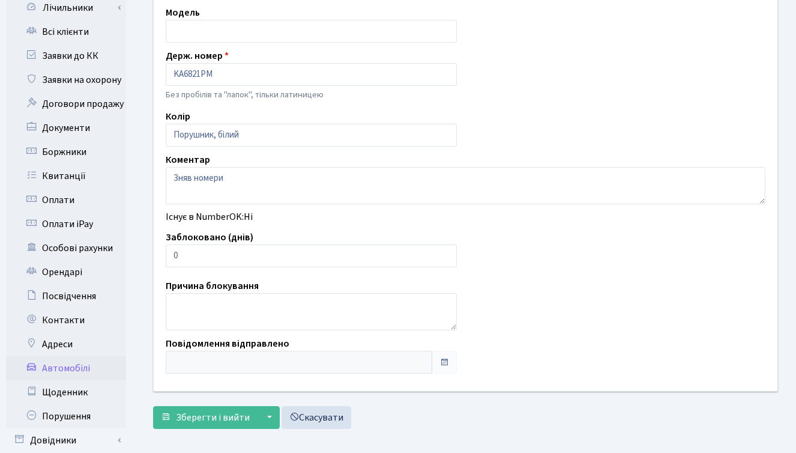
click at [75, 356] on link "Автомобілі" at bounding box center [66, 368] width 120 height 24
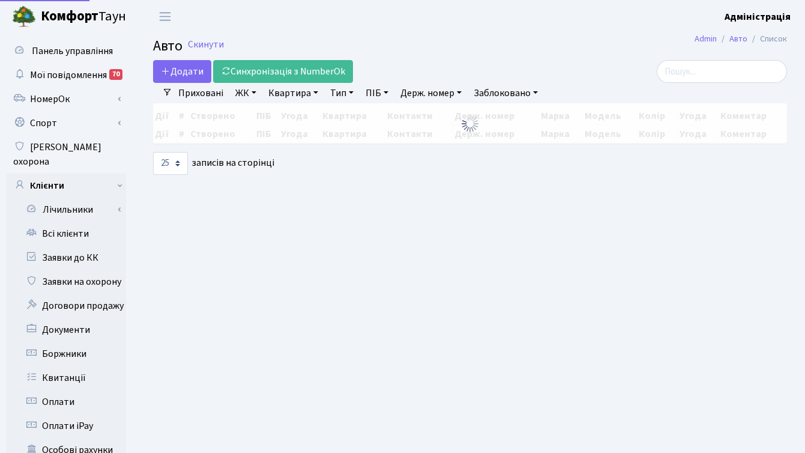
select select "25"
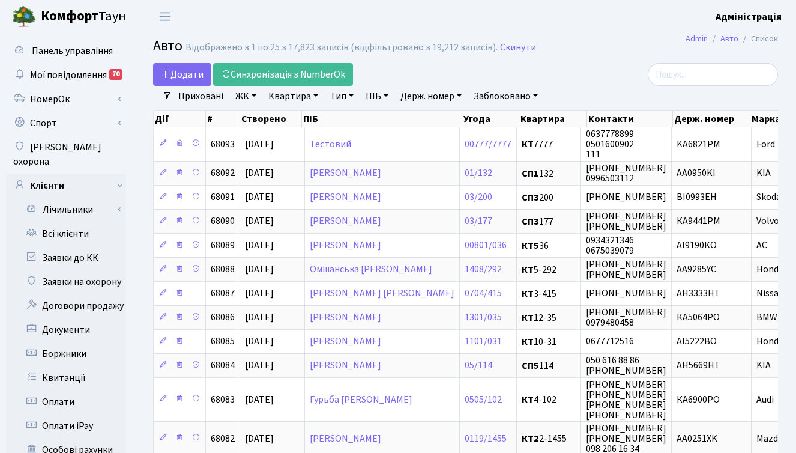
click at [442, 95] on link "Держ. номер" at bounding box center [431, 96] width 71 height 20
paste input "1432"
type input "1432"
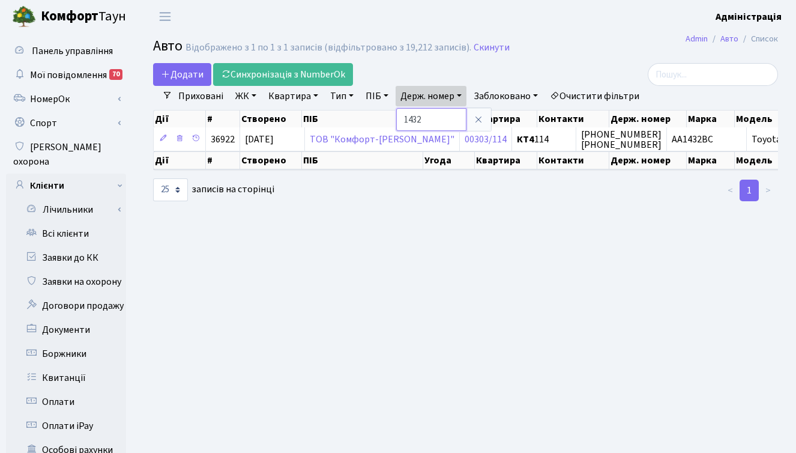
drag, startPoint x: 429, startPoint y: 117, endPoint x: 399, endPoint y: 117, distance: 30.0
click at [399, 117] on input "1432" at bounding box center [431, 119] width 70 height 23
click at [73, 272] on link "Заявки на охорону" at bounding box center [66, 282] width 120 height 24
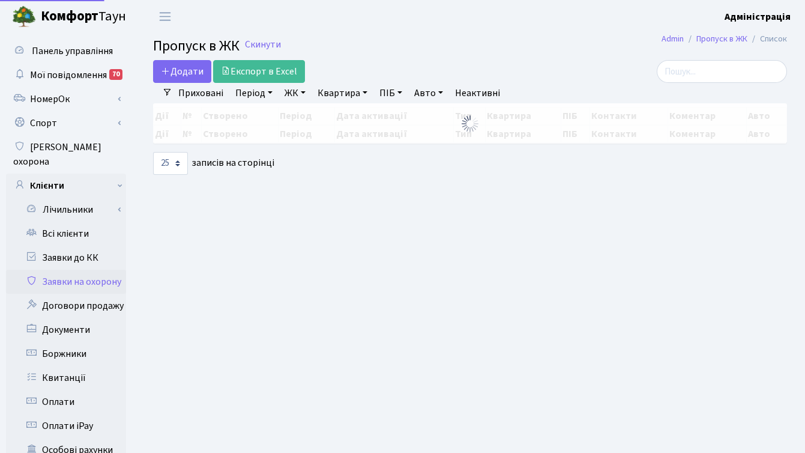
select select "25"
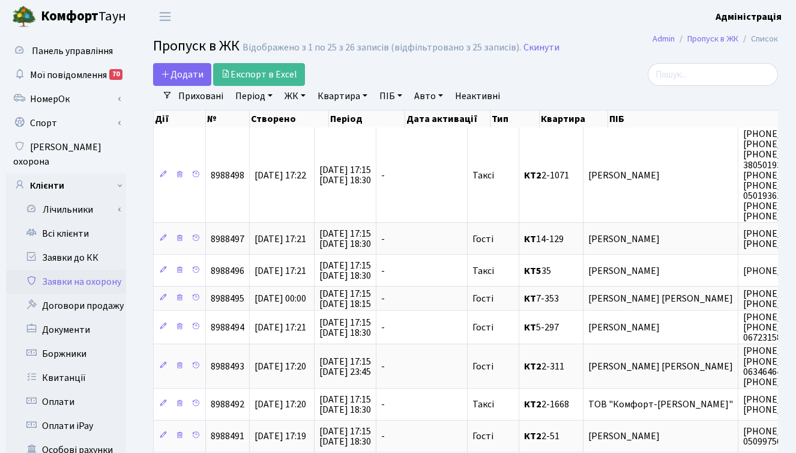
click at [425, 91] on link "Авто" at bounding box center [429, 96] width 38 height 20
paste input "1432"
type input "1432"
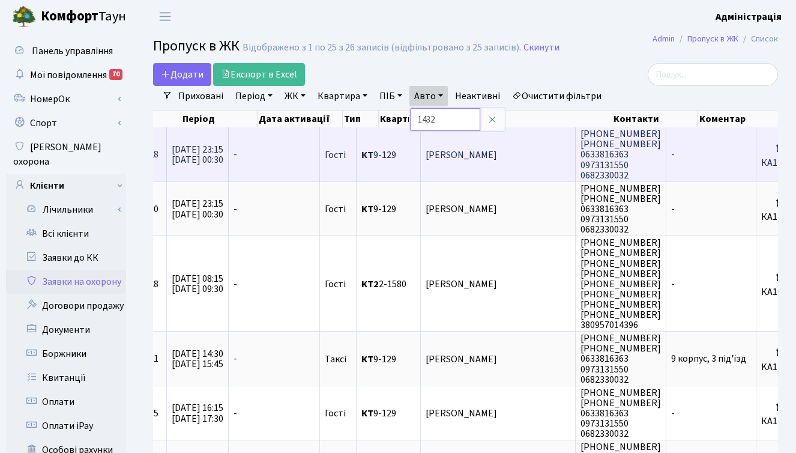
scroll to position [0, 208]
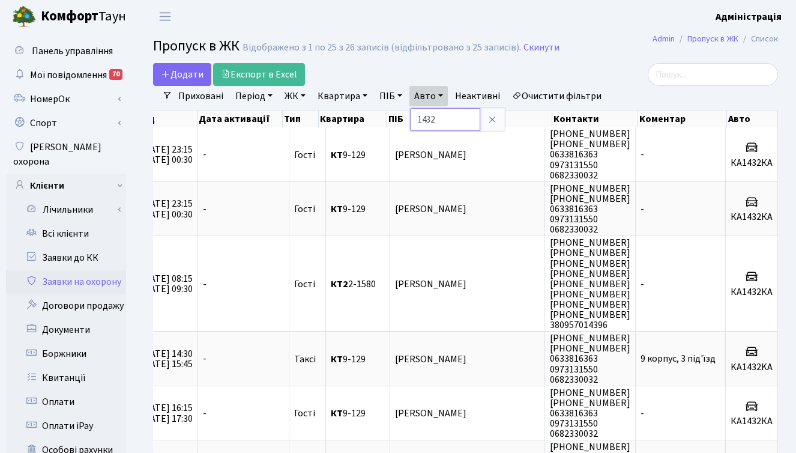
click at [420, 117] on input "1432" at bounding box center [445, 119] width 70 height 23
drag, startPoint x: 442, startPoint y: 119, endPoint x: 399, endPoint y: 119, distance: 43.2
click at [67, 99] on link "НомерОк" at bounding box center [66, 99] width 120 height 24
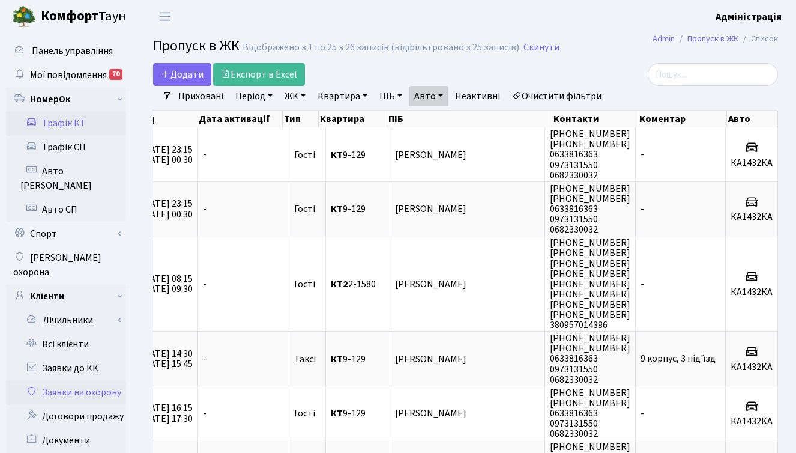
click at [74, 123] on link "Трафік КТ" at bounding box center [66, 123] width 120 height 24
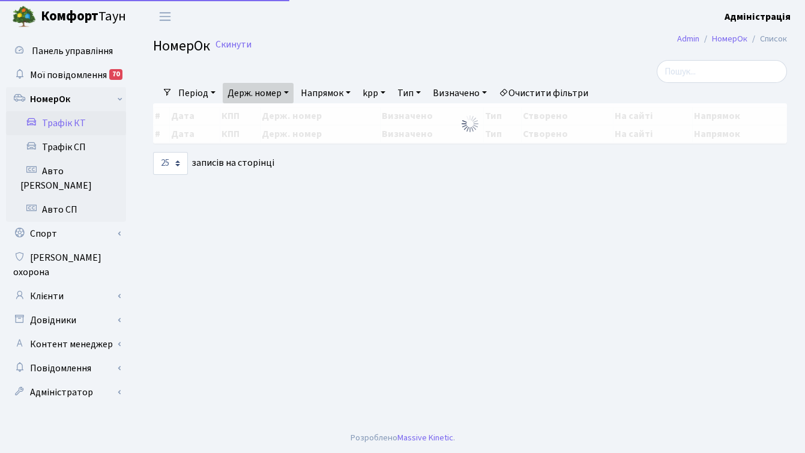
select select "25"
click at [283, 94] on link "Держ. номер" at bounding box center [258, 93] width 71 height 20
drag, startPoint x: 276, startPoint y: 117, endPoint x: 243, endPoint y: 117, distance: 32.4
click at [241, 117] on input "KA6821PM" at bounding box center [258, 116] width 70 height 23
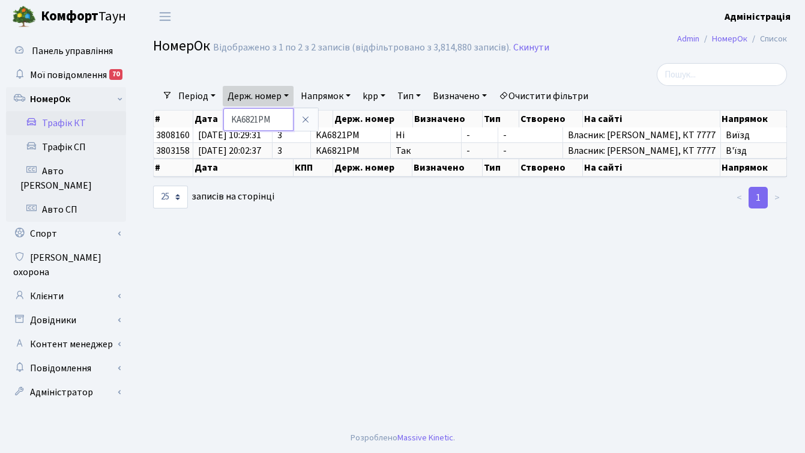
paste input "1432"
type input "KA1432KA"
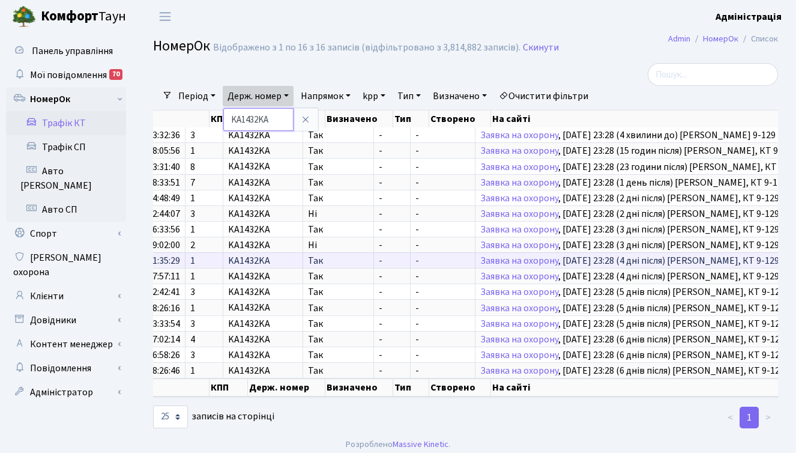
scroll to position [0, 233]
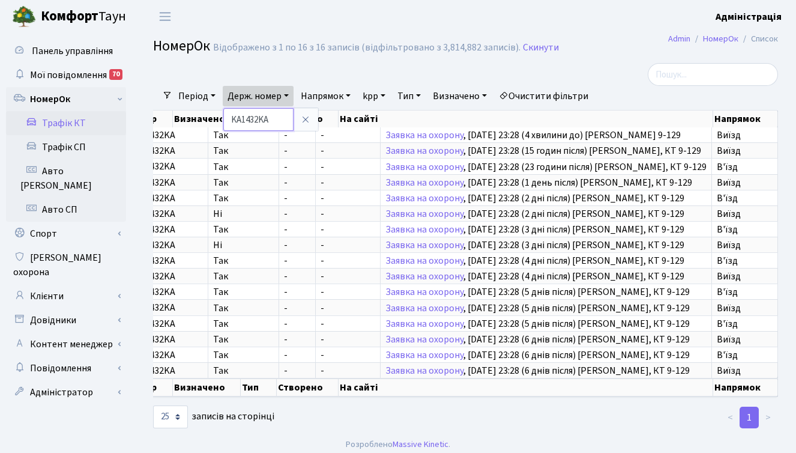
drag, startPoint x: 276, startPoint y: 118, endPoint x: 229, endPoint y: 117, distance: 46.9
click at [229, 117] on input "KA1432KA" at bounding box center [258, 119] width 70 height 23
click at [71, 284] on link "Клієнти" at bounding box center [66, 296] width 120 height 24
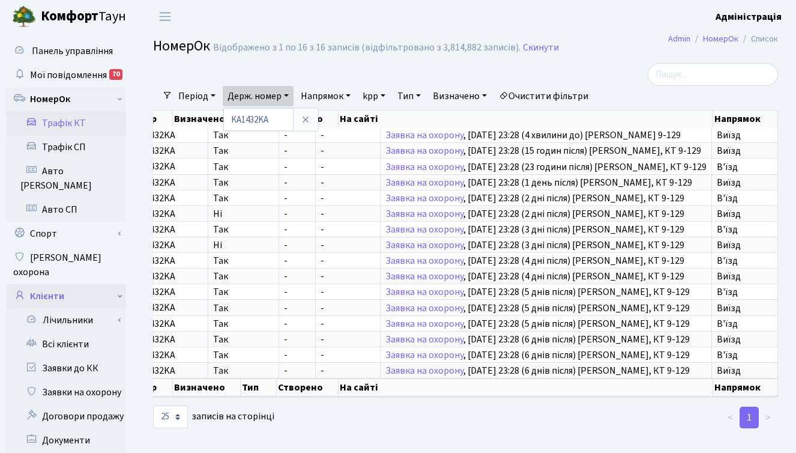
click at [53, 284] on link "Клієнти" at bounding box center [66, 296] width 120 height 24
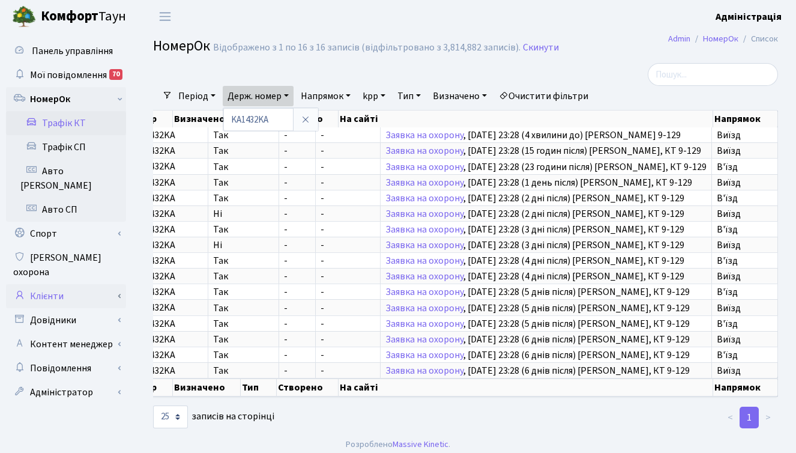
click at [77, 284] on link "Клієнти" at bounding box center [66, 296] width 120 height 24
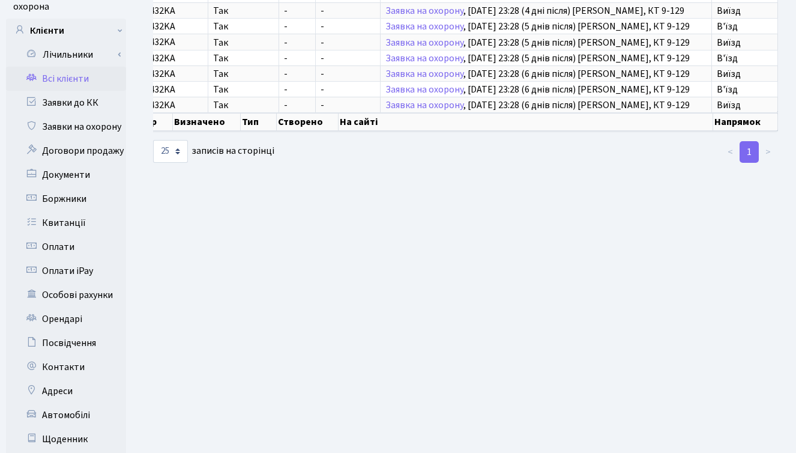
scroll to position [360, 0]
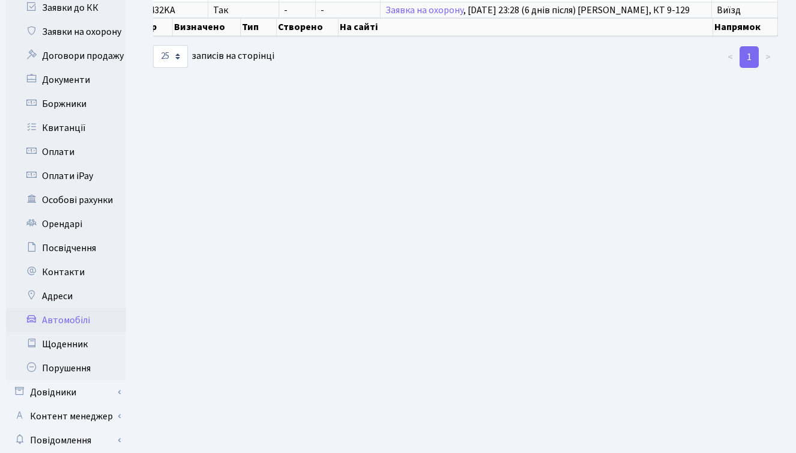
click at [67, 308] on link "Автомобілі" at bounding box center [66, 320] width 120 height 24
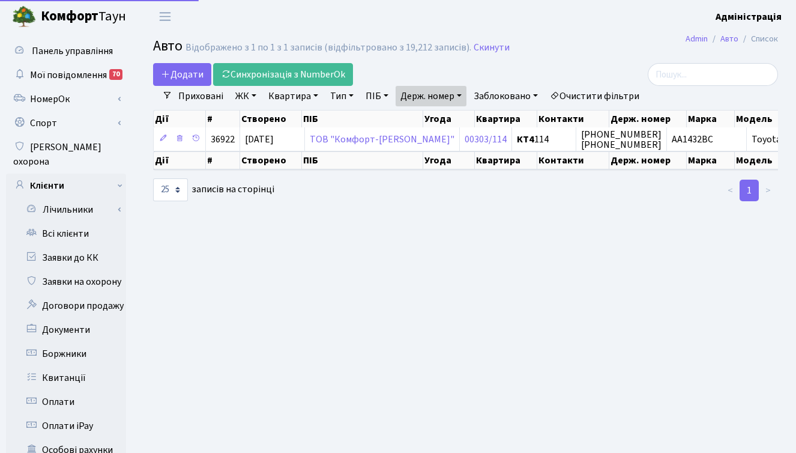
select select "25"
click at [619, 92] on link "Очистити фільтри" at bounding box center [594, 96] width 99 height 20
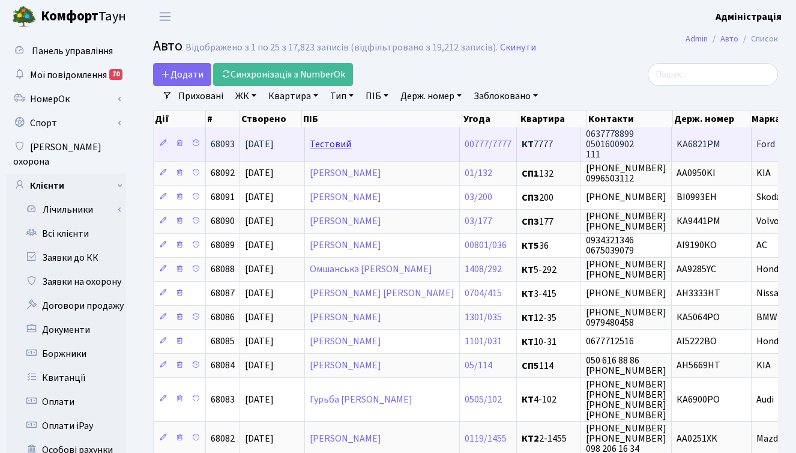
click at [338, 144] on link "Тестовий" at bounding box center [330, 144] width 41 height 13
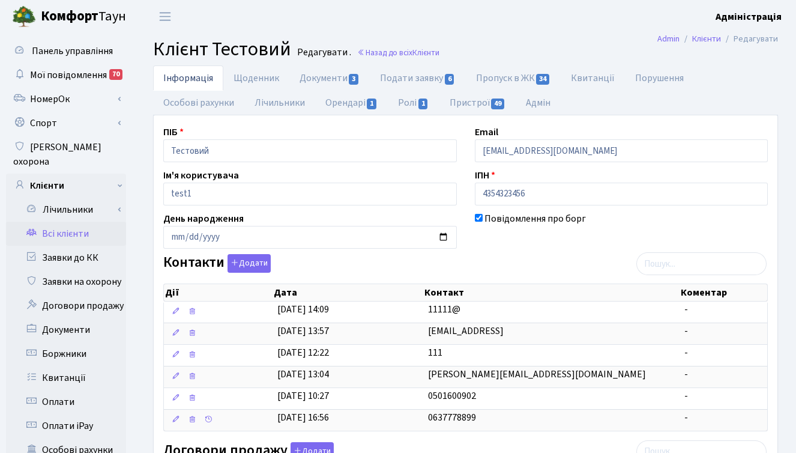
click at [515, 258] on div "Контакти Додати Дії Дата Контакт Коментар Дії Дата Контакт Коментар" at bounding box center [465, 345] width 623 height 182
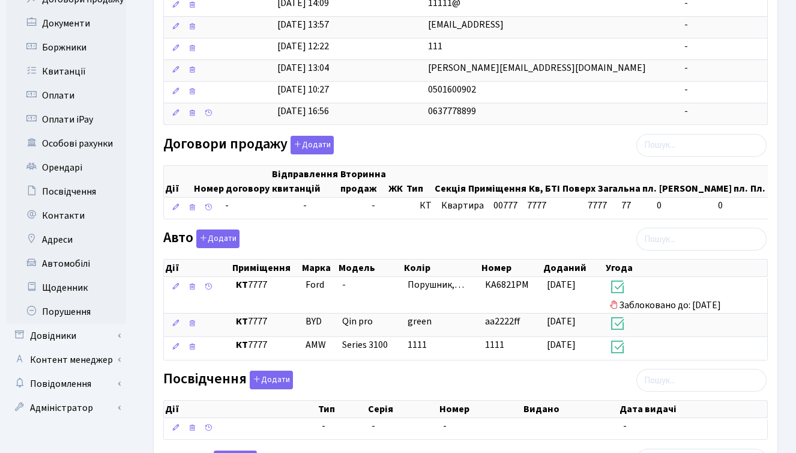
scroll to position [315, 0]
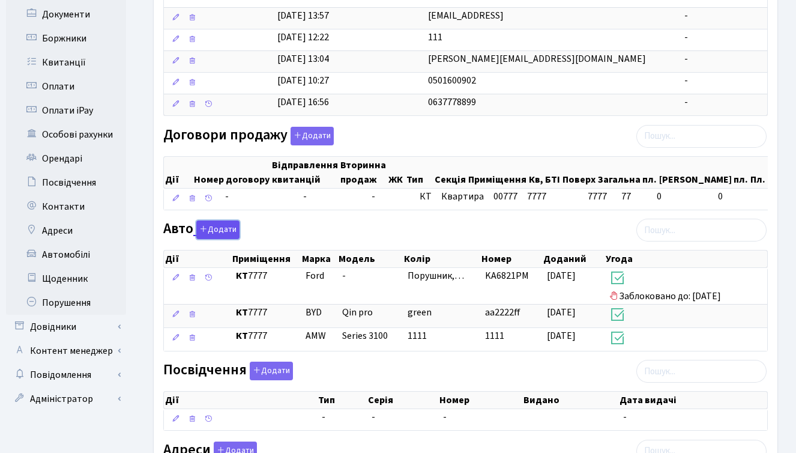
click at [215, 237] on button "Додати" at bounding box center [217, 229] width 43 height 19
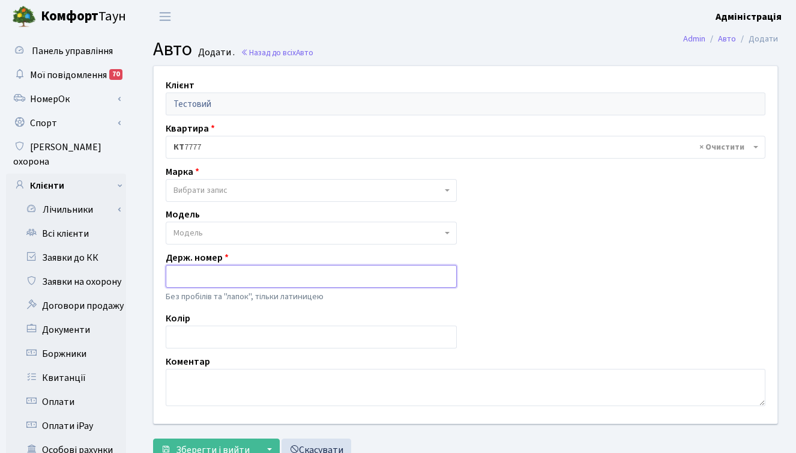
click at [213, 275] on input "text" at bounding box center [311, 276] width 291 height 23
paste input "КА1432КА"
type input "КА1432КА"
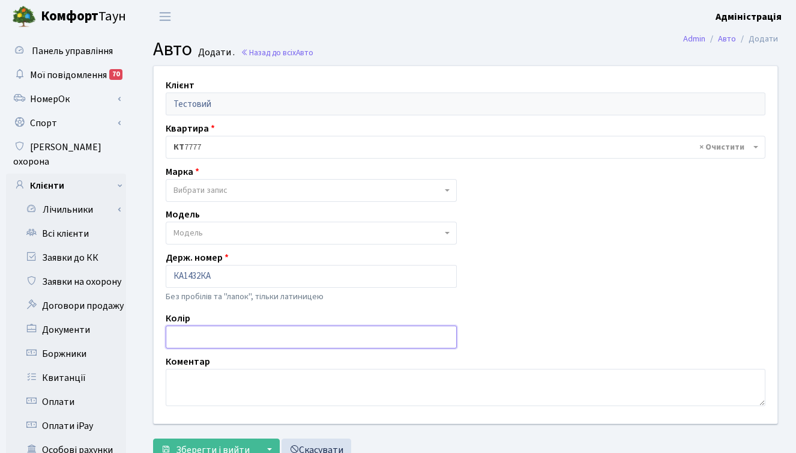
click at [216, 333] on input "text" at bounding box center [311, 336] width 291 height 23
click at [229, 186] on span "Вибрати запис" at bounding box center [308, 190] width 268 height 12
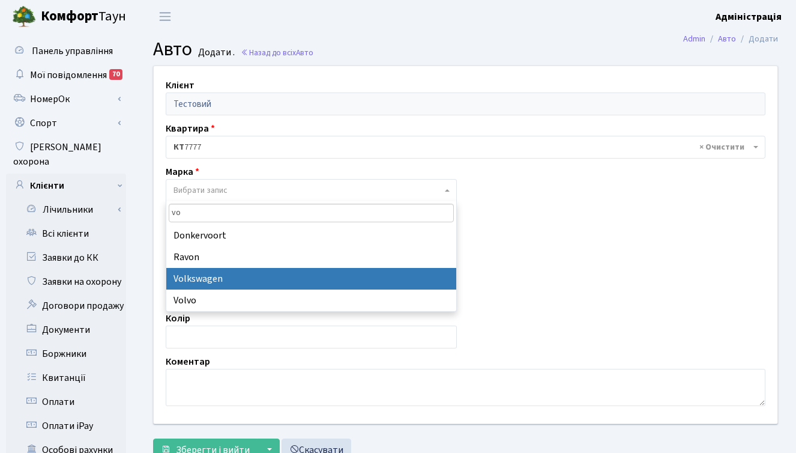
type input "vo"
select select "134"
select select
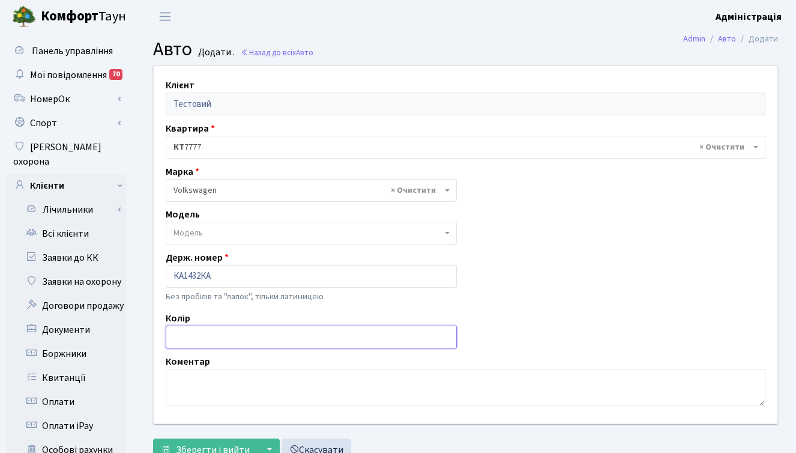
click at [237, 340] on input "text" at bounding box center [311, 336] width 291 height 23
type input "G"
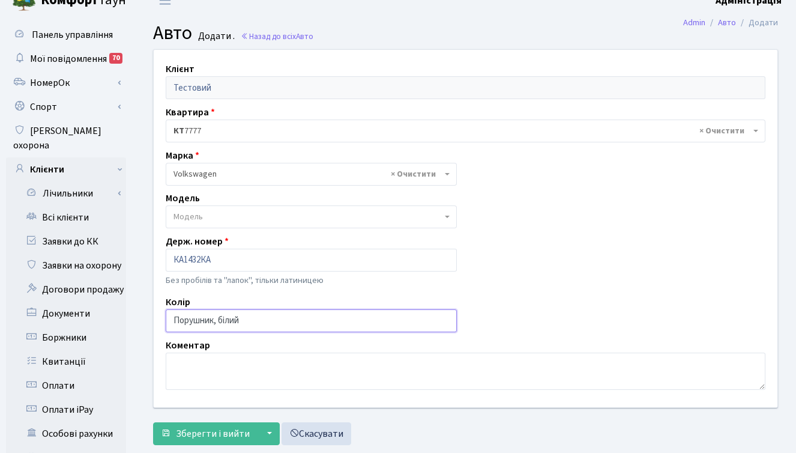
scroll to position [17, 0]
type input "Порушник, білий"
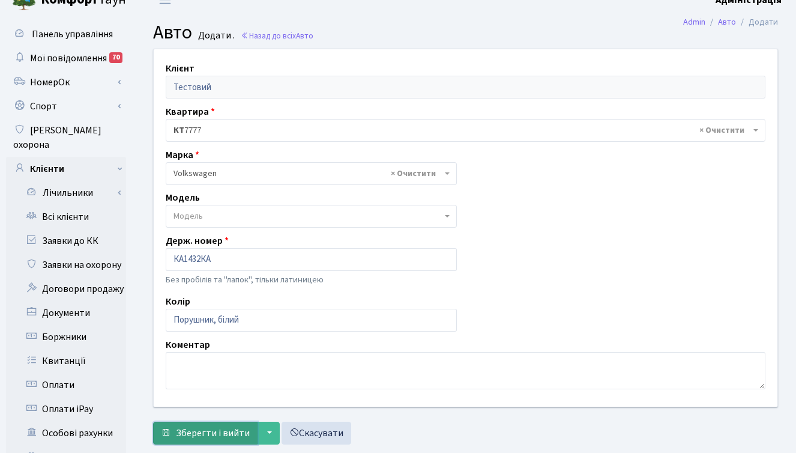
click at [208, 432] on span "Зберегти і вийти" at bounding box center [213, 432] width 74 height 13
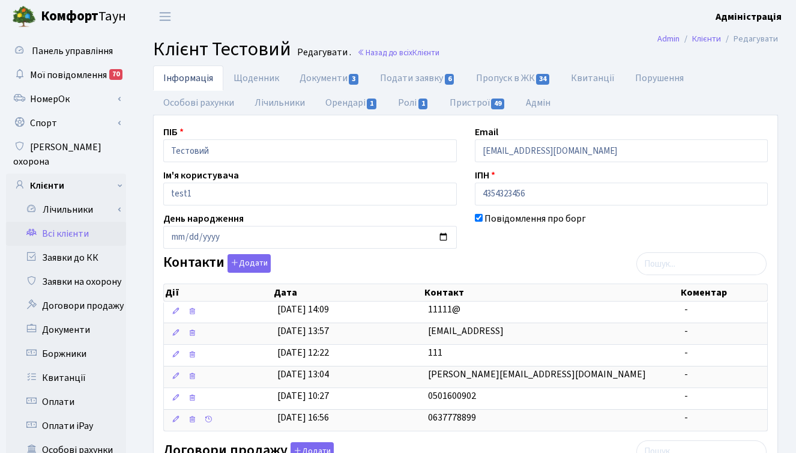
scroll to position [214, 0]
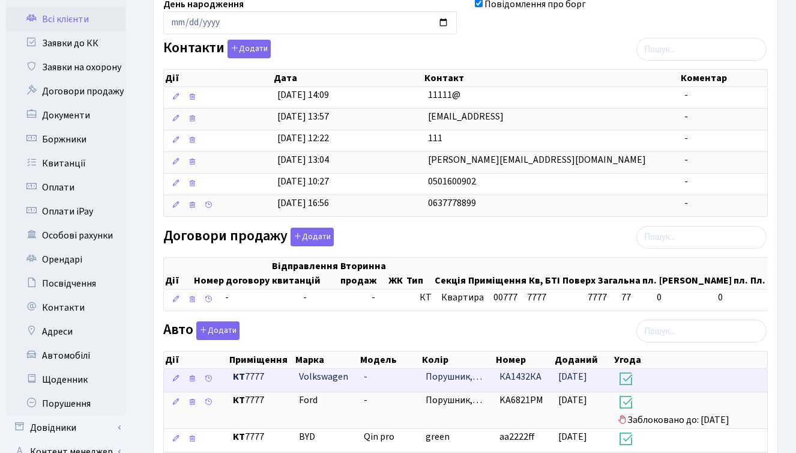
click at [568, 383] on span "[DATE]" at bounding box center [573, 376] width 29 height 13
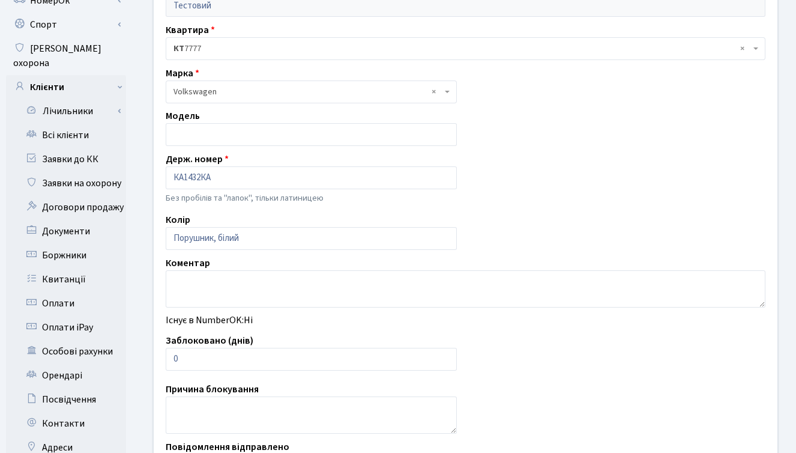
scroll to position [109, 0]
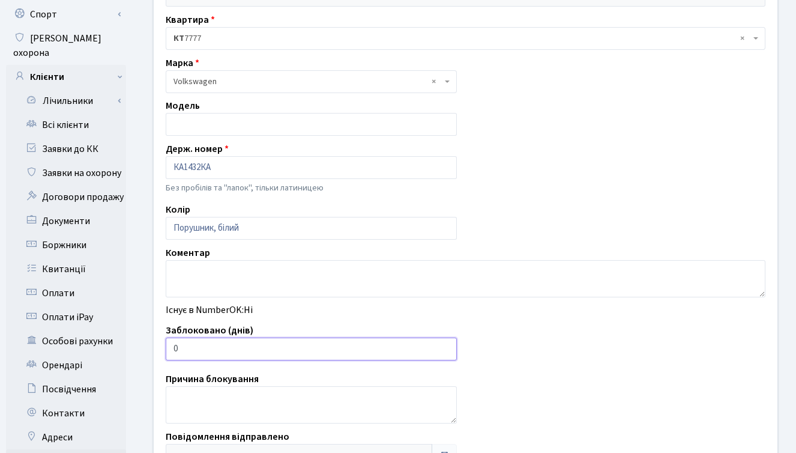
click at [200, 351] on input "0" at bounding box center [311, 349] width 291 height 23
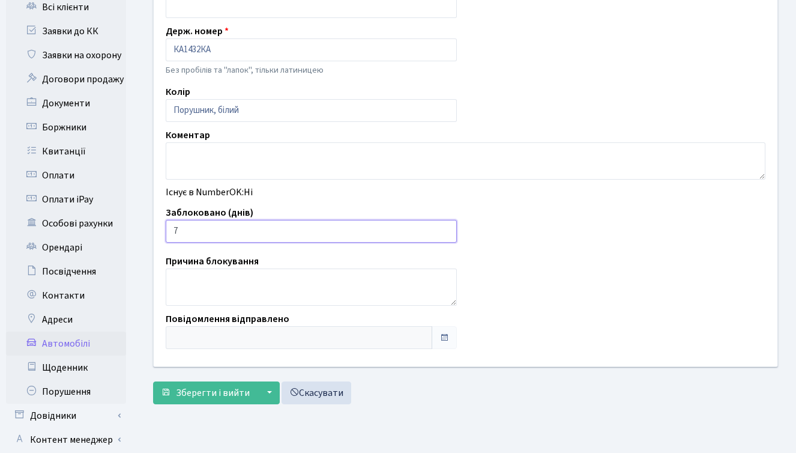
scroll to position [257, 0]
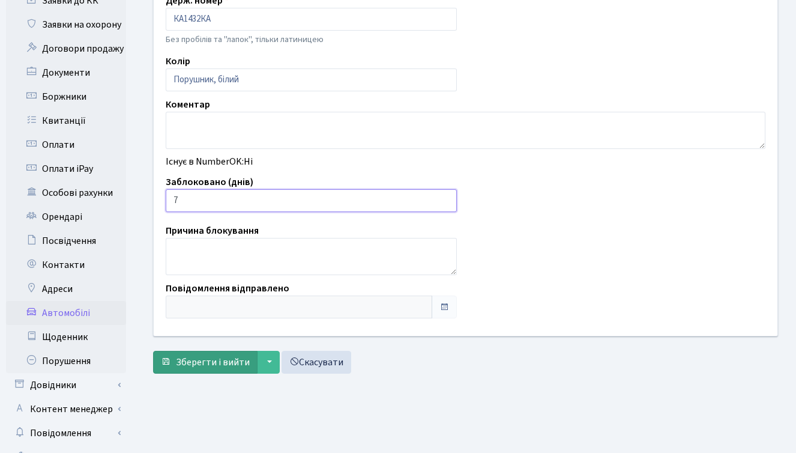
type input "7"
click at [203, 357] on span "Зберегти і вийти" at bounding box center [213, 362] width 74 height 13
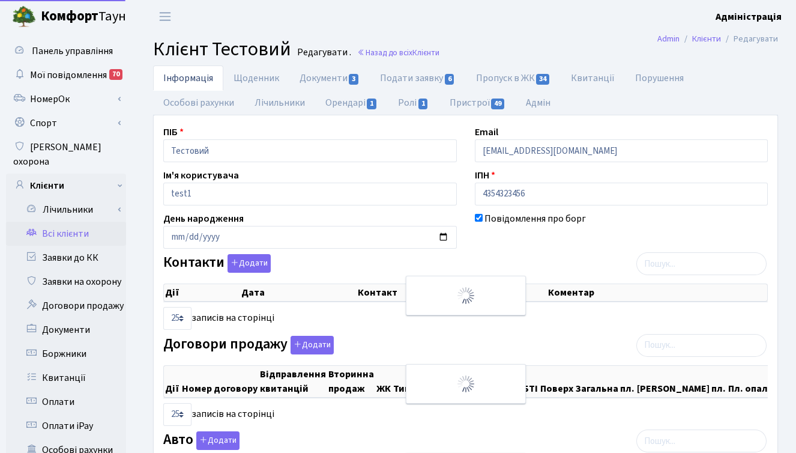
select select "25"
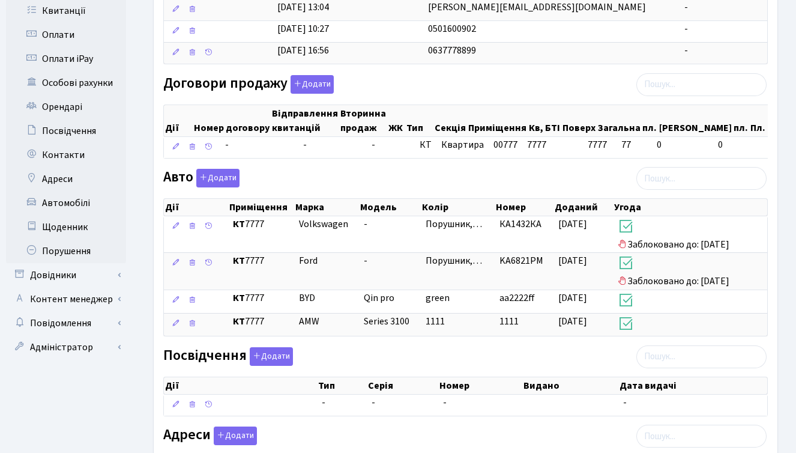
scroll to position [382, 0]
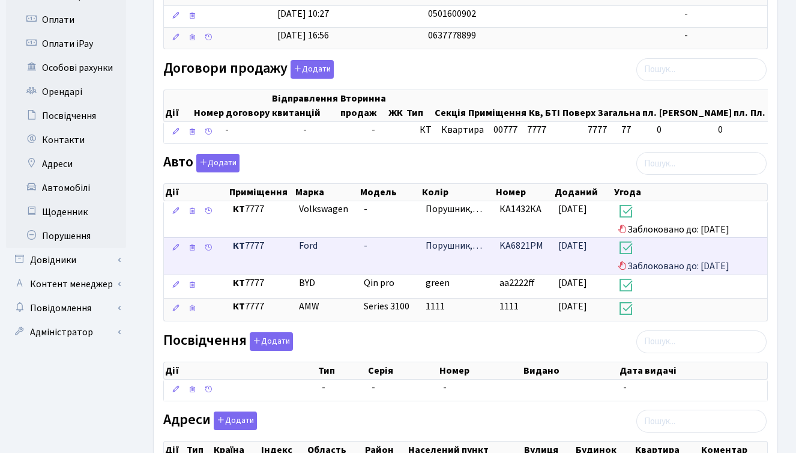
click at [561, 252] on span "[DATE]" at bounding box center [573, 245] width 29 height 13
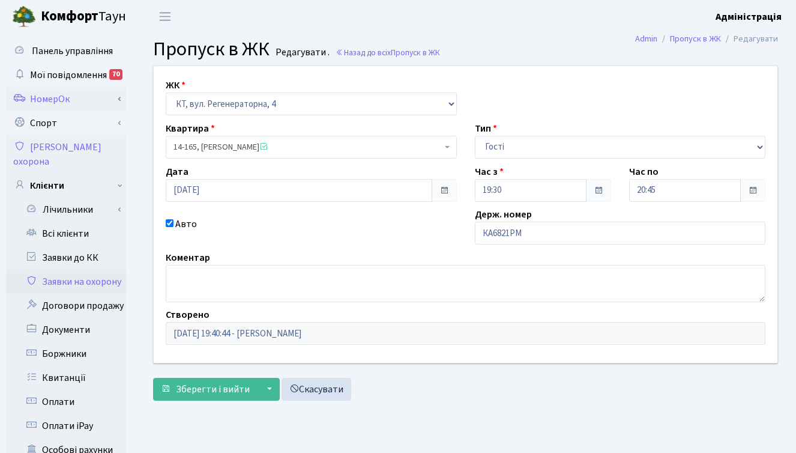
click at [75, 98] on link "НомерОк" at bounding box center [66, 99] width 120 height 24
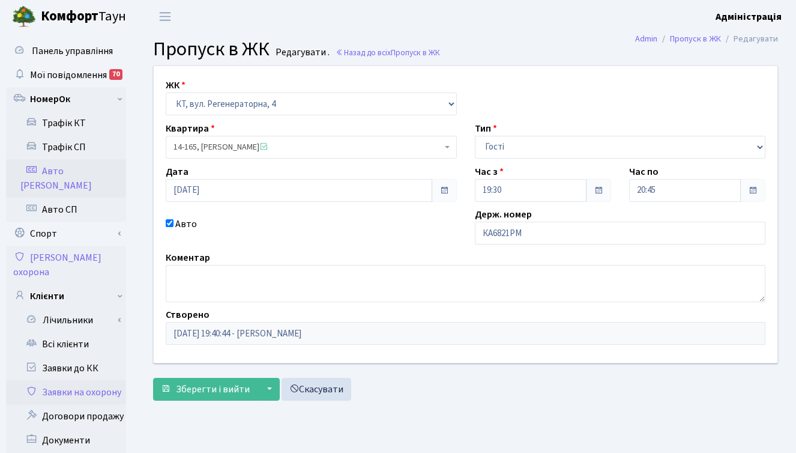
click at [74, 170] on link "Авто [PERSON_NAME]" at bounding box center [66, 178] width 120 height 38
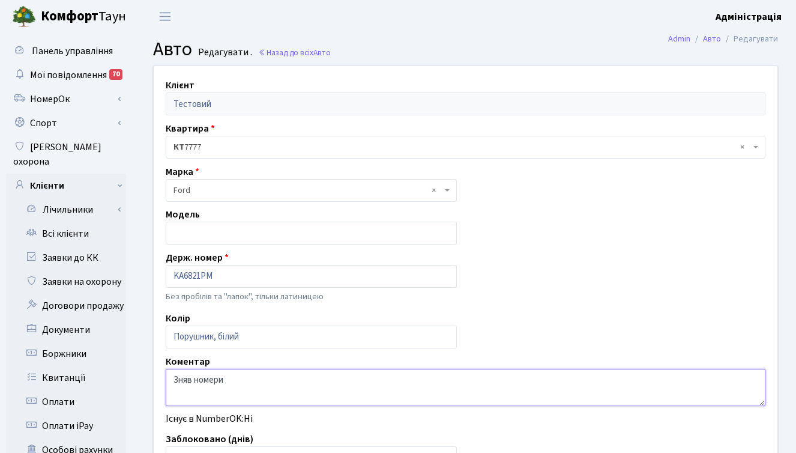
click at [248, 381] on textarea "Зняв номери" at bounding box center [466, 387] width 600 height 37
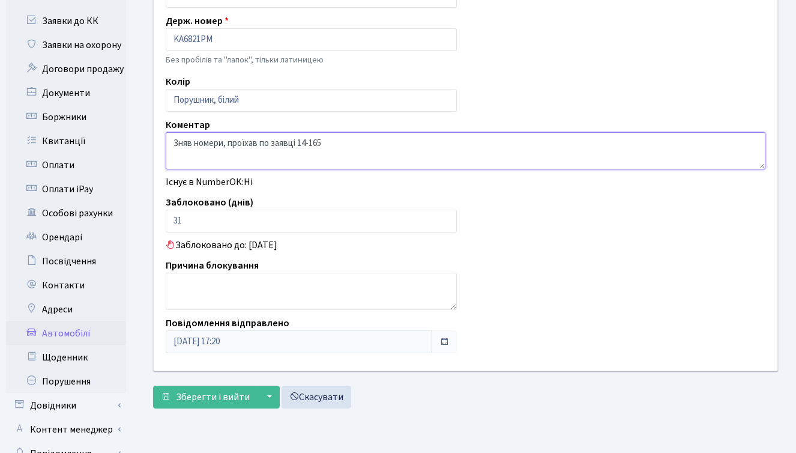
scroll to position [295, 0]
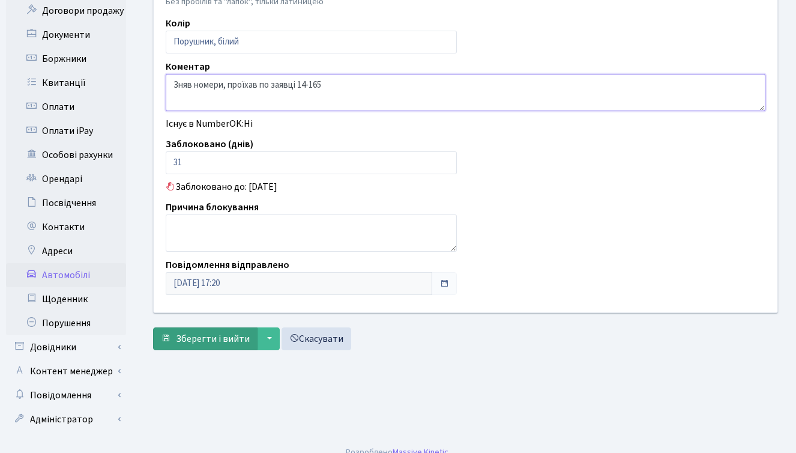
type textarea "Зняв номери, проїхав по заявці 14-165"
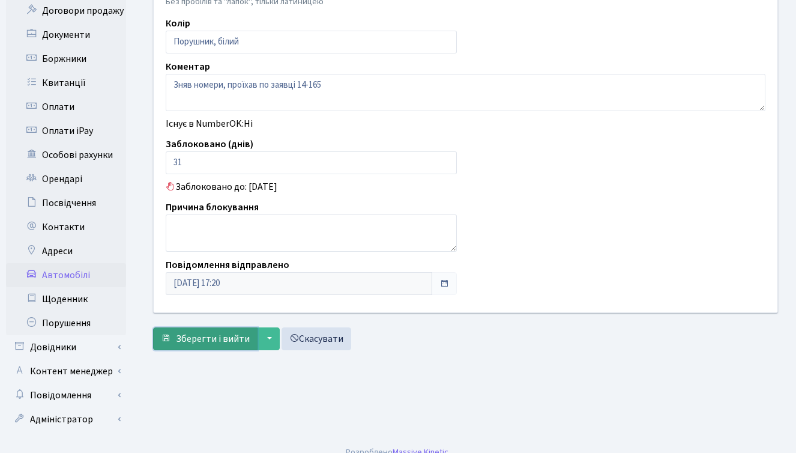
click at [197, 341] on span "Зберегти і вийти" at bounding box center [213, 338] width 74 height 13
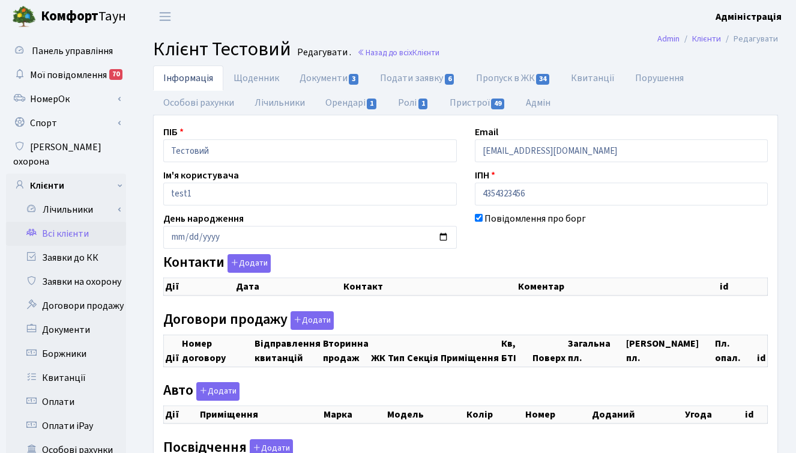
checkbox input "true"
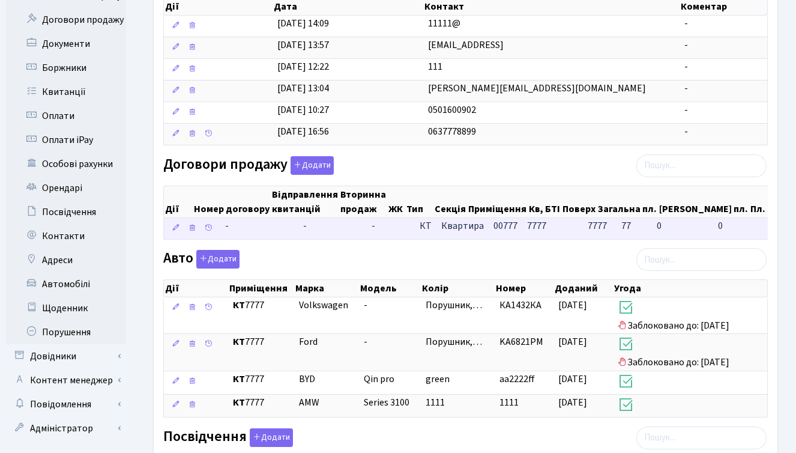
scroll to position [419, 0]
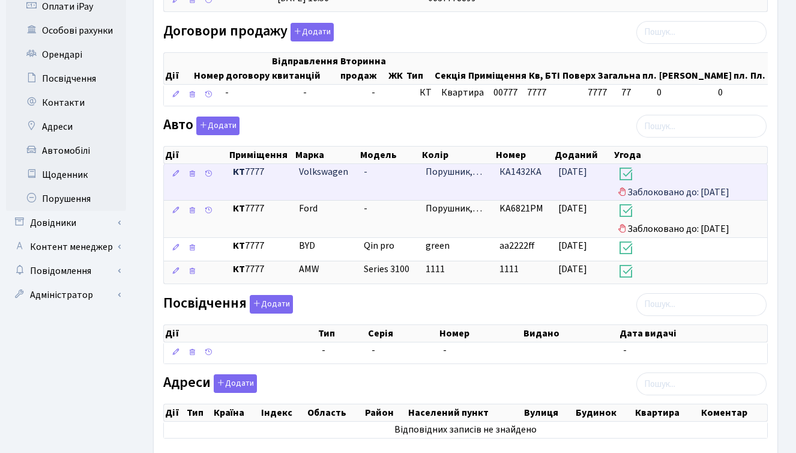
click at [645, 186] on h3 at bounding box center [690, 175] width 145 height 20
click at [455, 178] on span "Порушник,…" at bounding box center [454, 171] width 56 height 13
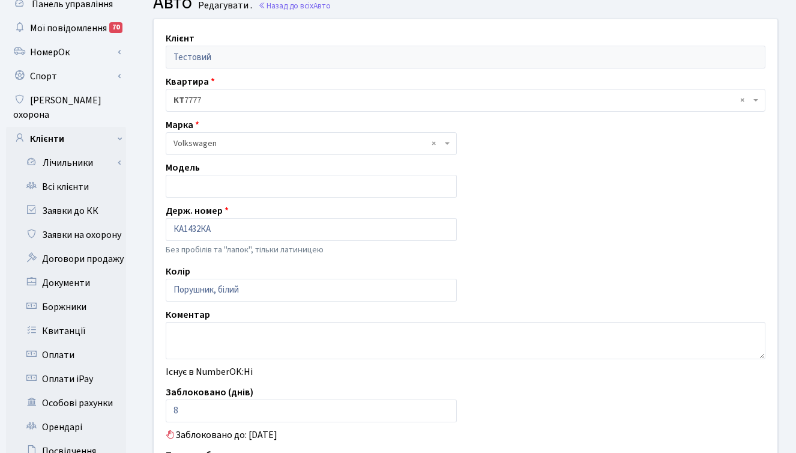
scroll to position [49, 0]
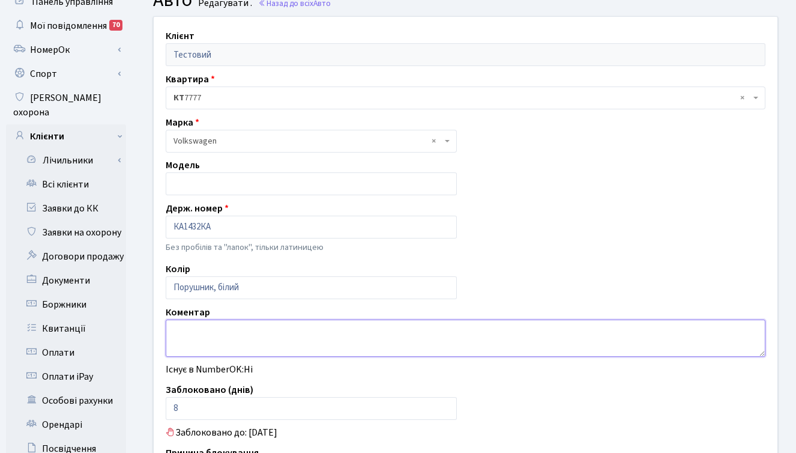
click at [195, 324] on textarea at bounding box center [466, 337] width 600 height 37
type textarea "Регулярний порушник"
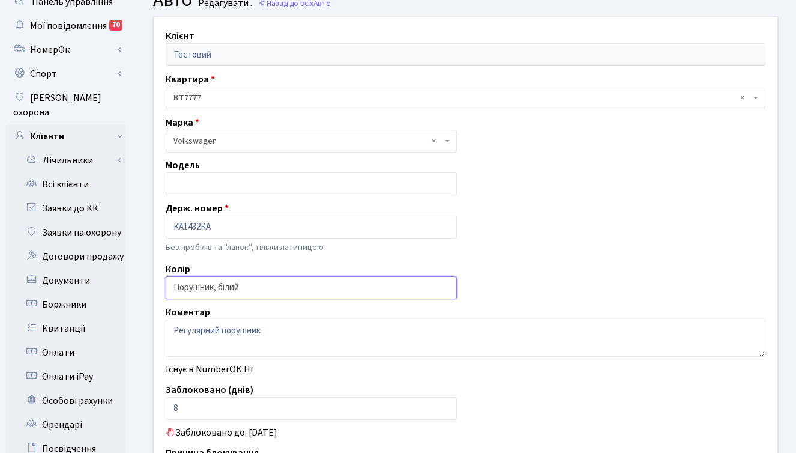
click at [264, 285] on input "Порушник, білий" at bounding box center [311, 287] width 291 height 23
type input "Порушник, білий"
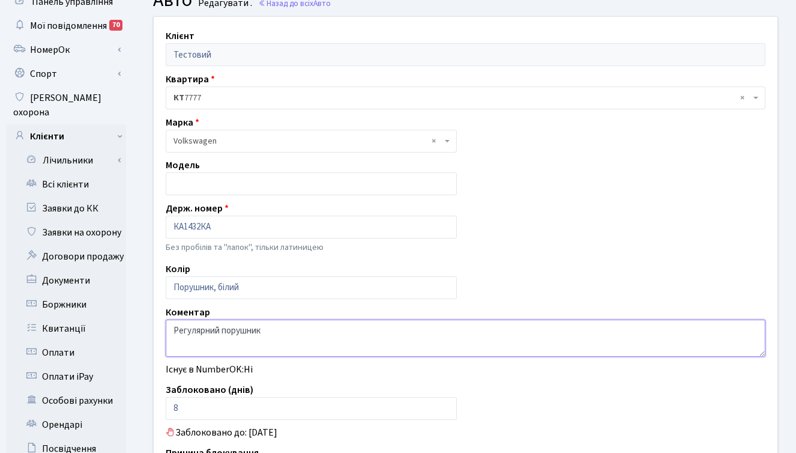
click at [302, 335] on textarea "Регулярний порушник" at bounding box center [466, 337] width 600 height 37
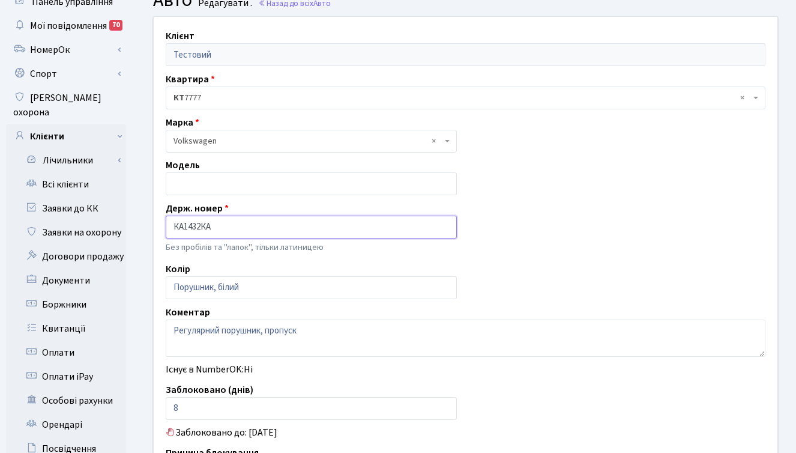
drag, startPoint x: 216, startPoint y: 227, endPoint x: 166, endPoint y: 228, distance: 49.8
click at [166, 228] on input "КА1432КА" at bounding box center [311, 227] width 291 height 23
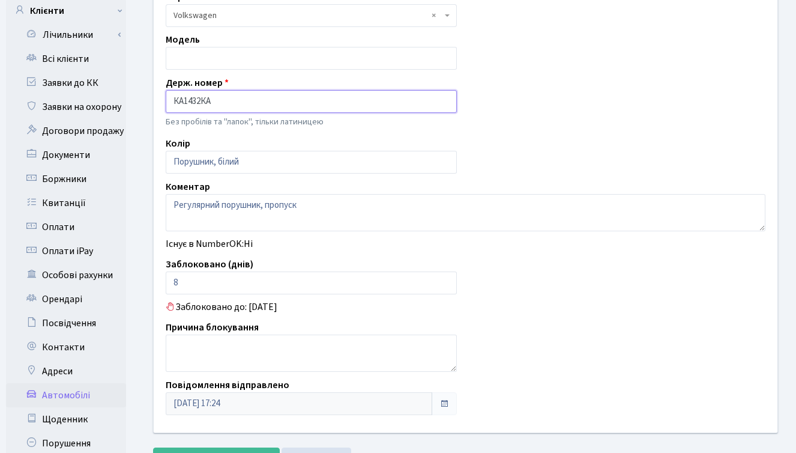
scroll to position [177, 0]
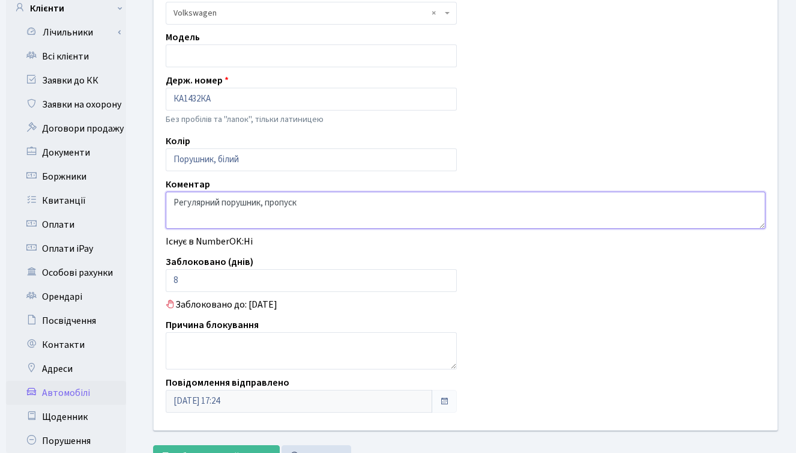
click at [328, 204] on textarea "Регулярний порушник, пропуск" at bounding box center [466, 210] width 600 height 37
click at [327, 202] on textarea "Регулярний порушник, пропуск КТ 9-109" at bounding box center [466, 210] width 600 height 37
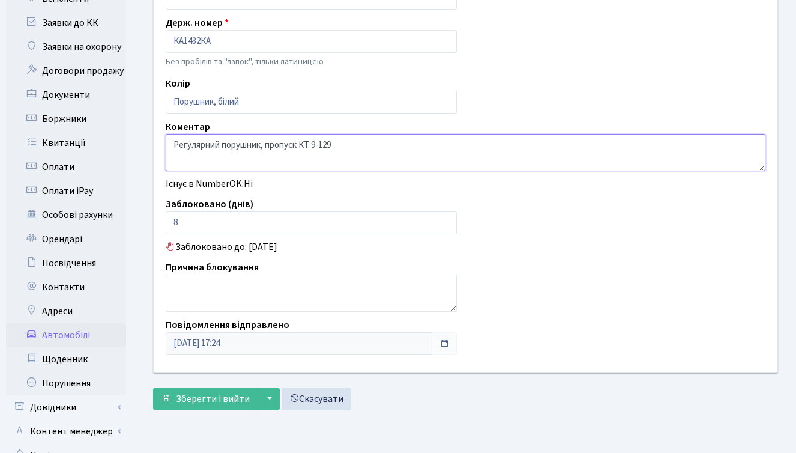
scroll to position [295, 0]
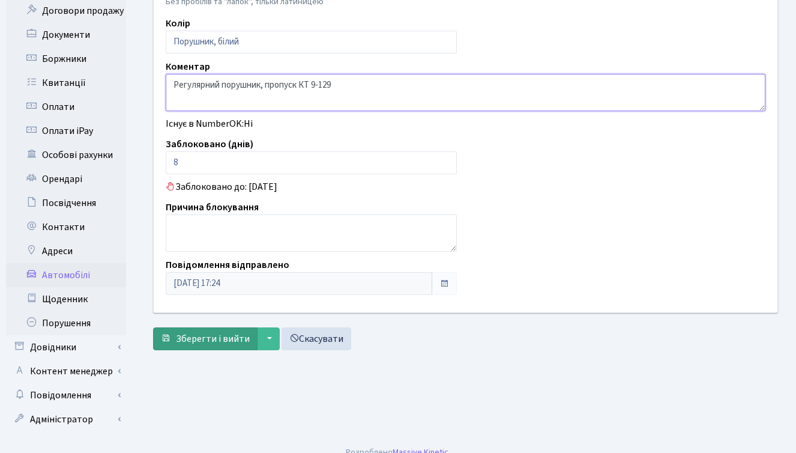
type textarea "Регулярний порушник, пропуск КТ 9-129"
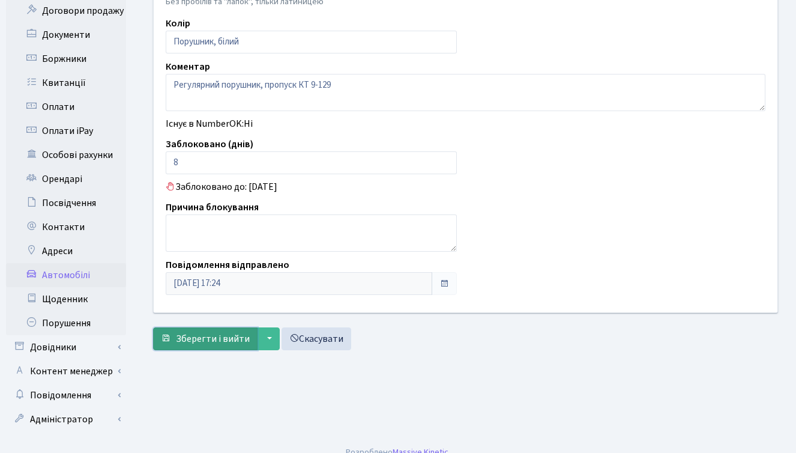
click at [205, 342] on span "Зберегти і вийти" at bounding box center [213, 338] width 74 height 13
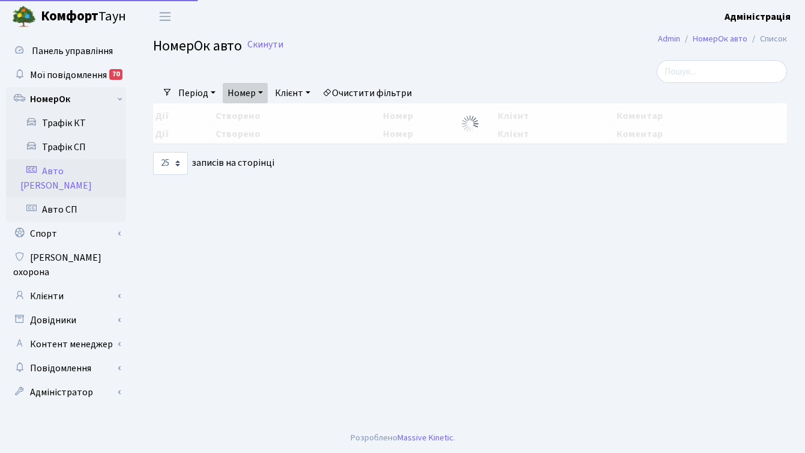
select select "25"
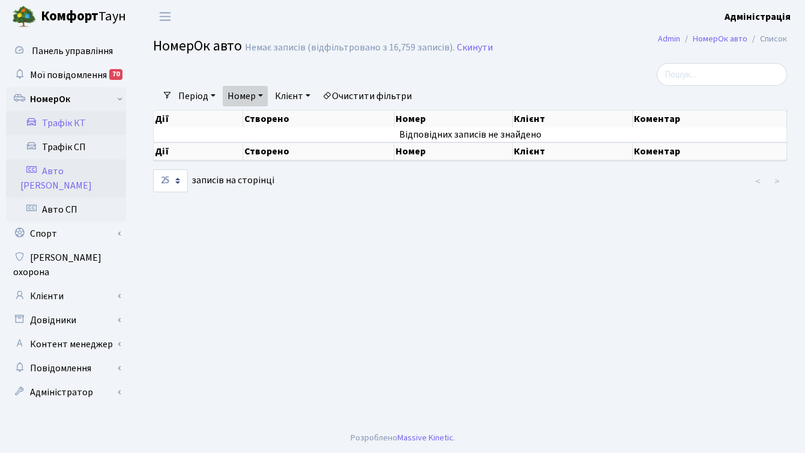
click at [71, 123] on link "Трафік КТ" at bounding box center [66, 123] width 120 height 24
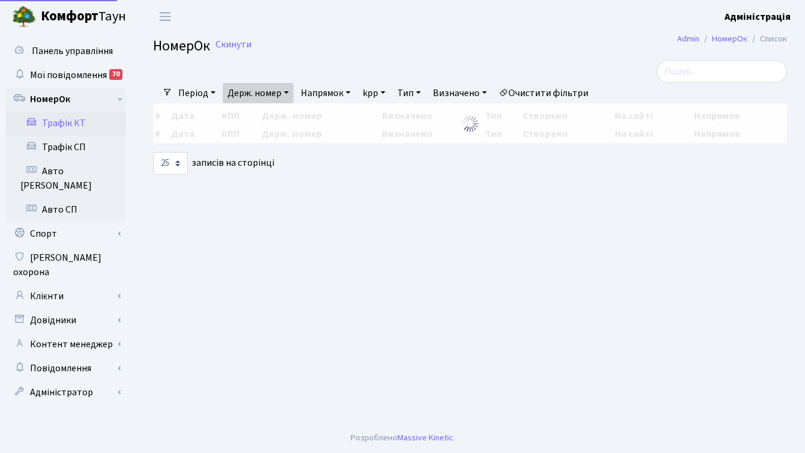
select select "25"
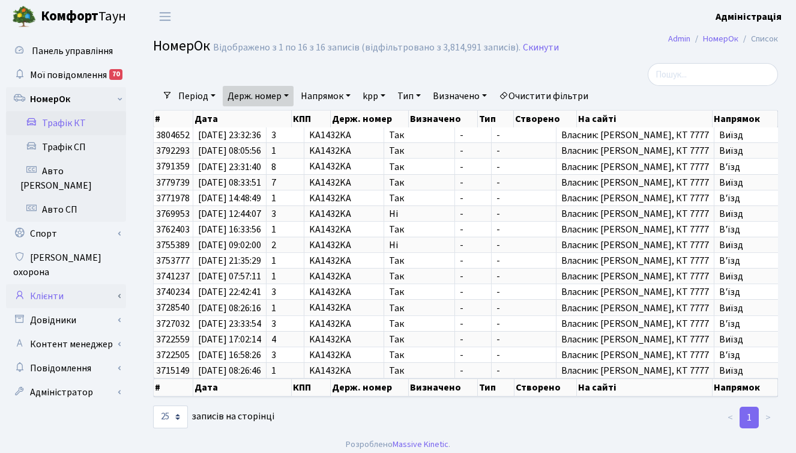
click at [56, 284] on link "Клієнти" at bounding box center [66, 296] width 120 height 24
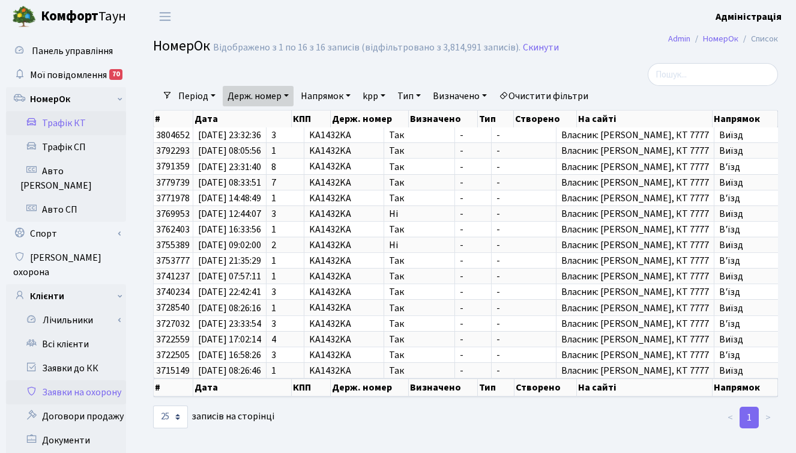
click at [97, 380] on link "Заявки на охорону" at bounding box center [66, 392] width 120 height 24
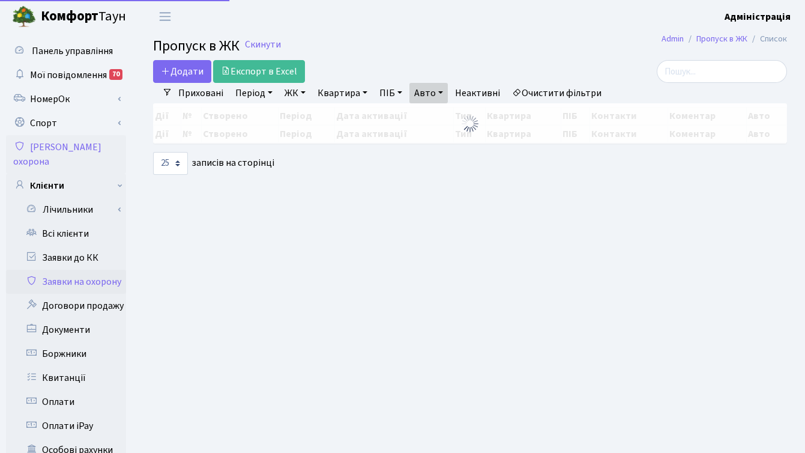
select select "25"
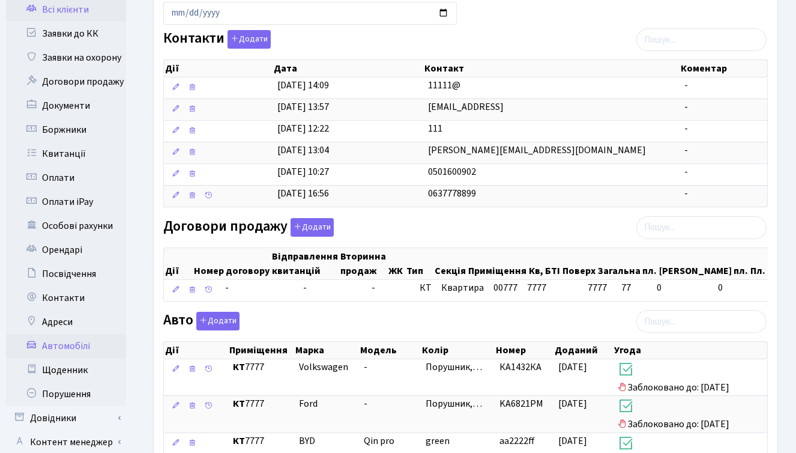
scroll to position [300, 0]
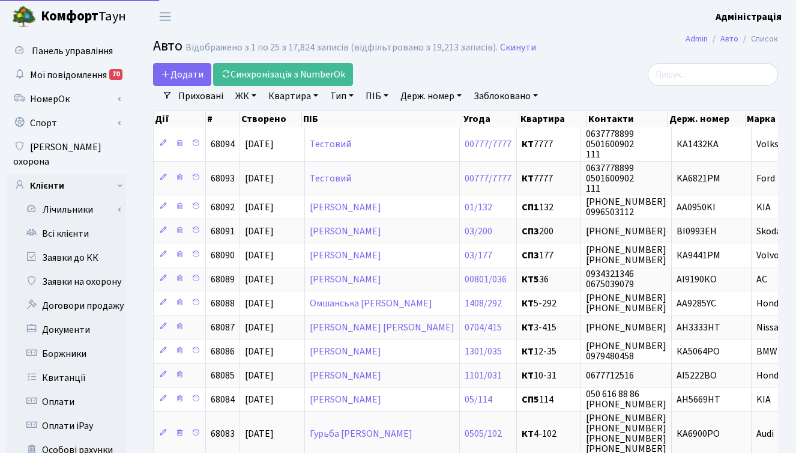
select select "25"
click at [432, 95] on link "Держ. номер" at bounding box center [431, 96] width 71 height 20
paste input "4157"
type input "4157"
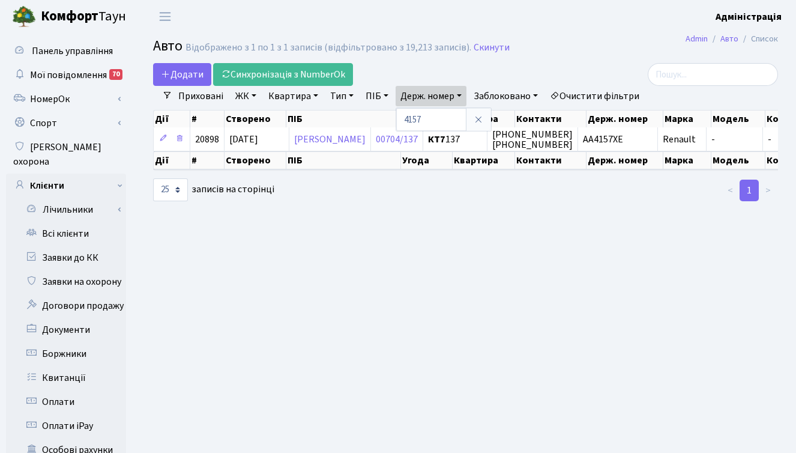
click at [563, 284] on main "Admin Авто Список Авто Відображено з 1 по 1 з 1 записів (відфільтровано з 19,21…" at bounding box center [465, 382] width 661 height 699
click at [429, 99] on link "Держ. номер" at bounding box center [431, 96] width 71 height 20
click at [533, 202] on div at bounding box center [466, 190] width 214 height 24
click at [56, 101] on link "НомерОк" at bounding box center [66, 99] width 120 height 24
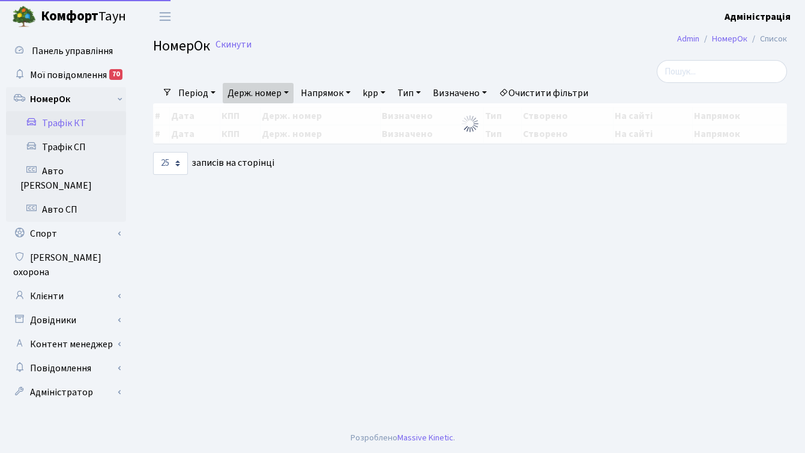
select select "25"
click at [274, 93] on link "Держ. номер" at bounding box center [258, 93] width 71 height 20
drag, startPoint x: 274, startPoint y: 118, endPoint x: 243, endPoint y: 115, distance: 32.0
click at [243, 115] on input "KA1432KA" at bounding box center [258, 116] width 70 height 23
paste input "4157"
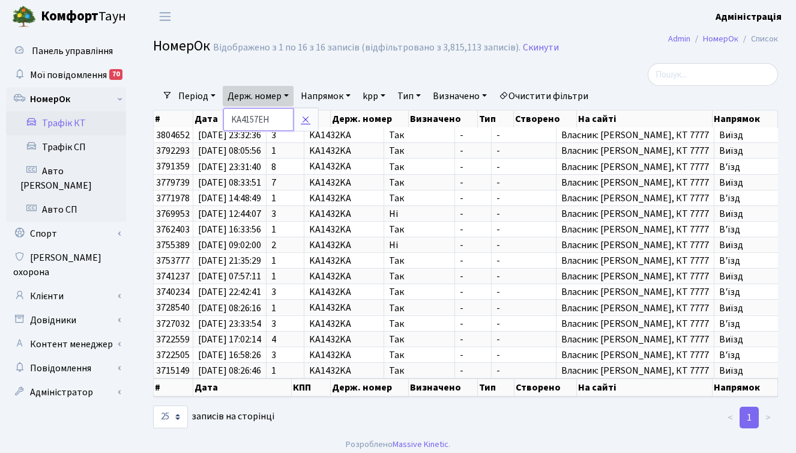
type input "KA4157EH"
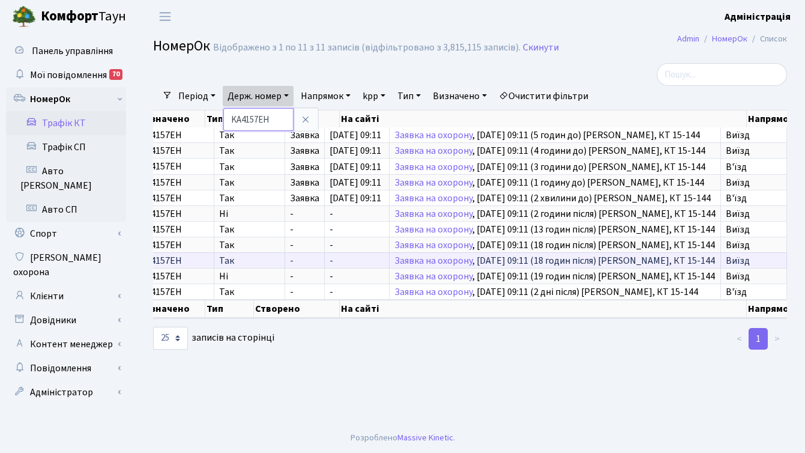
scroll to position [0, 273]
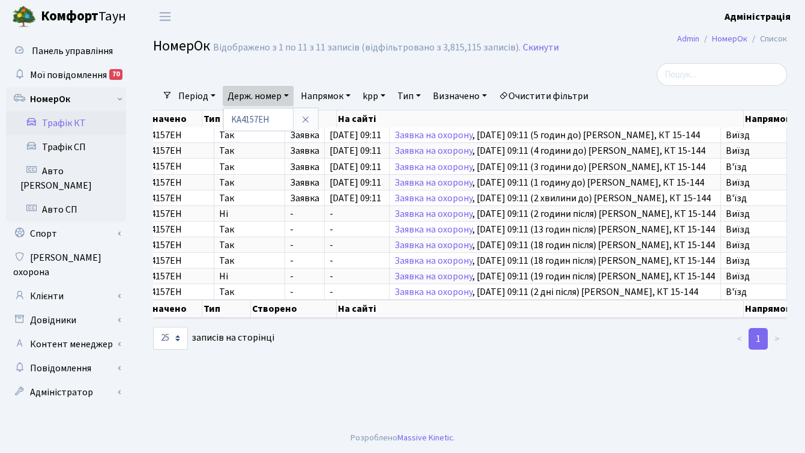
click at [613, 51] on h2 "НомерОк Відображено з 1 по 11 з 11 записів (відфільтровано з 3,815,115 записів)…" at bounding box center [470, 48] width 634 height 20
click at [772, 18] on b "Адміністрація" at bounding box center [758, 16] width 66 height 13
click at [710, 62] on link "Вийти" at bounding box center [731, 65] width 120 height 19
